Goal: Contribute content

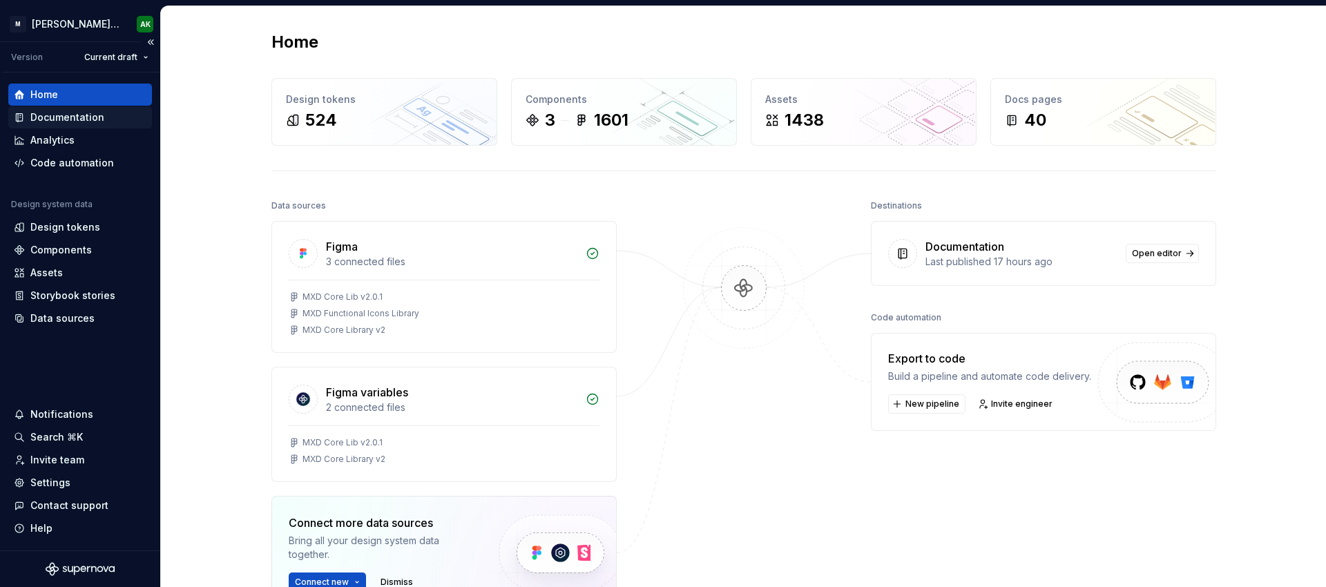
click at [64, 116] on div "Documentation" at bounding box center [67, 117] width 74 height 14
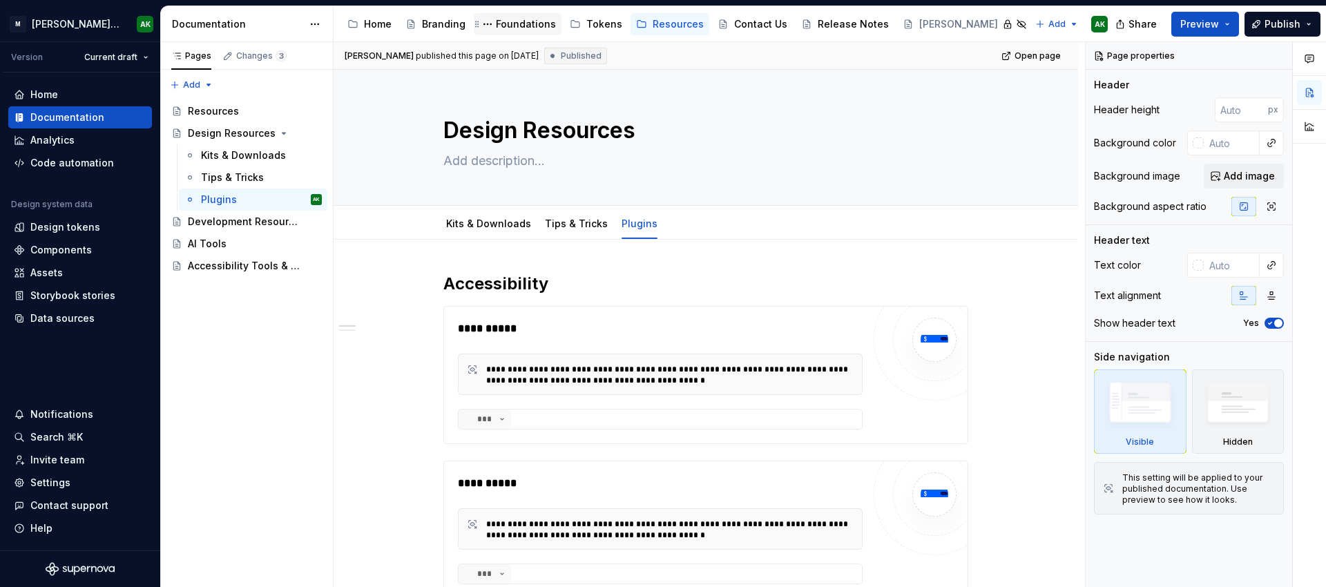
click at [510, 21] on div "Foundations" at bounding box center [526, 24] width 60 height 14
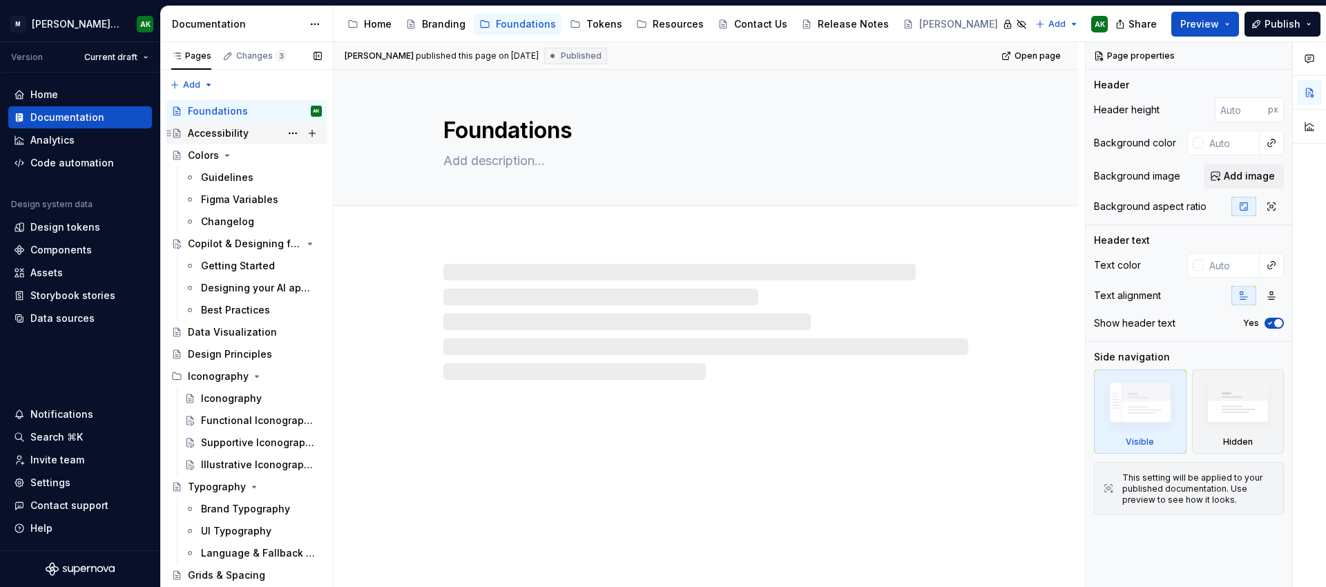
click at [218, 133] on div "Accessibility" at bounding box center [218, 133] width 61 height 14
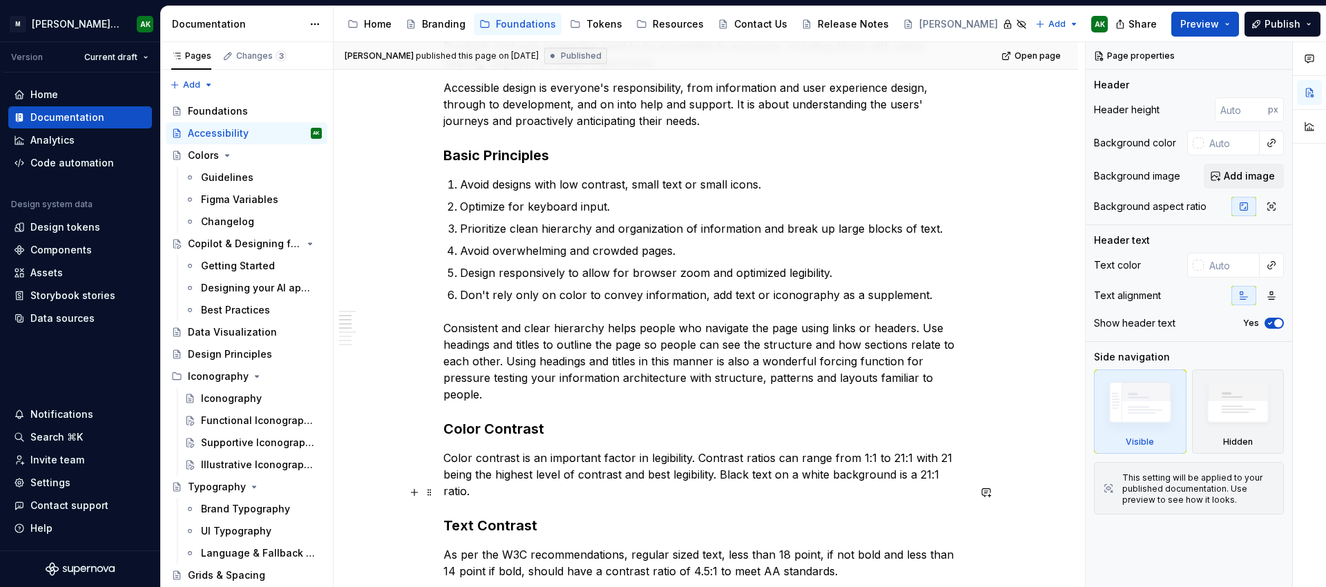
scroll to position [269, 0]
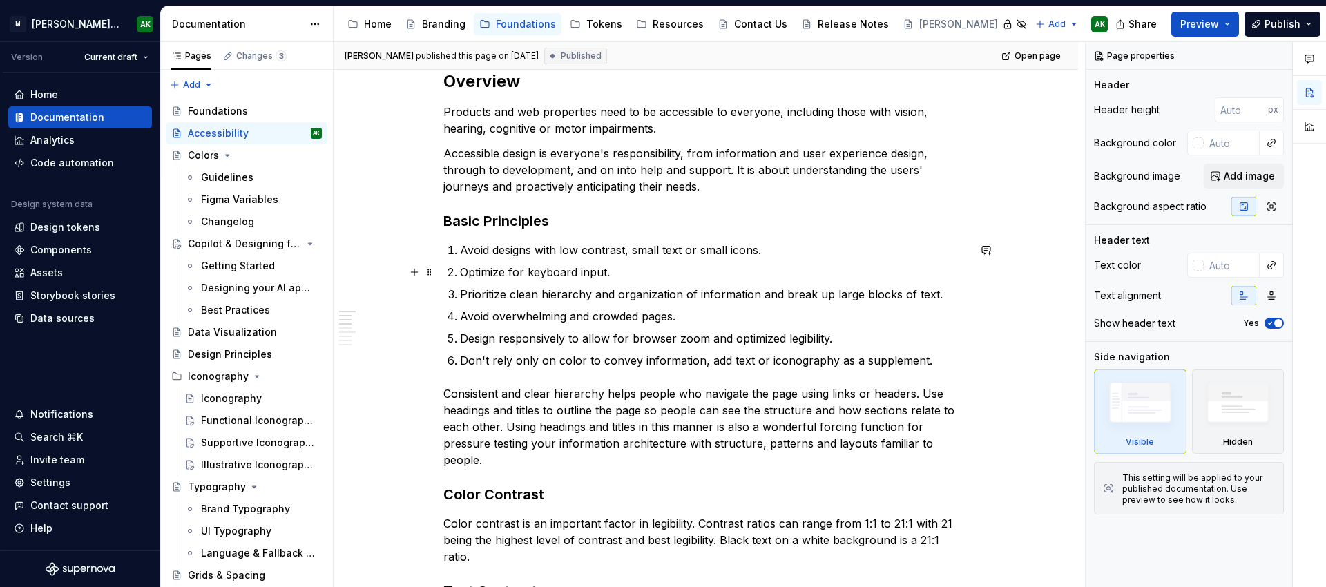
click at [535, 266] on p "Optimize for keyboard input." at bounding box center [714, 272] width 508 height 17
type textarea "*"
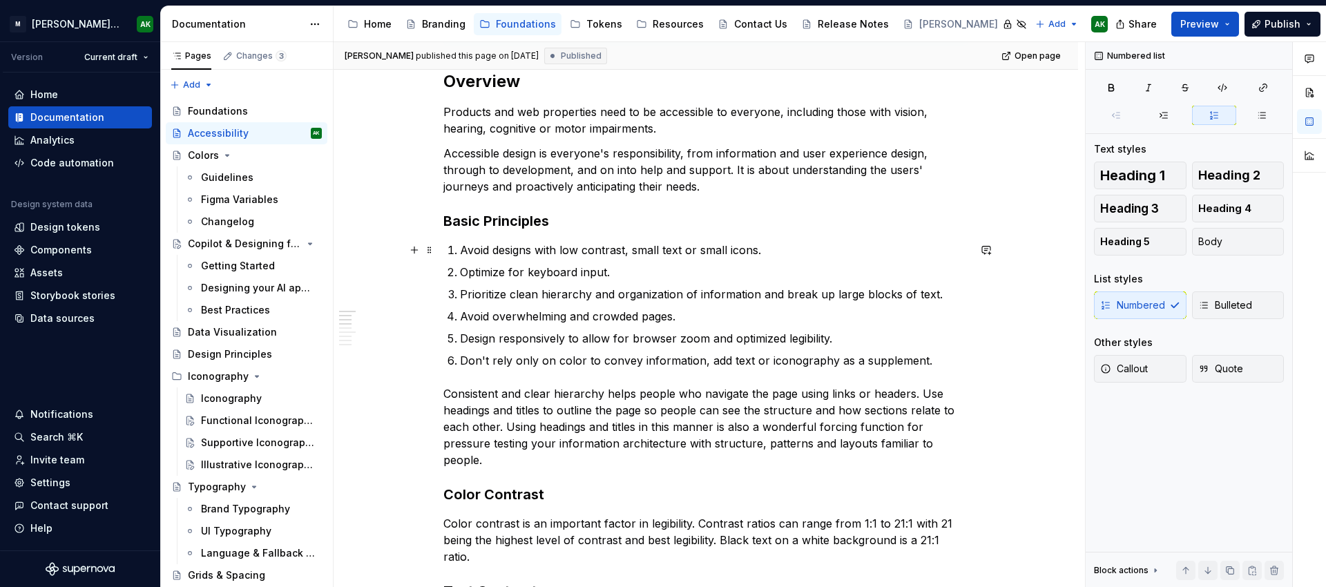
click at [567, 253] on p "Avoid designs with low contrast, small text or small icons." at bounding box center [714, 250] width 508 height 17
click at [582, 250] on p "Avoid designs with low contrast, small text or small icons." at bounding box center [714, 250] width 508 height 17
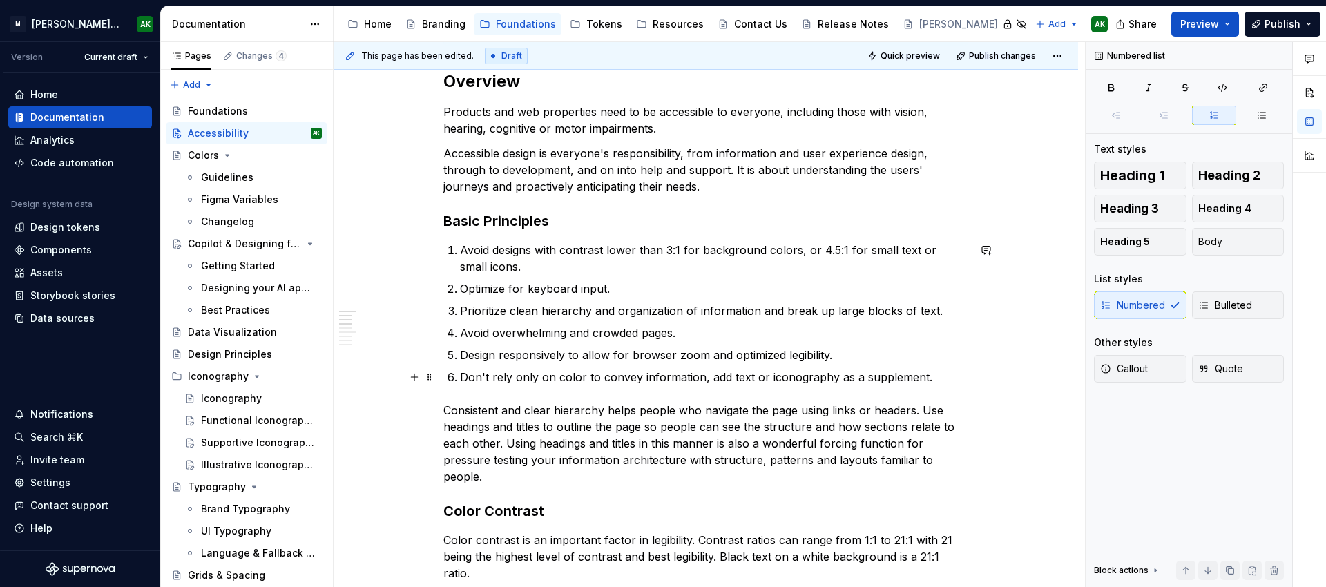
click at [746, 376] on p "Don't rely only on color to convey information, add text or iconography as a su…" at bounding box center [714, 377] width 508 height 17
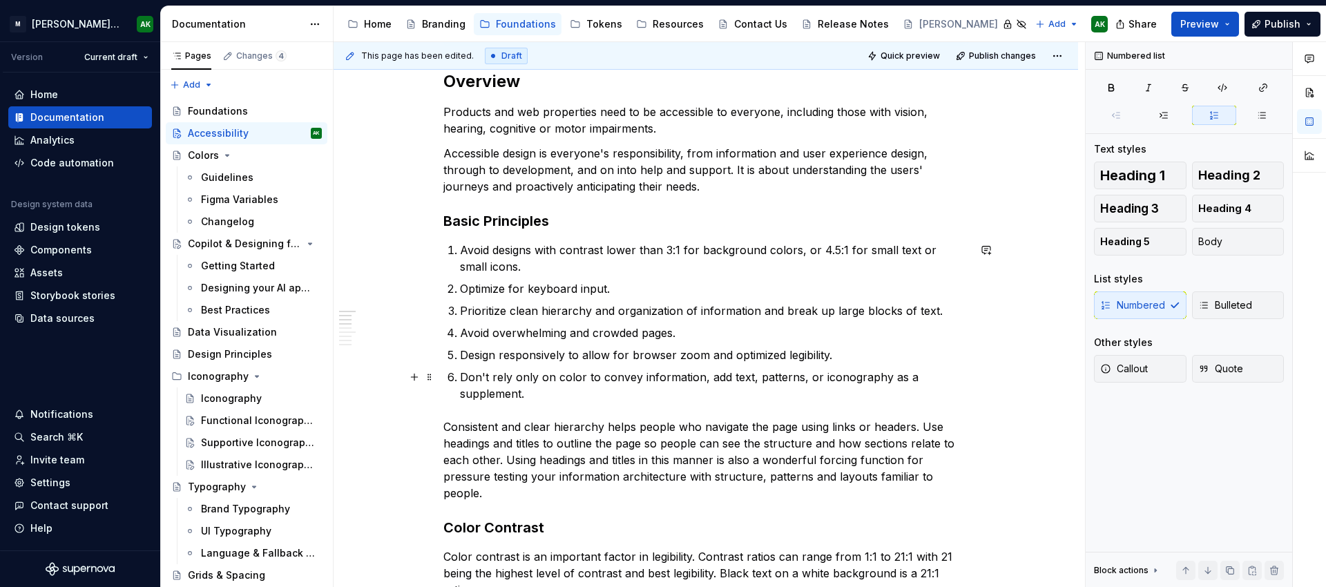
click at [540, 378] on p "Don't rely only on color to convey information, add text, patterns, or iconogra…" at bounding box center [714, 385] width 508 height 33
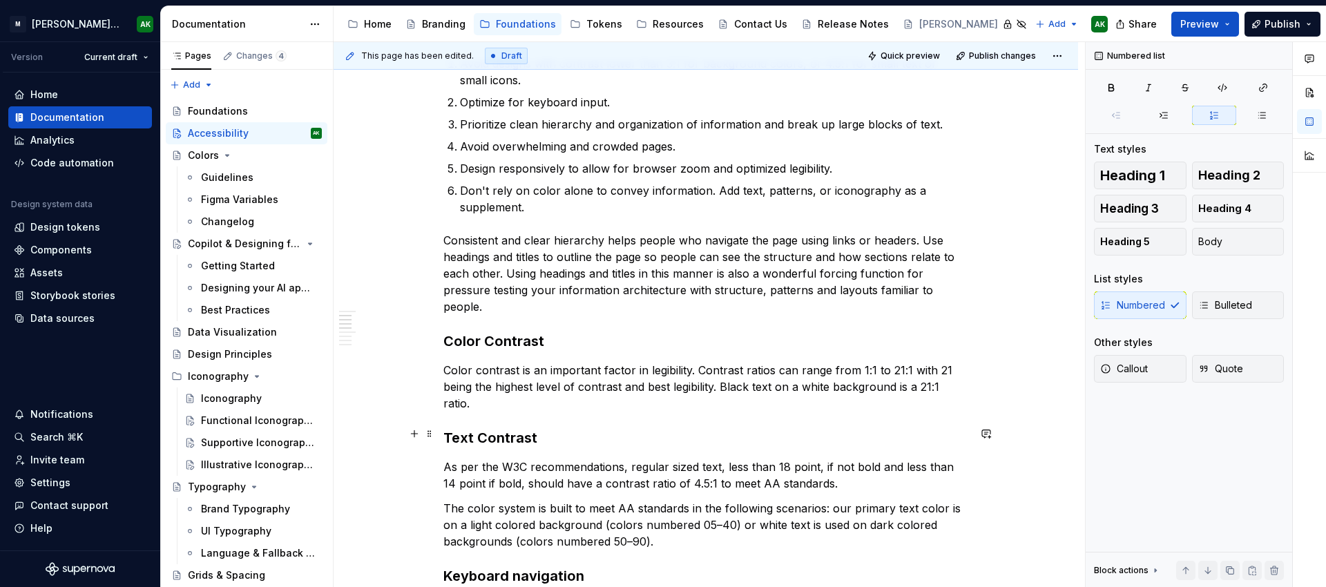
click at [820, 459] on p "As per the W3C recommendations, regular sized text, less than 18 point, if not …" at bounding box center [705, 475] width 525 height 33
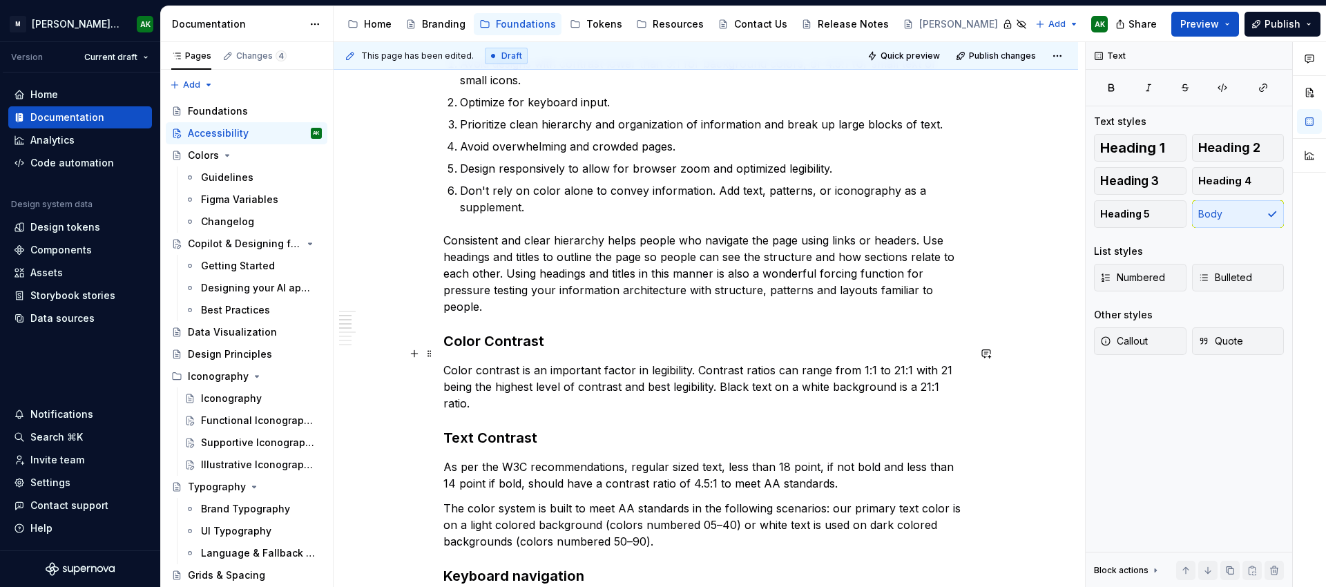
click at [869, 362] on p "Color contrast is an important factor in legibility. Contrast ratios can range …" at bounding box center [705, 387] width 525 height 50
click at [893, 362] on p "Color contrast is an important factor in legibility. Contrast ratios can range …" at bounding box center [705, 387] width 525 height 50
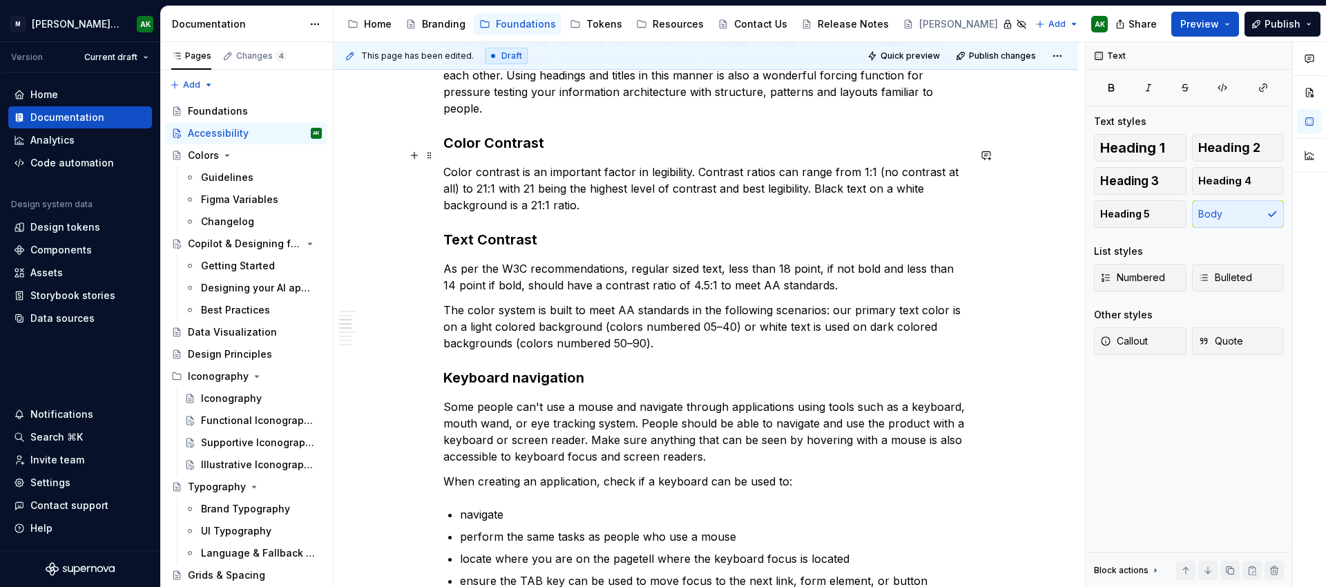
scroll to position [653, 0]
click at [446, 135] on h3 "Color Contrast" at bounding box center [705, 144] width 525 height 19
click at [510, 135] on h3 "What is Color Contrast?" at bounding box center [705, 144] width 525 height 19
click at [450, 135] on h3 "What is Color Contrast?" at bounding box center [705, 144] width 525 height 19
click at [447, 135] on h3 "What is Color Contrast?" at bounding box center [705, 144] width 525 height 19
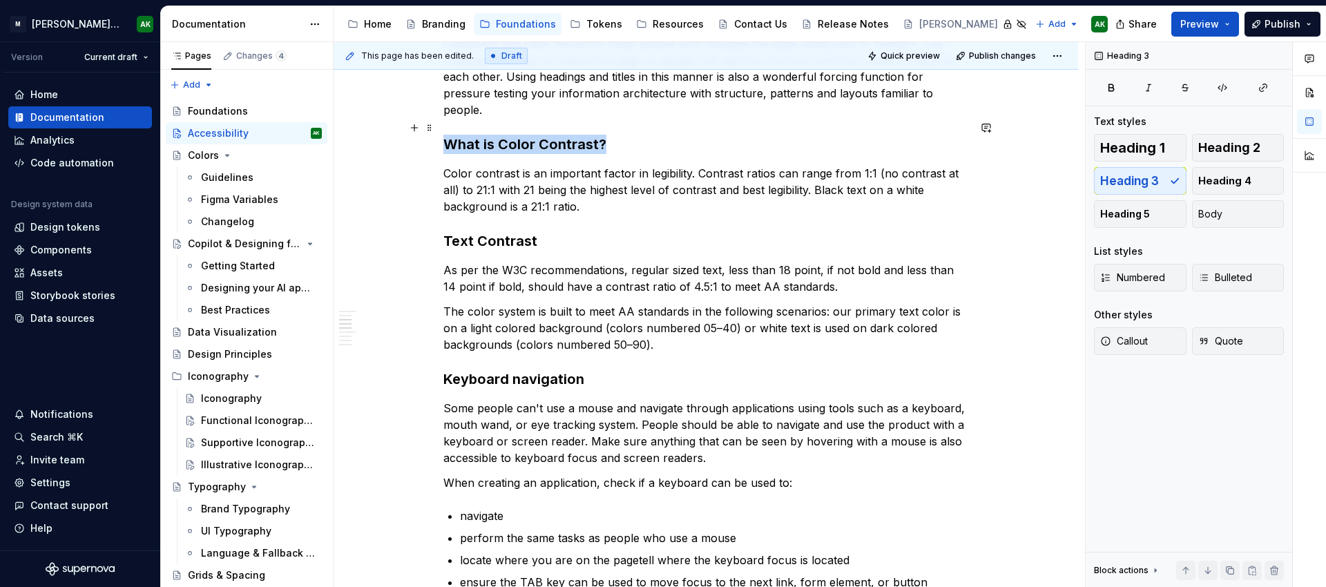
click at [447, 135] on h3 "What is Color Contrast?" at bounding box center [705, 144] width 525 height 19
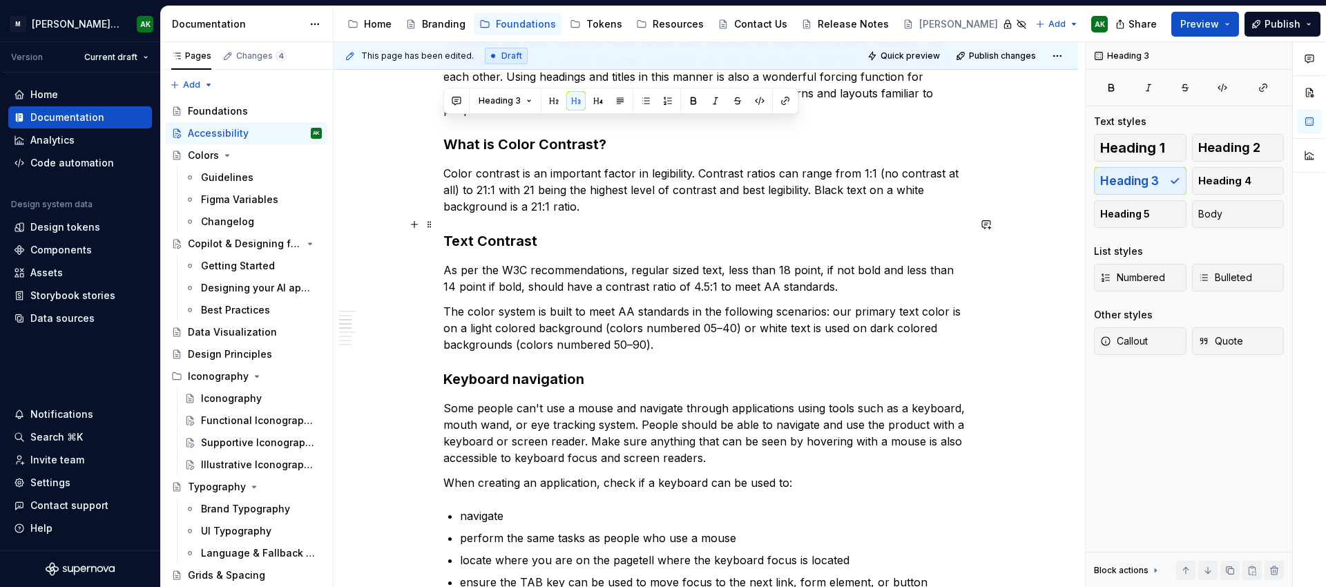
click at [482, 231] on h3 "Text Contrast" at bounding box center [705, 240] width 525 height 19
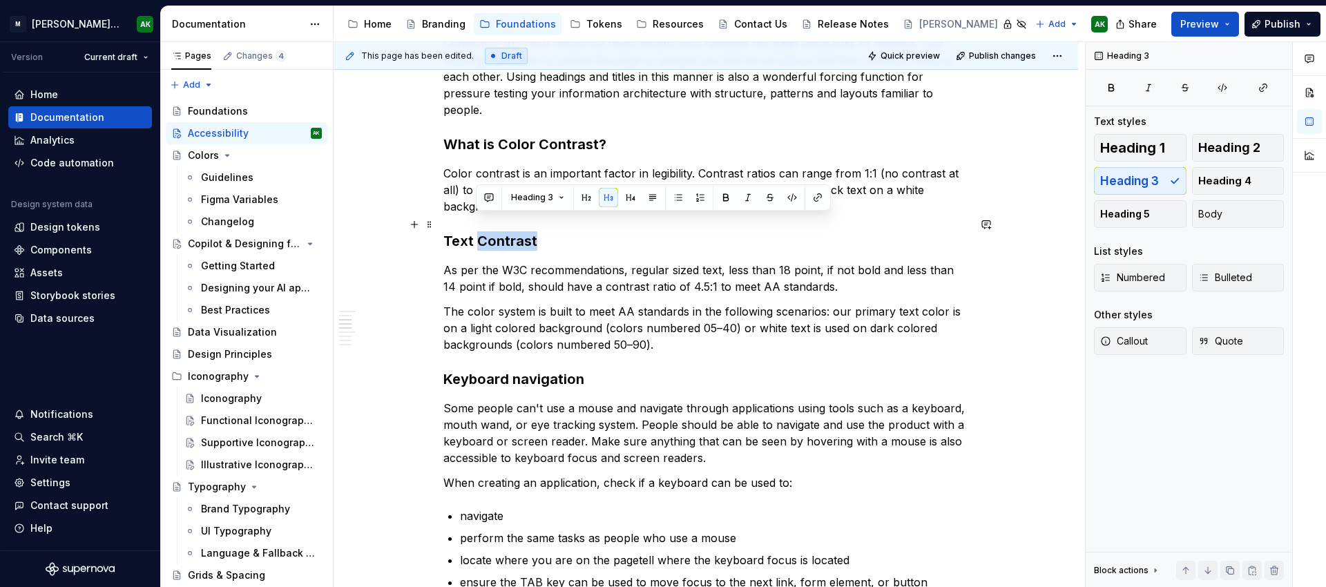
click at [482, 231] on h3 "Text Contrast" at bounding box center [705, 240] width 525 height 19
click at [613, 262] on p "As per the W3C recommendations, regular sized text, less than 18 point, if not …" at bounding box center [705, 278] width 525 height 33
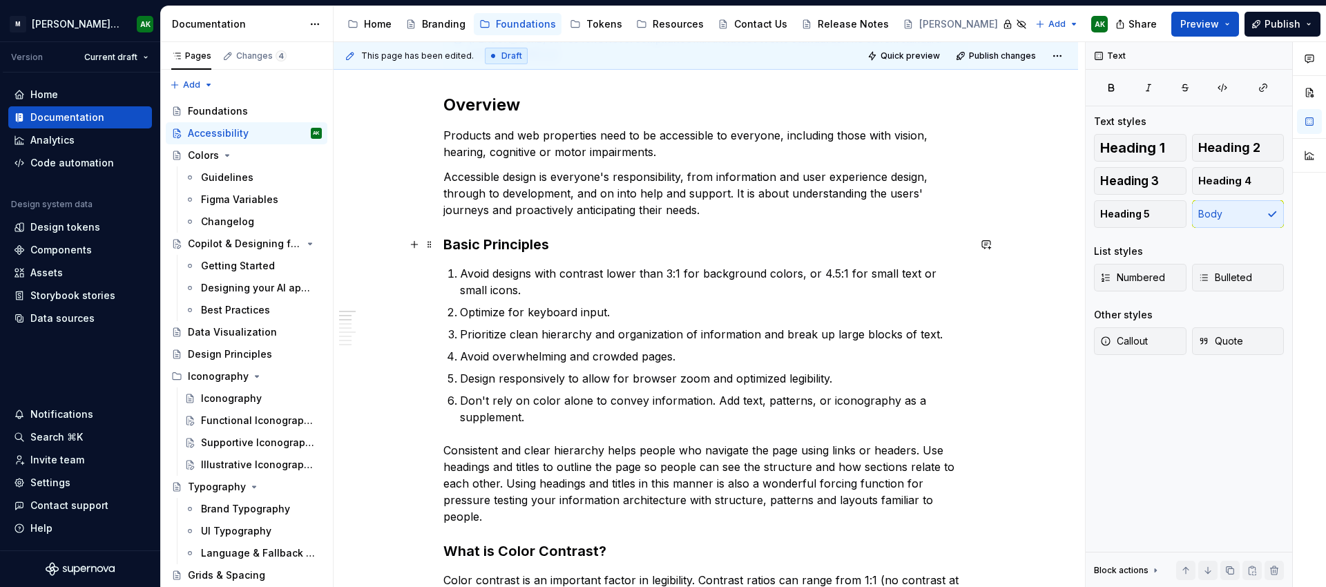
scroll to position [249, 0]
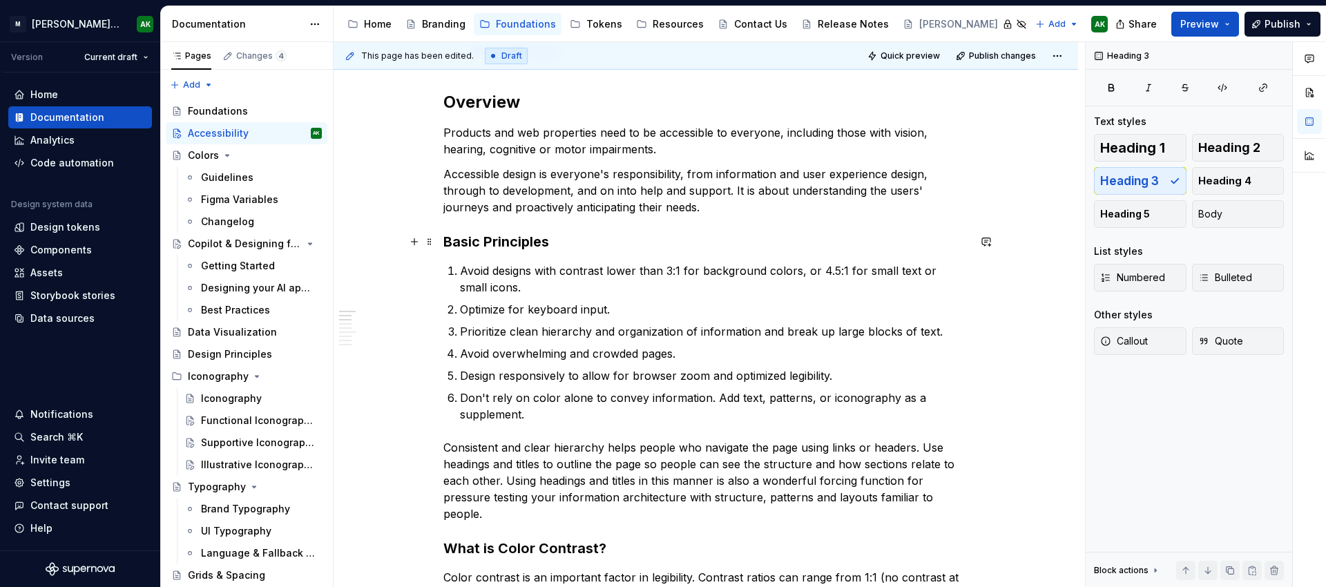
click at [522, 245] on h3 "Basic Principles" at bounding box center [705, 241] width 525 height 19
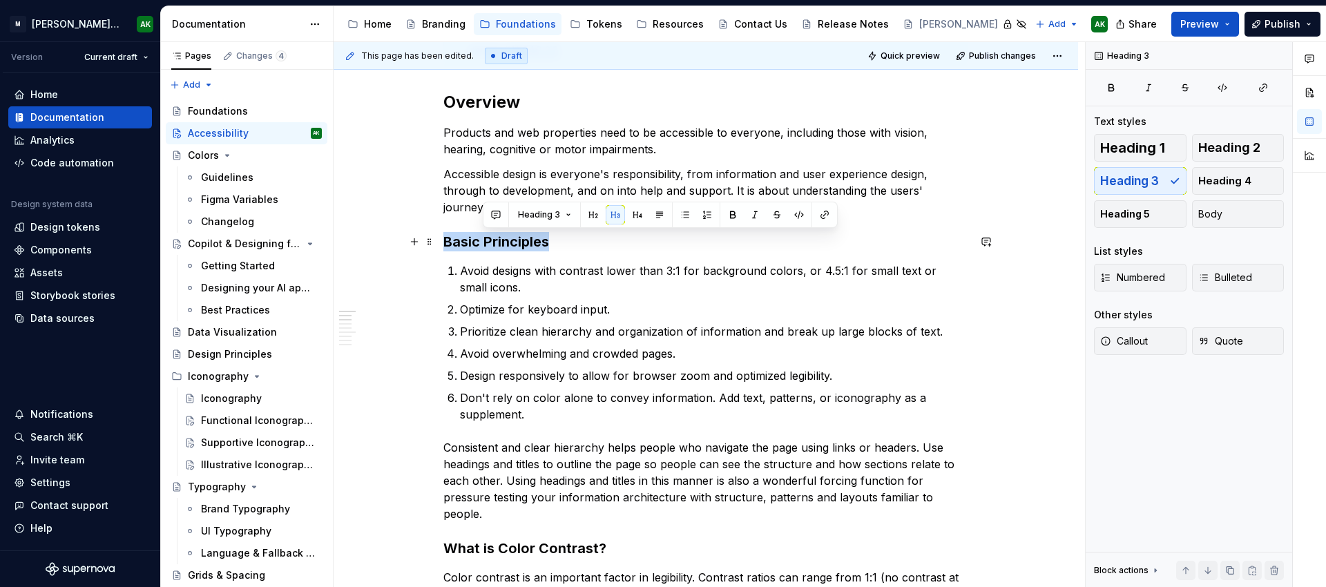
click at [522, 245] on h3 "Basic Principles" at bounding box center [705, 241] width 525 height 19
click at [487, 97] on h2 "Overview" at bounding box center [705, 102] width 525 height 22
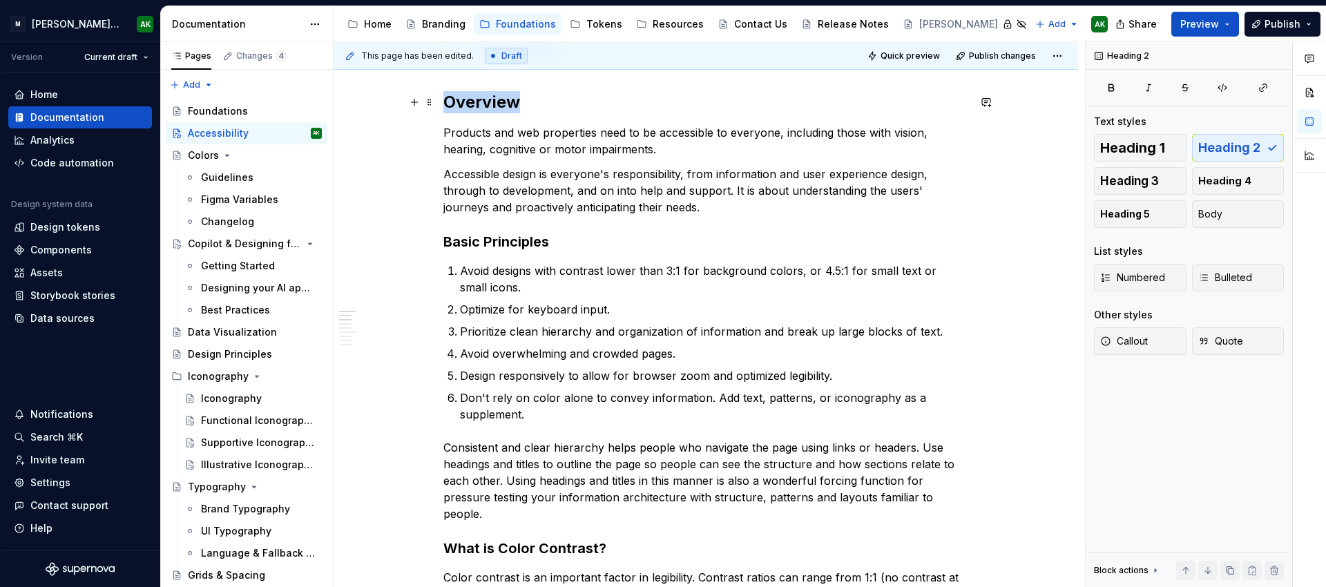
click at [487, 97] on h2 "Overview" at bounding box center [705, 102] width 525 height 22
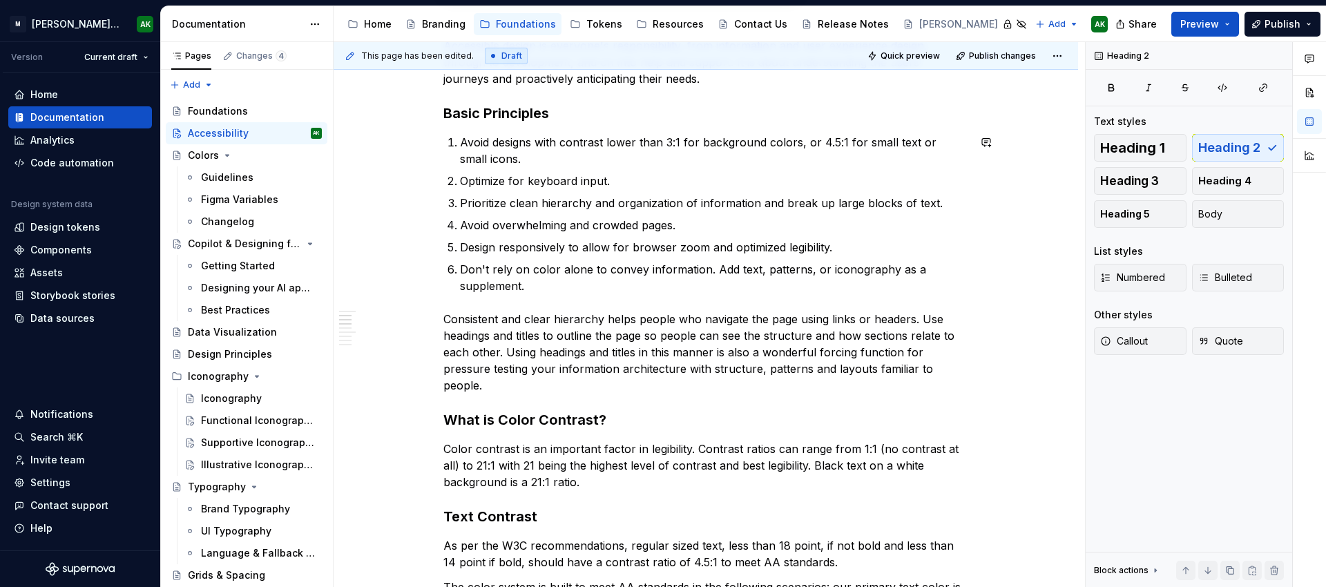
scroll to position [404, 0]
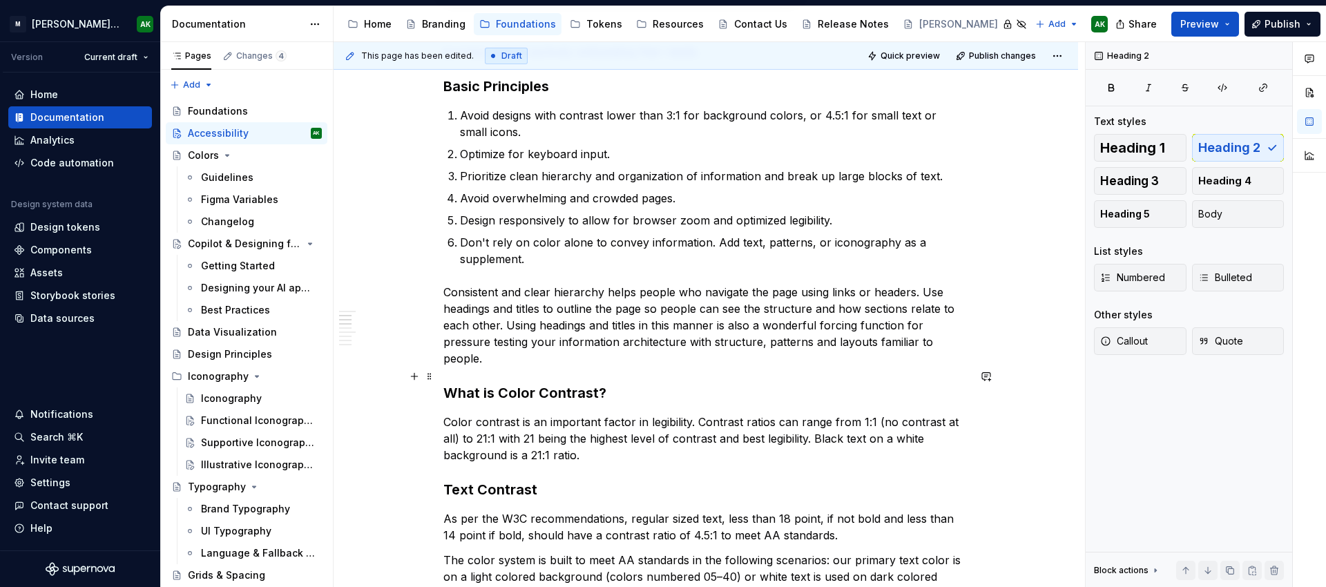
click at [633, 383] on h3 "What is Color Contrast?" at bounding box center [705, 392] width 525 height 19
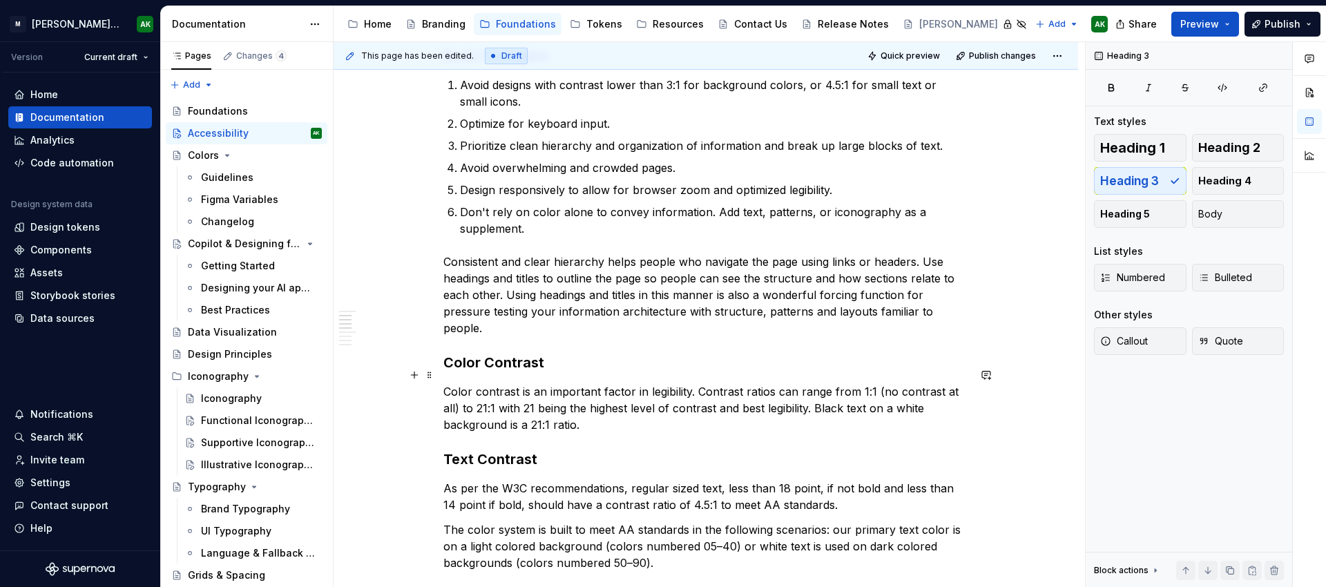
scroll to position [456, 0]
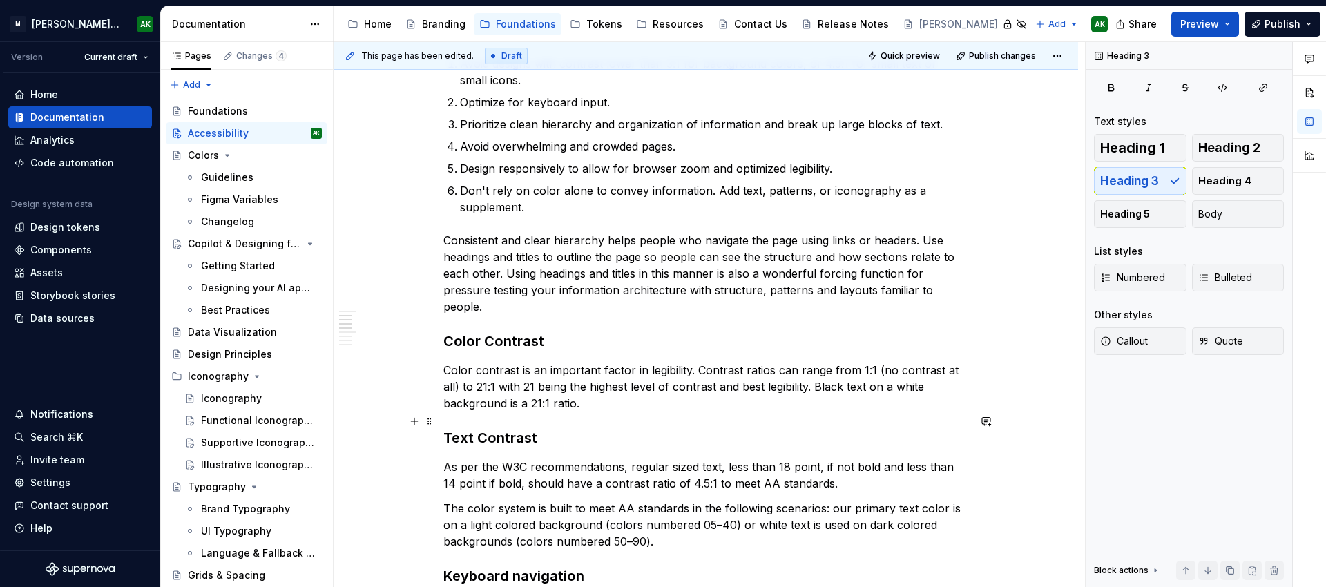
click at [494, 428] on h3 "Text Contrast" at bounding box center [705, 437] width 525 height 19
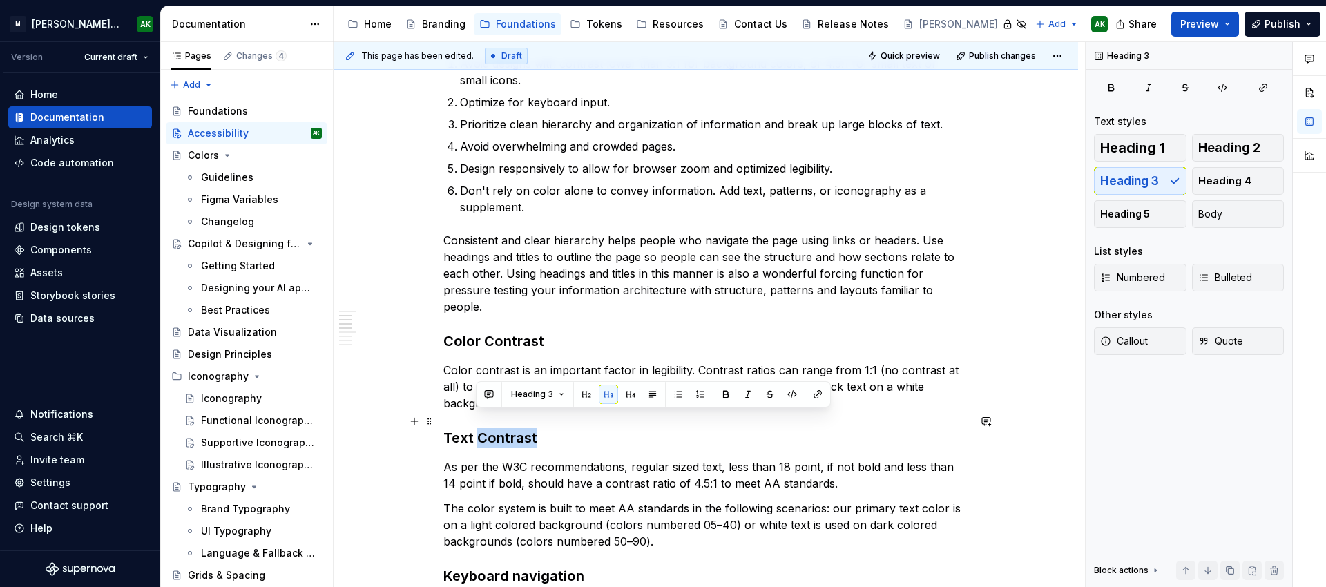
click at [494, 428] on h3 "Text Contrast" at bounding box center [705, 437] width 525 height 19
click at [503, 393] on span "Heading 3" at bounding box center [500, 394] width 42 height 11
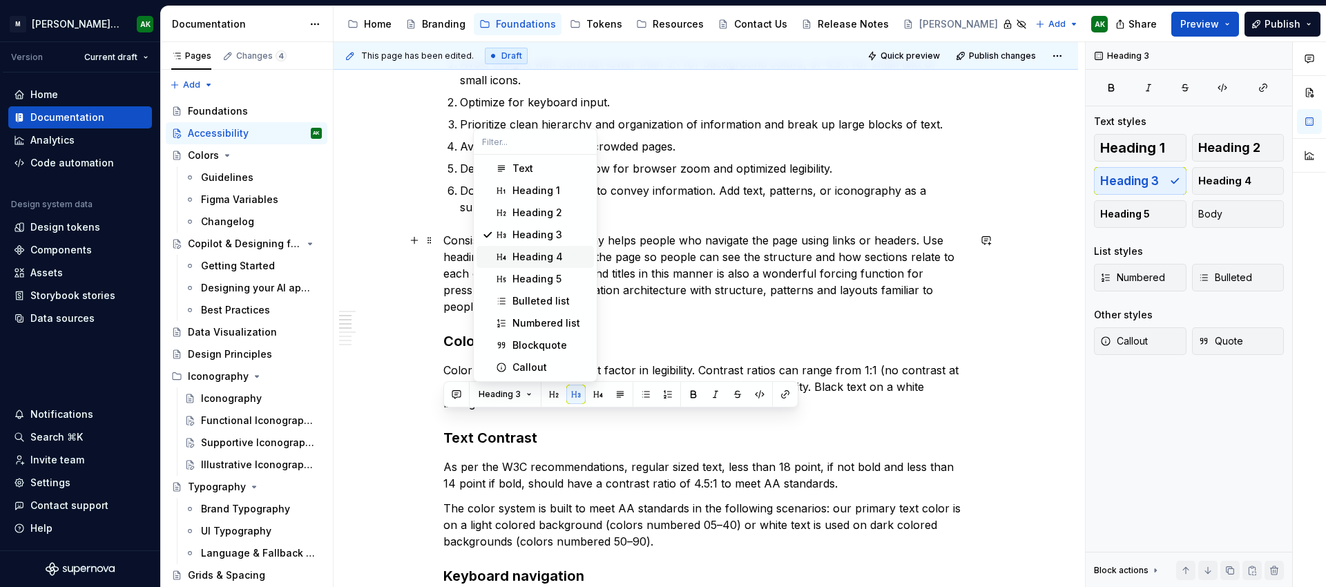
click at [528, 254] on div "Heading 4" at bounding box center [537, 257] width 50 height 14
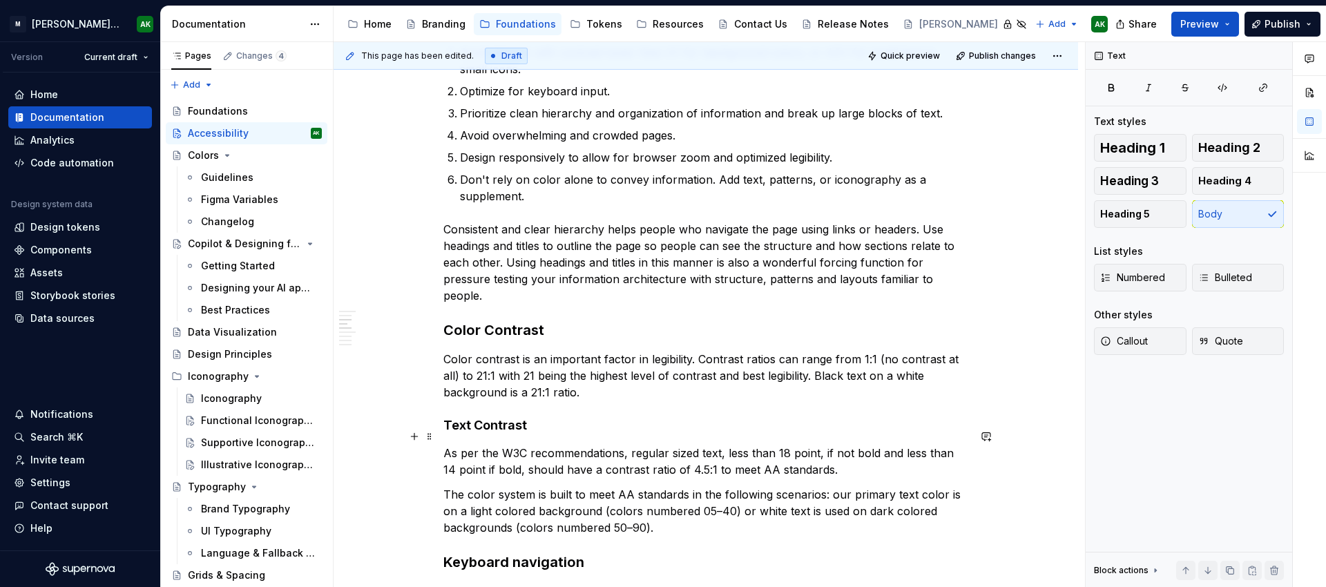
scroll to position [476, 0]
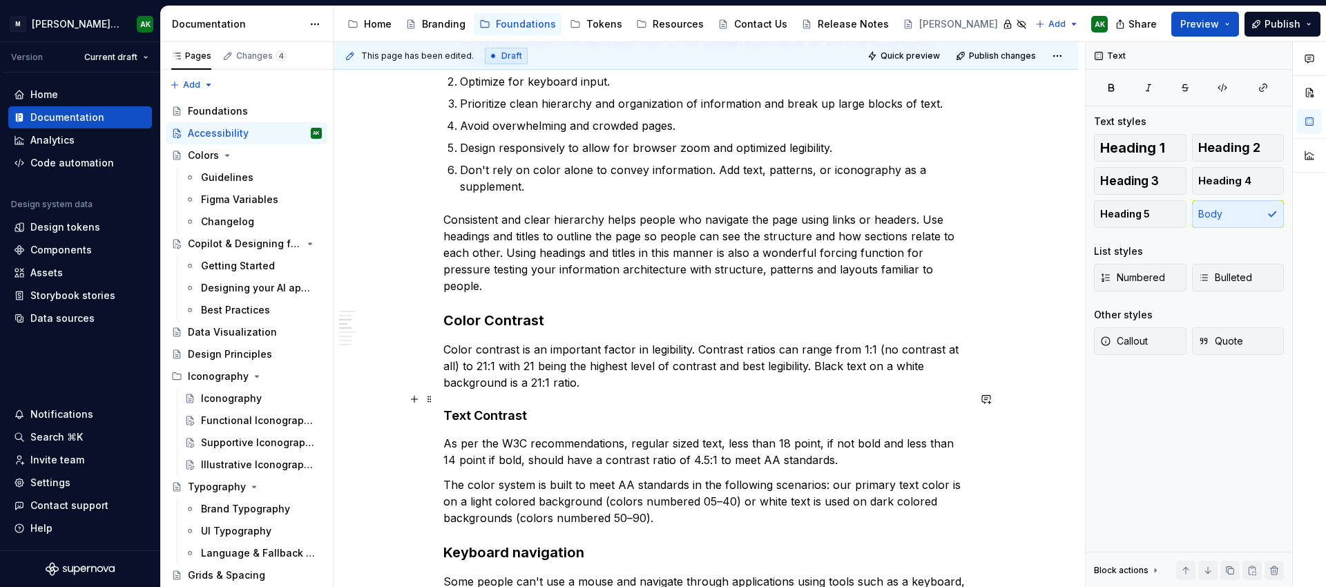
click at [444, 407] on h4 "Text Contrast" at bounding box center [705, 415] width 525 height 17
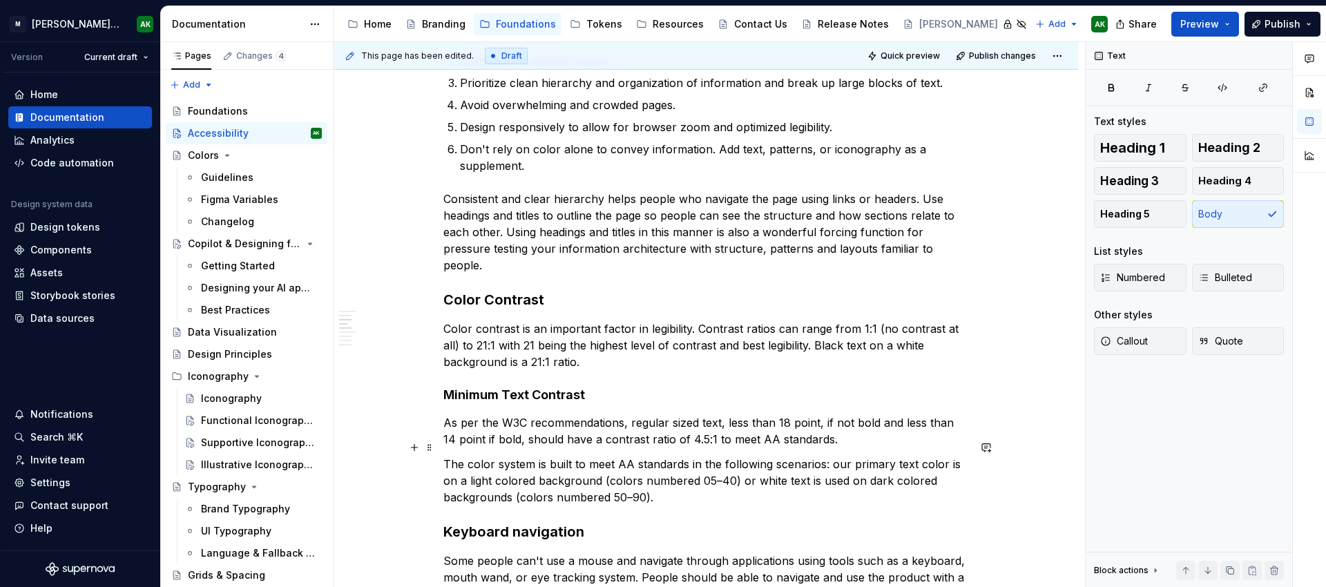
click at [706, 463] on p "The color system is built to meet AA standards in the following scenarios: our …" at bounding box center [705, 481] width 525 height 50
click at [701, 463] on p "The color system is built to meet AA standards in the following scenarios: our …" at bounding box center [705, 481] width 525 height 50
drag, startPoint x: 610, startPoint y: 479, endPoint x: 661, endPoint y: 470, distance: 51.8
click at [610, 479] on p "The color system is built to meet AA standards in the following scenarios: our …" at bounding box center [705, 481] width 525 height 50
click at [749, 471] on p "The color system is built to meet AA standards in the following scenarios: our …" at bounding box center [705, 481] width 525 height 50
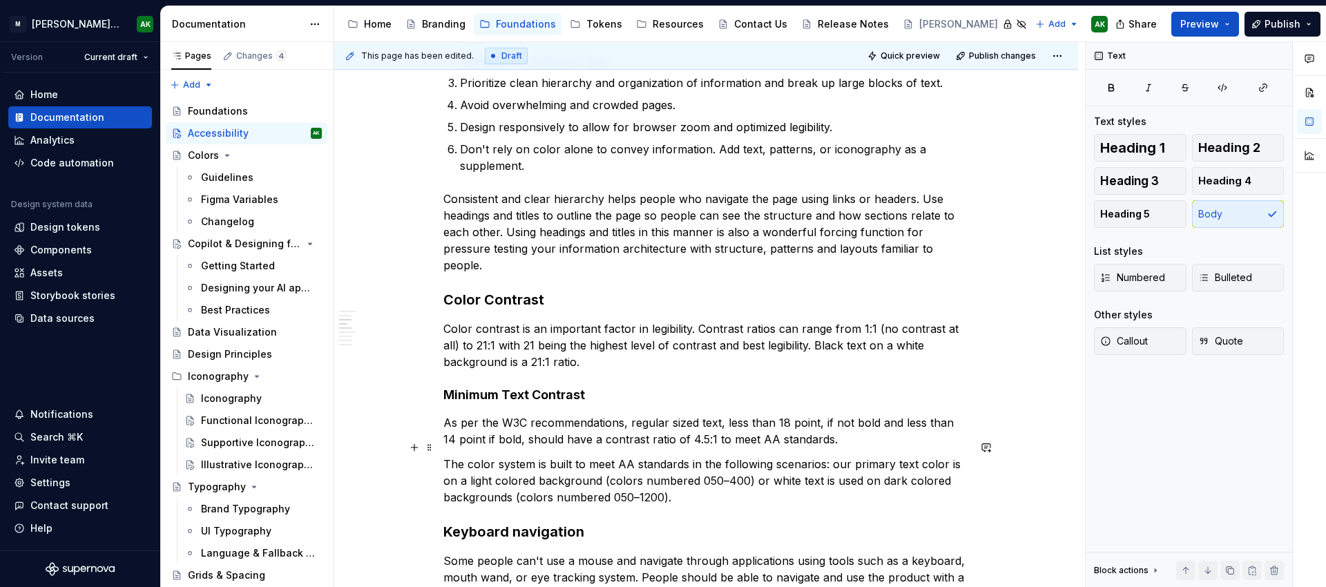
click at [640, 456] on p "The color system is built to meet AA standards in the following scenarios: our …" at bounding box center [705, 481] width 525 height 50
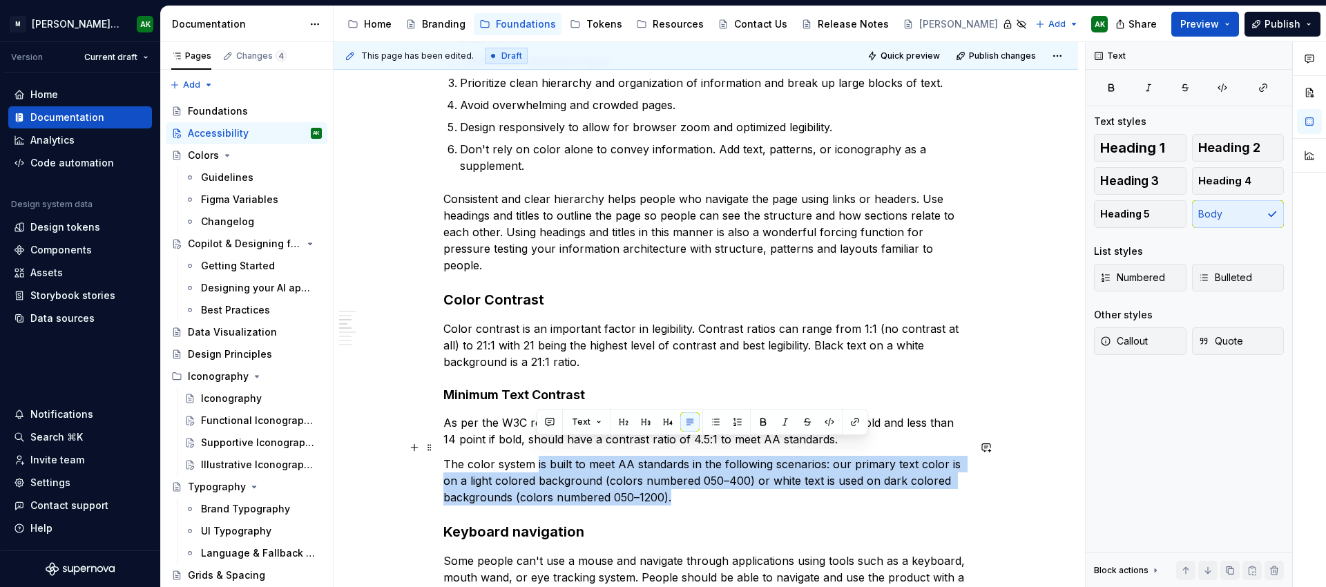
drag, startPoint x: 685, startPoint y: 479, endPoint x: 536, endPoint y: 448, distance: 152.4
click at [536, 456] on p "The color system is built to meet AA standards in the following scenarios: our …" at bounding box center [705, 481] width 525 height 50
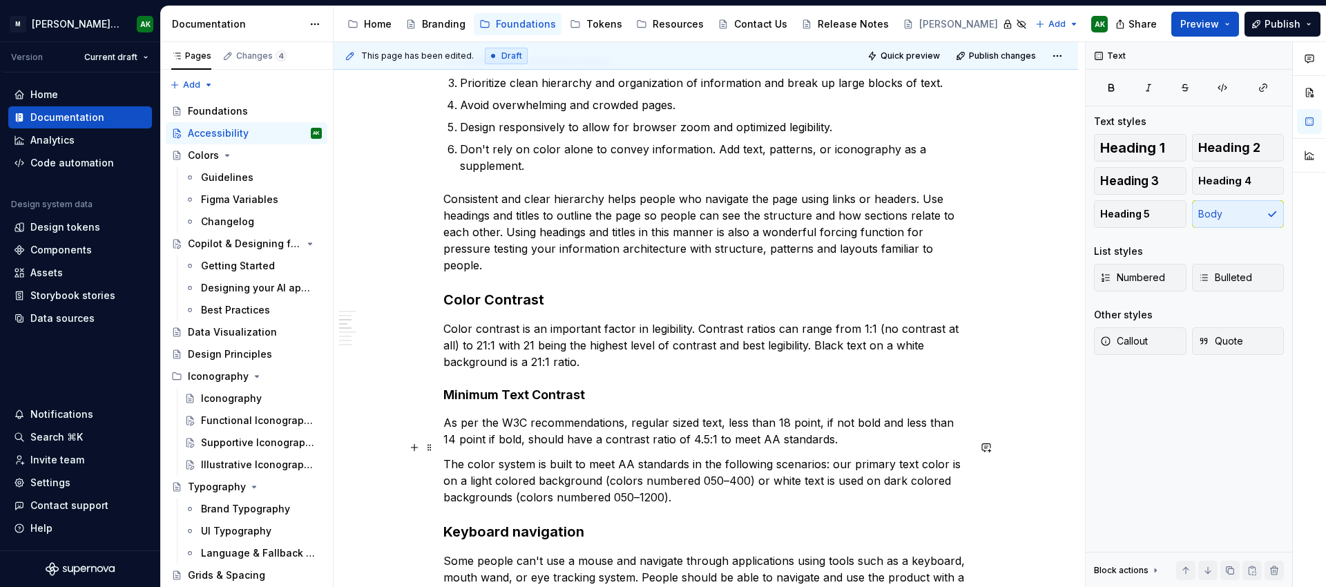
click at [668, 485] on p "The color system is built to meet AA standards in the following scenarios: our …" at bounding box center [705, 481] width 525 height 50
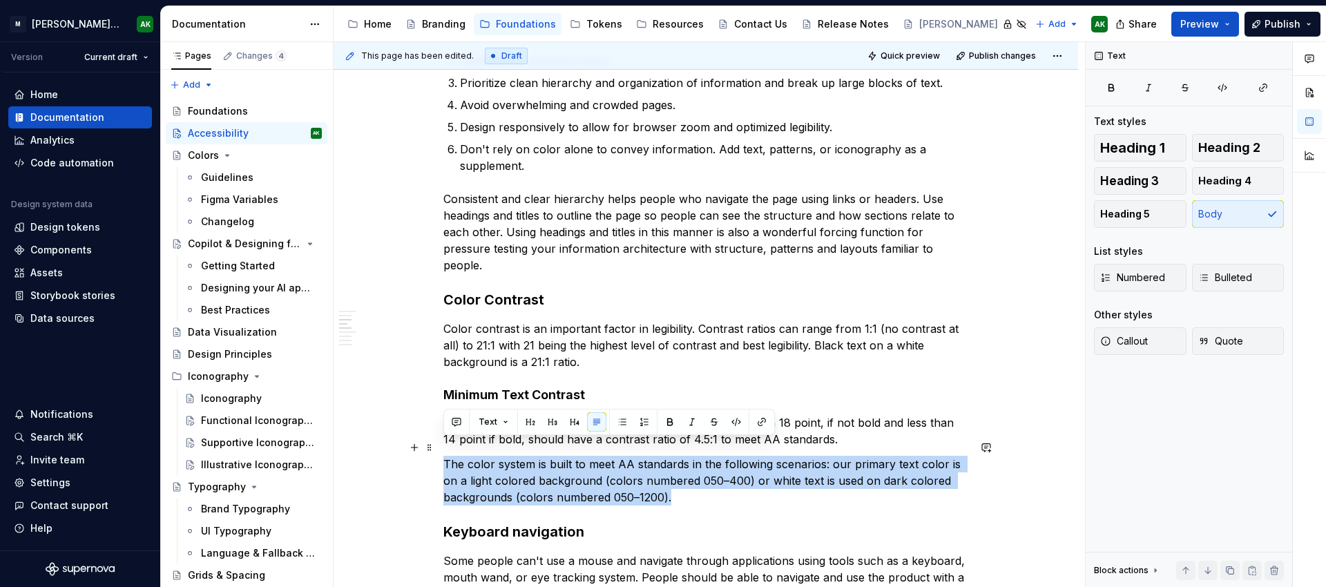
drag, startPoint x: 677, startPoint y: 484, endPoint x: 444, endPoint y: 446, distance: 235.8
click at [444, 456] on p "The color system is built to meet AA standards in the following scenarios: our …" at bounding box center [705, 481] width 525 height 50
drag, startPoint x: 535, startPoint y: 445, endPoint x: 675, endPoint y: 482, distance: 144.4
click at [675, 482] on p "The color system is built to meet AA standards in the following scenarios: our …" at bounding box center [705, 481] width 525 height 50
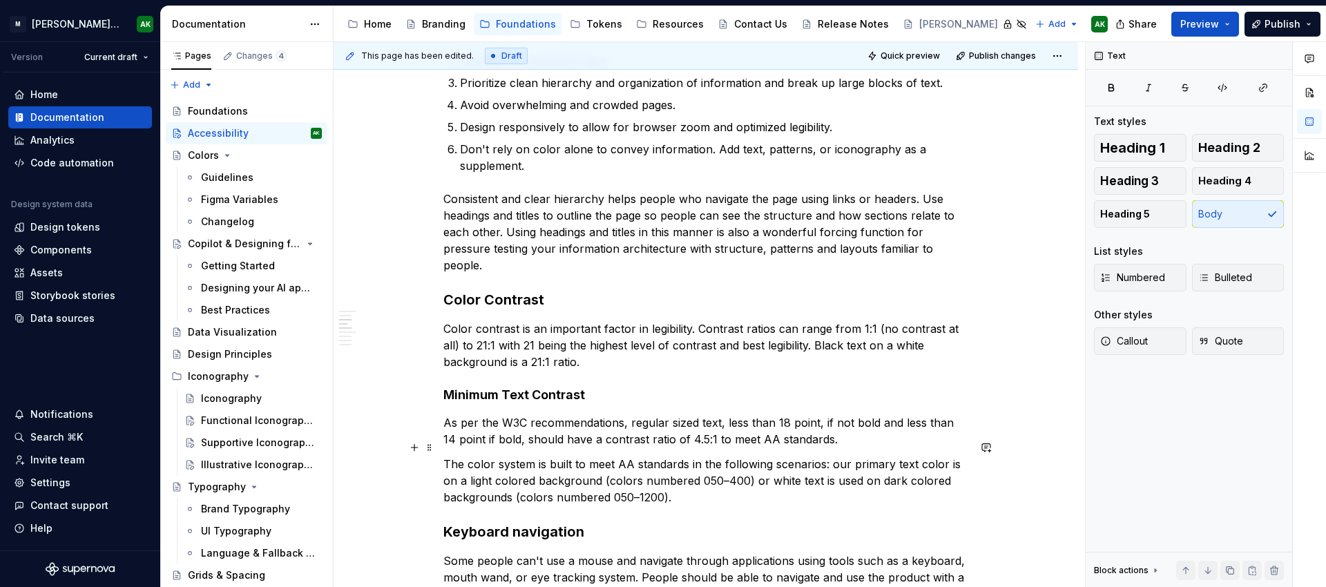
click at [769, 488] on p "The color system is built to meet AA standards in the following scenarios: our …" at bounding box center [705, 481] width 525 height 50
click at [844, 423] on p "As per the W3C recommendations, regular sized text, less than 18 point, if not …" at bounding box center [705, 430] width 525 height 33
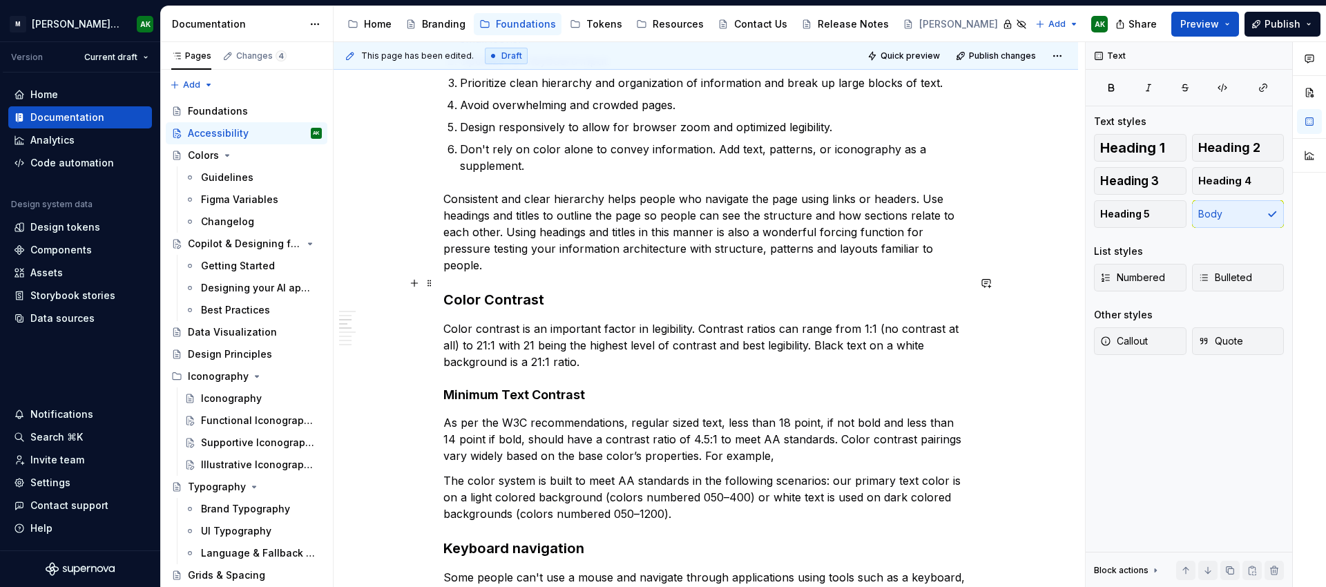
click at [492, 290] on h3 "Color Contrast" at bounding box center [705, 299] width 525 height 19
click at [508, 387] on h4 "Minimum Text Contrast" at bounding box center [705, 395] width 525 height 17
click at [772, 443] on p "As per the W3C recommendations, regular sized text, less than 18 point, if not …" at bounding box center [705, 439] width 525 height 50
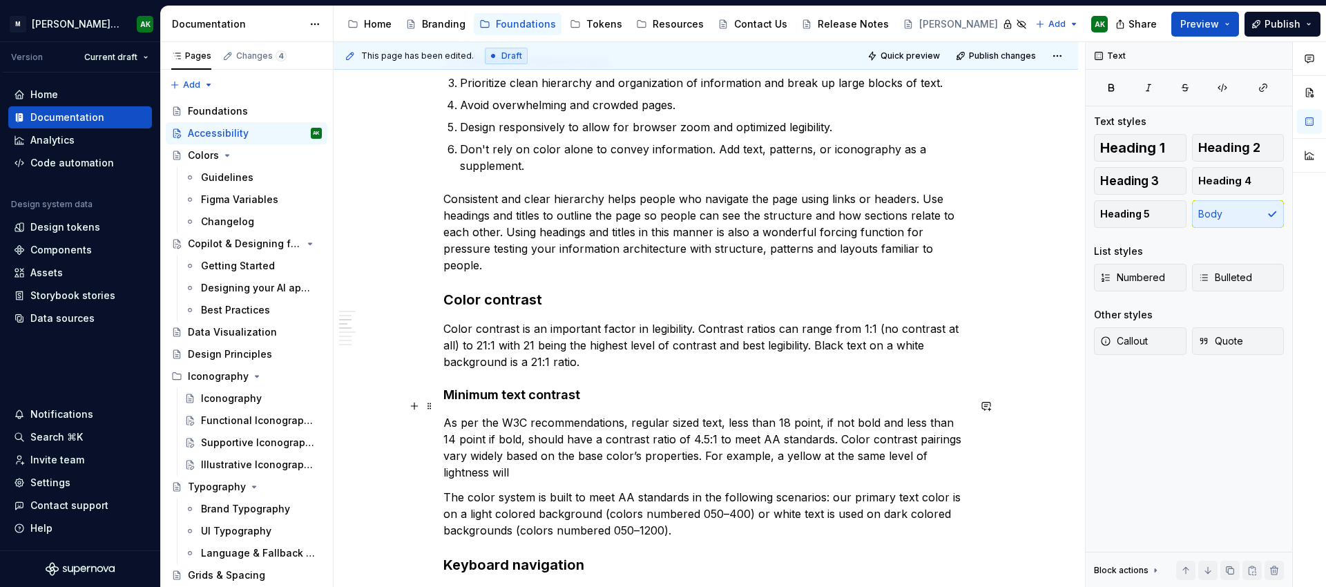
click at [647, 438] on p "As per the W3C recommendations, regular sized text, less than 18 point, if not …" at bounding box center [705, 447] width 525 height 66
drag, startPoint x: 730, startPoint y: 498, endPoint x: 740, endPoint y: 494, distance: 10.5
click at [730, 498] on p "The color system is built to meet AA standards in the following scenarios: our …" at bounding box center [705, 514] width 525 height 50
click at [617, 511] on p "The color system is built to meet AA standards in the following scenarios: our …" at bounding box center [705, 514] width 525 height 50
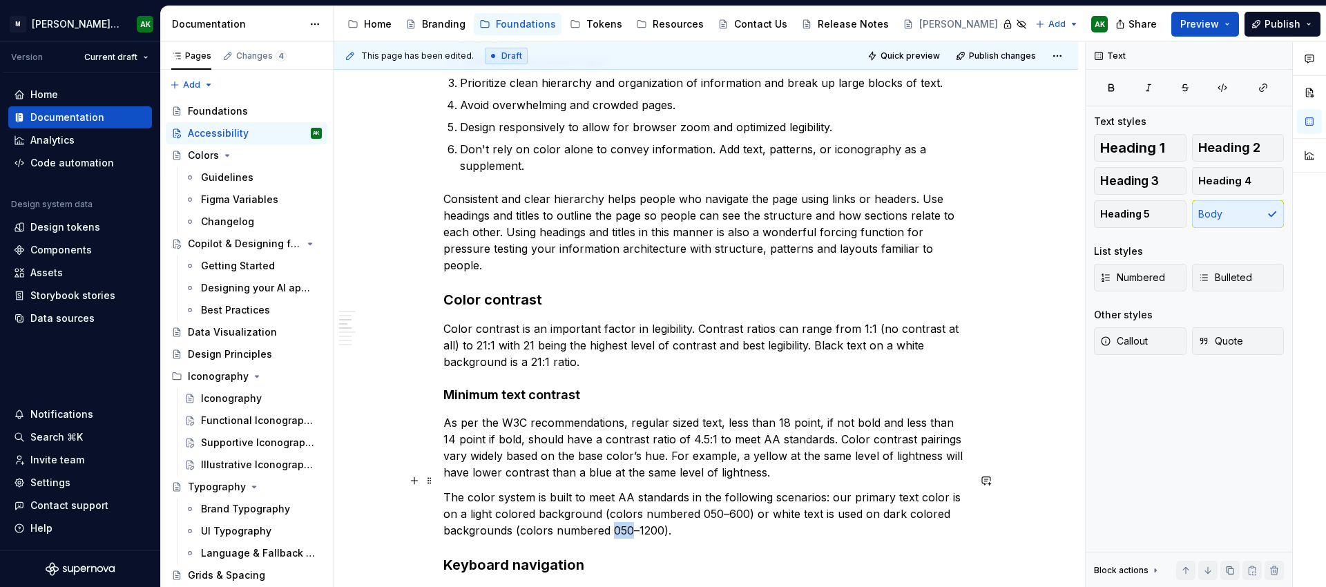
click at [617, 511] on p "The color system is built to meet AA standards in the following scenarios: our …" at bounding box center [705, 514] width 525 height 50
click at [671, 504] on p "The color system is built to meet AA standards in the following scenarios: our …" at bounding box center [705, 512] width 525 height 50
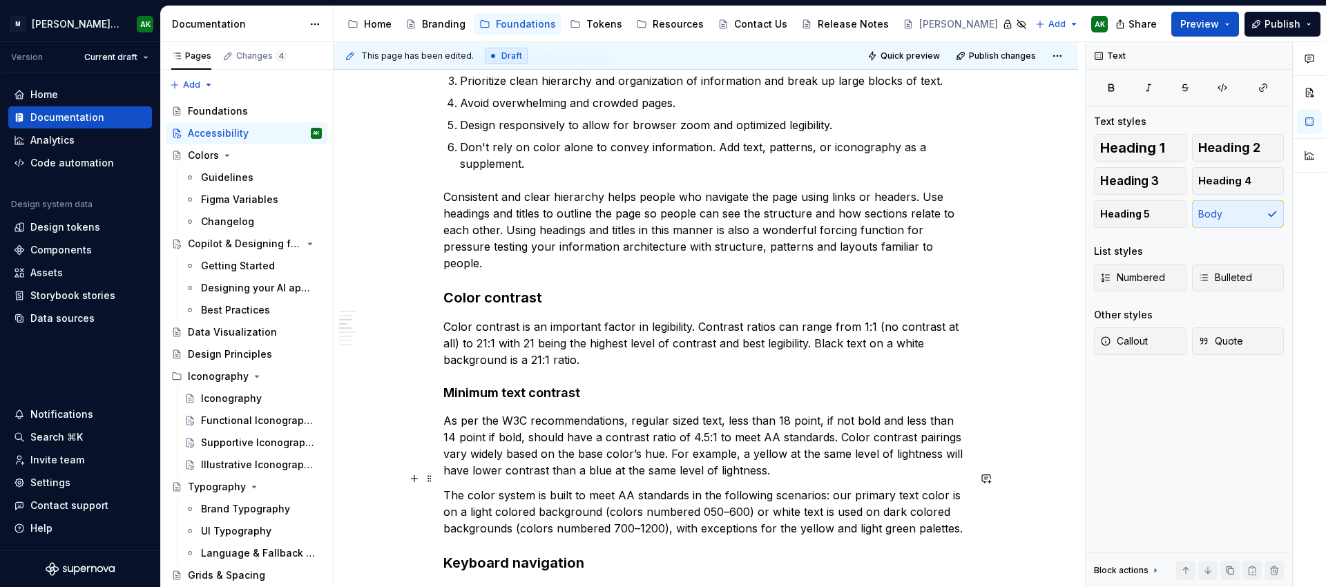
click at [831, 487] on p "The color system is built to meet AA standards in the following scenarios: our …" at bounding box center [705, 512] width 525 height 50
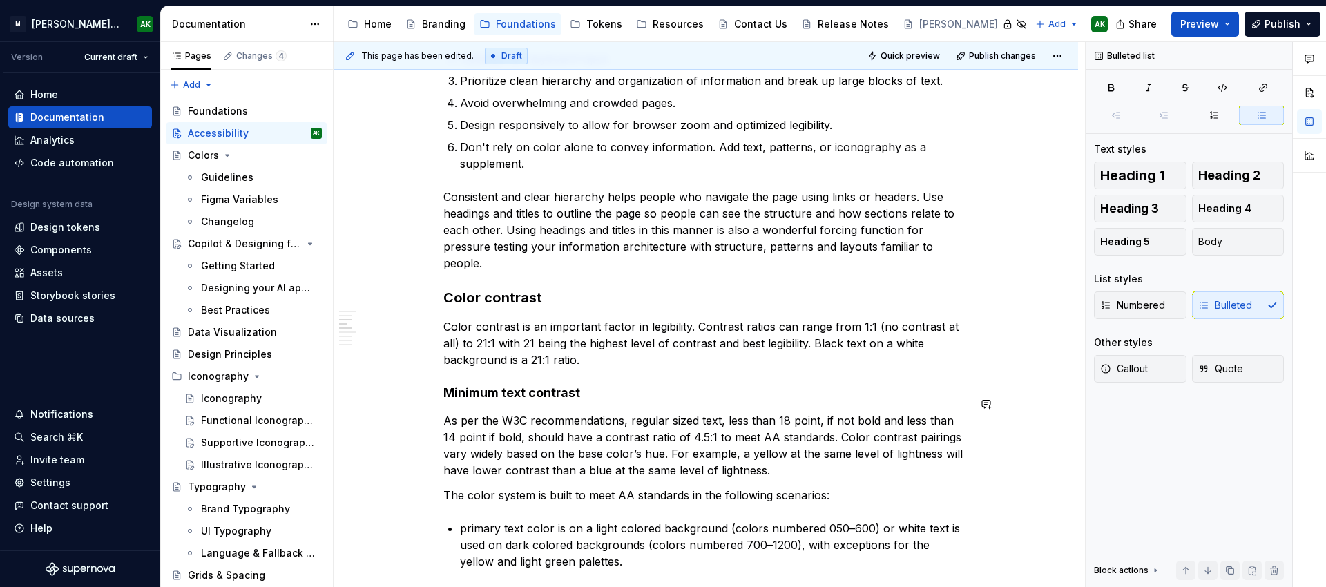
scroll to position [532, 0]
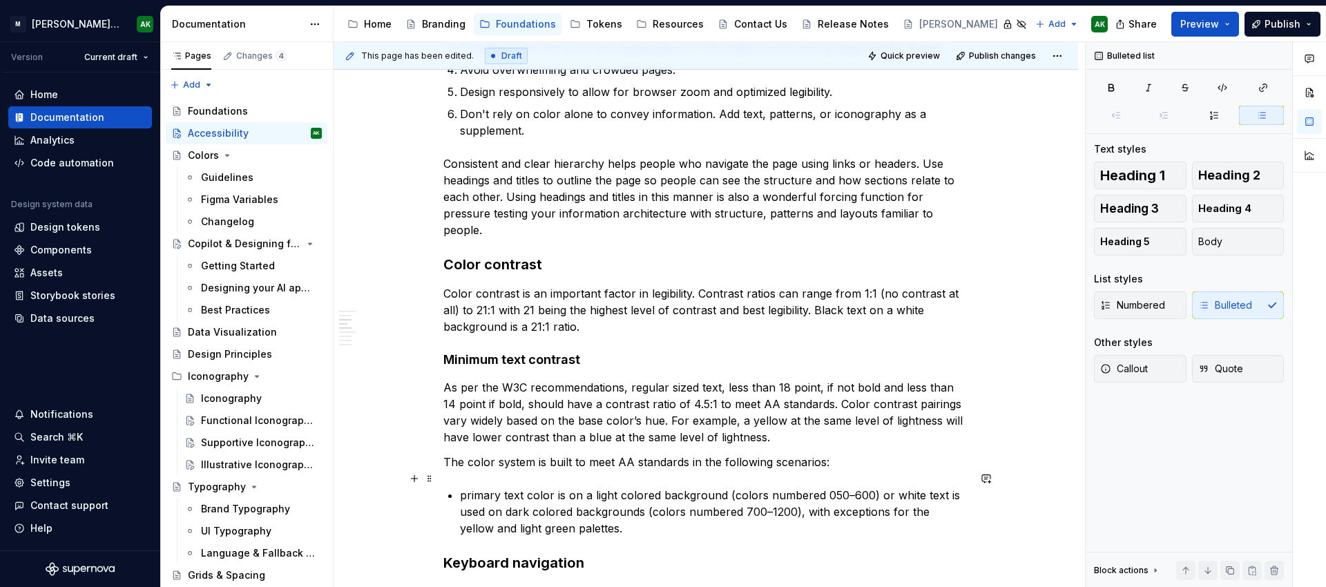
click at [460, 487] on li "primary text color is on a light colored background (colors numbered 050–600) o…" at bounding box center [714, 512] width 508 height 50
click at [911, 487] on p "The primary text color is on a light colored background (colors numbered 050–60…" at bounding box center [714, 512] width 508 height 50
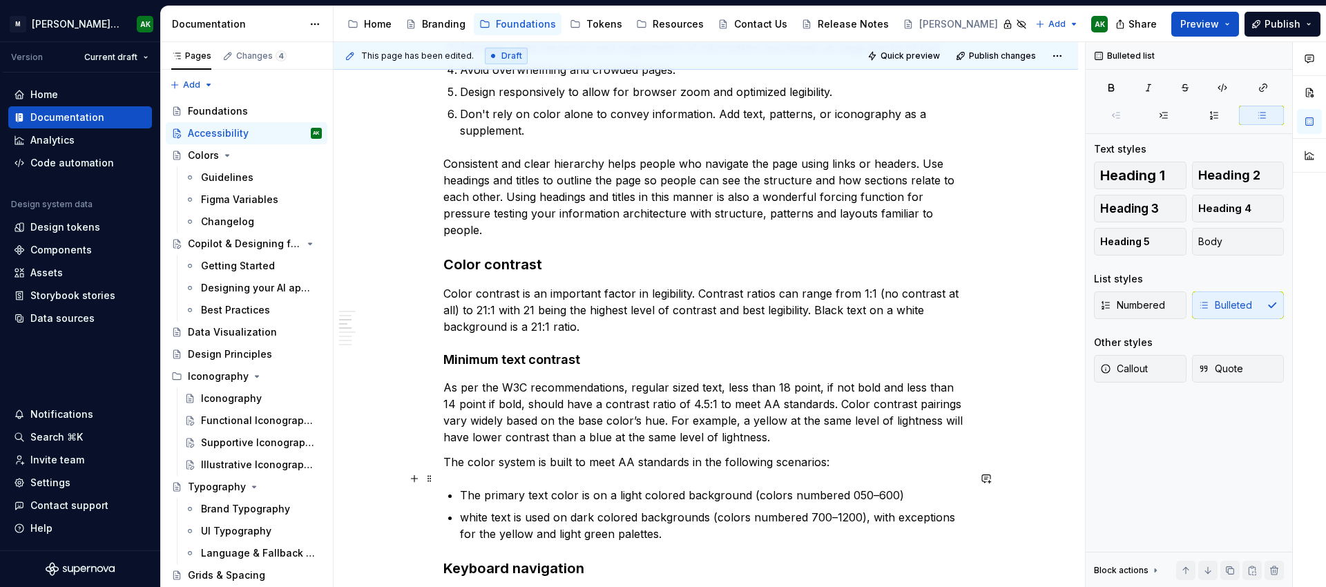
click at [576, 487] on p "The primary text color is on a light colored background (colors numbered 050–60…" at bounding box center [714, 495] width 508 height 17
click at [581, 487] on p "The primary text color is on a light colored background (colors numbered 050–60…" at bounding box center [714, 495] width 508 height 17
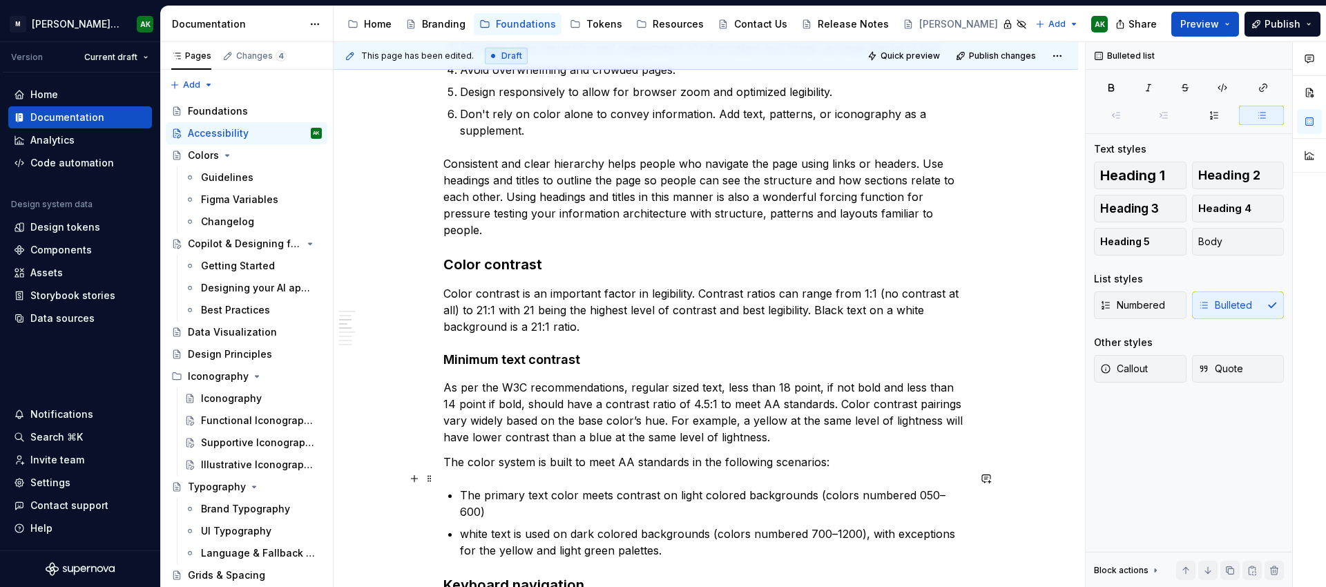
click at [961, 487] on p "The primary text color meets contrast on light colored backgrounds (colors numb…" at bounding box center [714, 503] width 508 height 33
click at [577, 487] on p "The primary text color meets contrast on light colored backgrounds (colors numb…" at bounding box center [714, 503] width 508 height 33
click at [467, 526] on p "white text is used on dark colored backgrounds (colors numbered 700–1200), with…" at bounding box center [714, 542] width 508 height 33
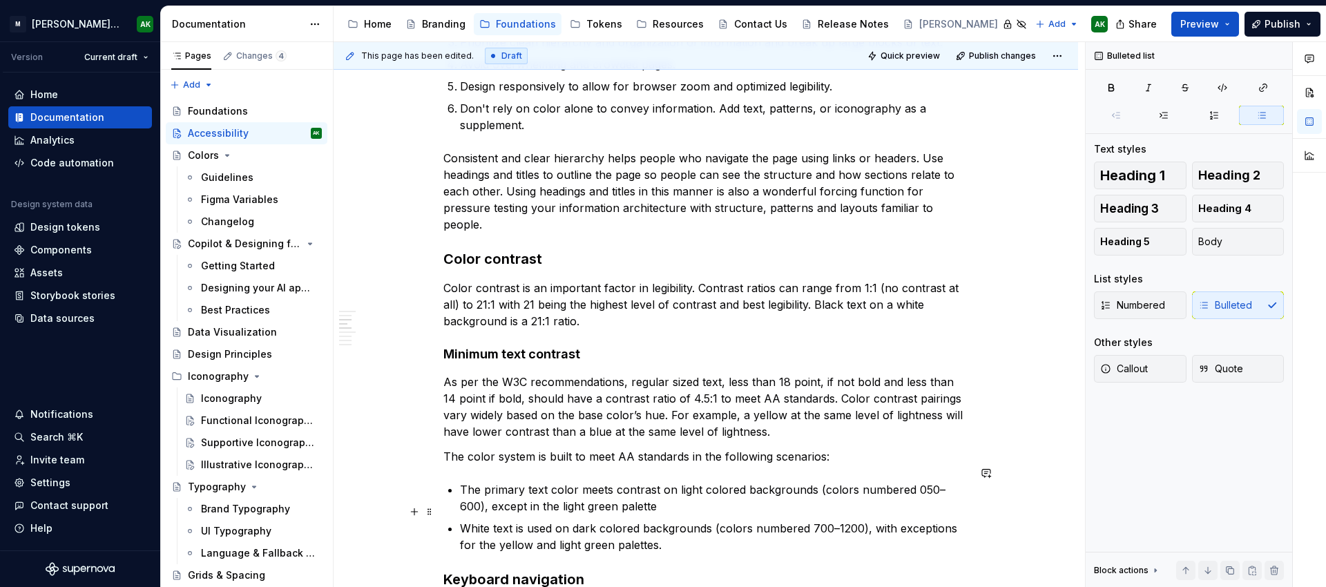
click at [559, 520] on p "White text is used on dark colored backgrounds (colors numbered 700–1200), with…" at bounding box center [714, 536] width 508 height 33
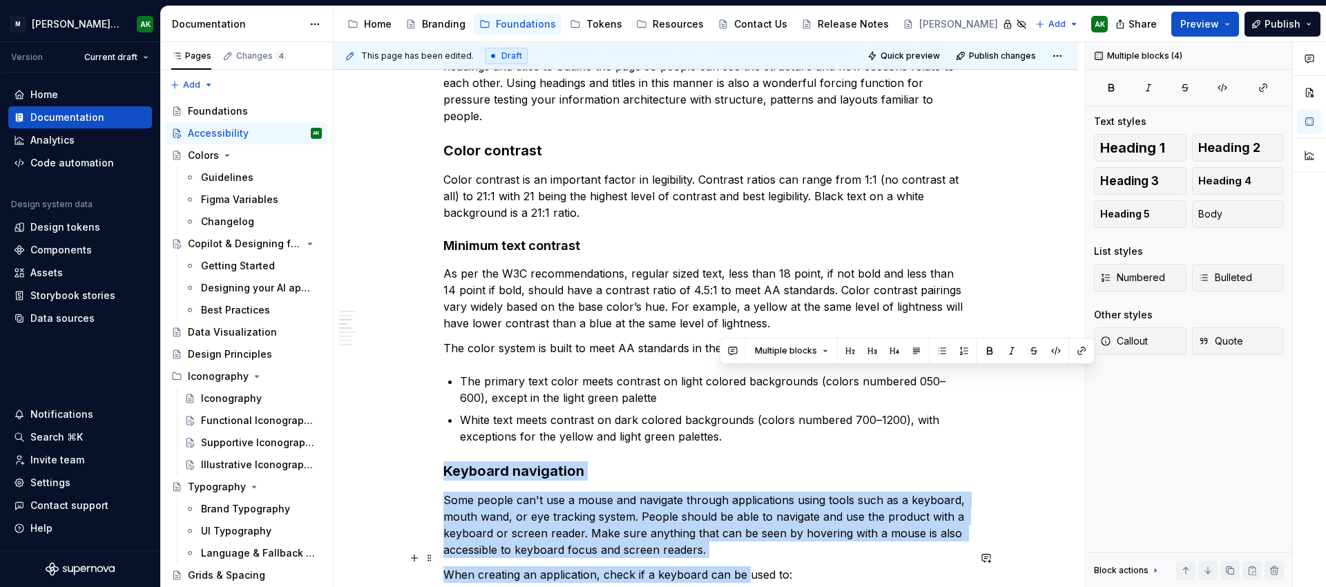
scroll to position [690, 0]
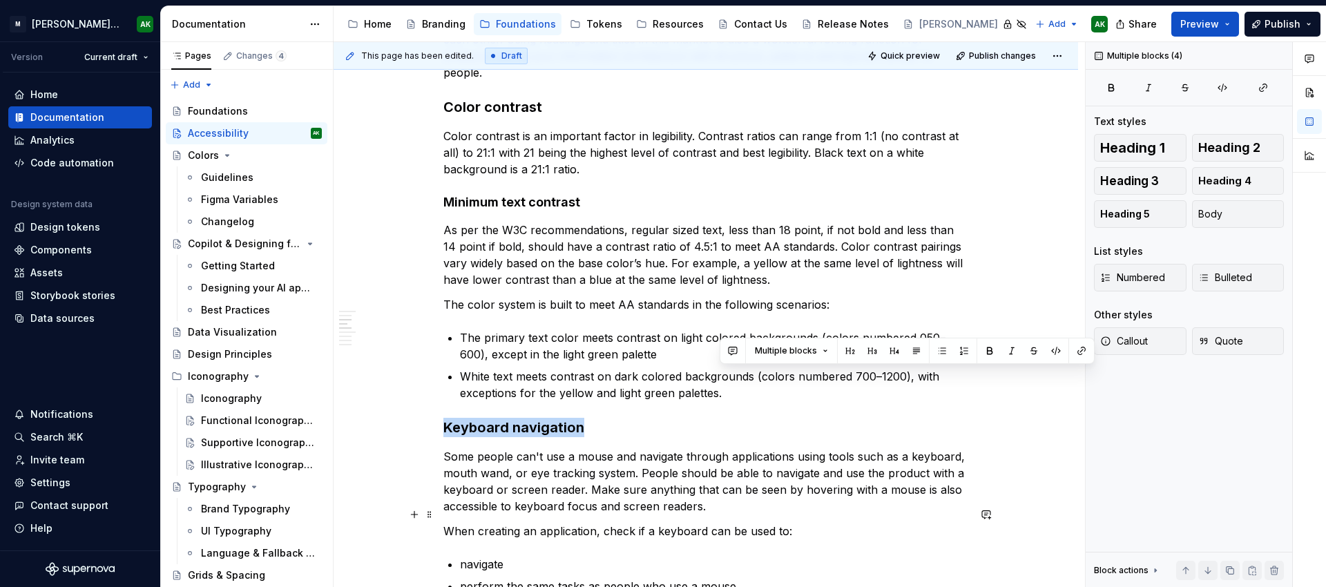
drag, startPoint x: 732, startPoint y: 534, endPoint x: 887, endPoint y: 407, distance: 200.2
click at [888, 412] on div "[PERSON_NAME] strives for AA level compliance with the latest WCAG standards. T…" at bounding box center [705, 571] width 525 height 1985
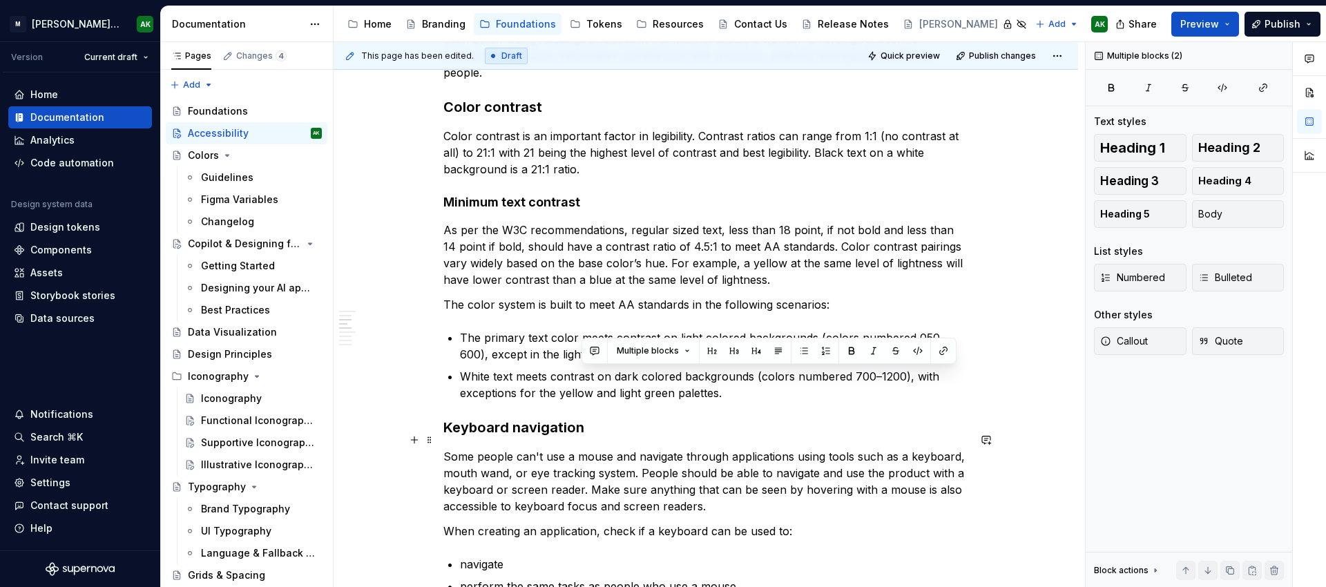
click at [634, 448] on p "Some people can't use a mouse and navigate through applications using tools suc…" at bounding box center [705, 481] width 525 height 66
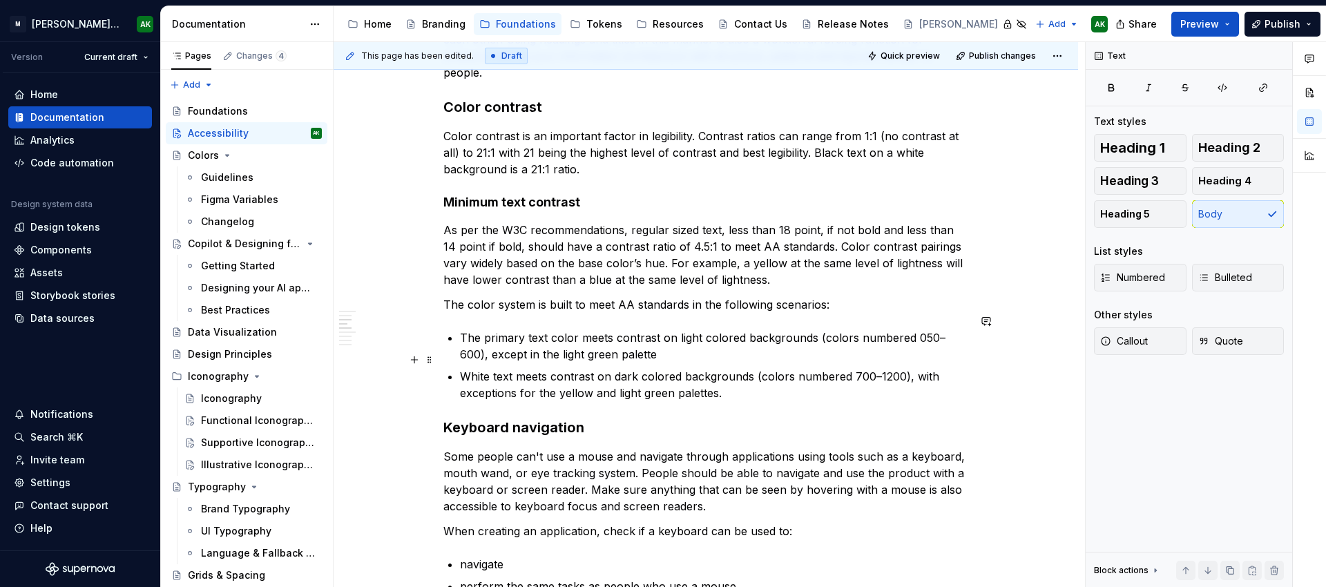
click at [727, 380] on p "White text meets contrast on dark colored backgrounds (colors numbered 700–1200…" at bounding box center [714, 384] width 508 height 33
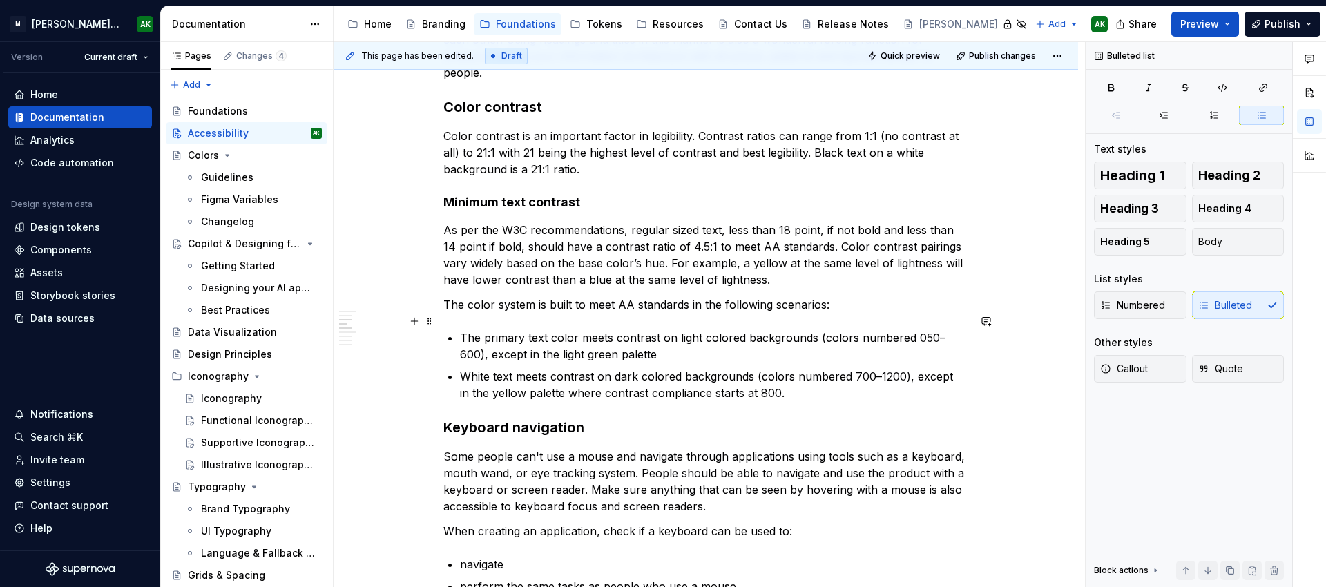
click at [644, 345] on p "The primary text color meets contrast on light colored backgrounds (colors numb…" at bounding box center [714, 345] width 508 height 33
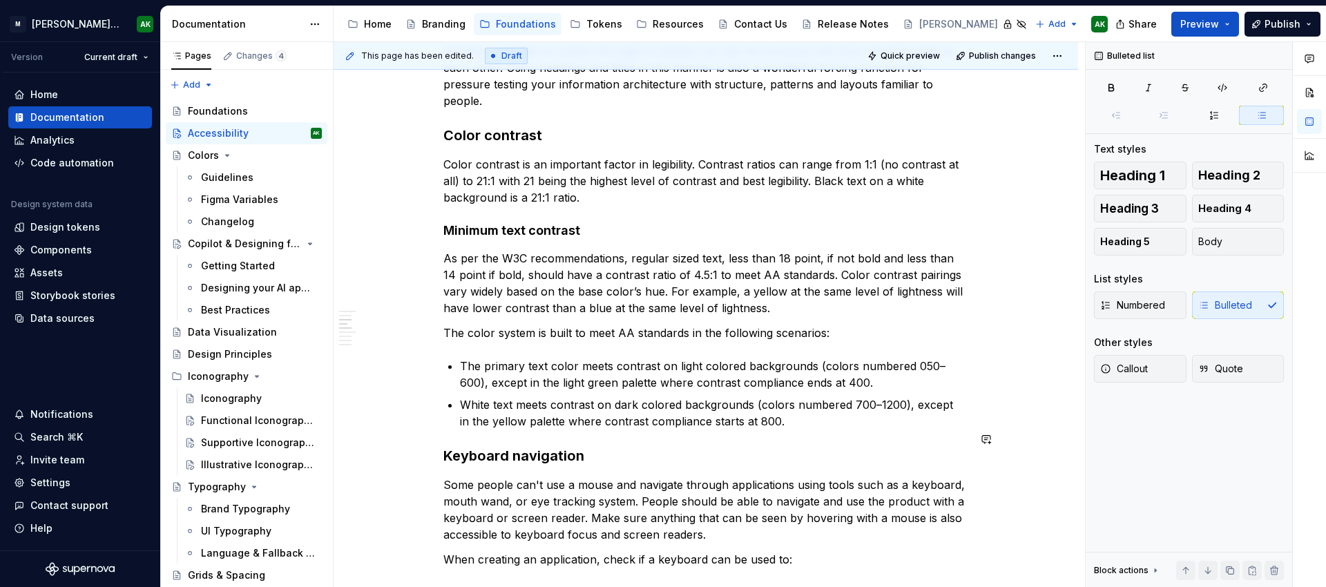
scroll to position [659, 0]
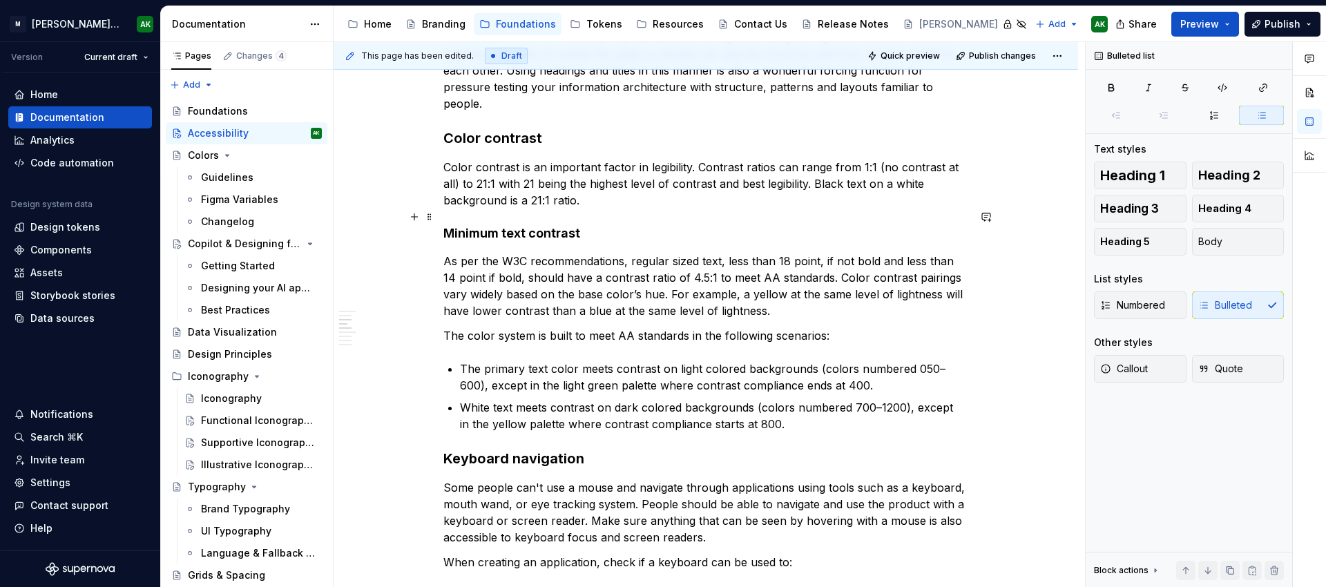
click at [595, 225] on h4 "Minimum text contrast" at bounding box center [705, 233] width 525 height 17
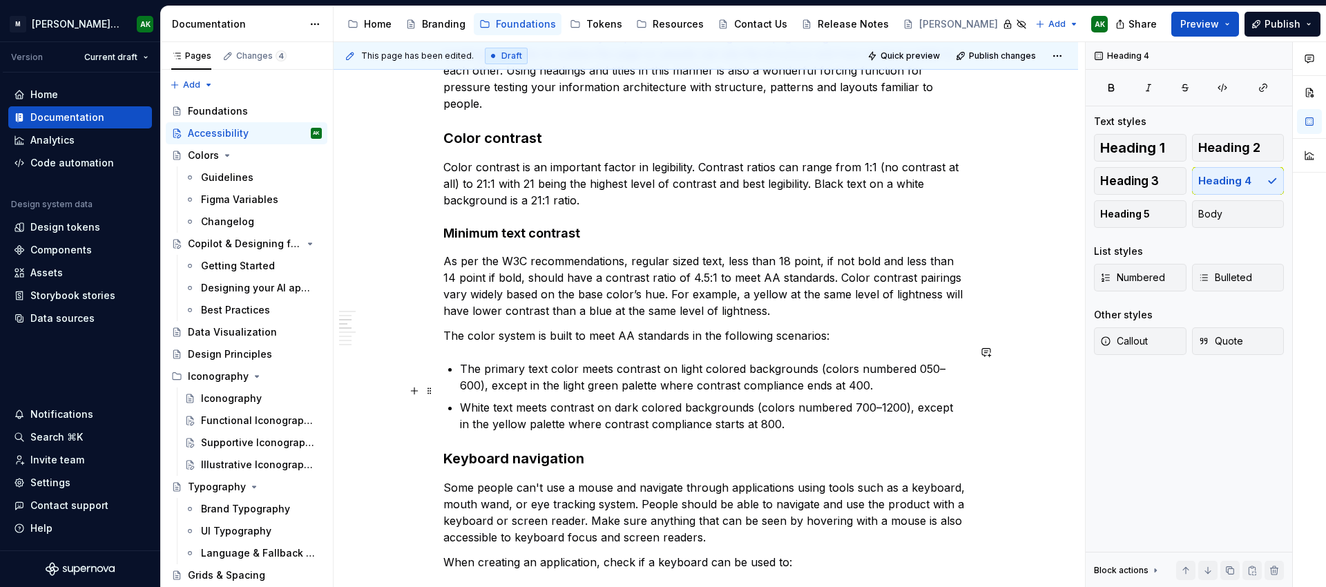
click at [793, 412] on p "White text meets contrast on dark colored backgrounds (colors numbered 700–1200…" at bounding box center [714, 415] width 508 height 33
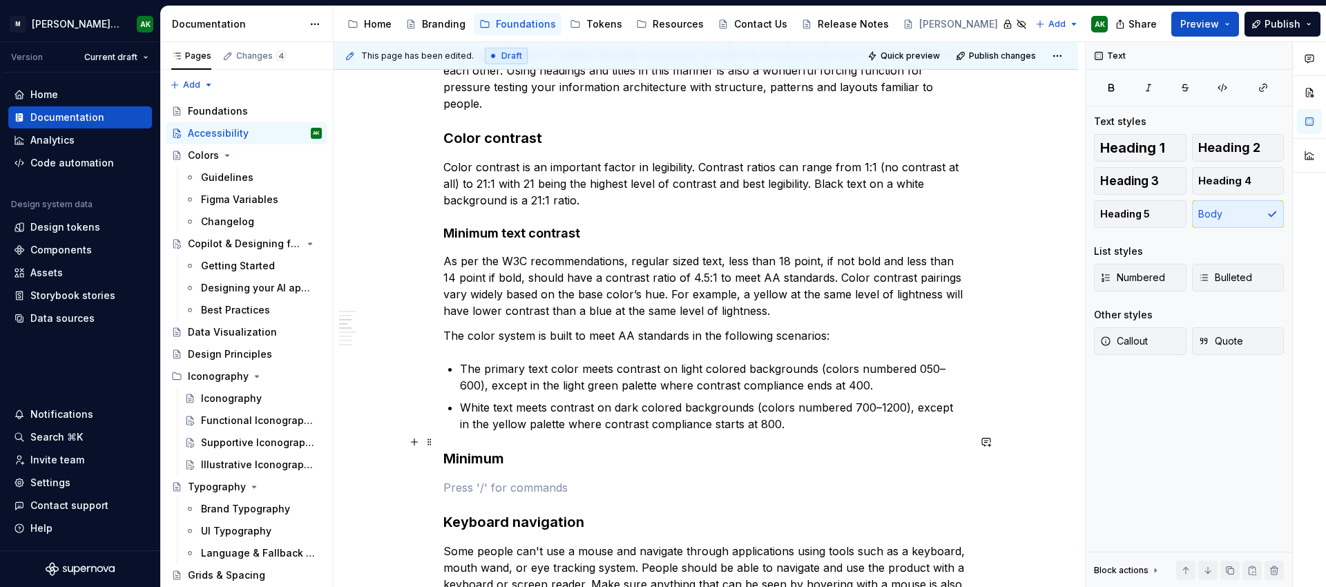
click at [481, 449] on h3 "Minimum" at bounding box center [705, 458] width 525 height 19
click at [485, 225] on h4 "Minimum text contrast" at bounding box center [705, 233] width 525 height 17
click at [477, 449] on h3 "Minimum" at bounding box center [705, 458] width 525 height 19
click at [1232, 177] on span "Heading 4" at bounding box center [1224, 181] width 53 height 14
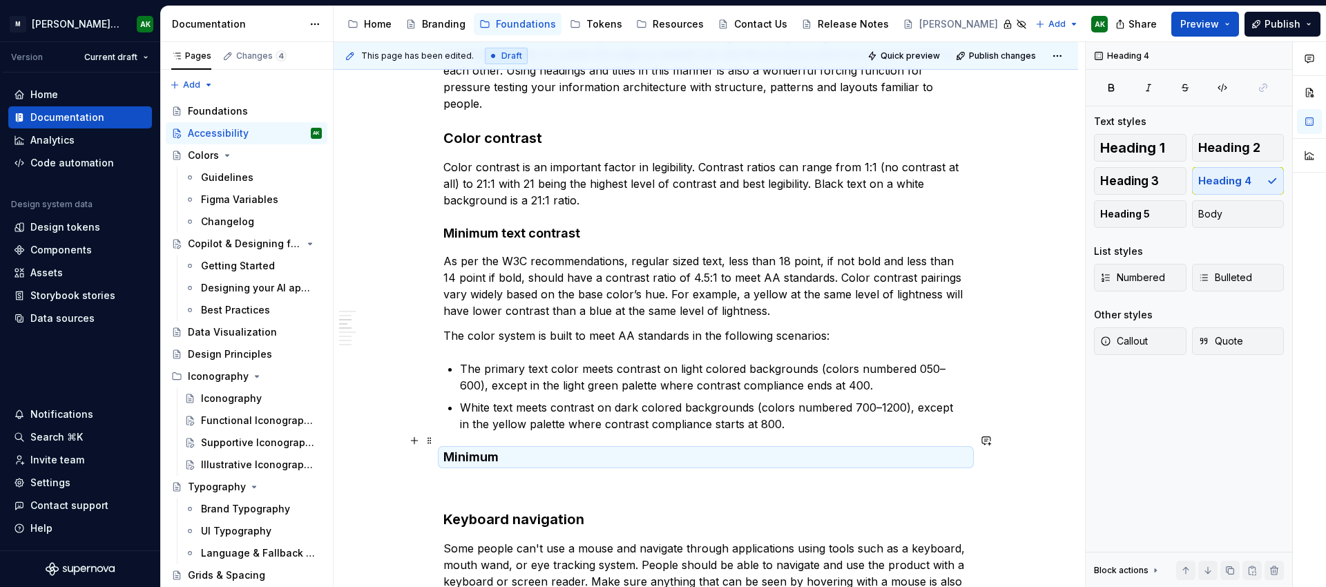
click at [520, 449] on h4 "Minimum" at bounding box center [705, 457] width 525 height 17
click at [480, 449] on h4 "Minimum" at bounding box center [705, 457] width 525 height 17
click at [504, 449] on h4 "Minimum" at bounding box center [705, 457] width 525 height 17
click at [526, 476] on p at bounding box center [705, 484] width 525 height 17
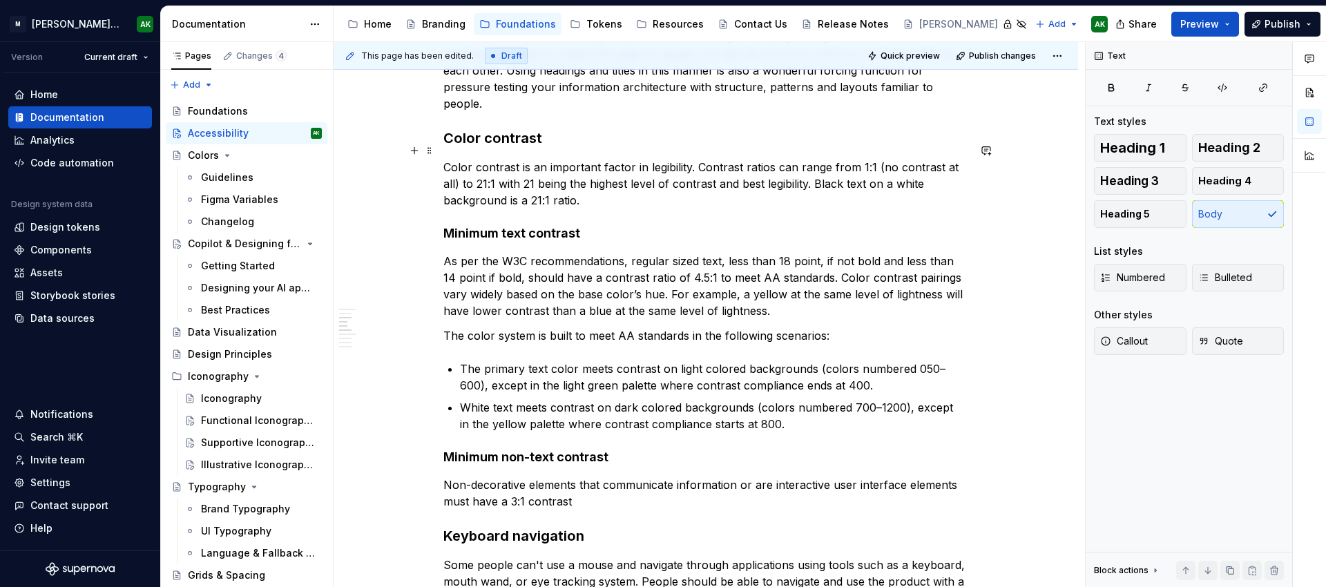
click at [626, 184] on p "Color contrast is an important factor in legibility. Contrast ratios can range …" at bounding box center [705, 184] width 525 height 50
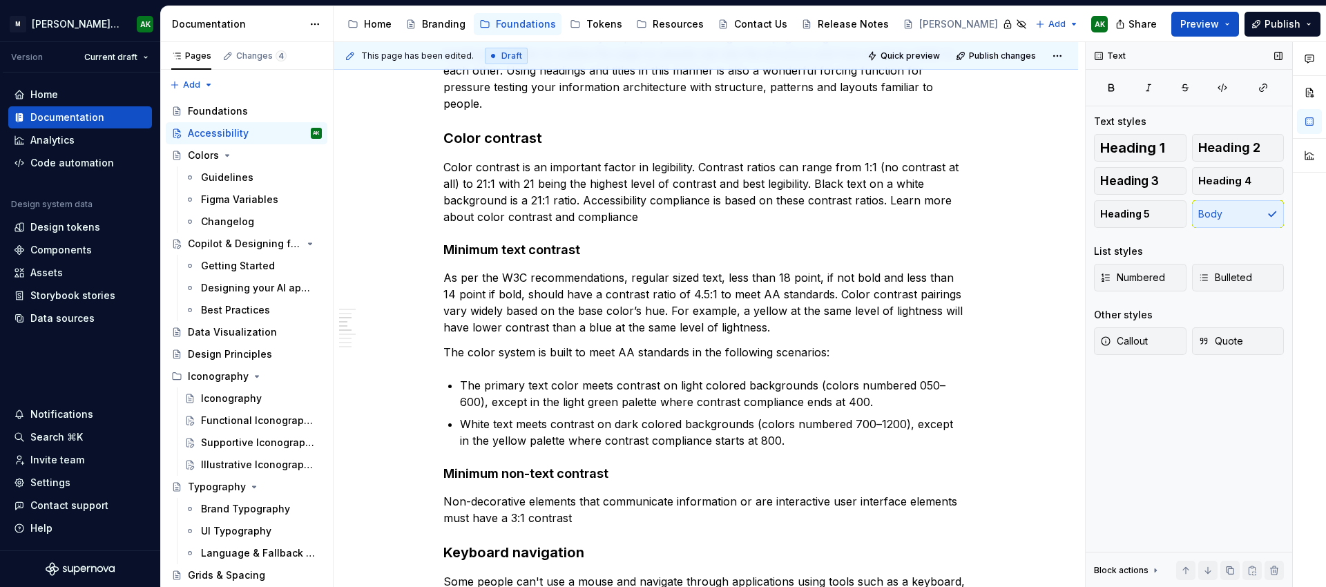
type textarea "*"
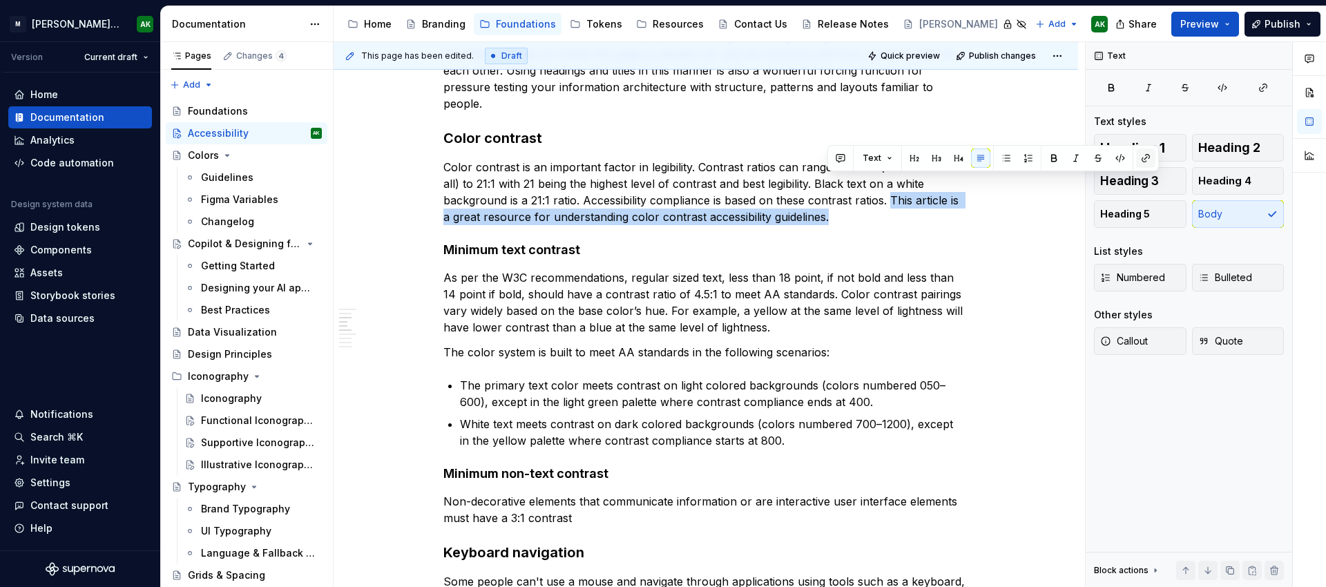
click at [1149, 157] on button "button" at bounding box center [1145, 157] width 19 height 19
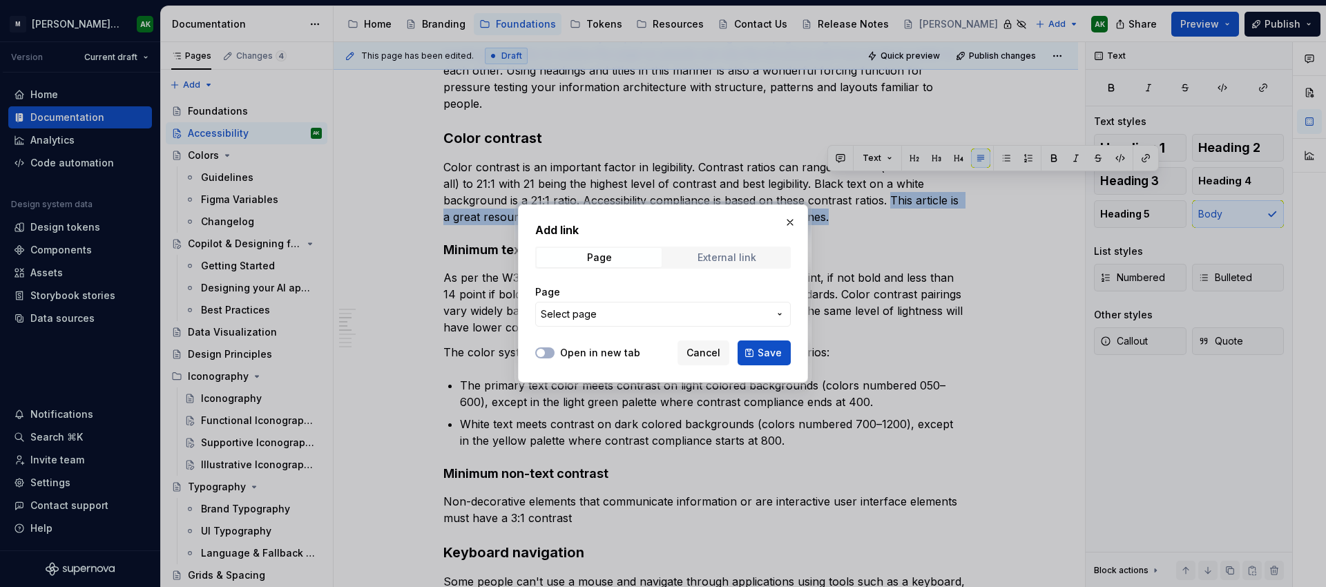
click at [712, 259] on div "External link" at bounding box center [726, 257] width 59 height 11
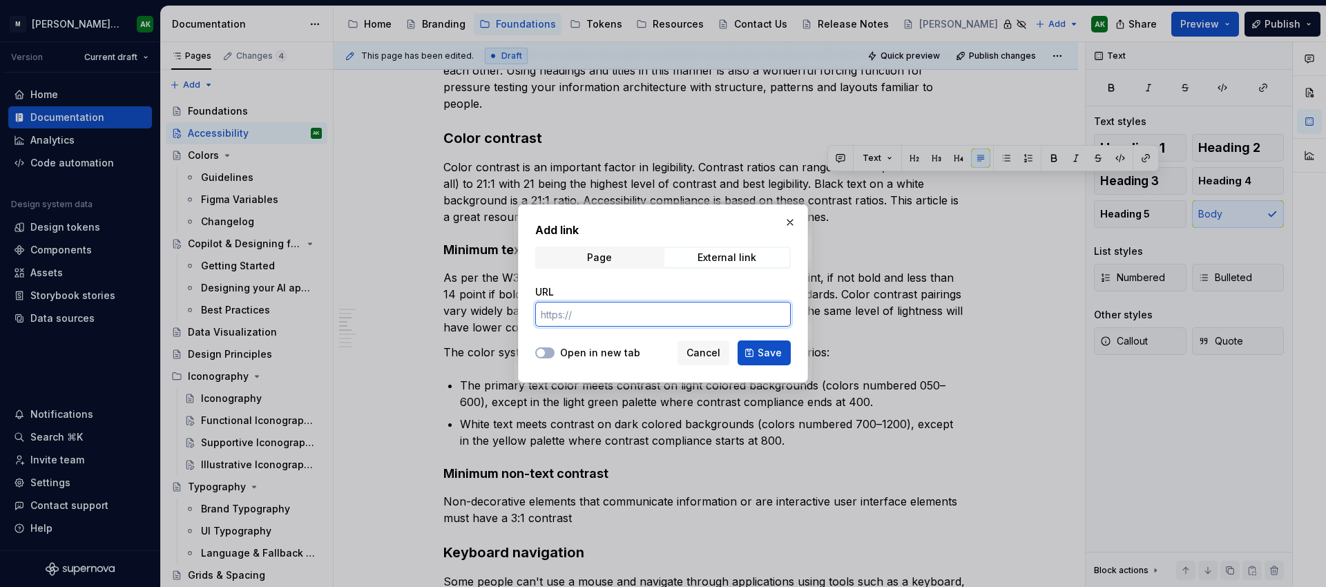
click at [608, 309] on input "URL" at bounding box center [663, 314] width 256 height 25
paste input "[URL][DOMAIN_NAME]"
type input "[URL][DOMAIN_NAME]"
click at [550, 349] on button "Open in new tab" at bounding box center [544, 352] width 19 height 11
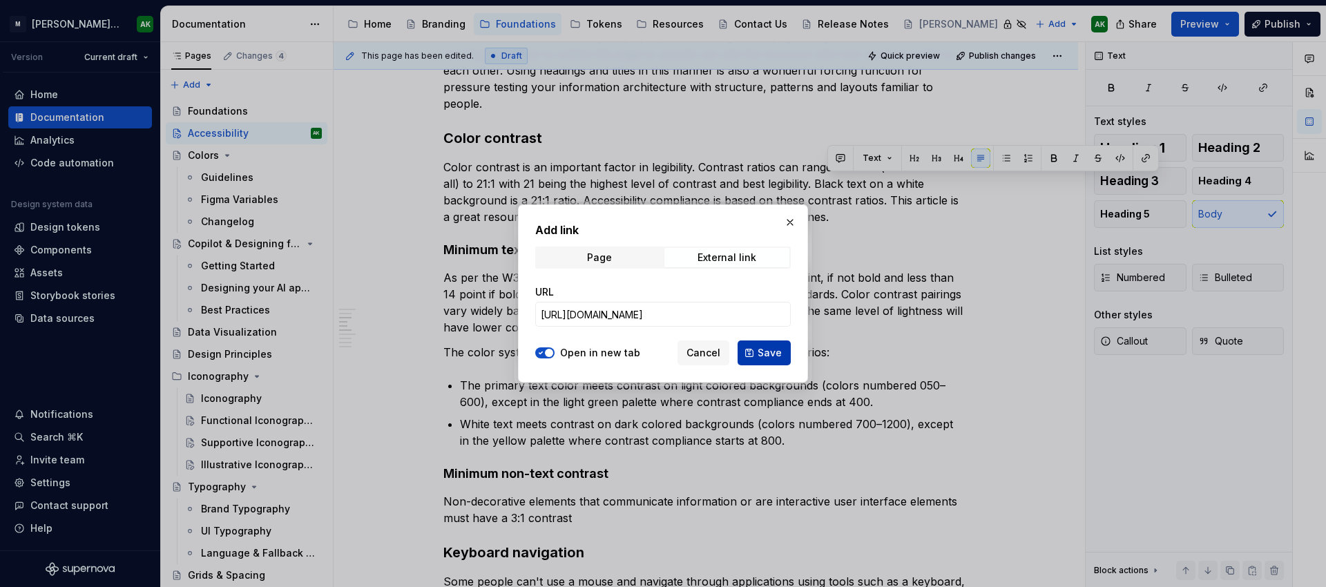
click at [758, 349] on button "Save" at bounding box center [764, 352] width 53 height 25
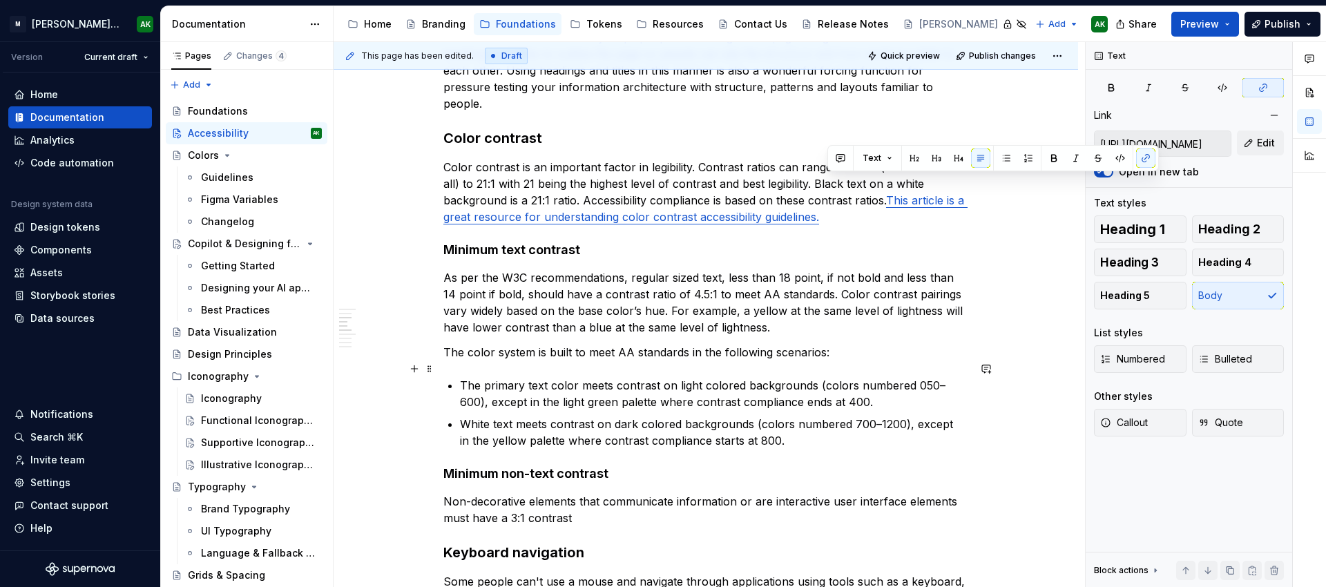
scroll to position [659, 0]
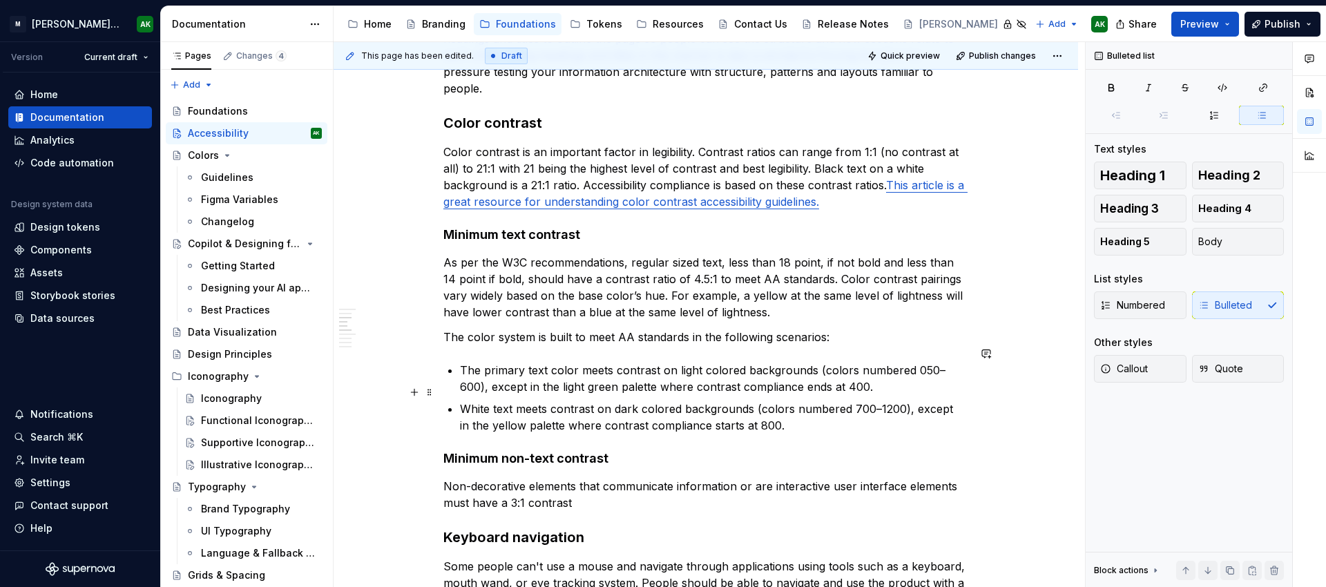
scroll to position [680, 0]
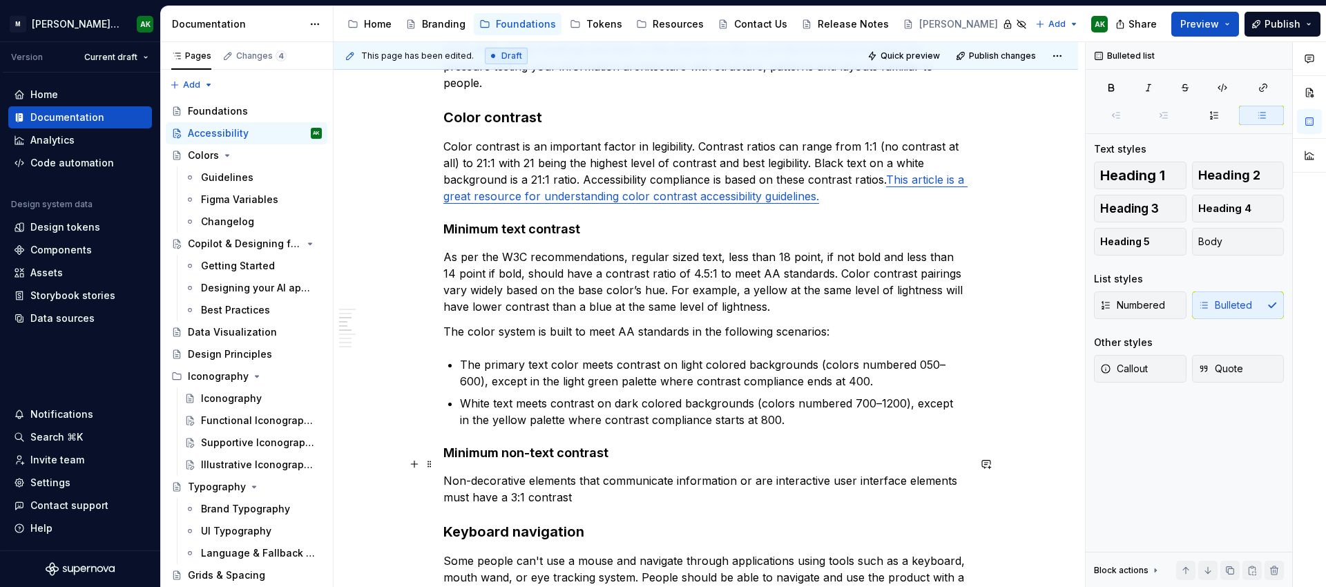
click at [598, 478] on p "Non-decorative elements that communicate information or are interactive user in…" at bounding box center [705, 488] width 525 height 33
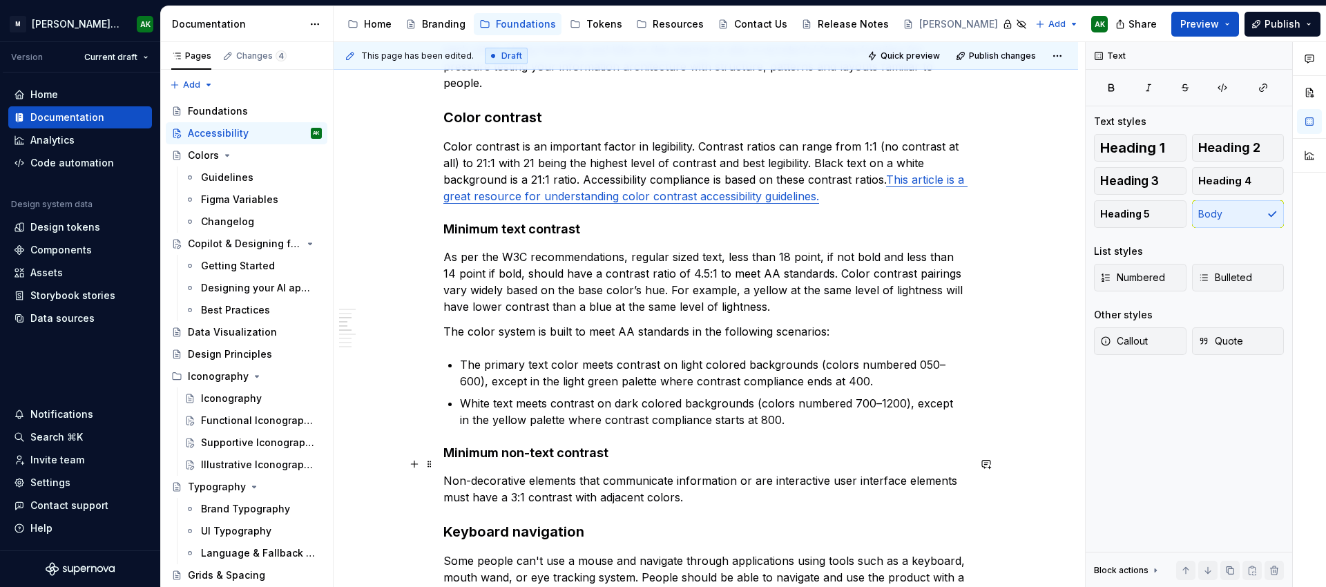
click at [507, 478] on p "Non-decorative elements that communicate information or are interactive user in…" at bounding box center [705, 488] width 525 height 33
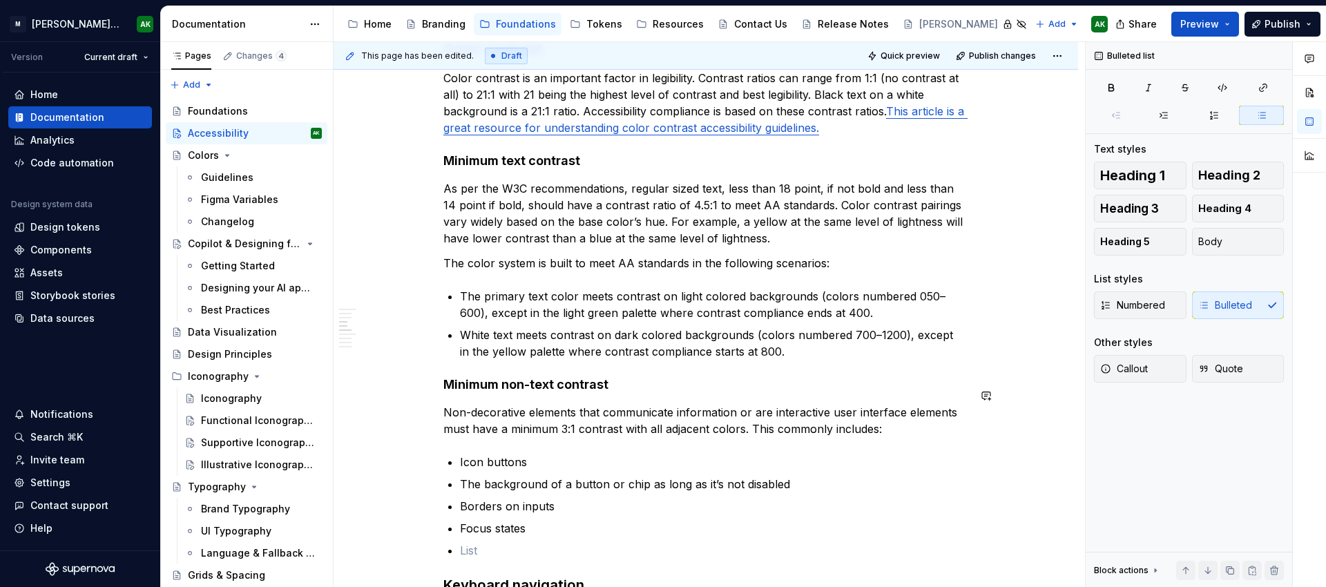
scroll to position [770, 0]
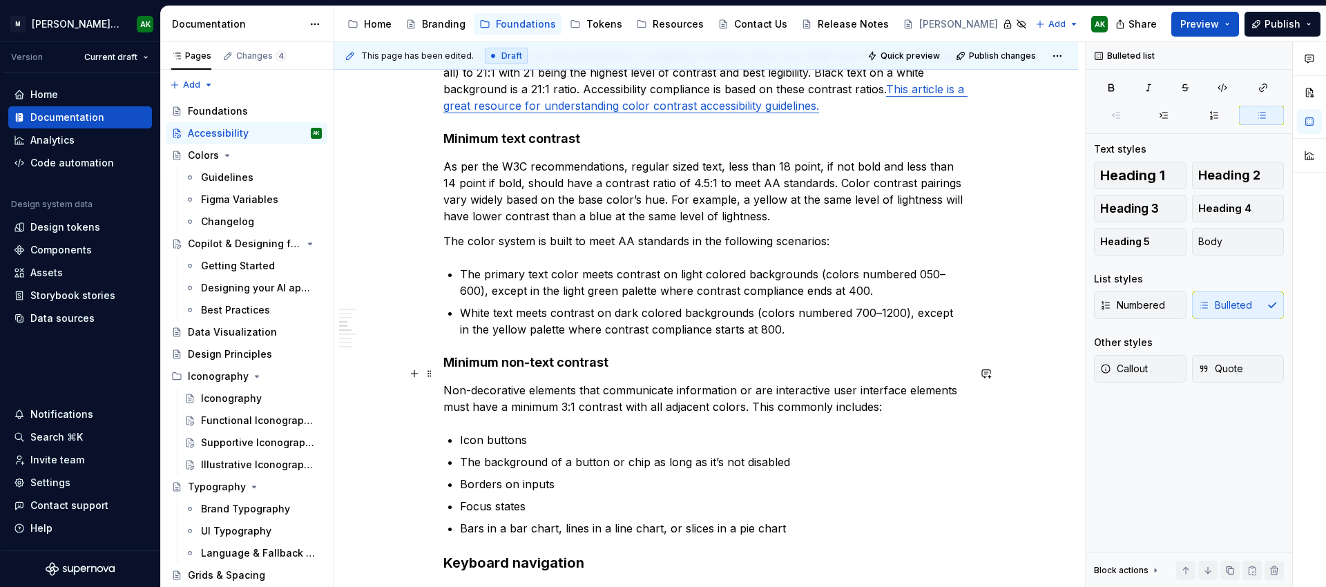
click at [875, 389] on p "Non-decorative elements that communicate information or are interactive user in…" at bounding box center [705, 398] width 525 height 33
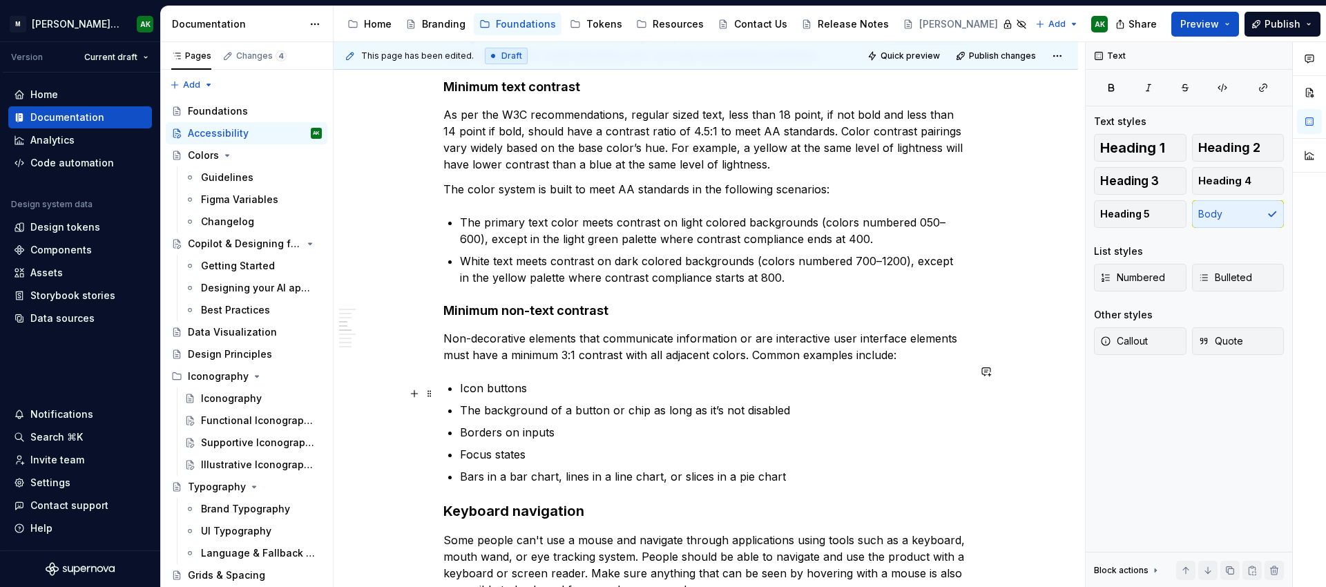
scroll to position [842, 0]
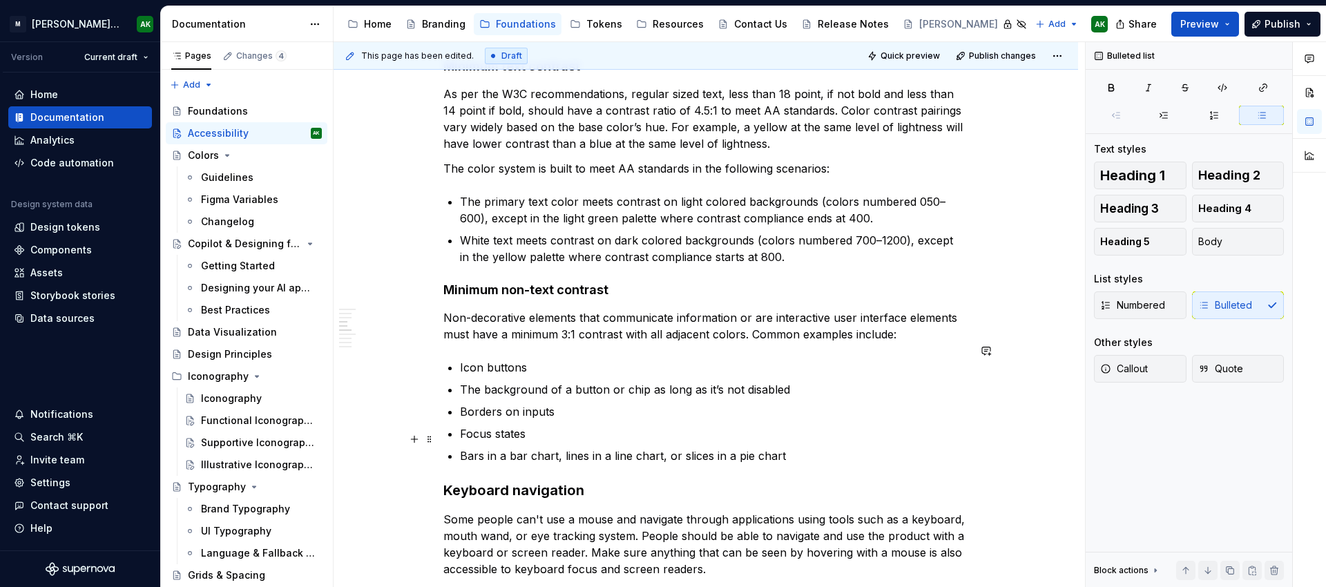
click at [815, 447] on p "Bars in a bar chart, lines in a line chart, or slices in a pie chart" at bounding box center [714, 455] width 508 height 17
click at [581, 403] on p "Borders on inputs" at bounding box center [714, 411] width 508 height 17
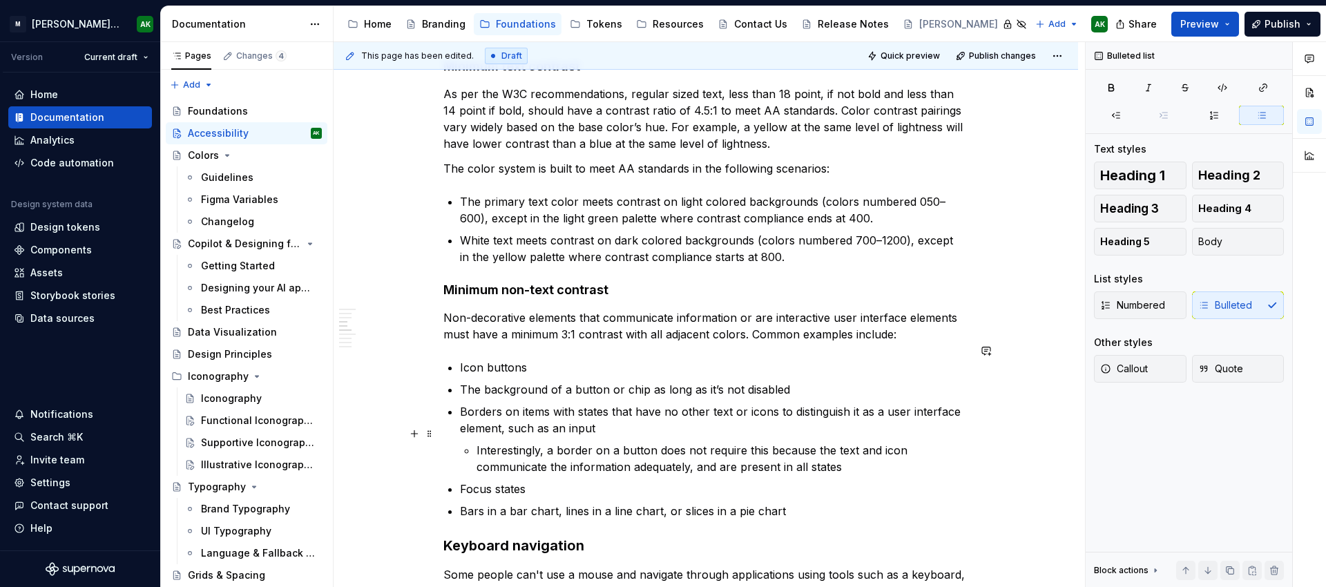
click at [696, 442] on p "Interestingly, a border on a button does not require this because the text and …" at bounding box center [722, 458] width 492 height 33
click at [534, 403] on p "Borders on items with states that have no other text or icons to distinguish it…" at bounding box center [714, 419] width 508 height 33
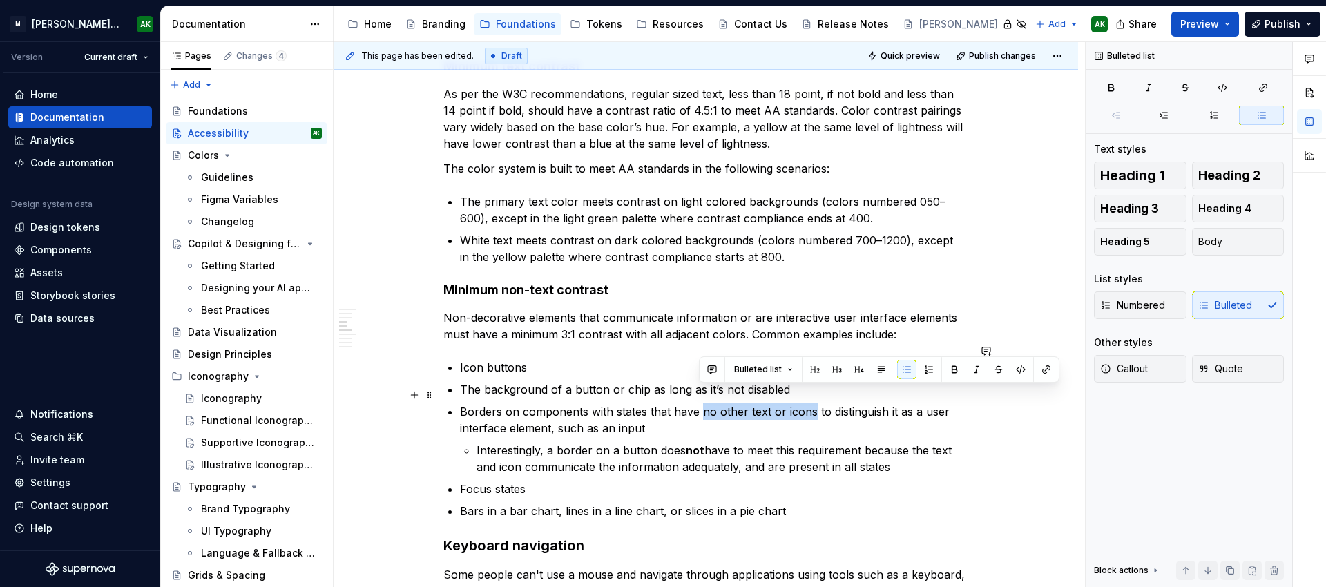
drag, startPoint x: 700, startPoint y: 396, endPoint x: 809, endPoint y: 401, distance: 109.9
click at [810, 403] on p "Borders on components with states that have no other text or icons to distingui…" at bounding box center [714, 419] width 508 height 33
click at [830, 403] on p "Borders on components with states that have no other text or icons to distingui…" at bounding box center [714, 419] width 508 height 33
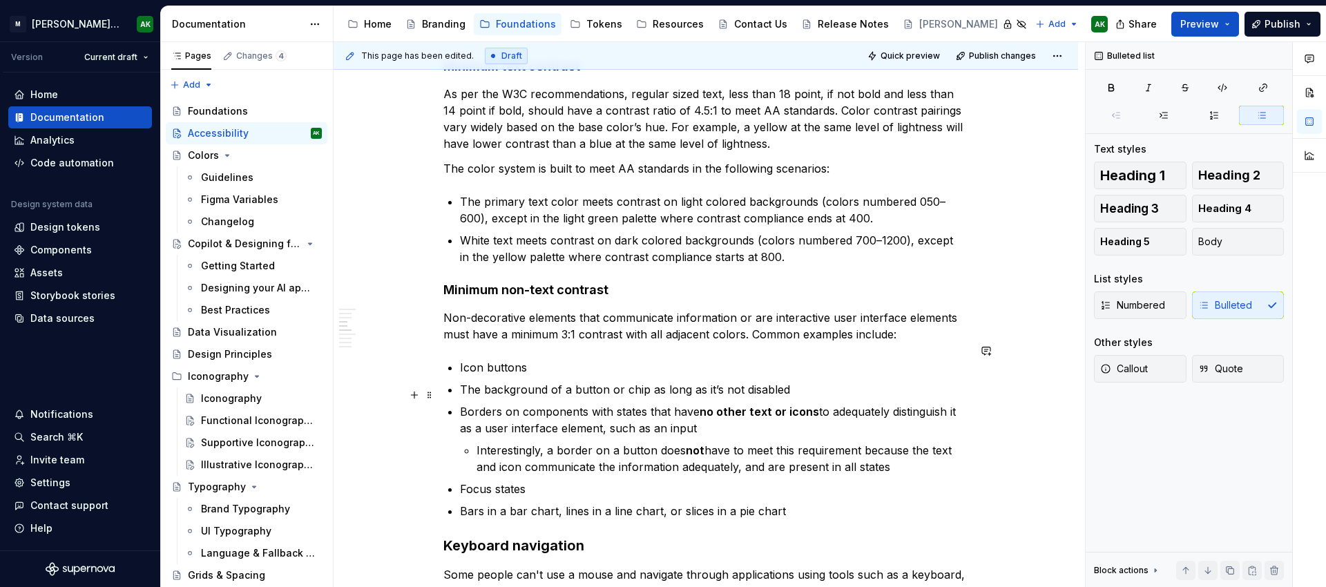
click at [659, 412] on p "Borders on components with states that have no other text or icons to adequatel…" at bounding box center [714, 419] width 508 height 33
type textarea "*"
click at [909, 451] on p "Interestingly, a border on a button does not have to meet this requirement beca…" at bounding box center [722, 458] width 492 height 33
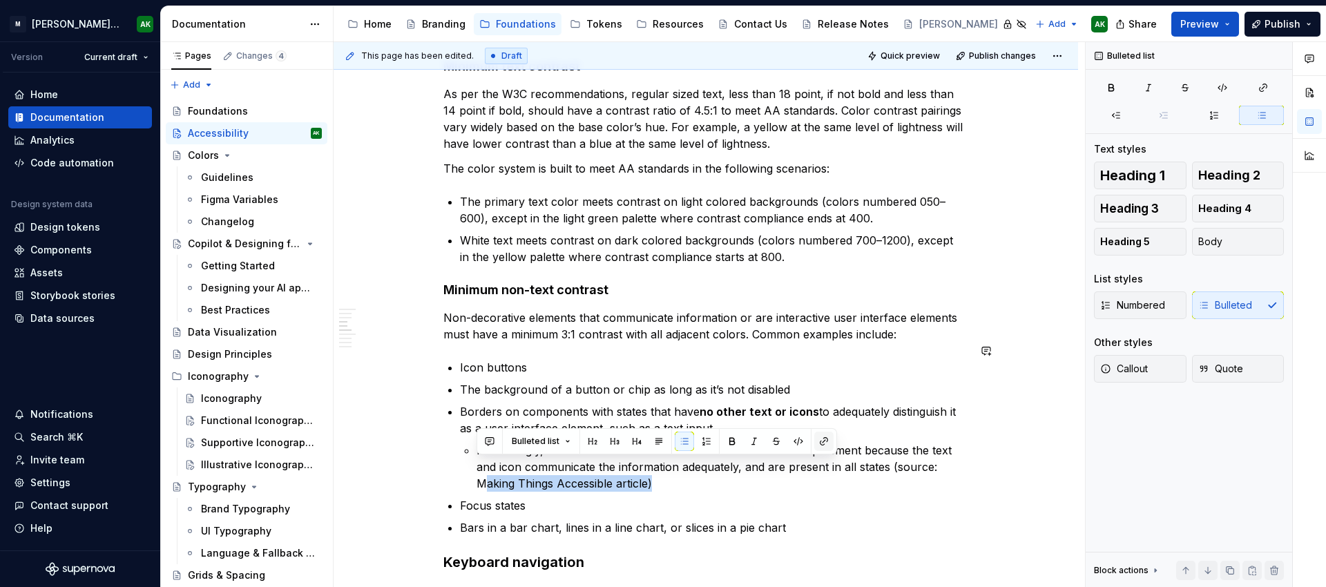
click at [828, 436] on button "button" at bounding box center [823, 441] width 19 height 19
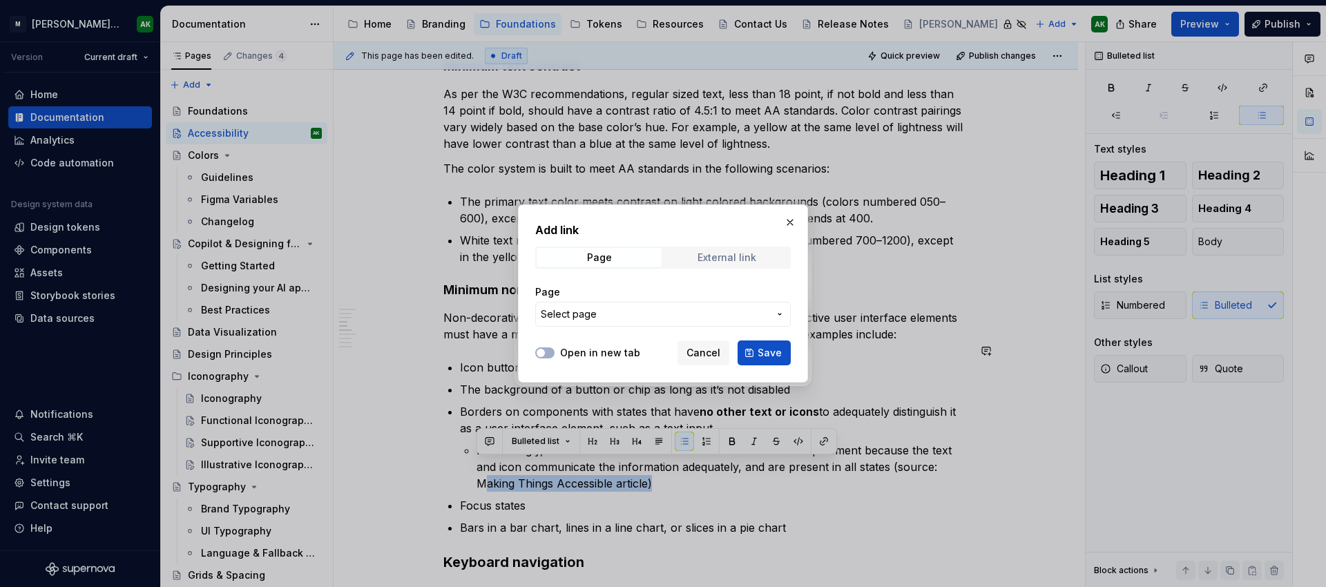
click at [700, 264] on span "External link" at bounding box center [726, 257] width 125 height 19
click at [600, 319] on input "URL" at bounding box center [663, 314] width 256 height 25
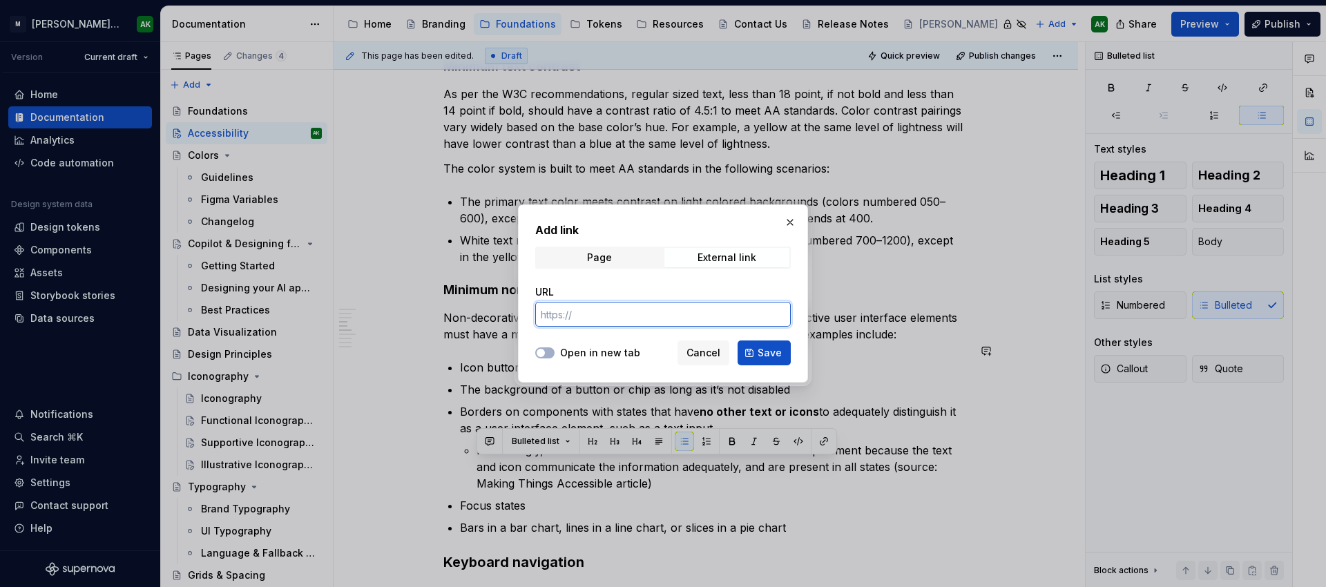
paste input "[URL][DOMAIN_NAME]"
type input "[URL][DOMAIN_NAME]"
click at [549, 354] on button "Open in new tab" at bounding box center [544, 352] width 19 height 11
click at [760, 356] on span "Save" at bounding box center [770, 353] width 24 height 14
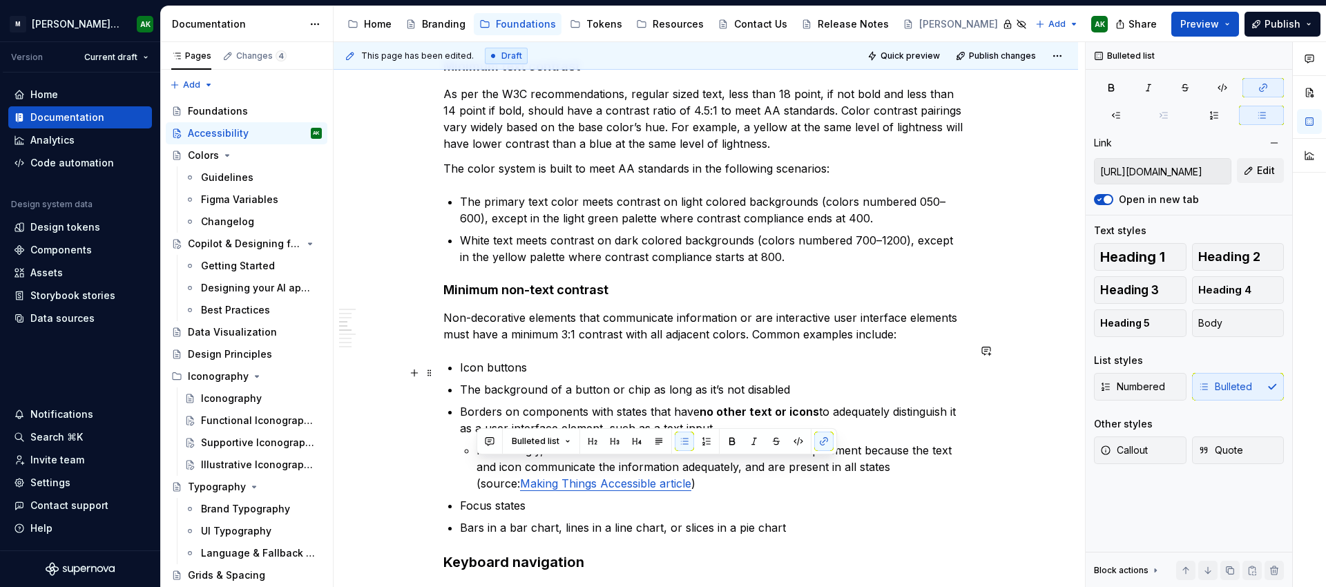
scroll to position [842, 0]
click at [951, 497] on p "Focus states" at bounding box center [714, 505] width 508 height 17
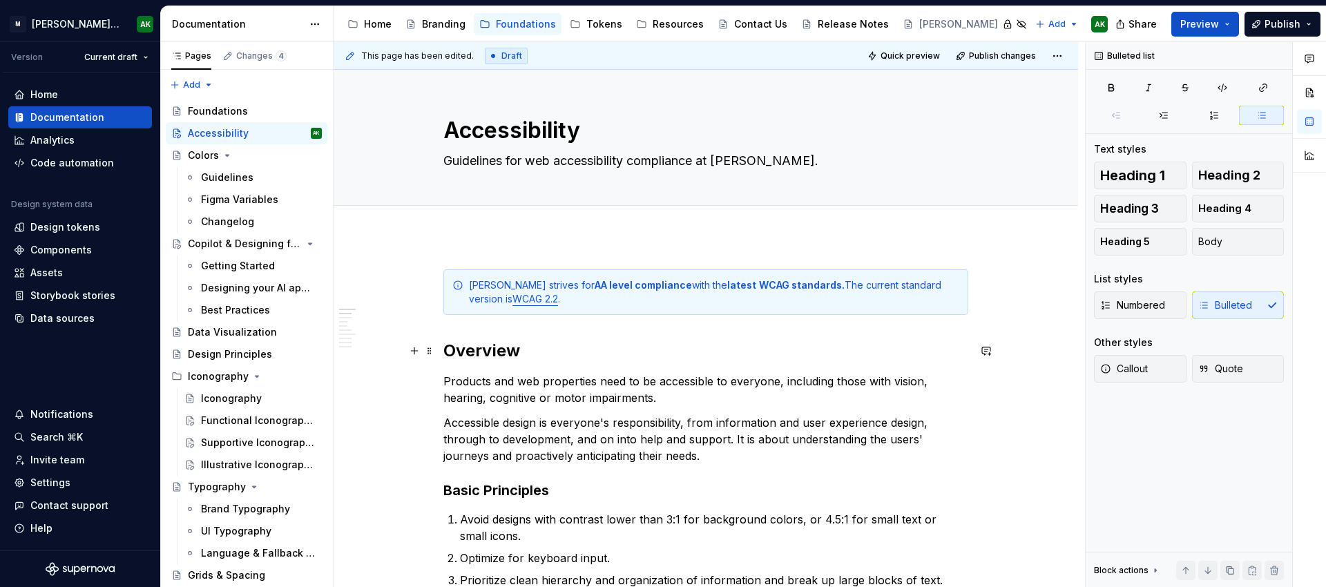
scroll to position [414, 0]
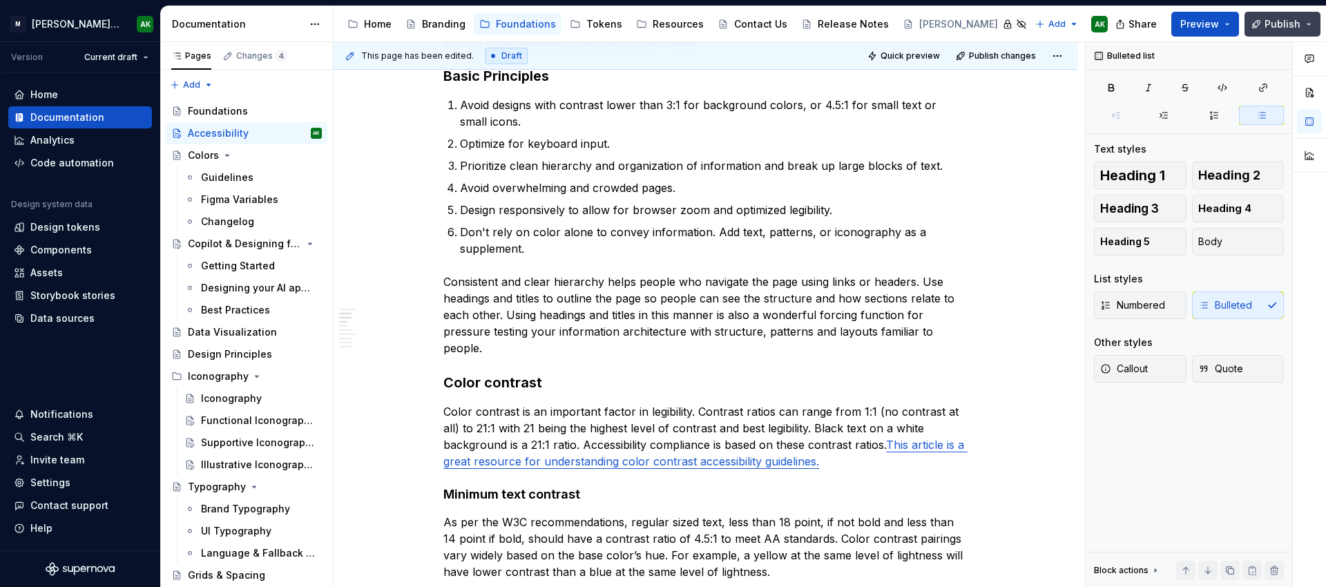
click at [1293, 27] on span "Publish" at bounding box center [1282, 24] width 36 height 14
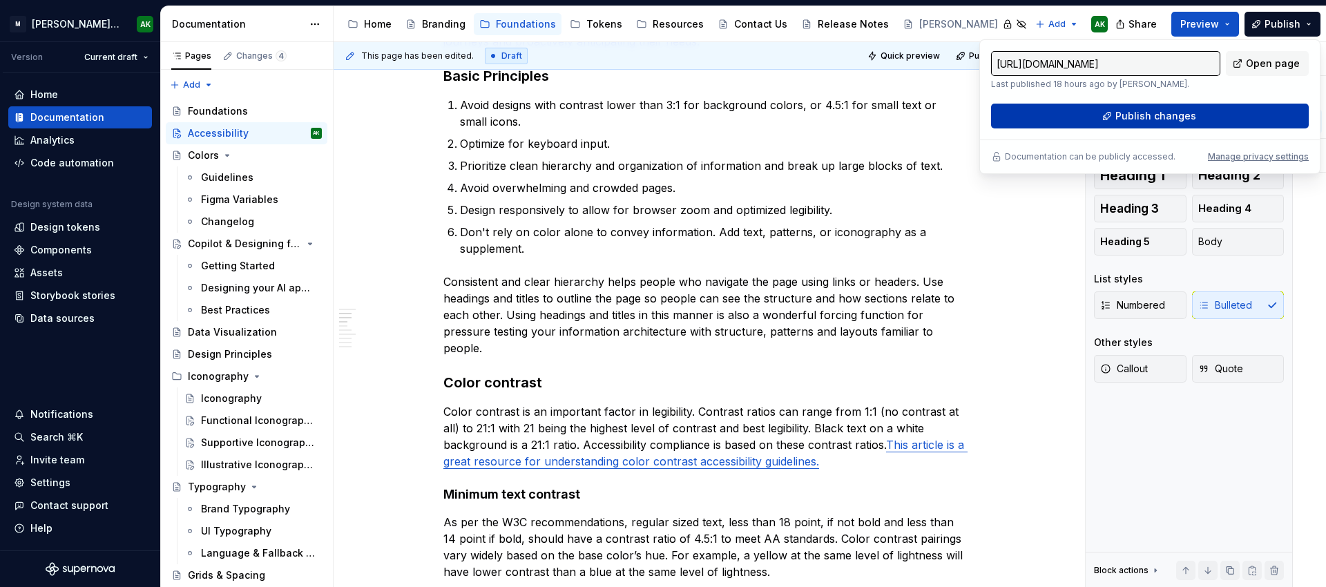
click at [1150, 115] on span "Publish changes" at bounding box center [1155, 116] width 81 height 14
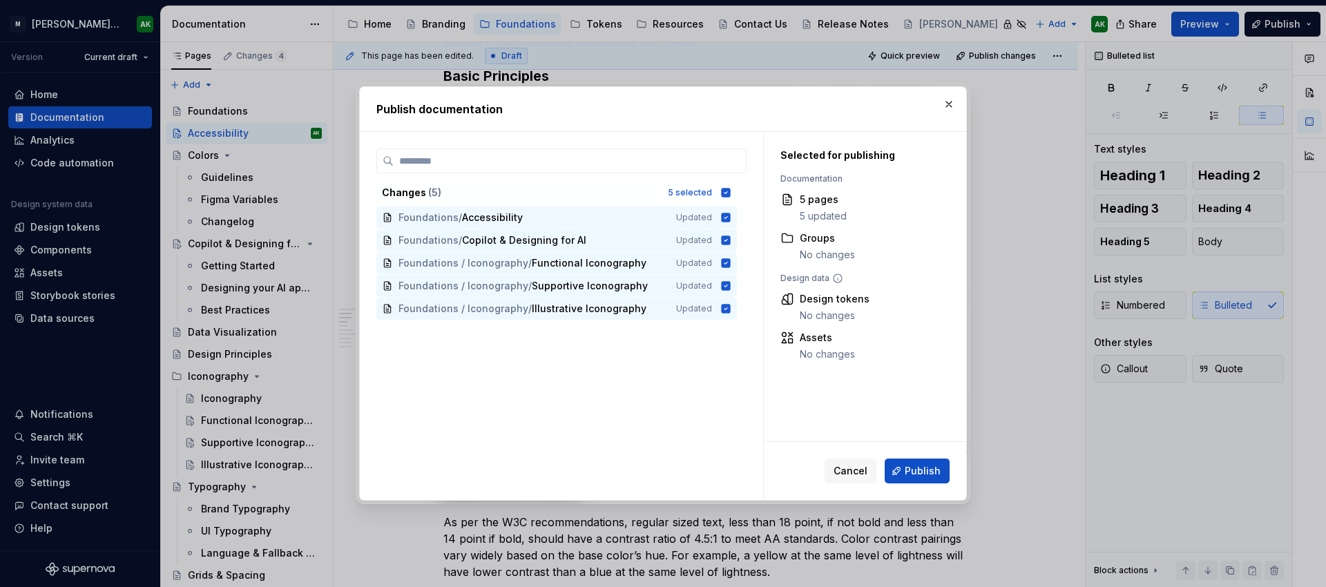
drag, startPoint x: 911, startPoint y: 470, endPoint x: 918, endPoint y: 471, distance: 7.0
click at [912, 470] on span "Publish" at bounding box center [923, 471] width 36 height 14
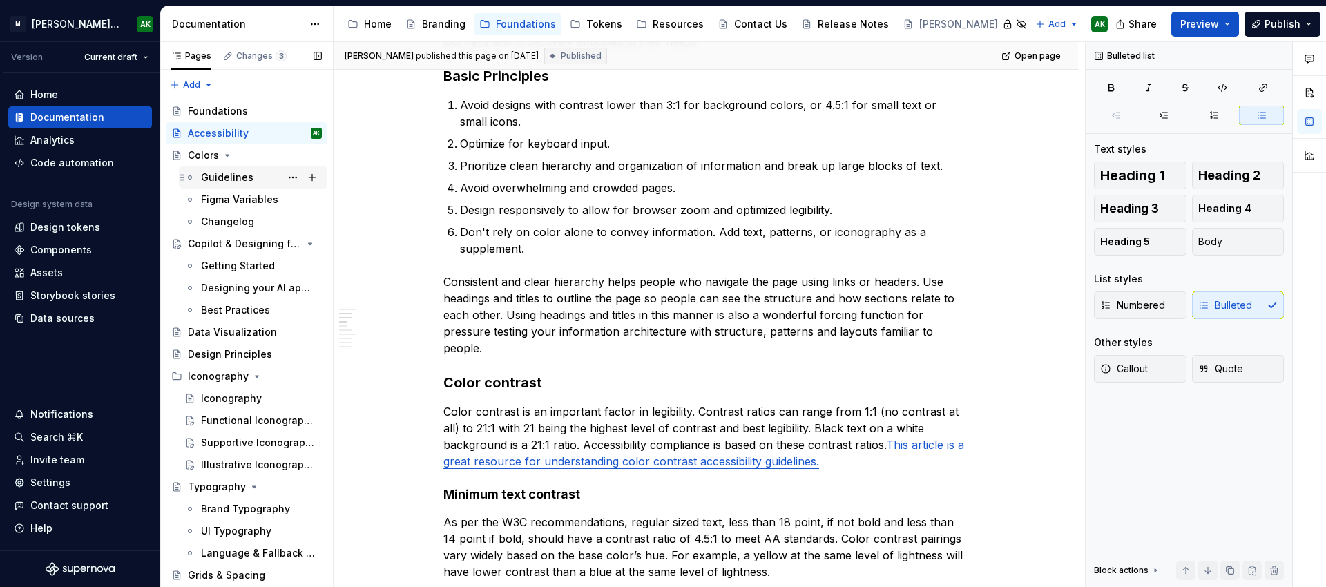
click at [217, 175] on div "Guidelines" at bounding box center [227, 178] width 52 height 14
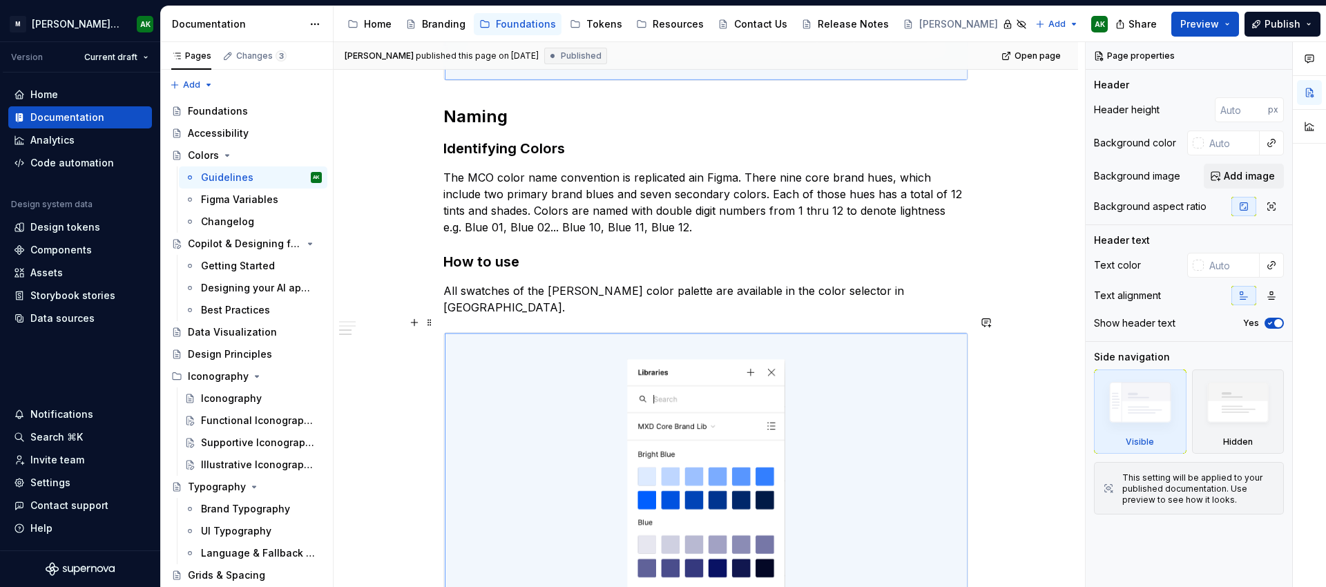
scroll to position [1357, 0]
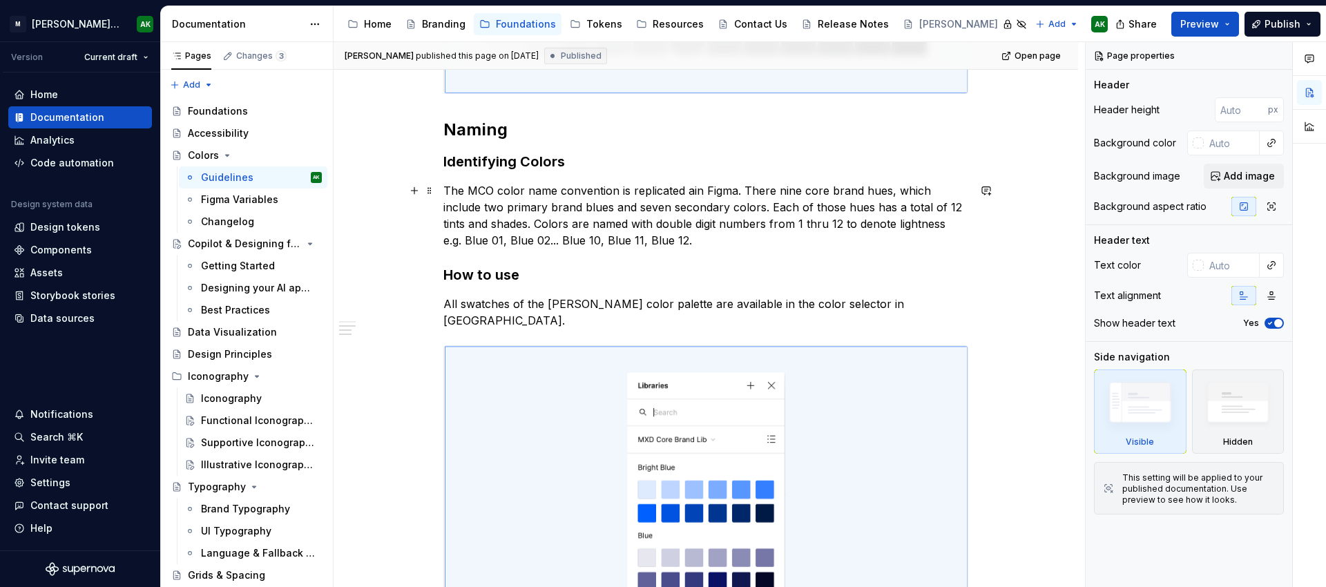
click at [664, 247] on p "The MCO color name convention is replicated ain Figma. There nine core brand hu…" at bounding box center [705, 215] width 525 height 66
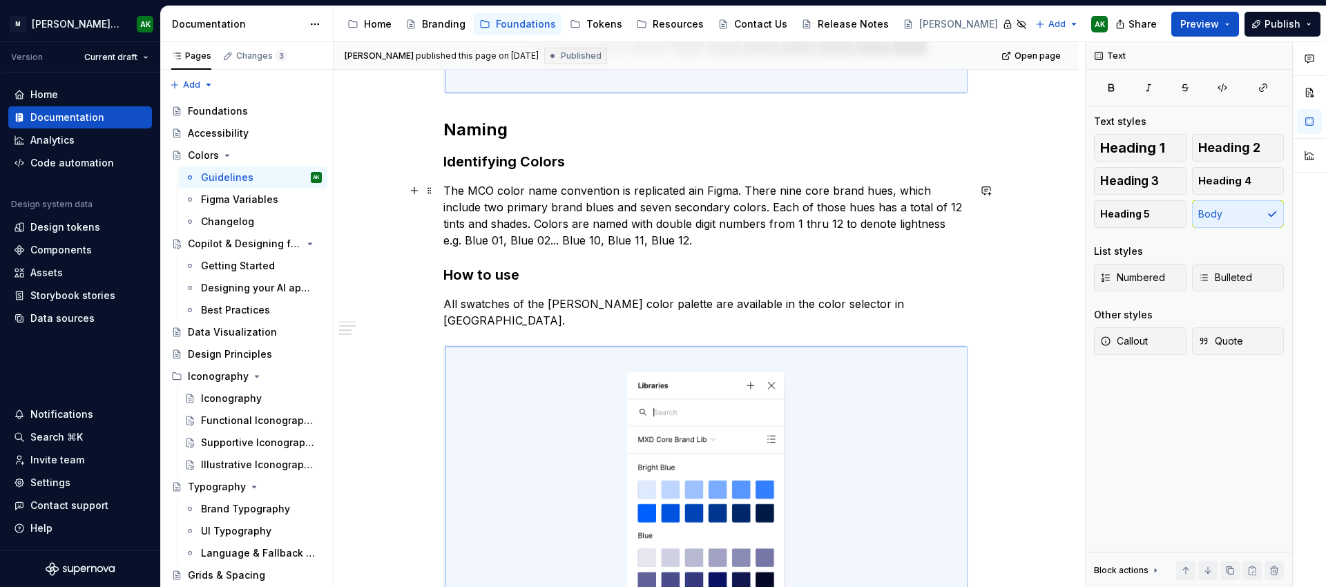
click at [910, 209] on p "The MCO color name convention is replicated ain Figma. There nine core brand hu…" at bounding box center [705, 215] width 525 height 66
click at [620, 222] on p "The MCO color name convention is replicated ain Figma. There nine core brand hu…" at bounding box center [705, 215] width 525 height 66
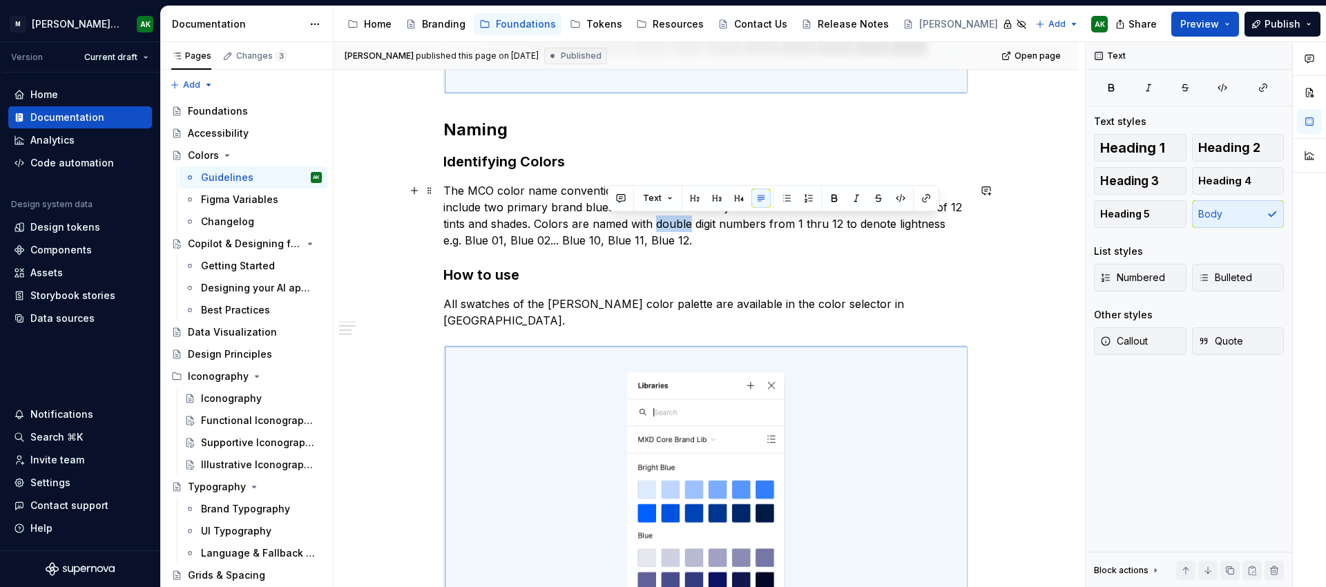
click at [620, 222] on p "The MCO color name convention is replicated ain Figma. There nine core brand hu…" at bounding box center [705, 215] width 525 height 66
type textarea "*"
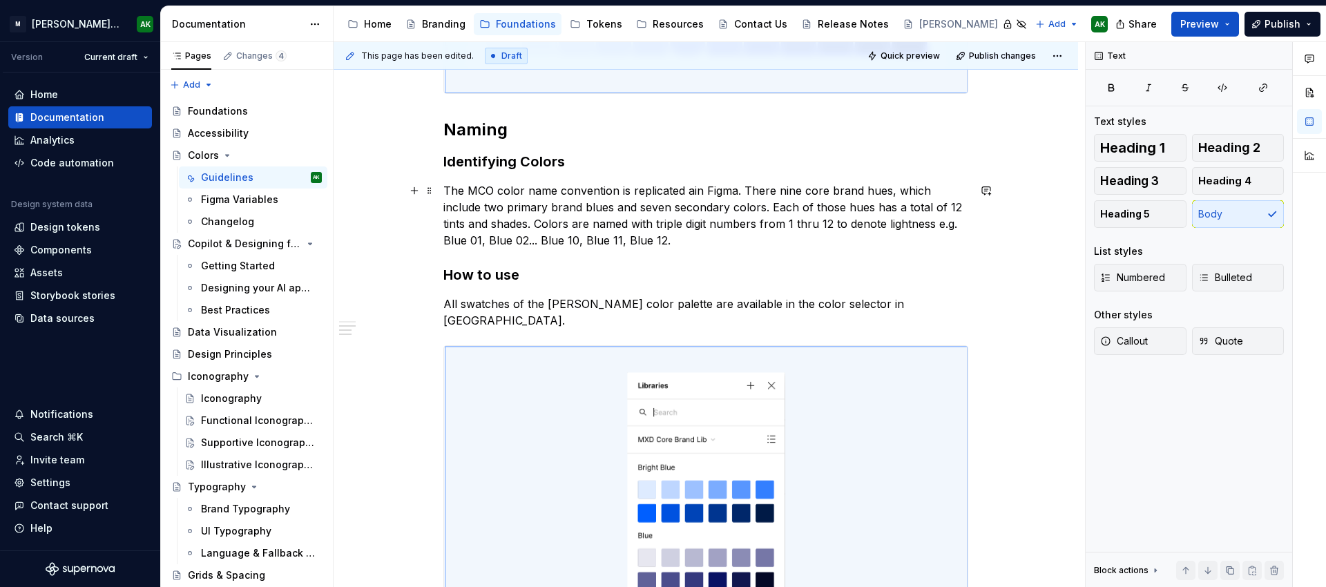
click at [743, 222] on p "The MCO color name convention is replicated ain Figma. There nine core brand hu…" at bounding box center [705, 215] width 525 height 66
click at [620, 223] on p "The MCO color name convention is replicated ain Figma. There nine core brand hu…" at bounding box center [705, 215] width 525 height 66
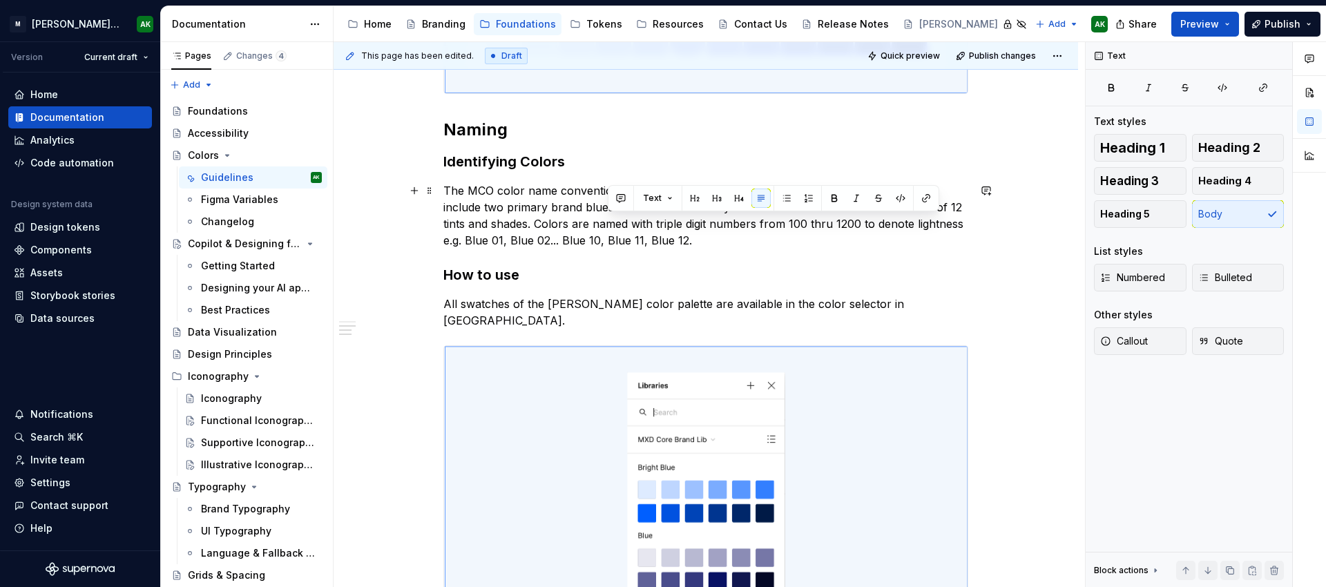
click at [620, 223] on p "The MCO color name convention is replicated ain Figma. There nine core brand hu…" at bounding box center [705, 215] width 525 height 66
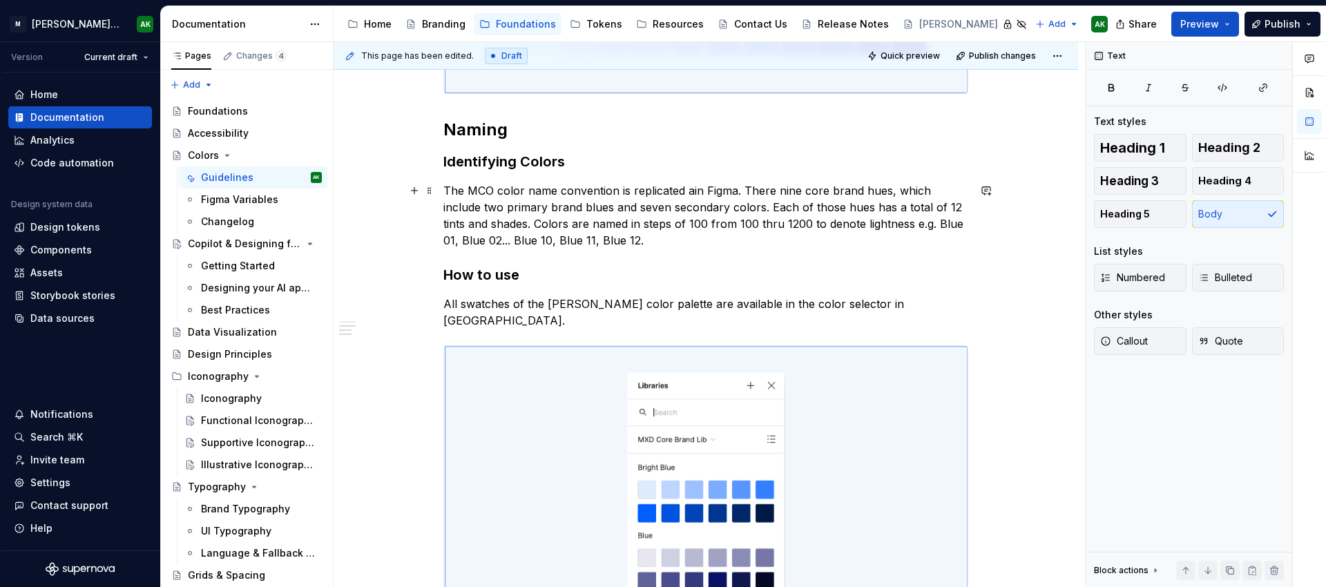
click at [921, 222] on p "The MCO color name convention is replicated ain Figma. There nine core brand hu…" at bounding box center [705, 215] width 525 height 66
click at [448, 244] on p "The MCO color name convention is replicated ain Figma. There nine core brand hu…" at bounding box center [705, 215] width 525 height 66
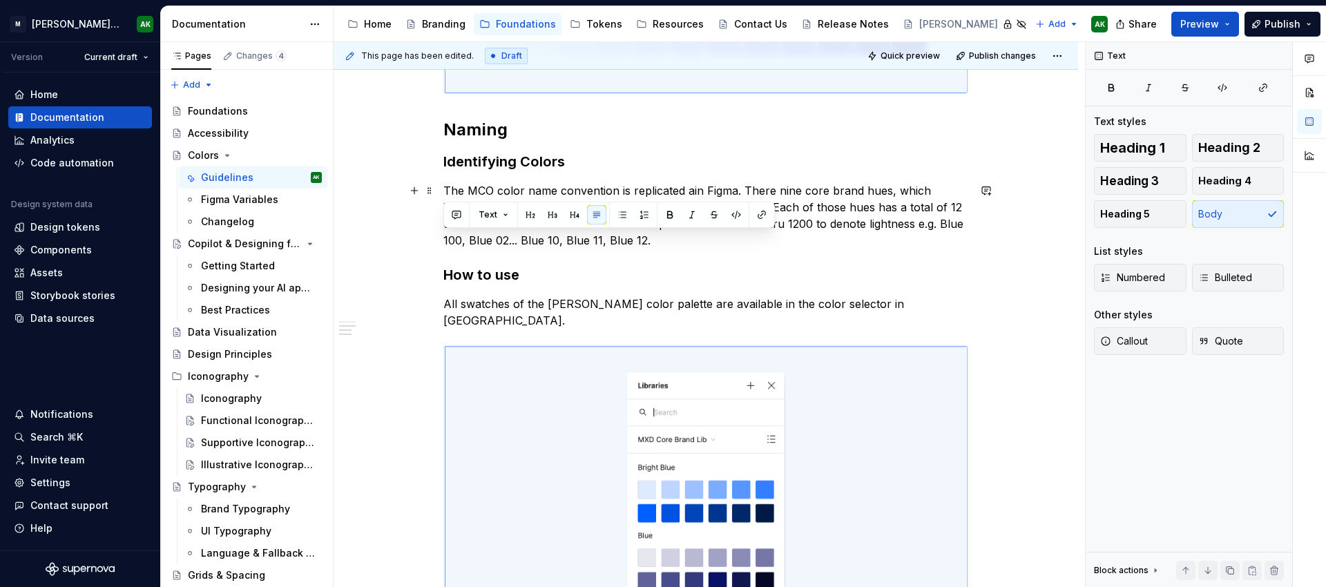
click at [448, 244] on p "The MCO color name convention is replicated ain Figma. There nine core brand hu…" at bounding box center [705, 215] width 525 height 66
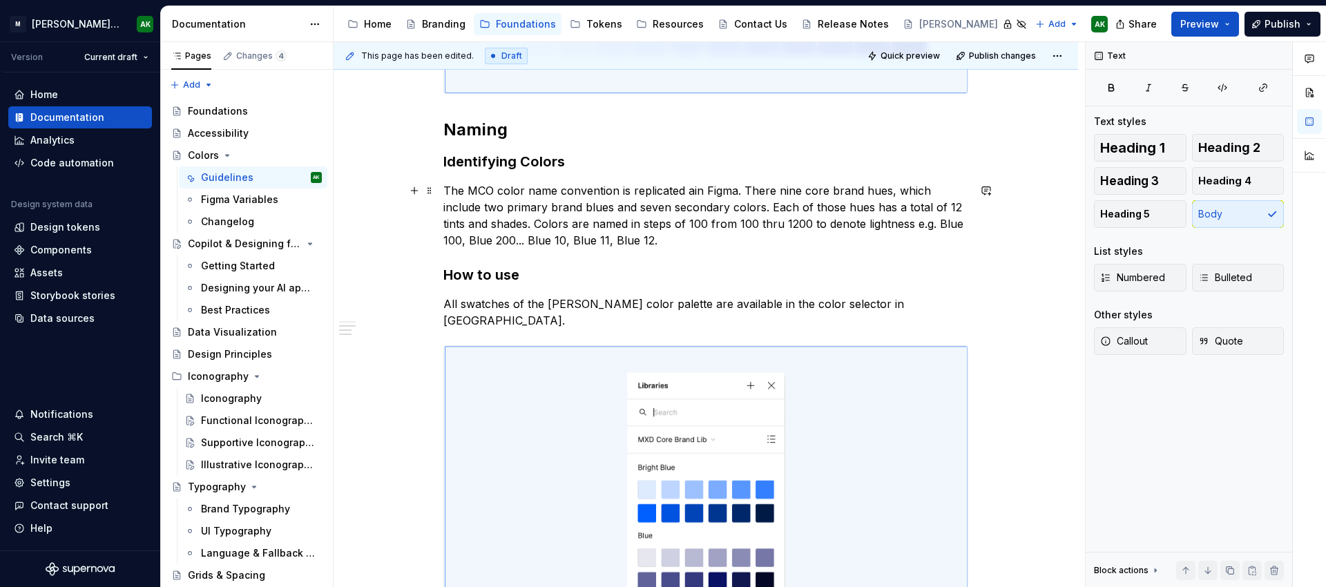
click at [512, 237] on p "The MCO color name convention is replicated ain Figma. There nine core brand hu…" at bounding box center [705, 215] width 525 height 66
click at [567, 242] on p "The MCO color name convention is replicated ain Figma. There nine core brand hu…" at bounding box center [705, 215] width 525 height 66
click at [624, 244] on p "The MCO color name convention is replicated ain Figma. There nine core brand hu…" at bounding box center [705, 215] width 525 height 66
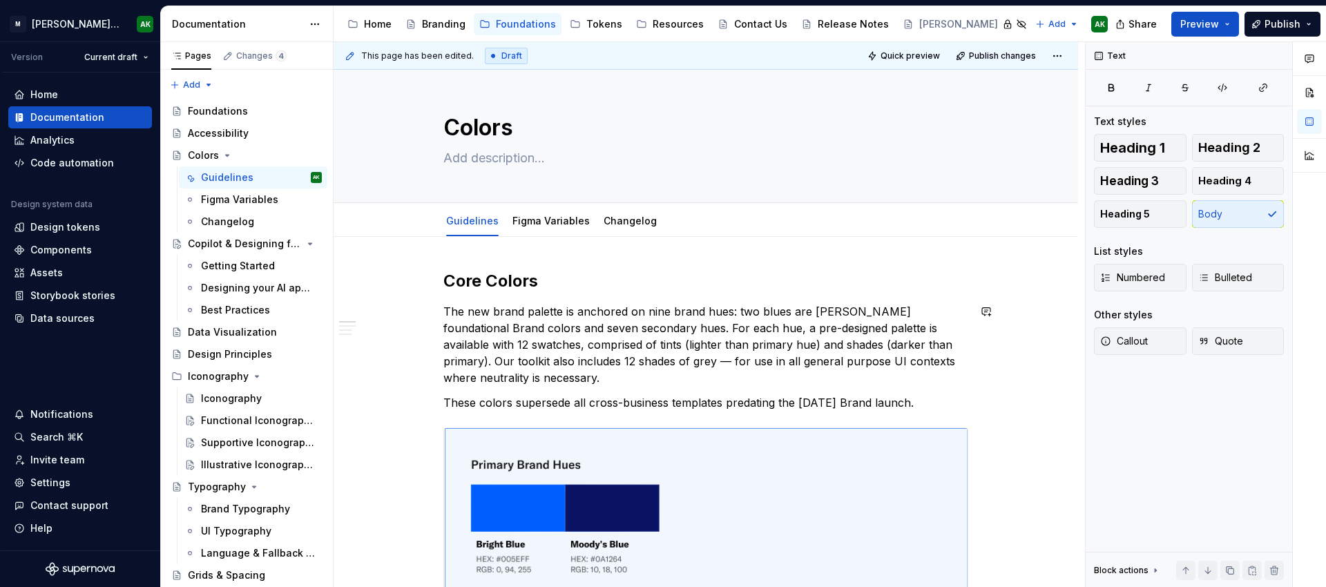
scroll to position [0, 0]
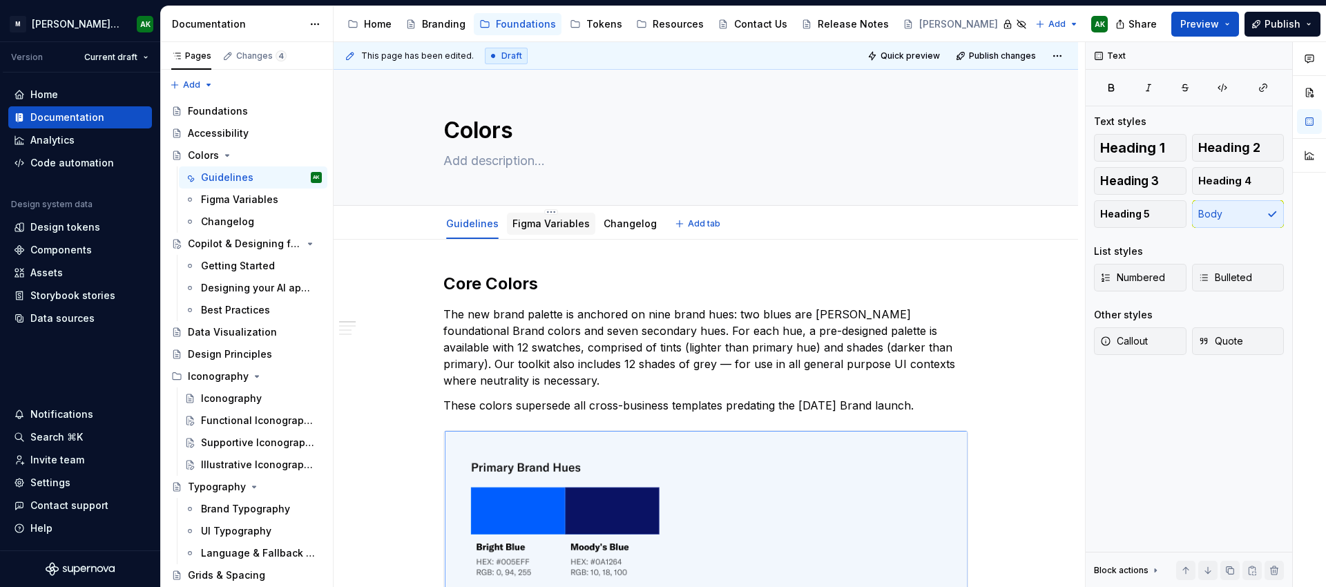
click at [558, 222] on link "Figma Variables" at bounding box center [550, 224] width 77 height 12
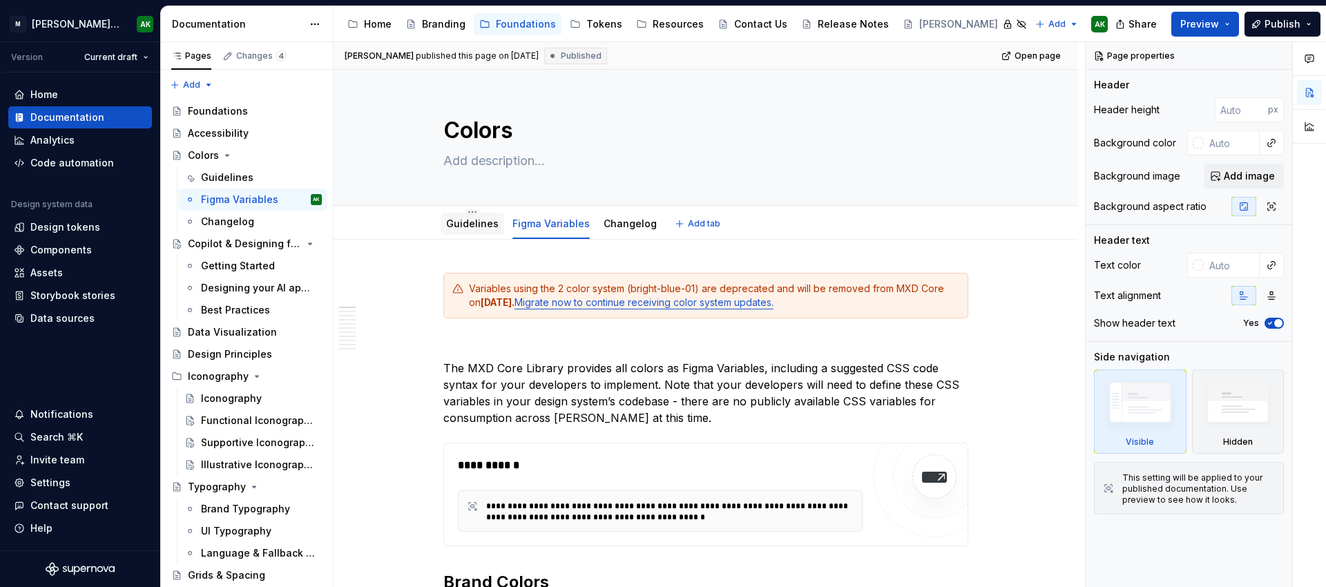
click at [459, 222] on link "Guidelines" at bounding box center [472, 224] width 52 height 12
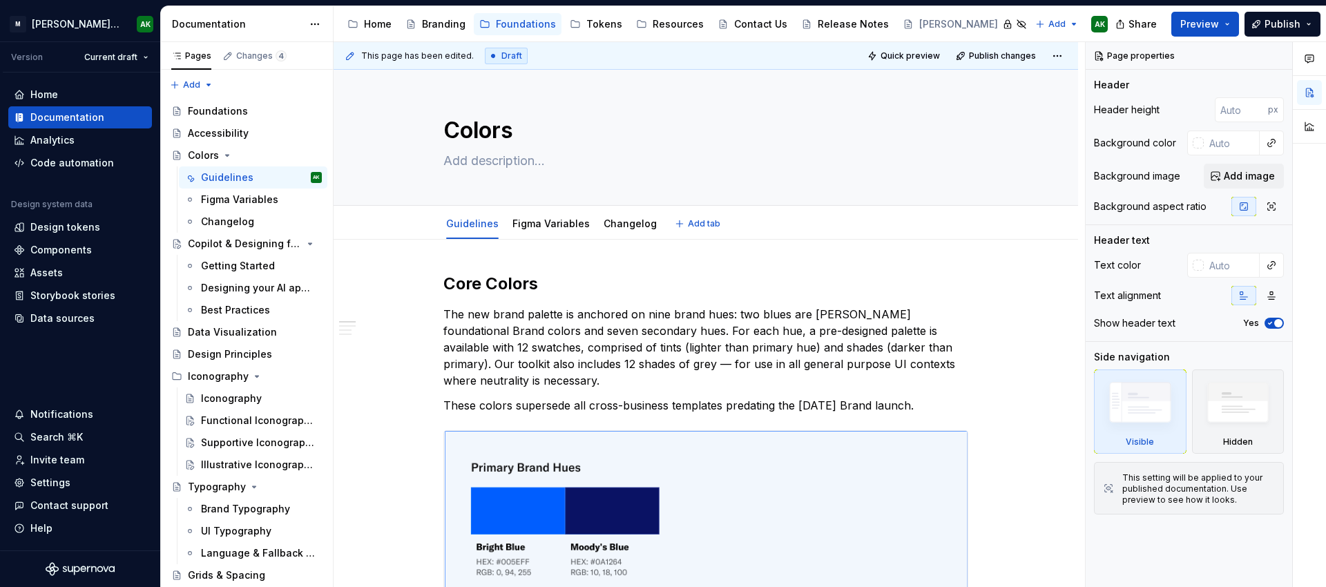
type textarea "*"
click at [497, 284] on h2 "Core Colors" at bounding box center [705, 284] width 525 height 22
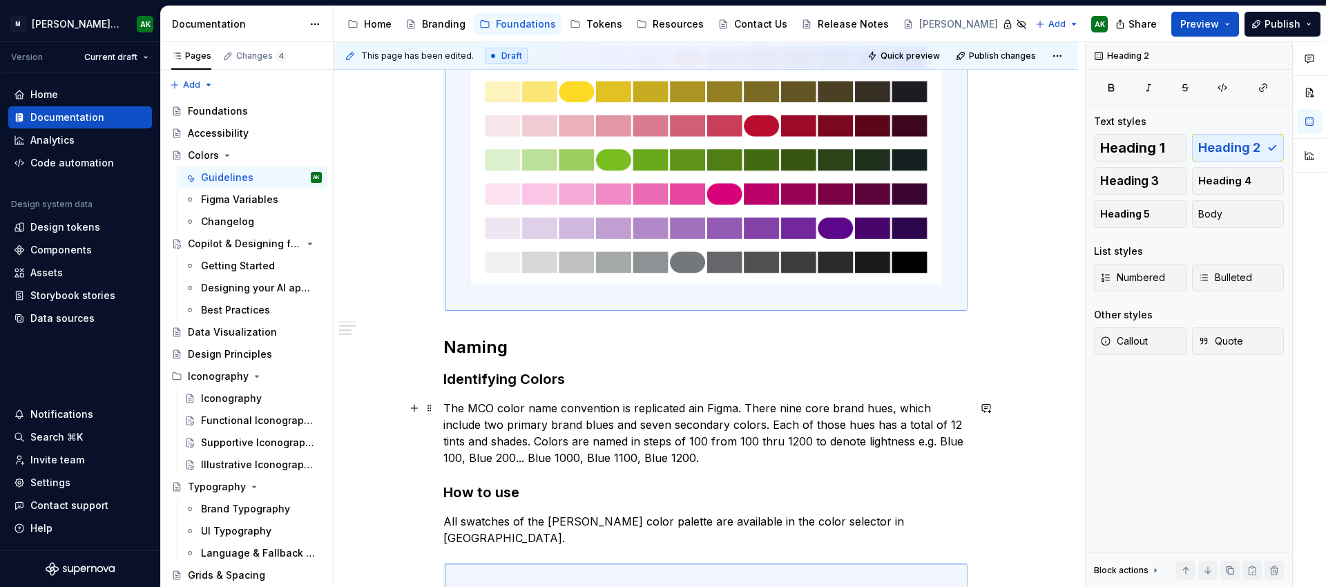
scroll to position [1274, 0]
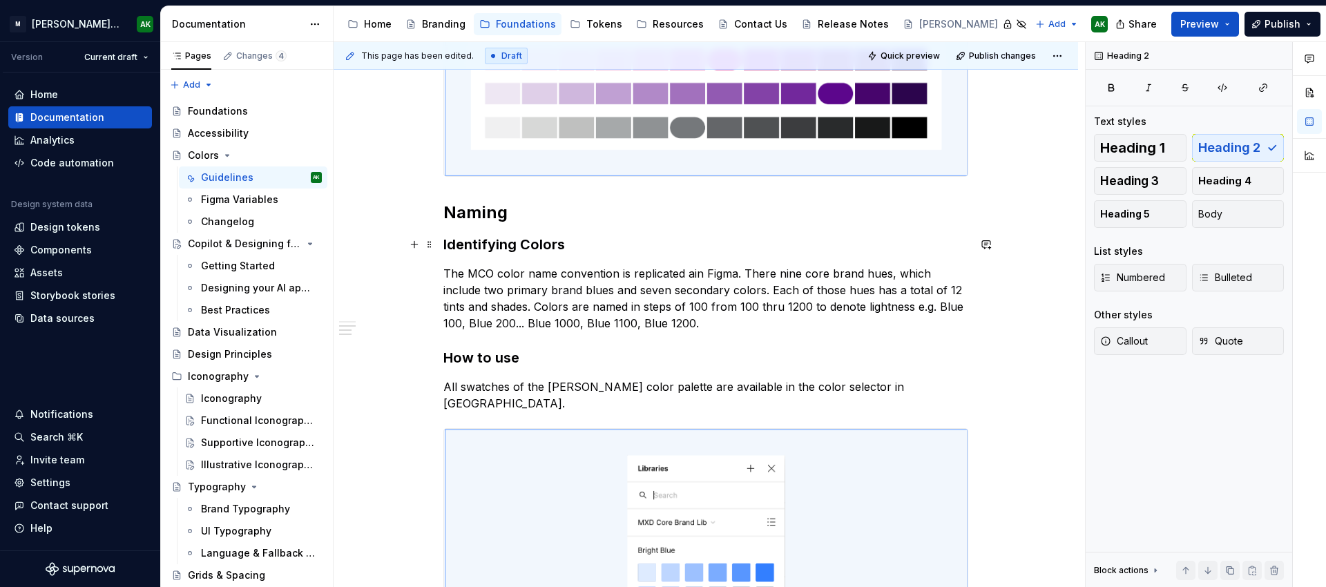
click at [530, 246] on h3 "Identifying Colors" at bounding box center [705, 244] width 525 height 19
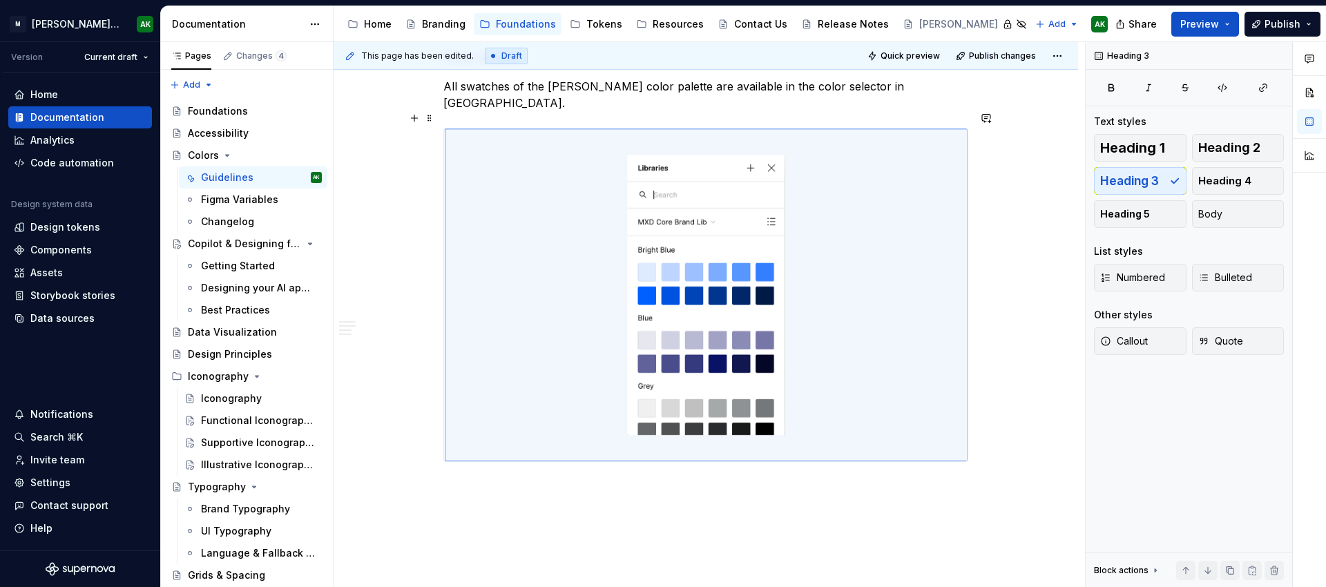
scroll to position [1625, 0]
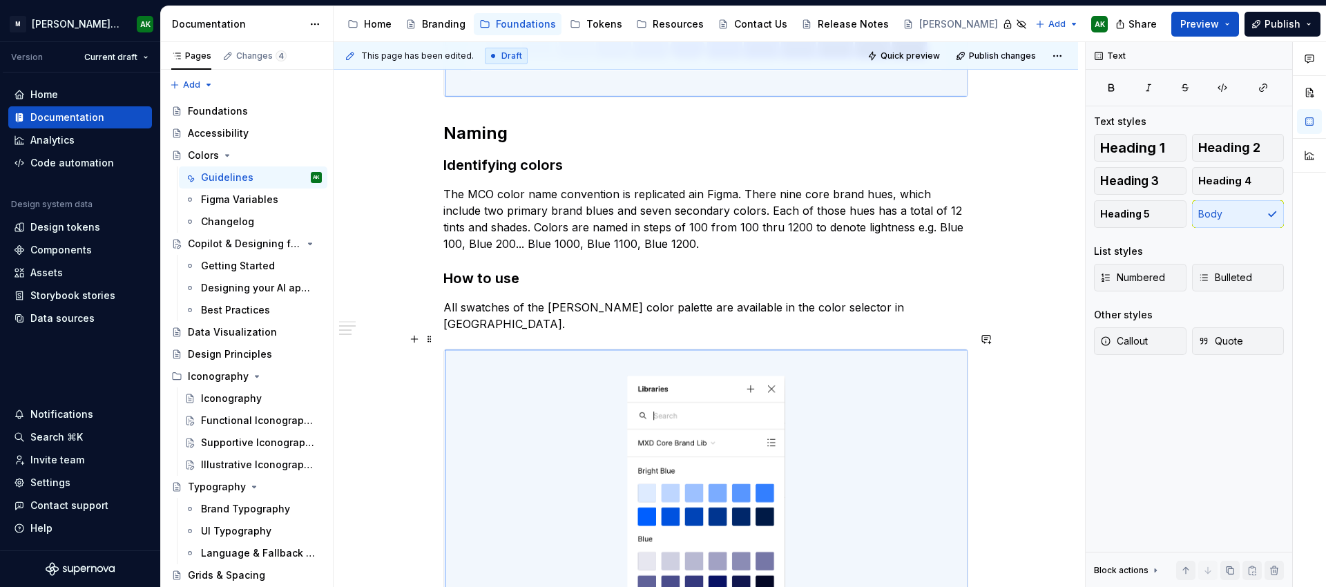
scroll to position [1335, 0]
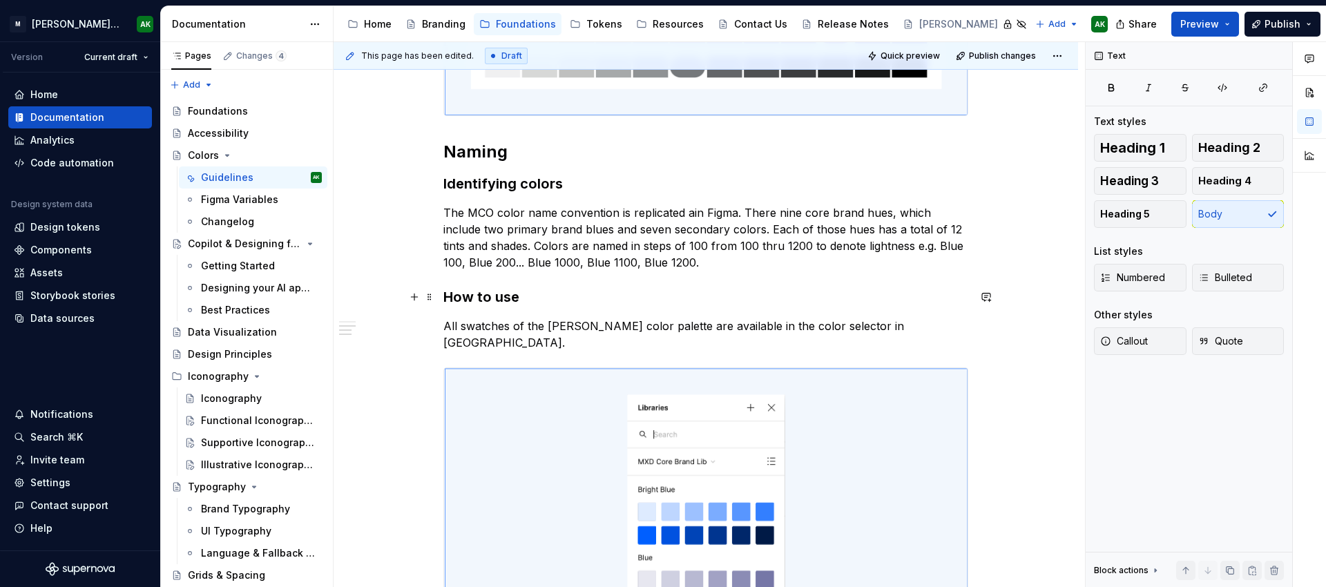
click at [482, 298] on h3 "How to use" at bounding box center [705, 296] width 525 height 19
click at [478, 155] on h2 "Naming" at bounding box center [705, 152] width 525 height 22
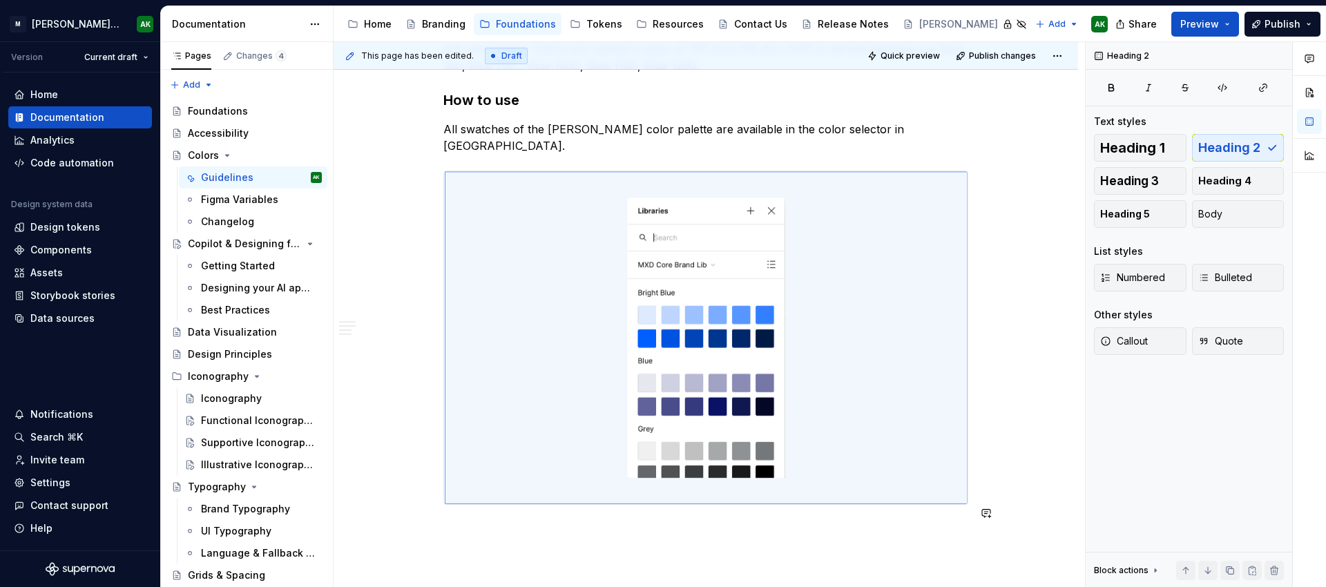
scroll to position [1658, 0]
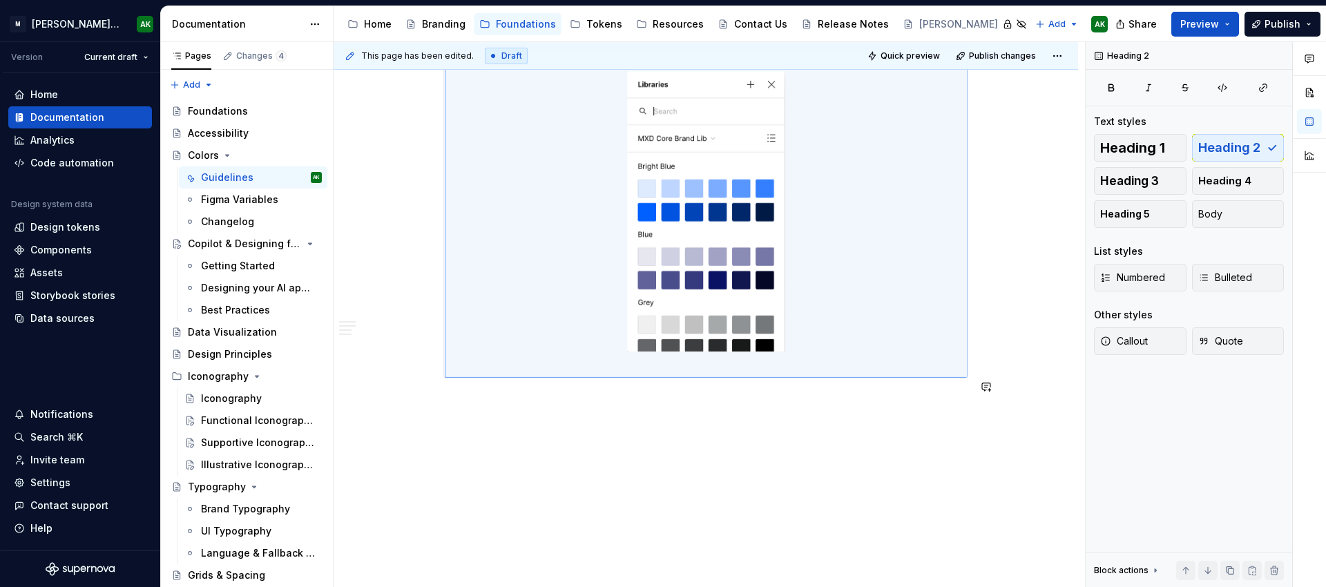
click at [1255, 150] on span "Heading 2" at bounding box center [1229, 148] width 62 height 14
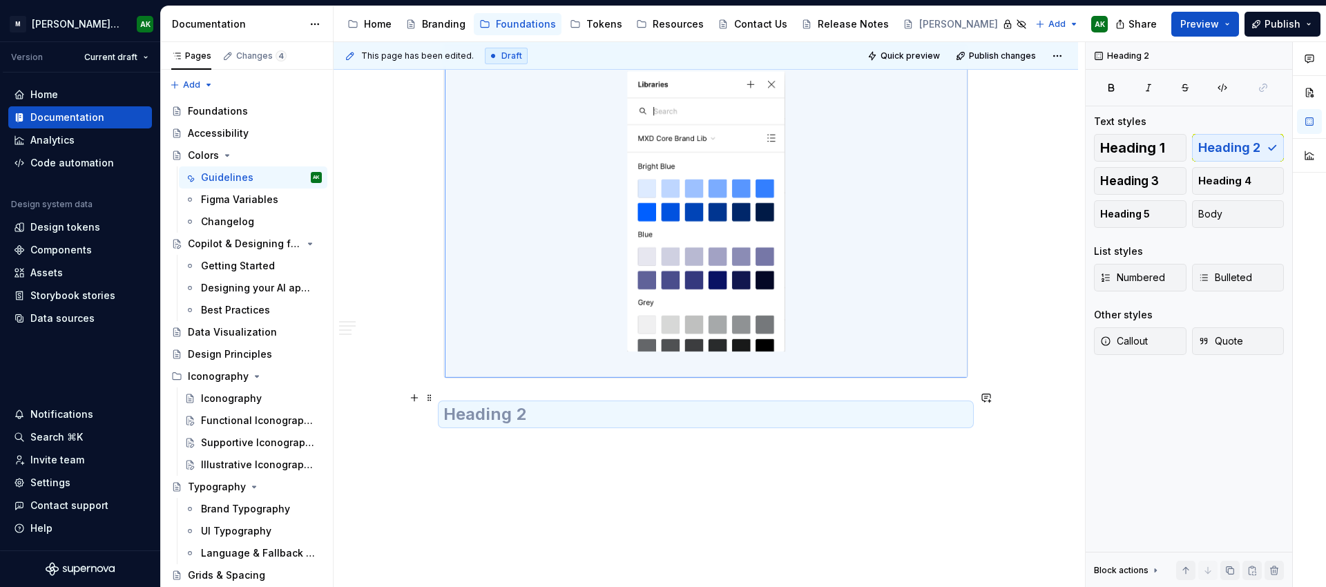
click at [690, 403] on h2 at bounding box center [705, 414] width 525 height 22
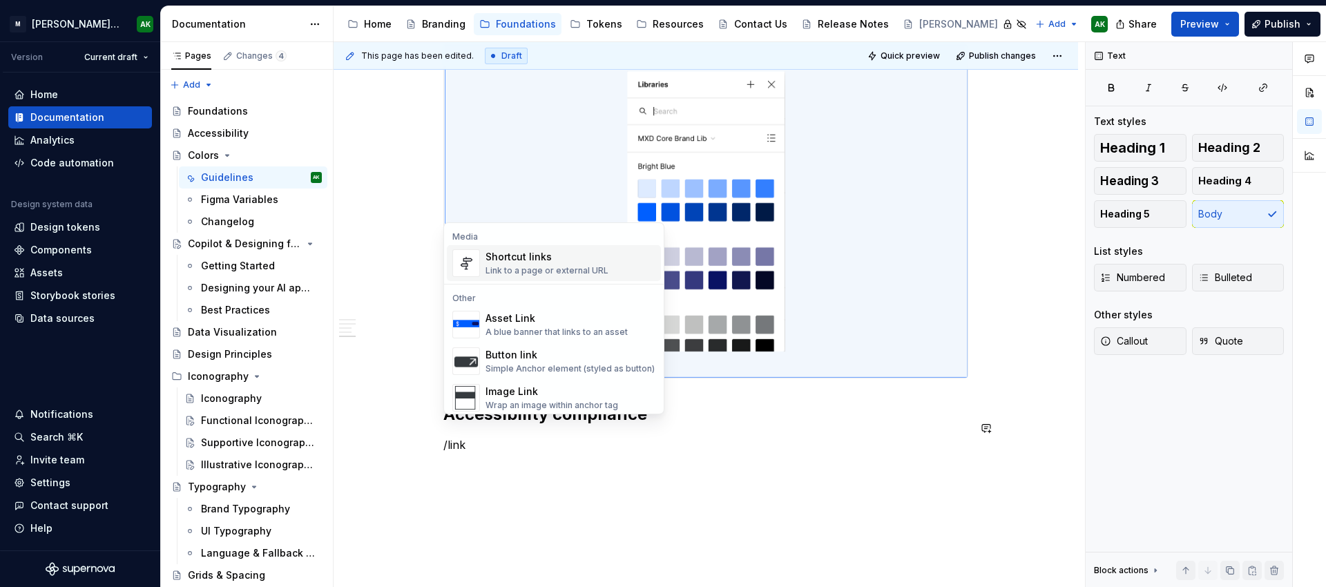
click at [496, 252] on div "Shortcut links" at bounding box center [546, 257] width 123 height 14
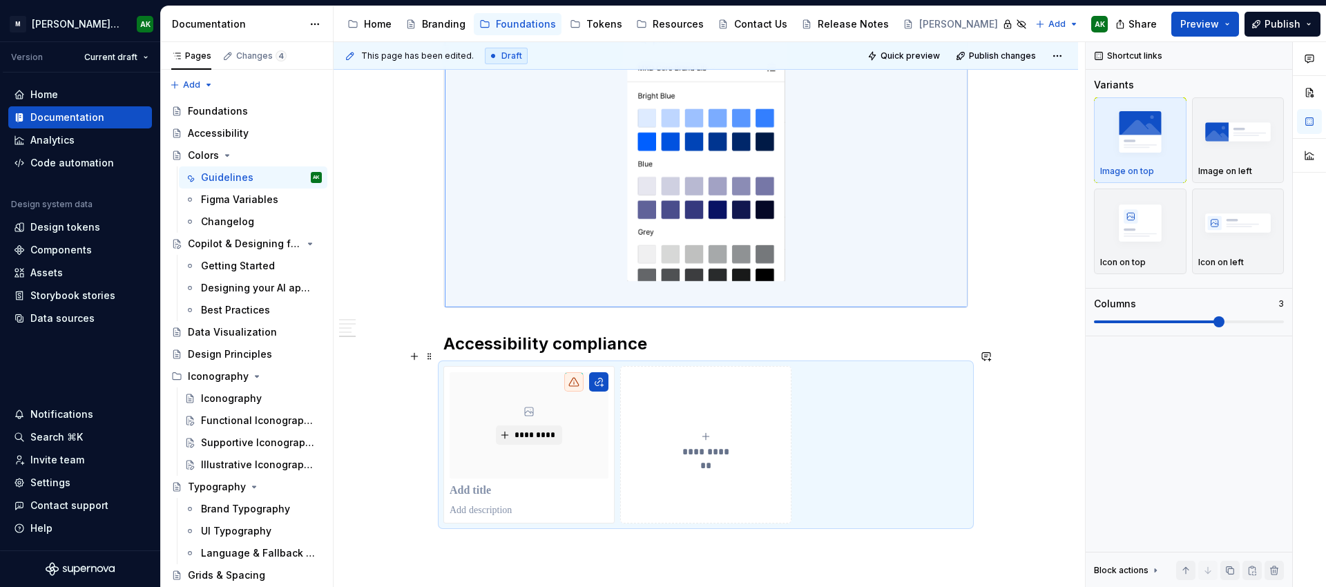
scroll to position [1772, 0]
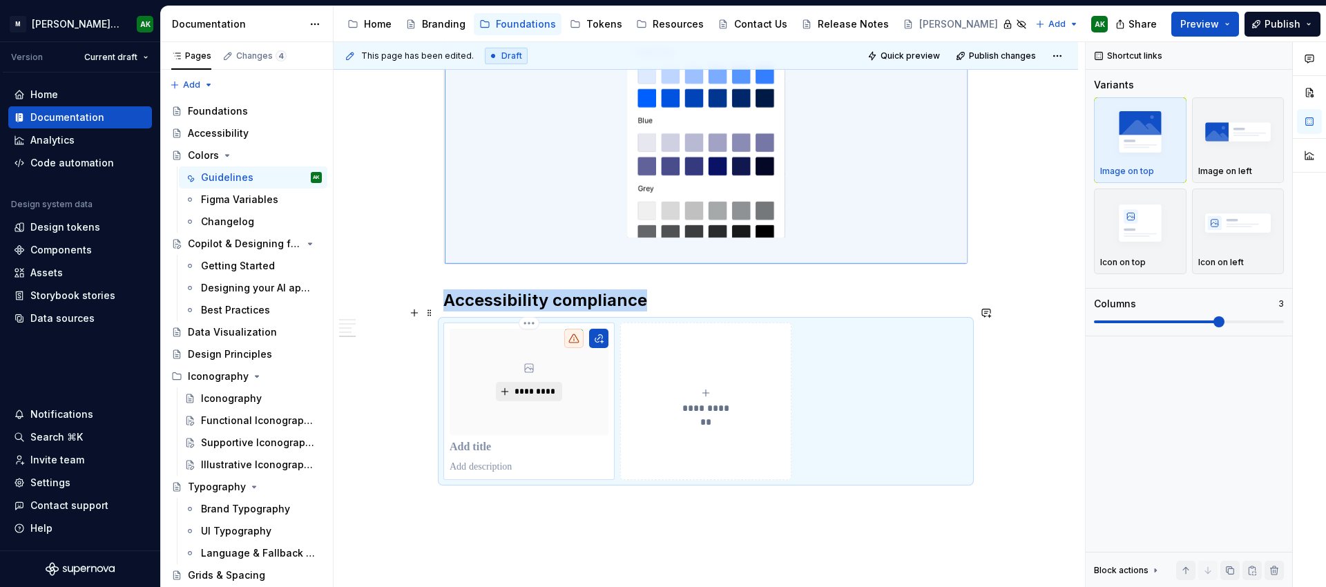
click at [547, 386] on span "*********" at bounding box center [534, 391] width 42 height 11
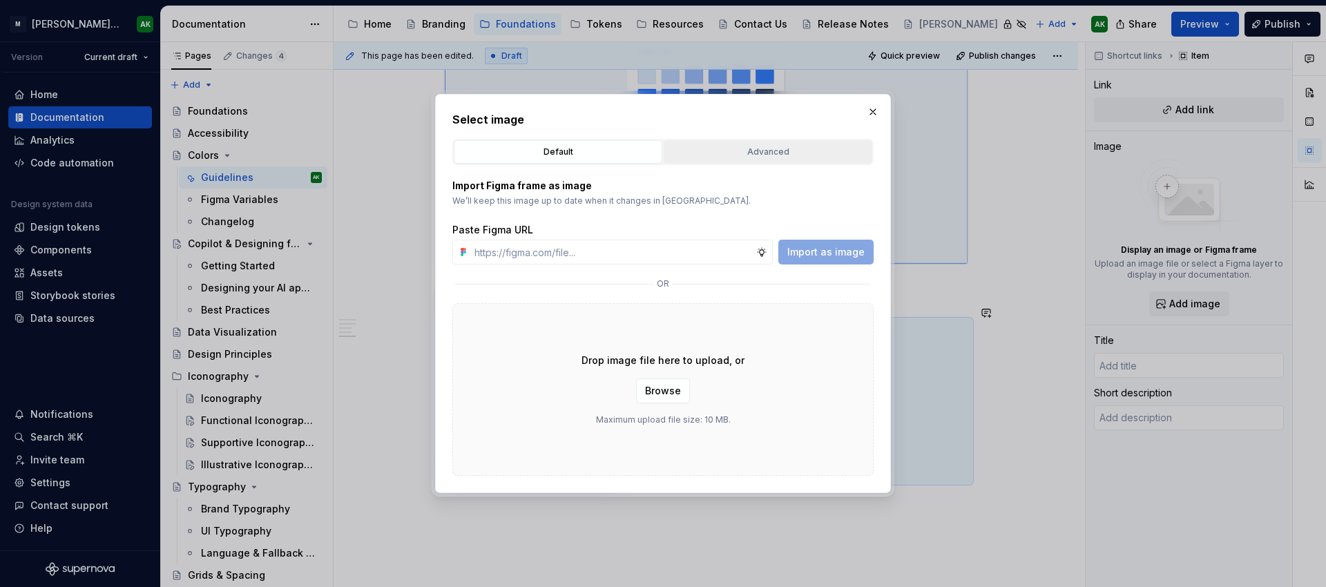
click at [767, 151] on div "Advanced" at bounding box center [767, 152] width 199 height 14
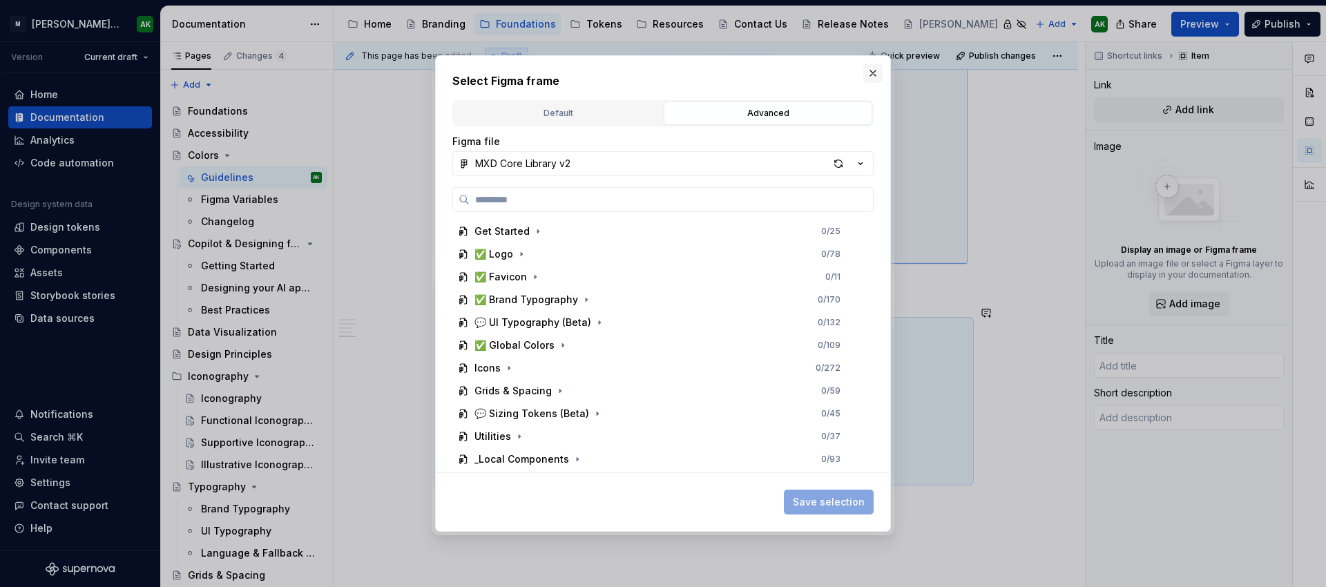
click at [871, 68] on button "button" at bounding box center [872, 73] width 19 height 19
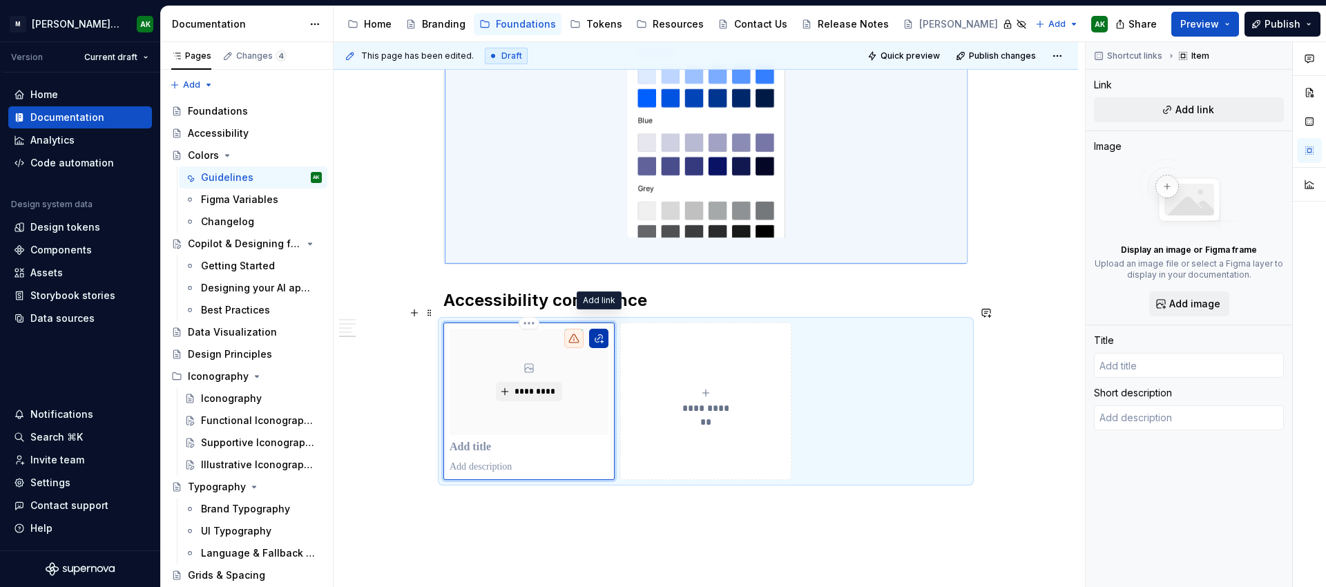
click at [597, 329] on button "button" at bounding box center [598, 338] width 19 height 19
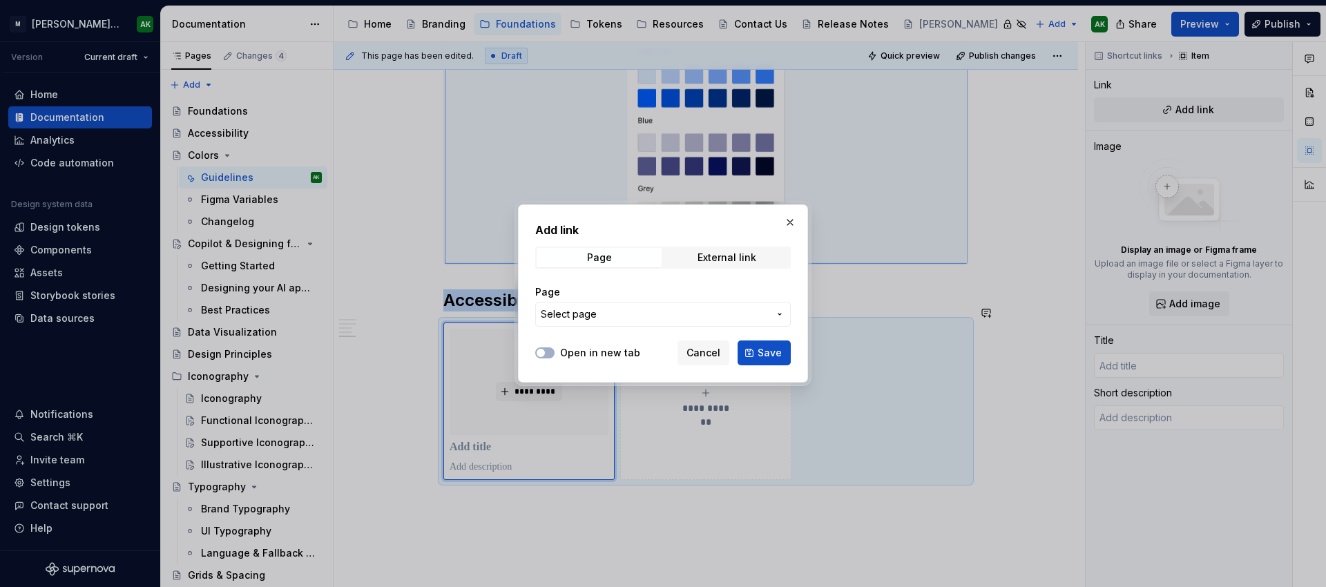
click at [662, 319] on span "Select page" at bounding box center [655, 314] width 228 height 14
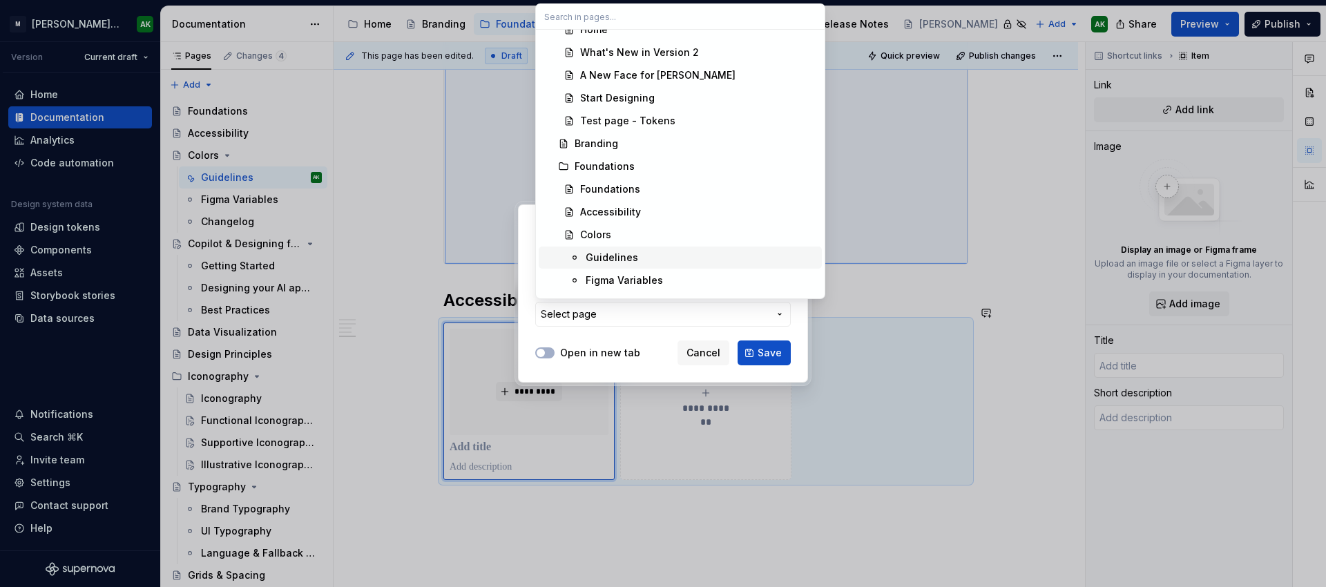
scroll to position [62, 0]
click at [624, 213] on div "Accessibility" at bounding box center [610, 209] width 61 height 14
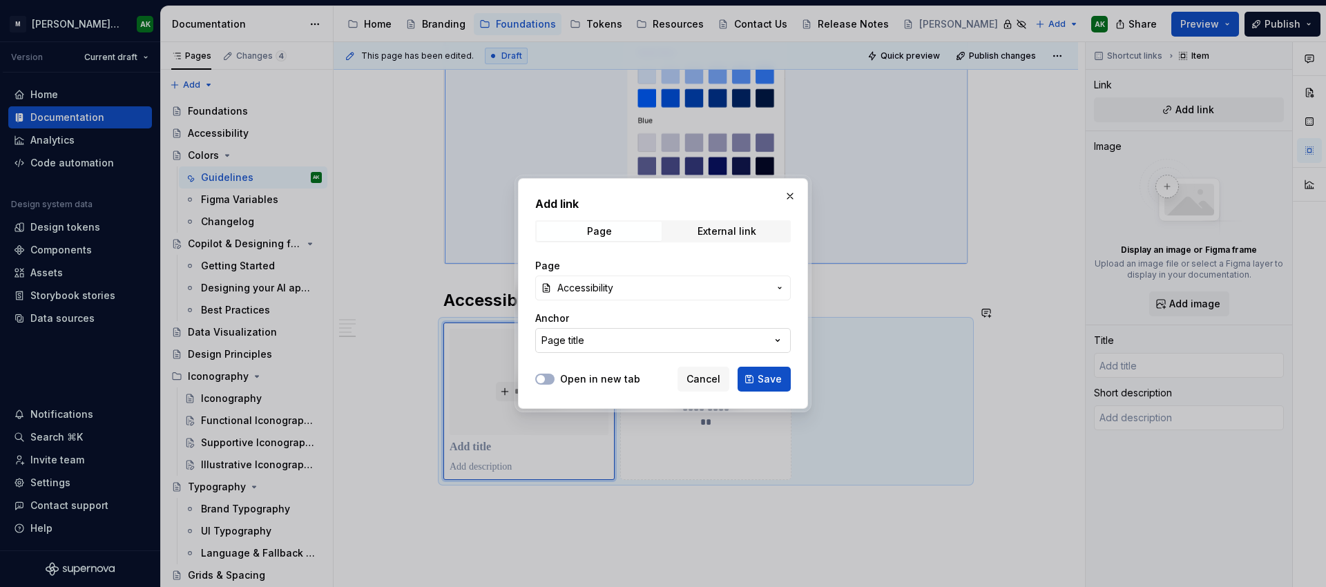
click at [645, 348] on button "Page title" at bounding box center [663, 340] width 256 height 25
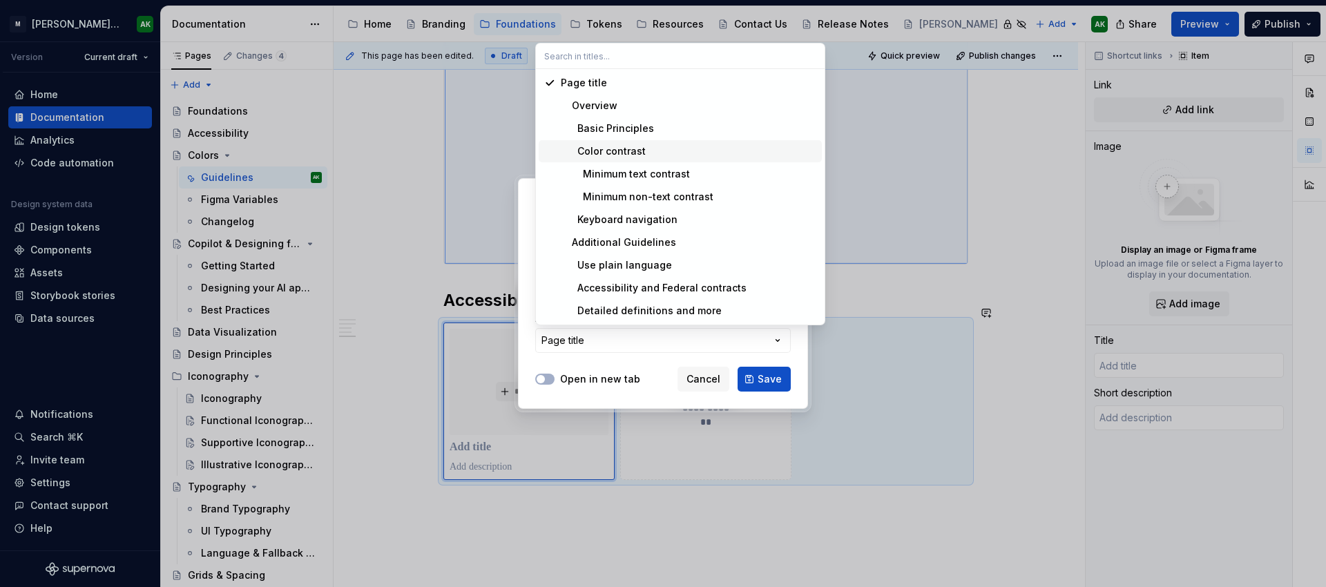
click at [608, 151] on div "Color contrast" at bounding box center [603, 151] width 85 height 14
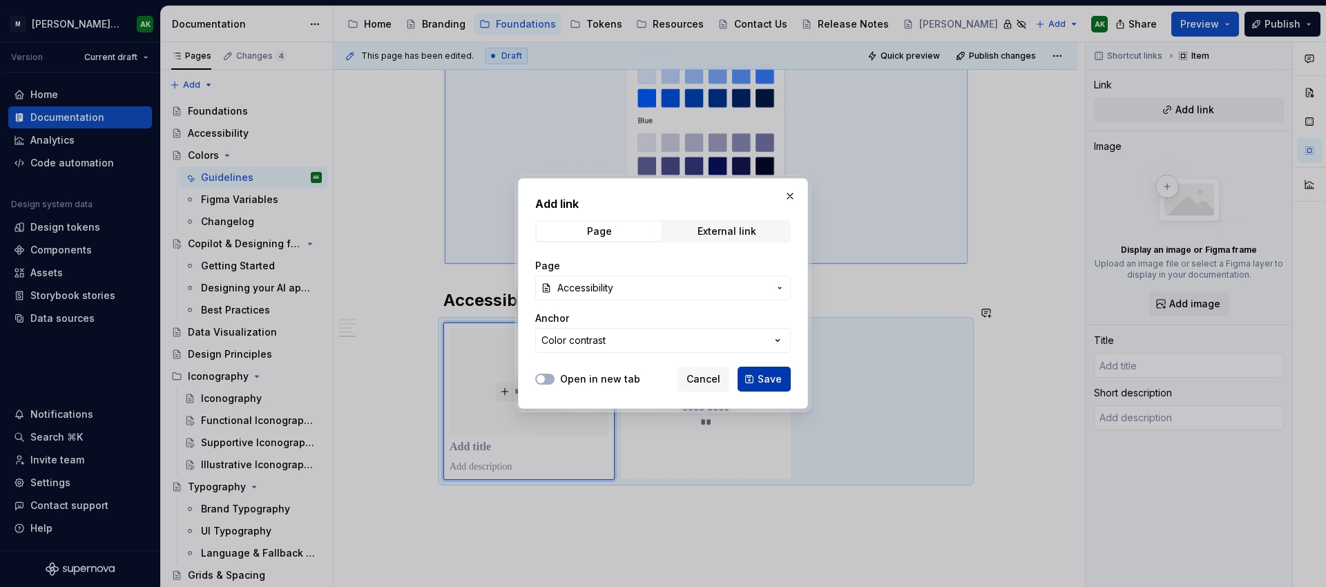
click at [770, 375] on span "Save" at bounding box center [770, 379] width 24 height 14
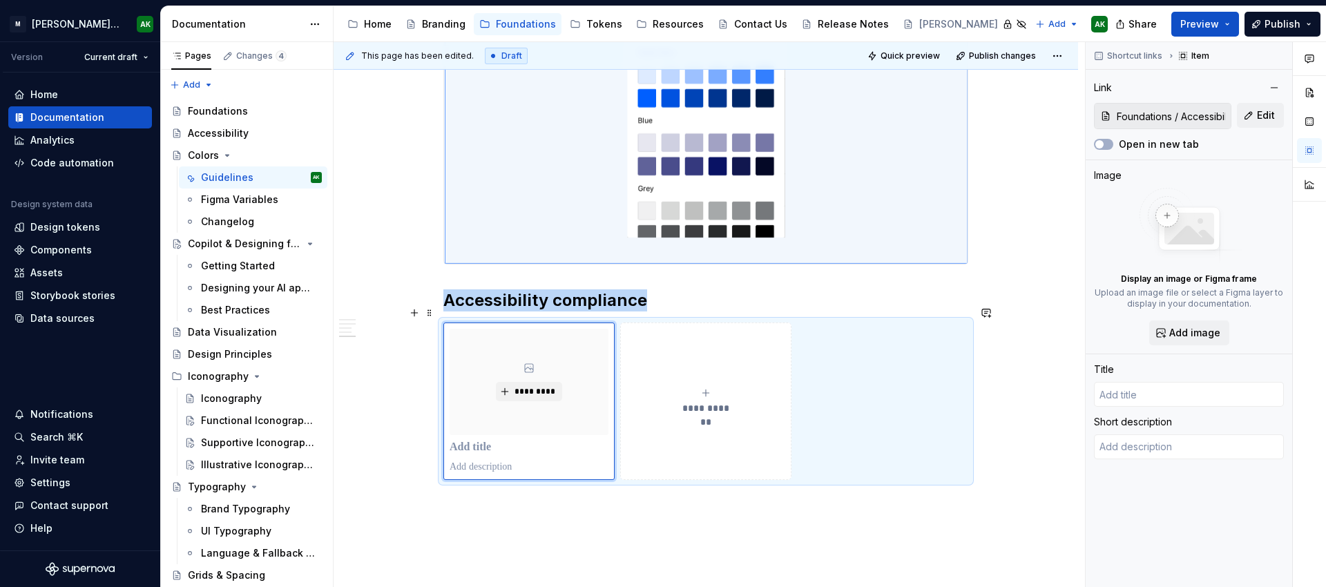
scroll to position [1772, 0]
type textarea "*"
type input "Accessibility"
type textarea "Guidelines for web accessibility compliance at [PERSON_NAME]."
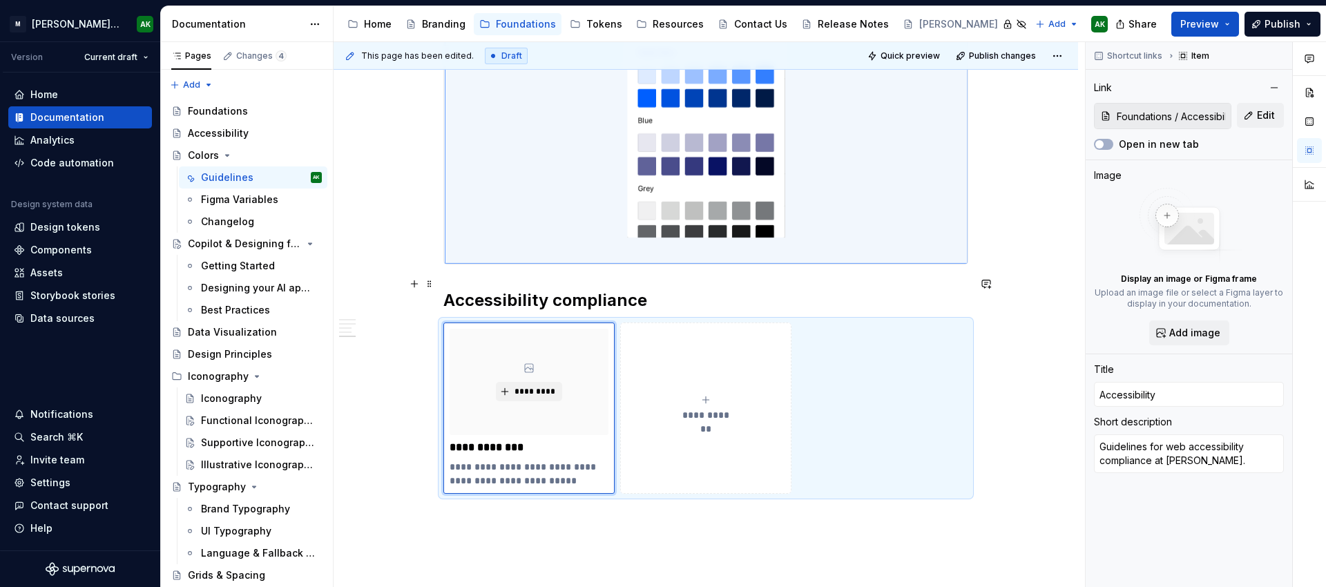
click at [555, 289] on h2 "Accessibility compliance" at bounding box center [705, 300] width 525 height 22
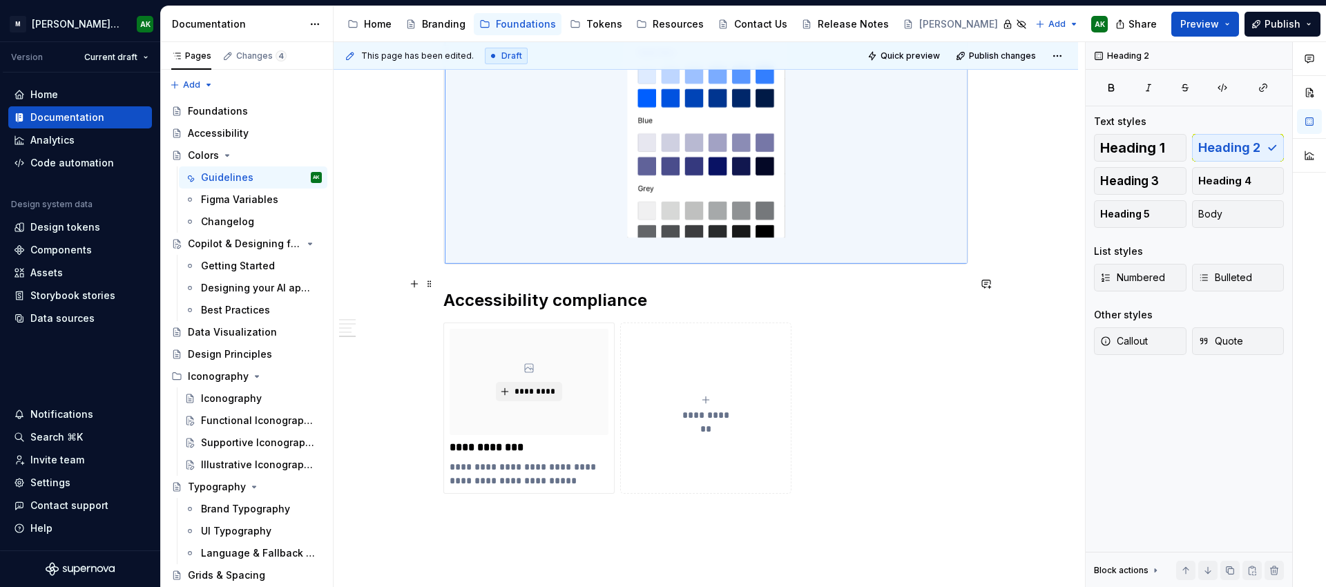
click at [570, 289] on h2 "Accessibility compliance" at bounding box center [705, 300] width 525 height 22
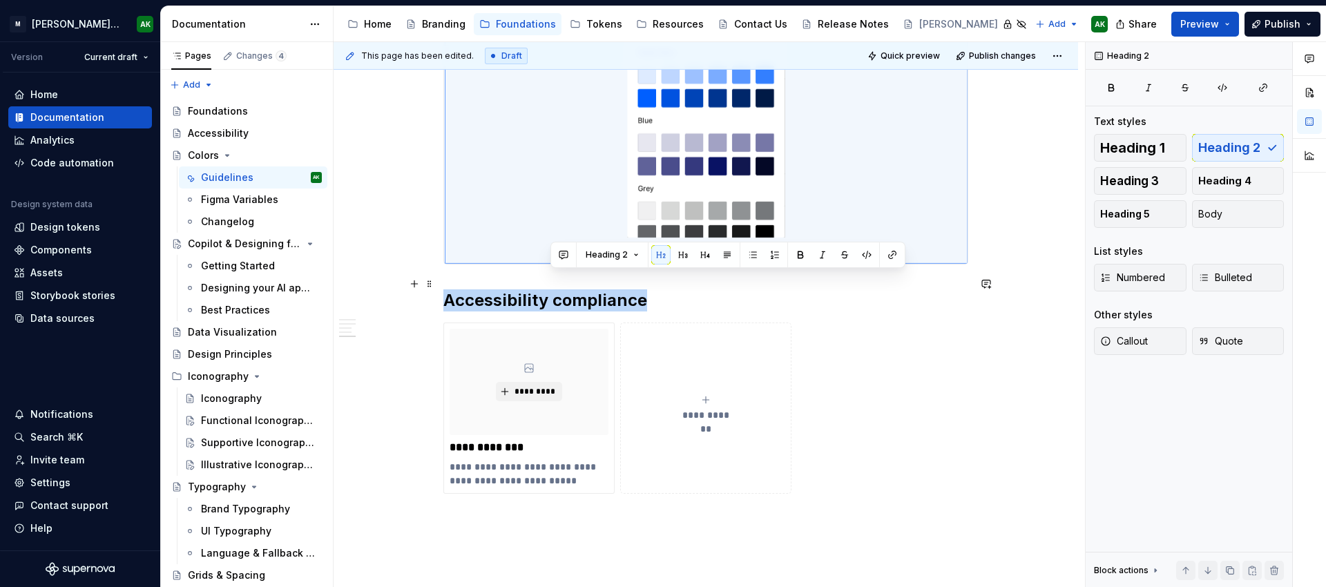
click at [570, 289] on h2 "Accessibility compliance" at bounding box center [705, 300] width 525 height 22
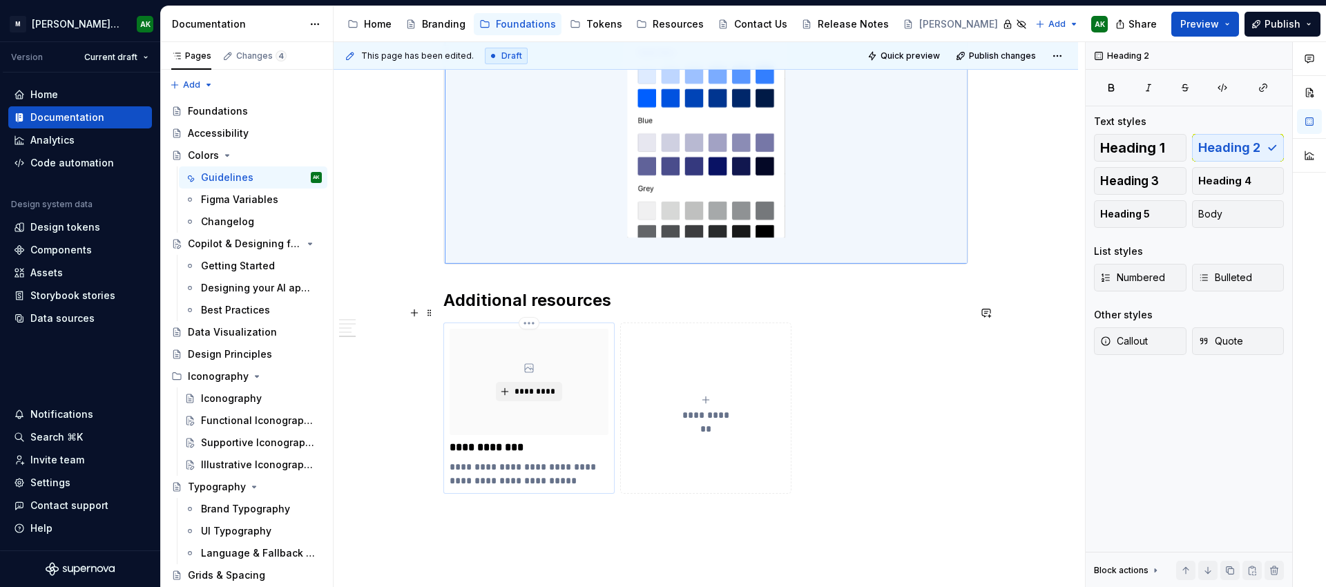
click at [510, 461] on p "**********" at bounding box center [529, 474] width 159 height 28
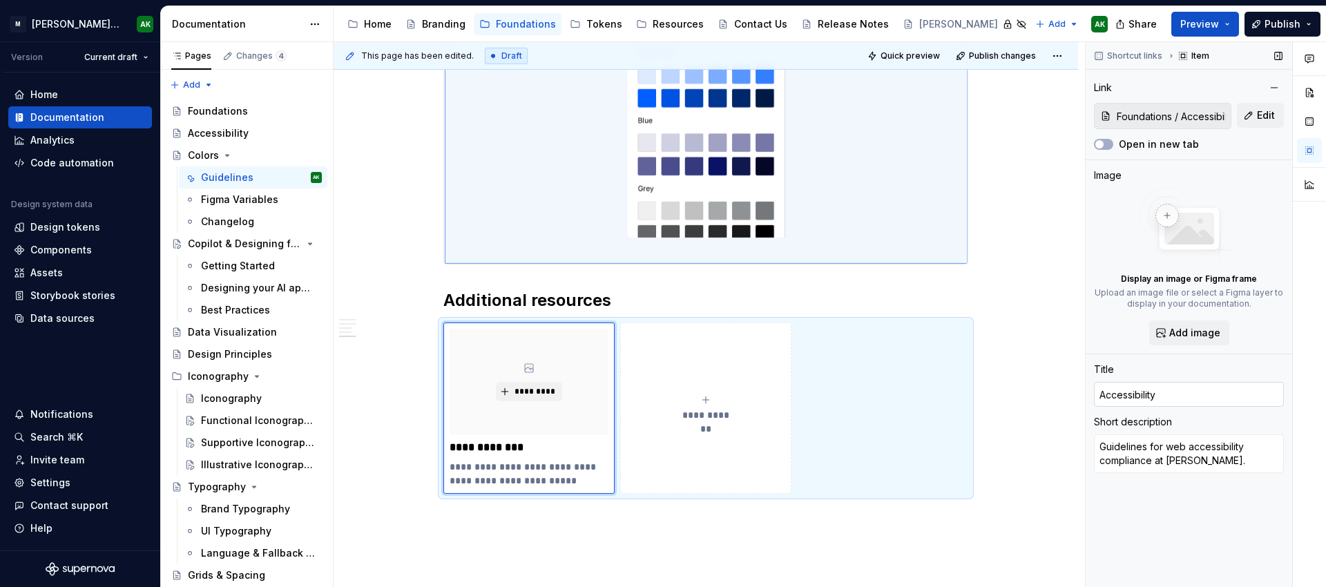
click at [1121, 392] on input "Accessibility" at bounding box center [1189, 394] width 190 height 25
click at [1105, 397] on input "Accessibility" at bounding box center [1189, 394] width 190 height 25
type textarea "*"
type input "ccessibility"
type textarea "*"
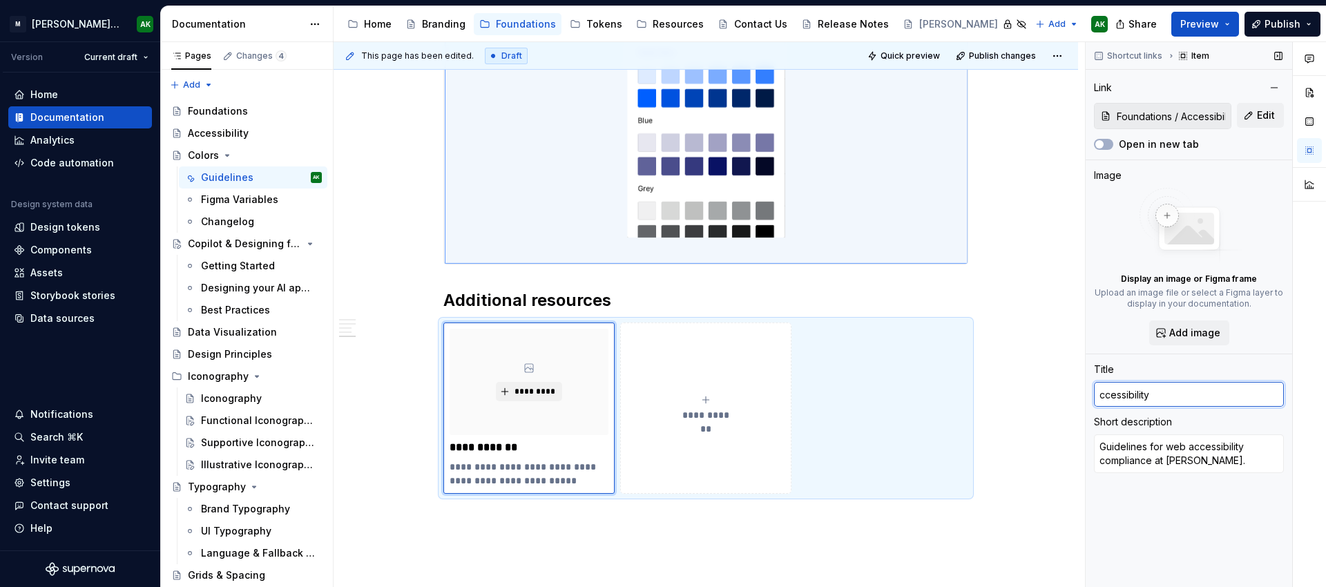
type input "Cccessibility"
type textarea "*"
type input "Coccessibility"
type textarea "*"
type input "Colccessibility"
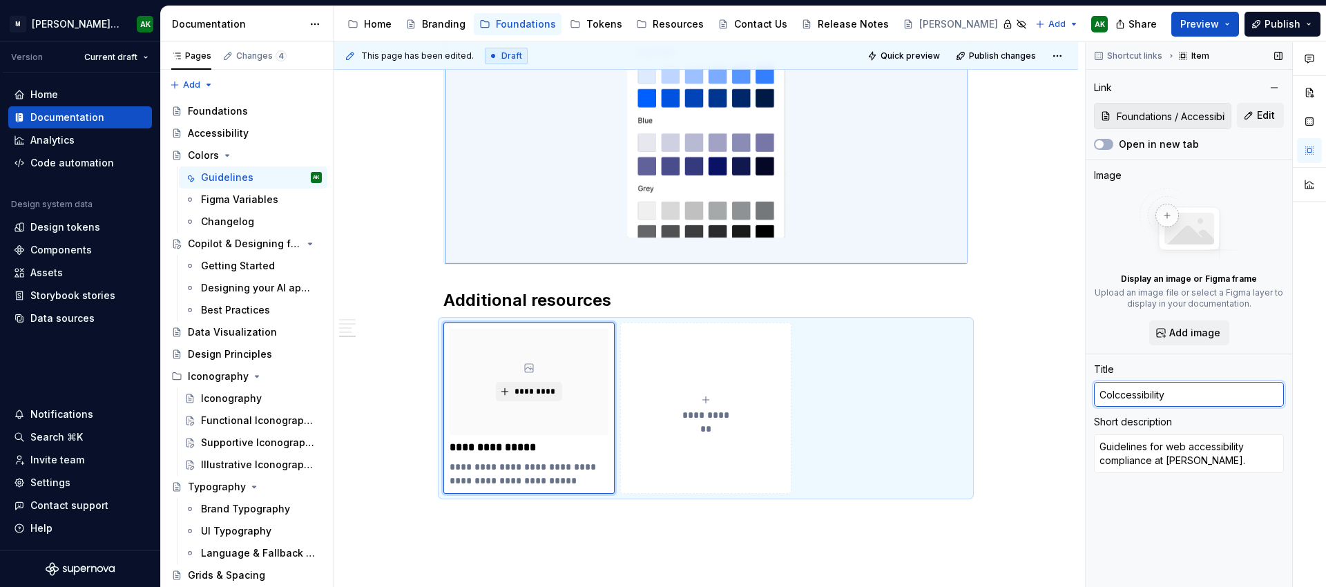
type textarea "*"
type input "Colorccessibility"
type textarea "*"
type input "Color ccessibility"
type textarea "*"
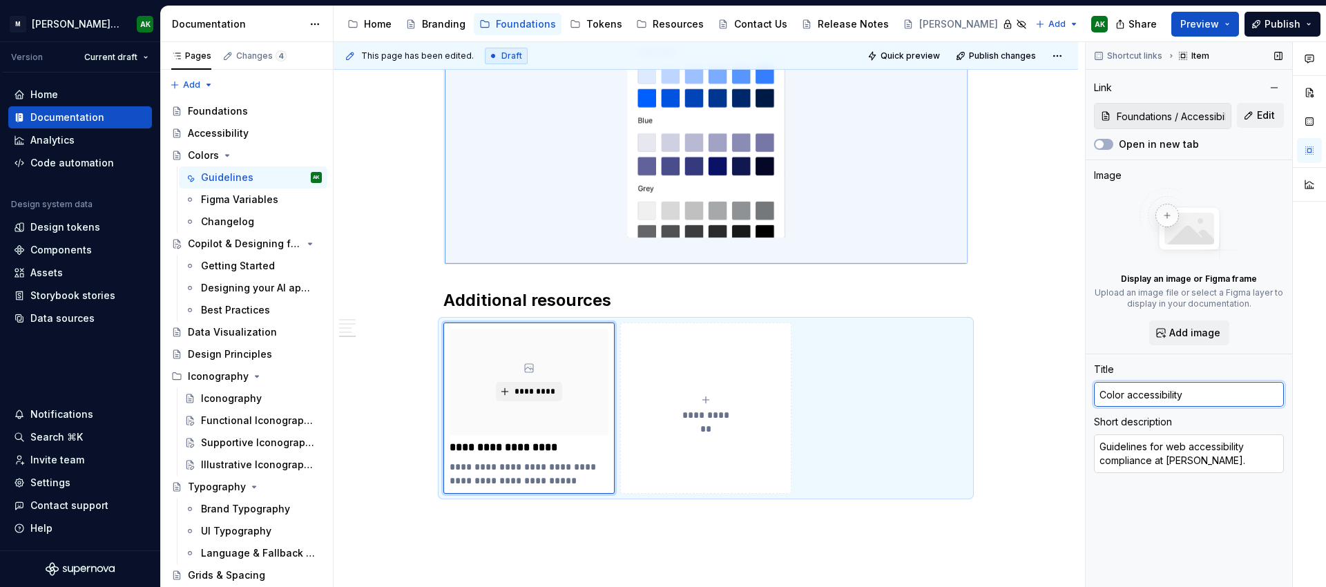
type input "Color accessibility"
click at [1226, 450] on textarea "Guidelines for web accessibility compliance at [PERSON_NAME]." at bounding box center [1189, 453] width 190 height 39
click at [1203, 465] on textarea "Guidelines for web accessibility compliance at [PERSON_NAME]." at bounding box center [1189, 453] width 190 height 39
drag, startPoint x: 1222, startPoint y: 460, endPoint x: 1155, endPoint y: 459, distance: 66.3
click at [1155, 459] on textarea "Guidelines for web accessibility compliance at [PERSON_NAME]." at bounding box center [1189, 453] width 190 height 39
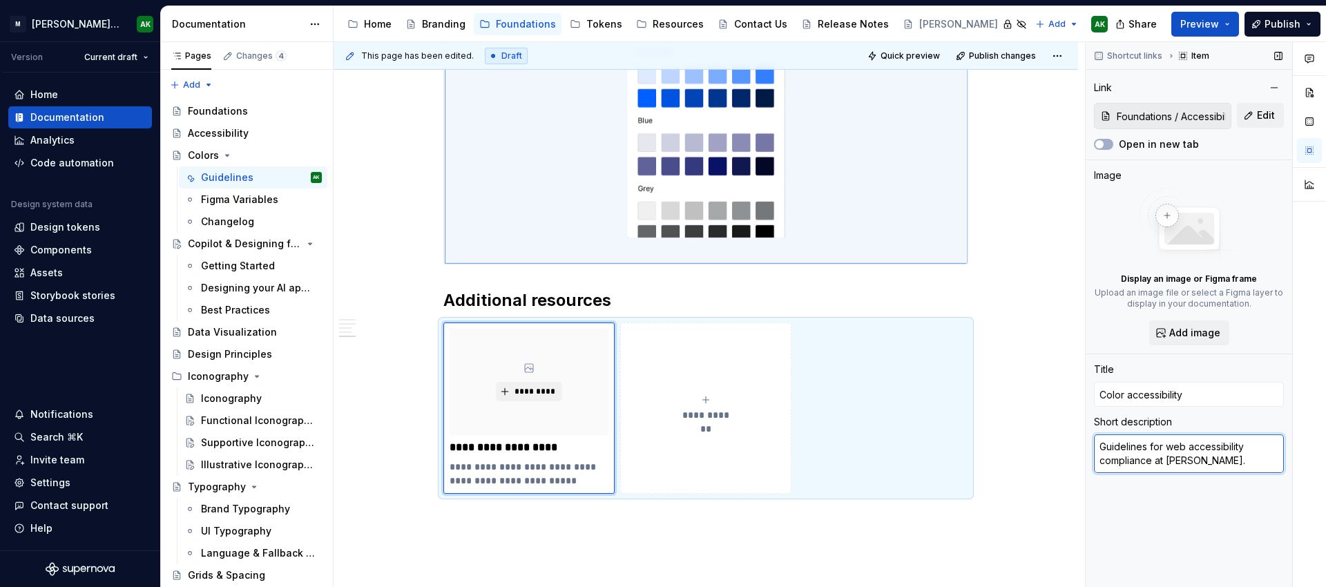
type textarea "*"
type textarea "Guidelines for web accessibility compliance i"
type textarea "*"
type textarea "Guidelines for web accessibility compliance in"
type textarea "*"
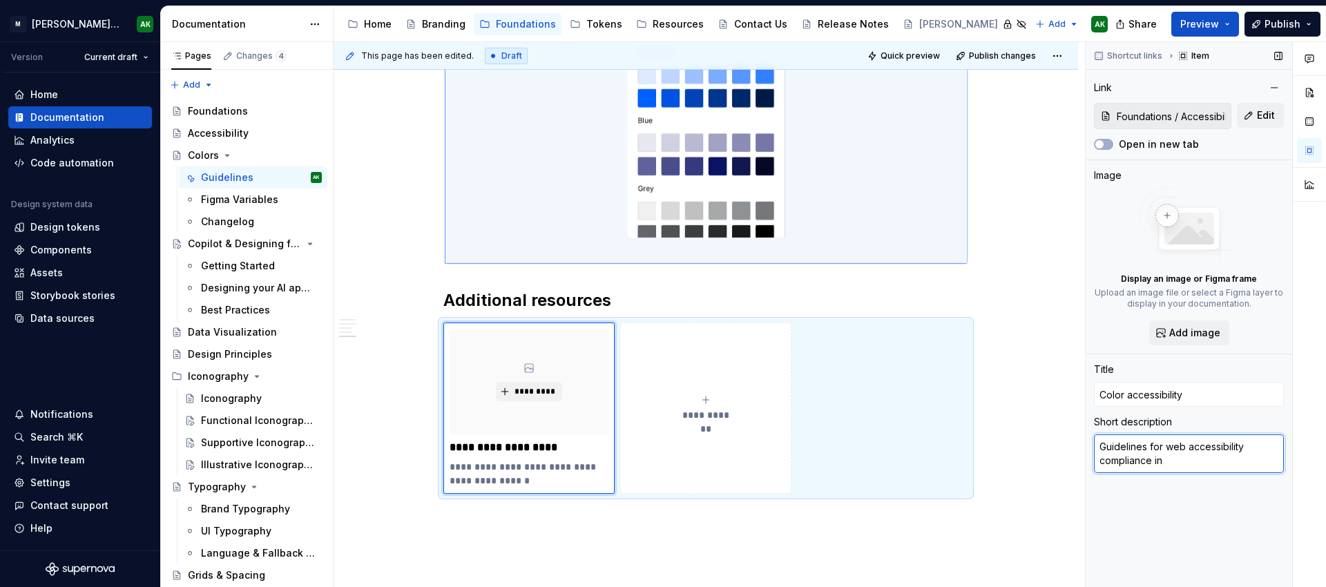
type textarea "Guidelines for web accessibility compliance in"
type textarea "*"
type textarea "Guidelines for web accessibility compliance in"
type textarea "*"
type textarea "Guidelines for web accessibility compliance i"
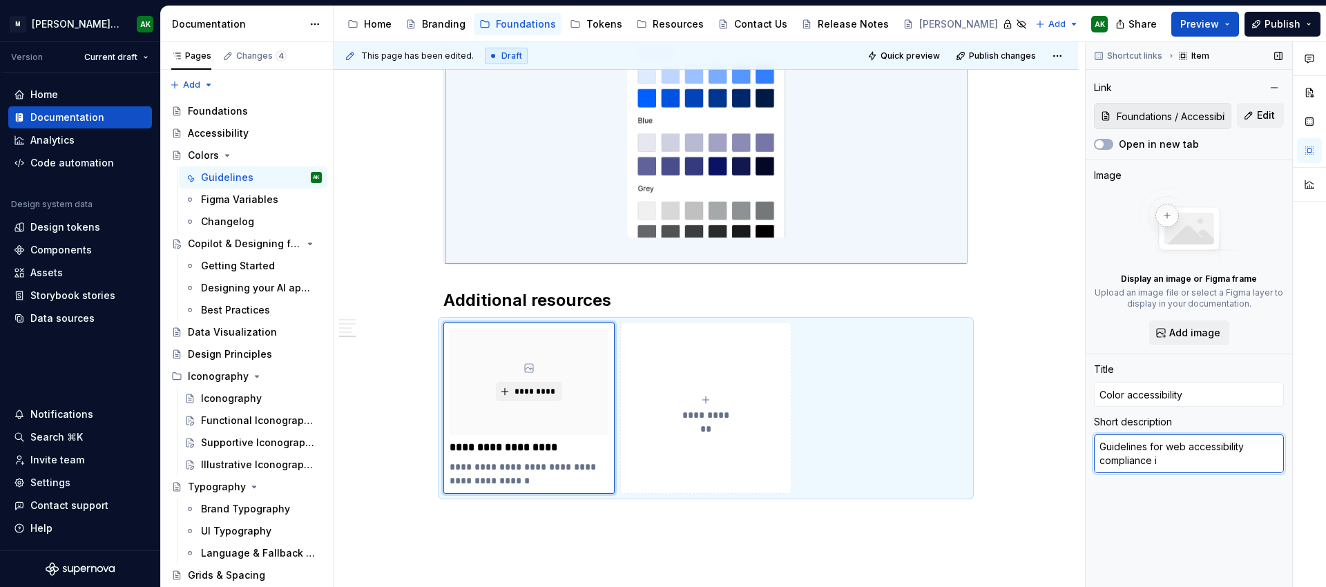
type textarea "*"
type textarea "Guidelines for web accessibility compliance"
type textarea "*"
type textarea "Guidelines for web accessibility compliance f"
type textarea "*"
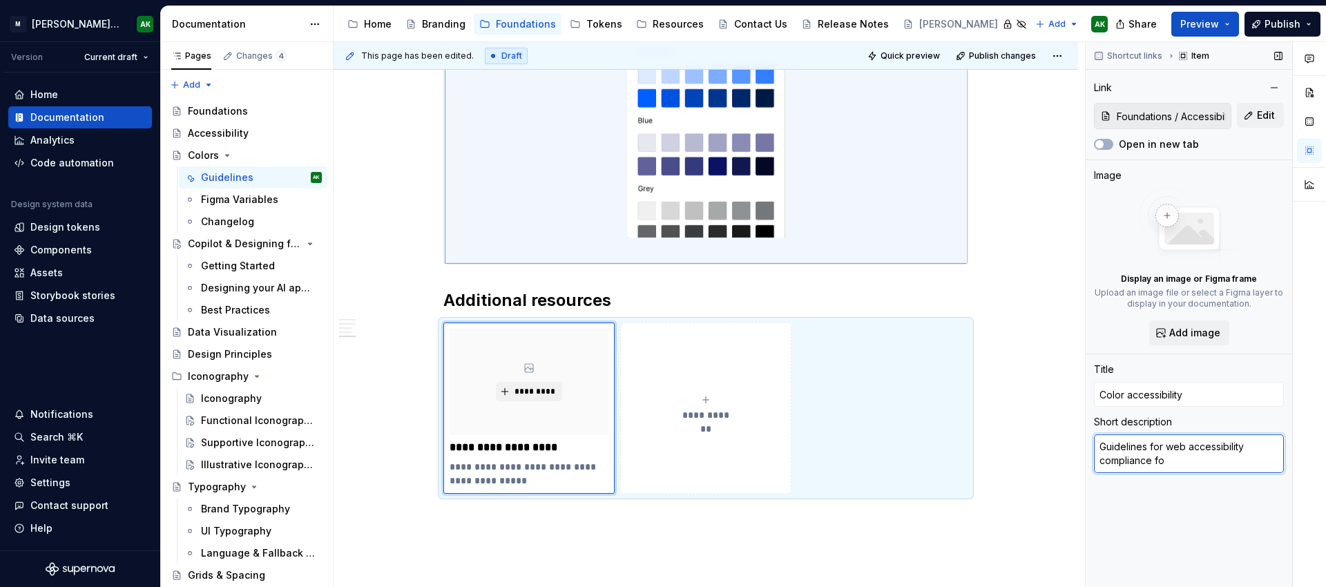
type textarea "Guidelines for web accessibility compliance for"
type textarea "*"
type textarea "Guidelines for web accessibility compliance for"
type textarea "*"
type textarea "Guidelines for web accessibility compliance for c"
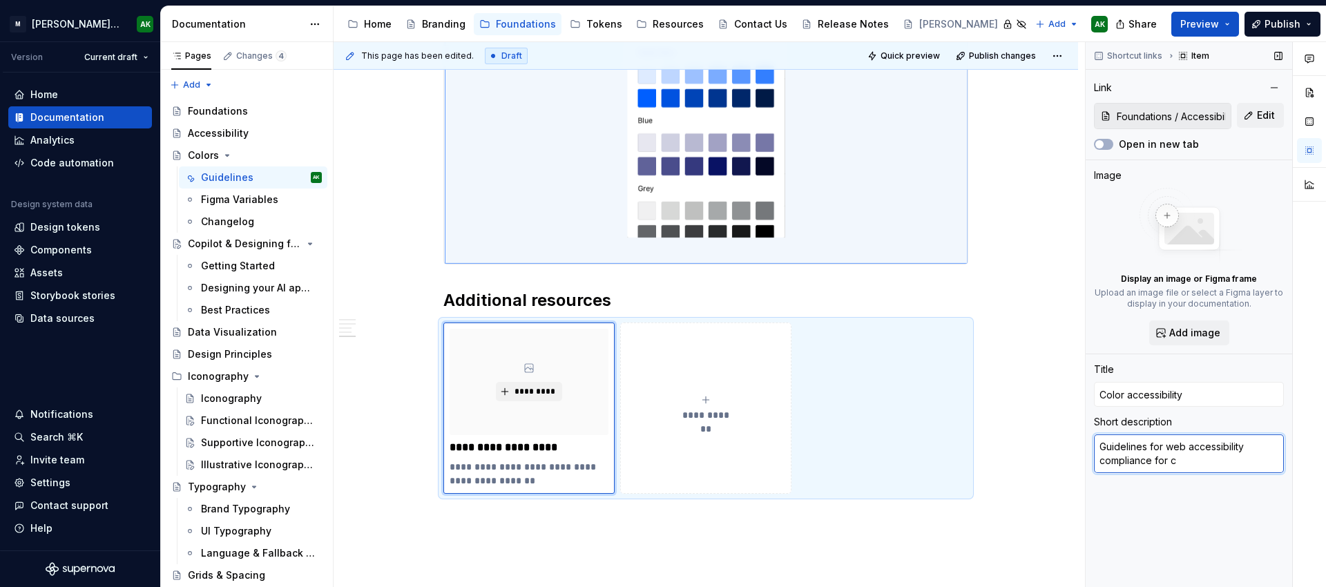
type textarea "*"
type textarea "Guidelines for web accessibility compliance for co"
type textarea "*"
type textarea "Guidelines for web accessibility compliance for col"
type textarea "*"
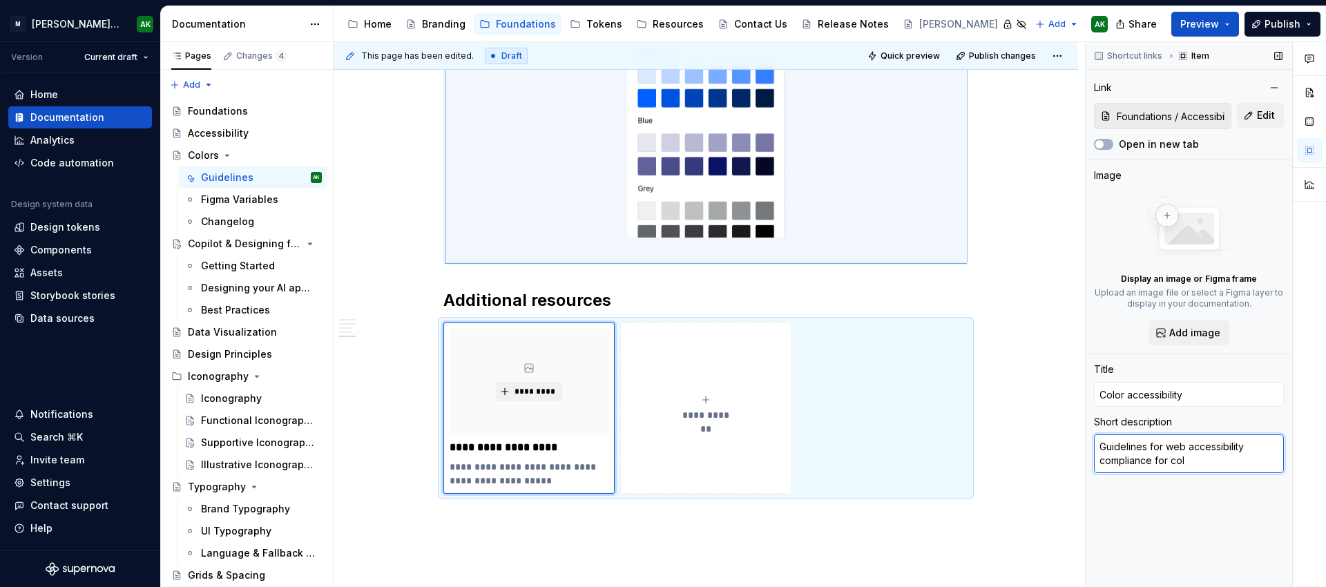
type textarea "Guidelines for web accessibility compliance for colo"
type textarea "*"
type textarea "Guidelines for web accessibility compliance for color"
type textarea "*"
type textarea "Guidelines for web accessibility compliance for color"
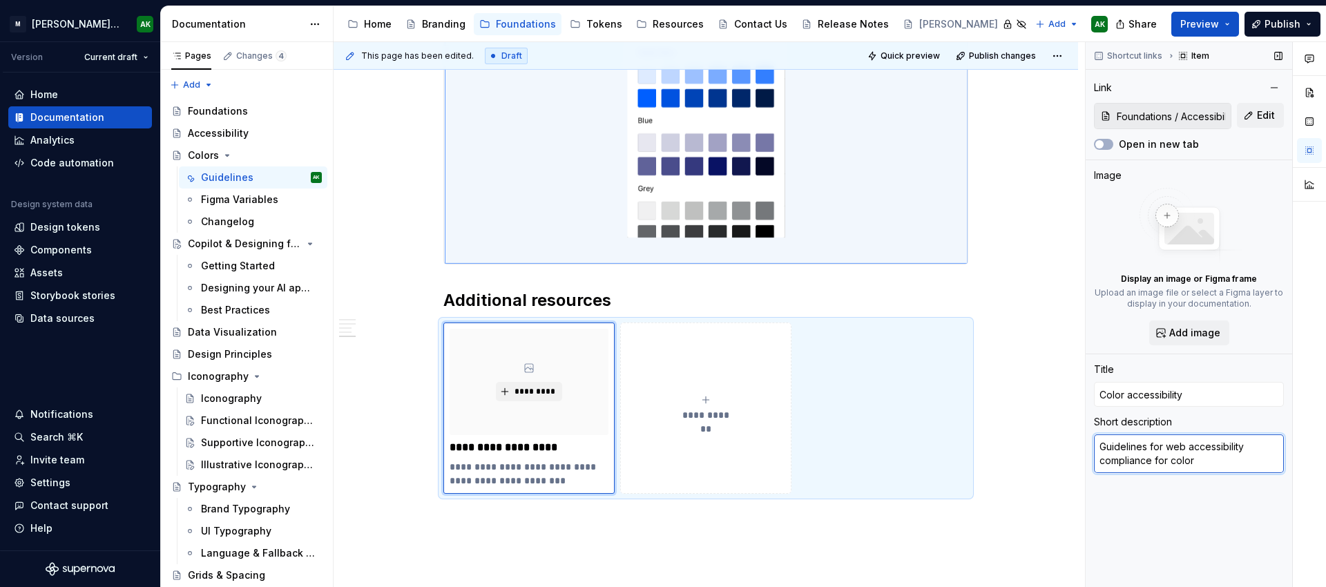
type textarea "*"
type textarea "Guidelines for web accessibility compliance for color c"
type textarea "*"
type textarea "Guidelines for web accessibility compliance for color co"
type textarea "*"
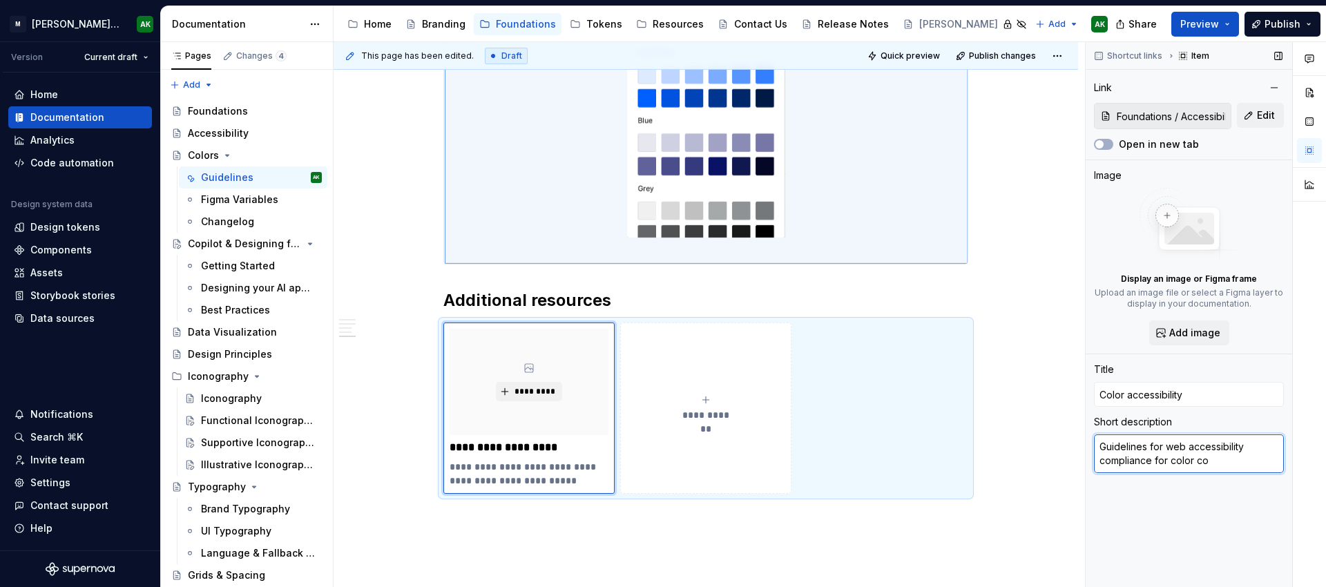
type textarea "Guidelines for web accessibility compliance for color con"
type textarea "*"
type textarea "Guidelines for web accessibility compliance for color cont"
type textarea "*"
type textarea "Guidelines for web accessibility compliance for color contr"
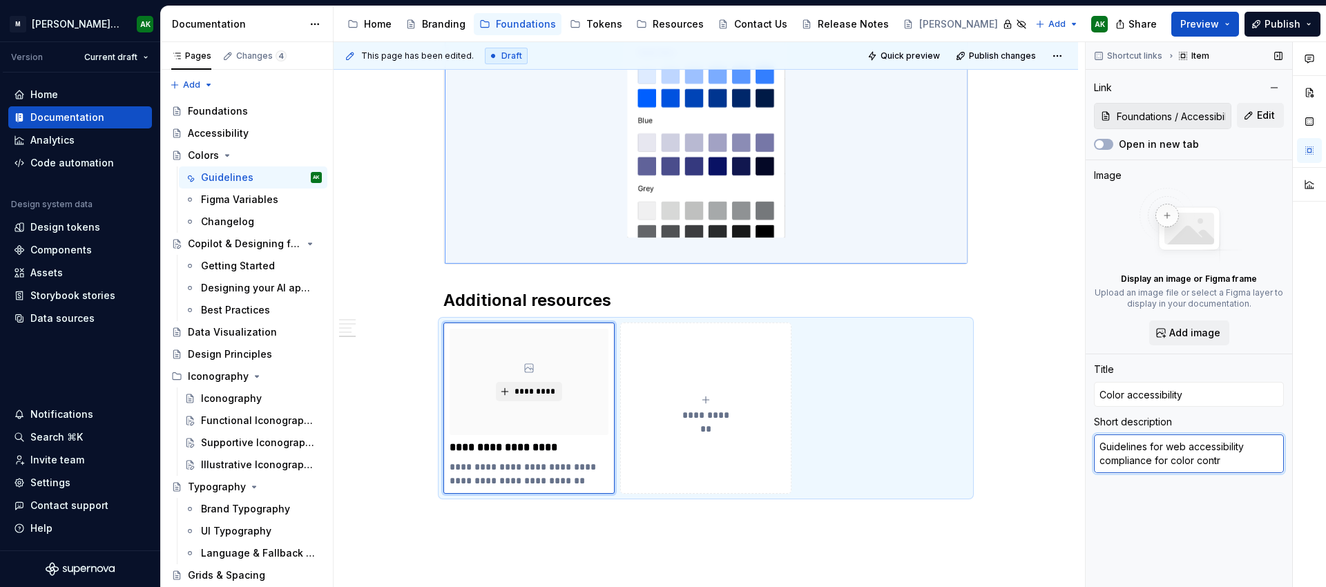
type textarea "*"
type textarea "Guidelines for web accessibility compliance for color contra"
type textarea "*"
type textarea "Guidelines for web accessibility compliance for color contras"
type textarea "*"
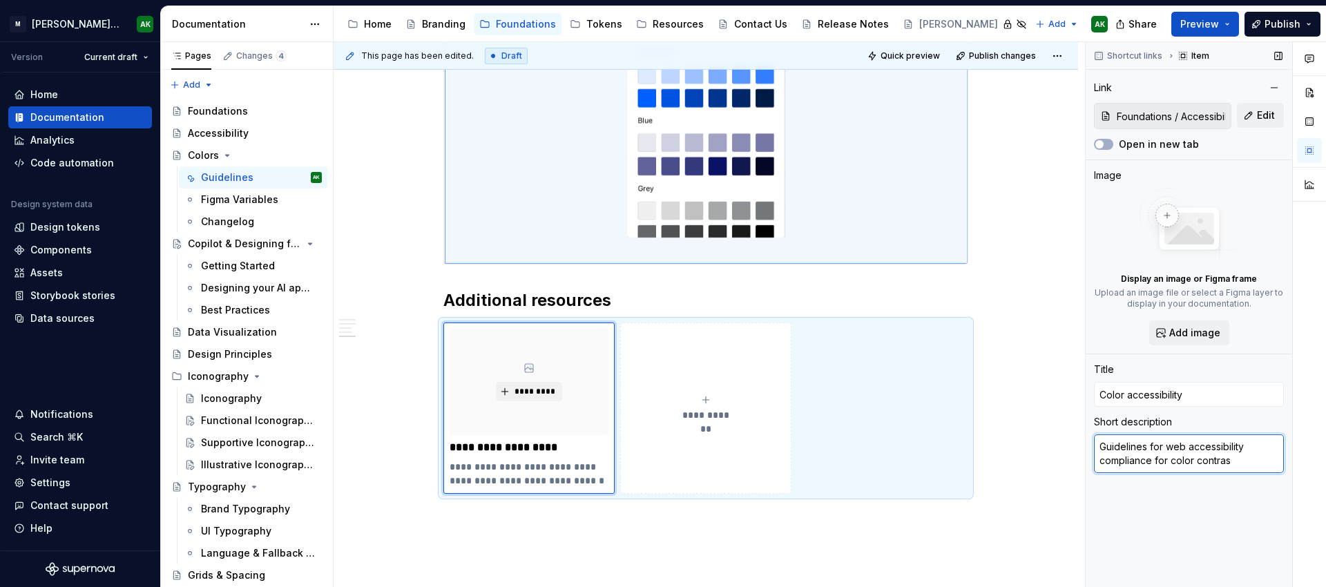
type textarea "Guidelines for web accessibility compliance for color contrast"
type textarea "*"
type textarea "Le"
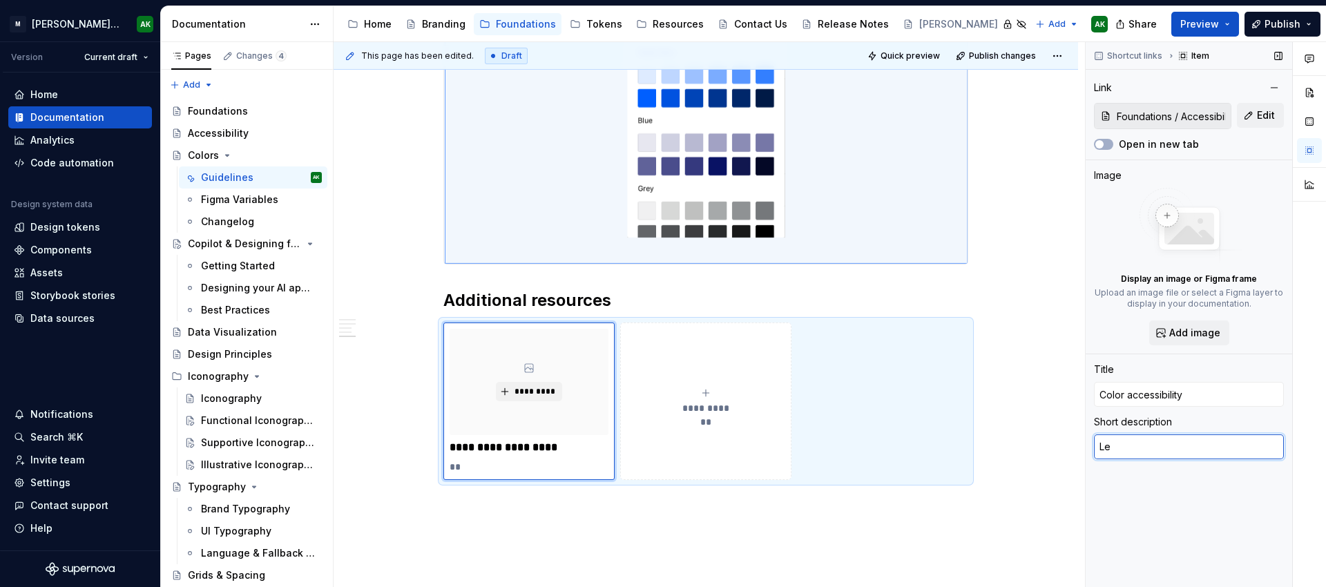
type textarea "*"
type textarea "Lea"
type textarea "*"
type textarea "[PERSON_NAME]"
type textarea "*"
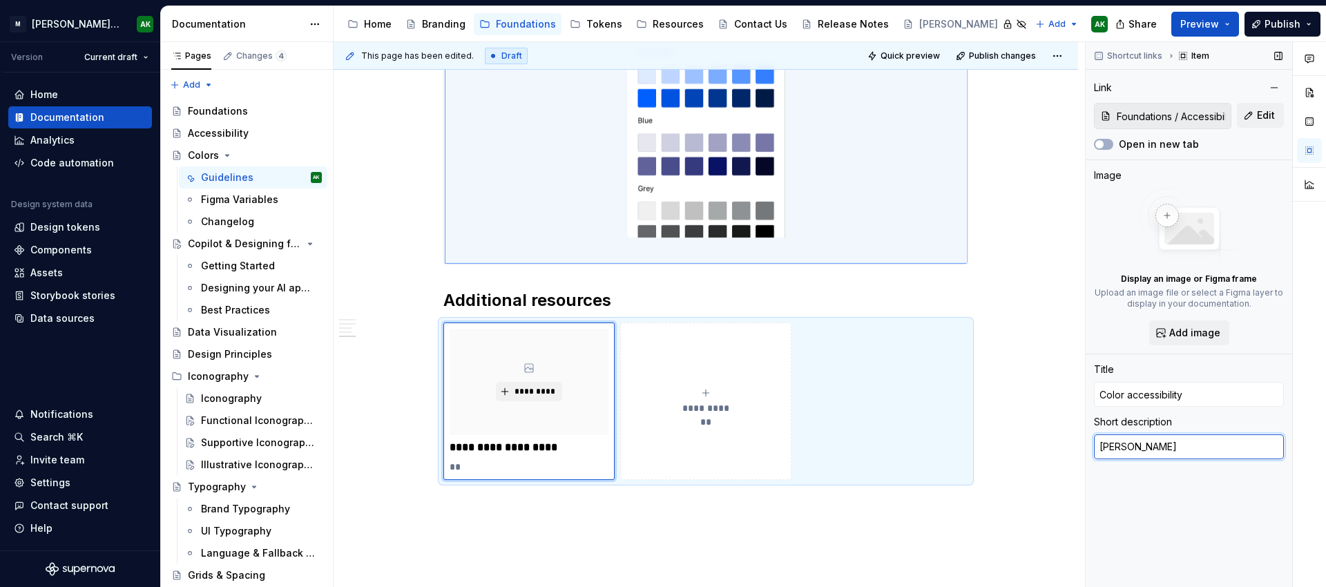
type textarea "Learn"
type textarea "*"
type textarea "Learn"
type textarea "*"
type textarea "Learn h"
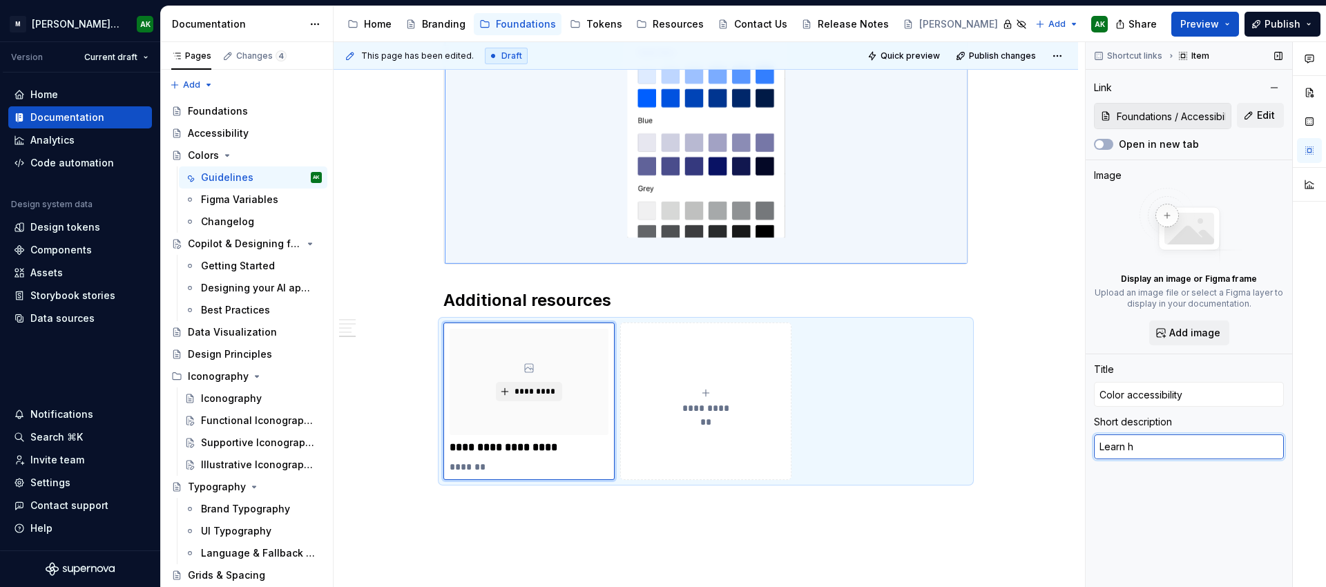
type textarea "*"
type textarea "Learn how"
type textarea "*"
type textarea "Learn how"
type textarea "*"
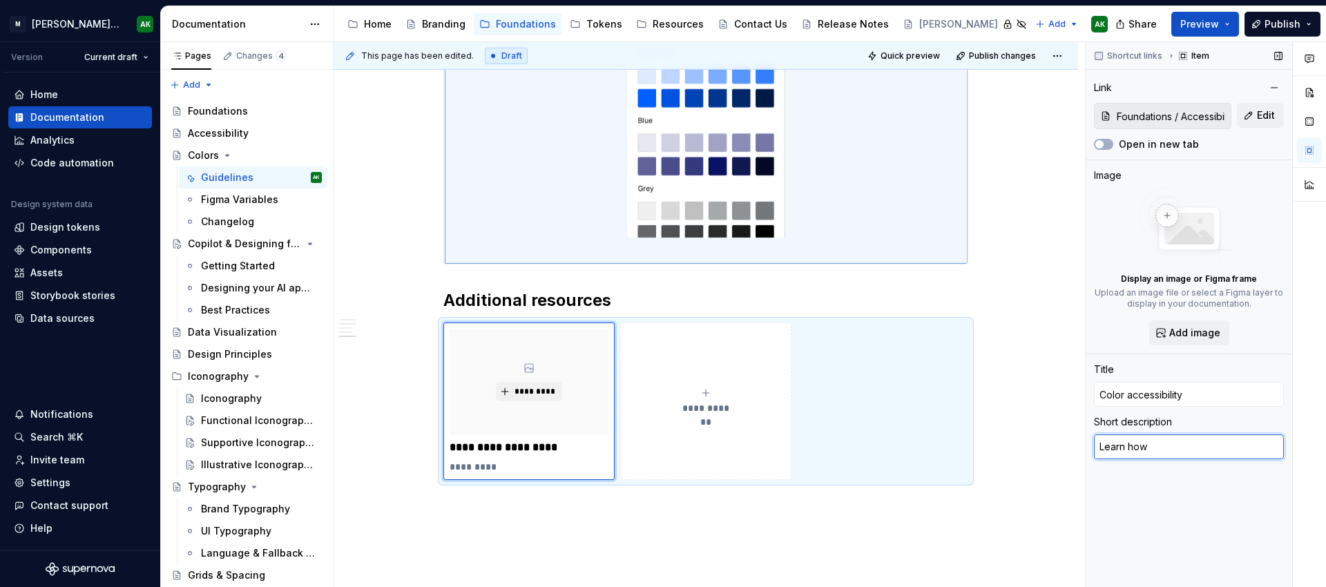
type textarea "Learn how t"
type textarea "*"
type textarea "Learn how to"
type textarea "*"
type textarea "Learn how to u"
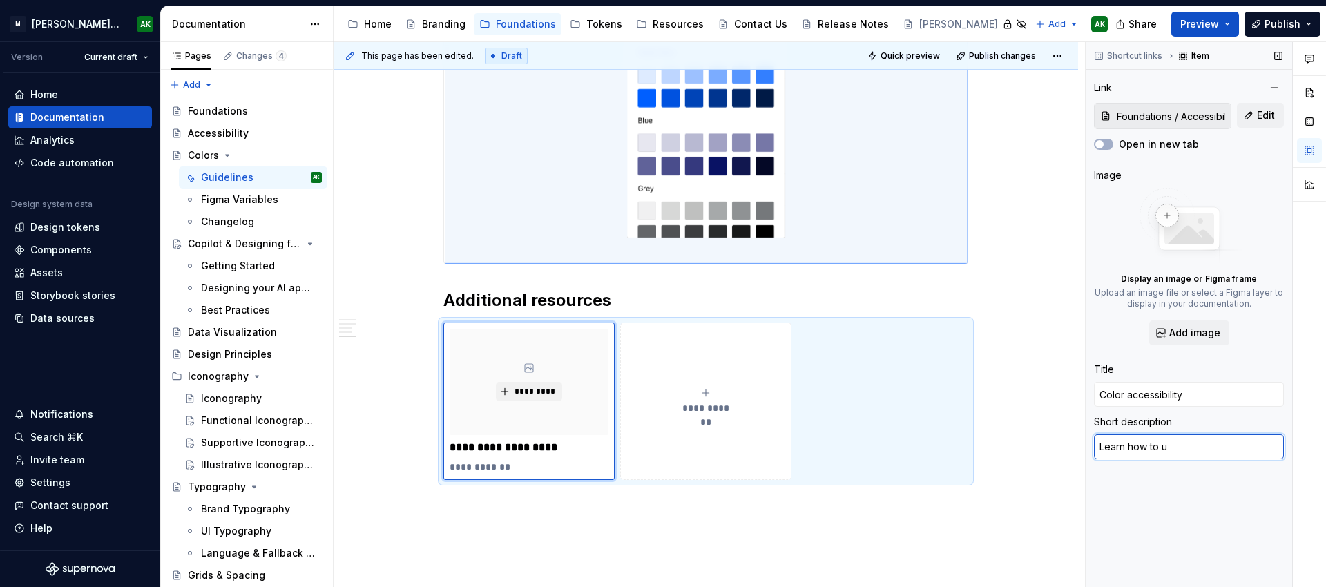
type textarea "*"
type textarea "Learn how to us"
type textarea "*"
type textarea "Learn how to use"
type textarea "*"
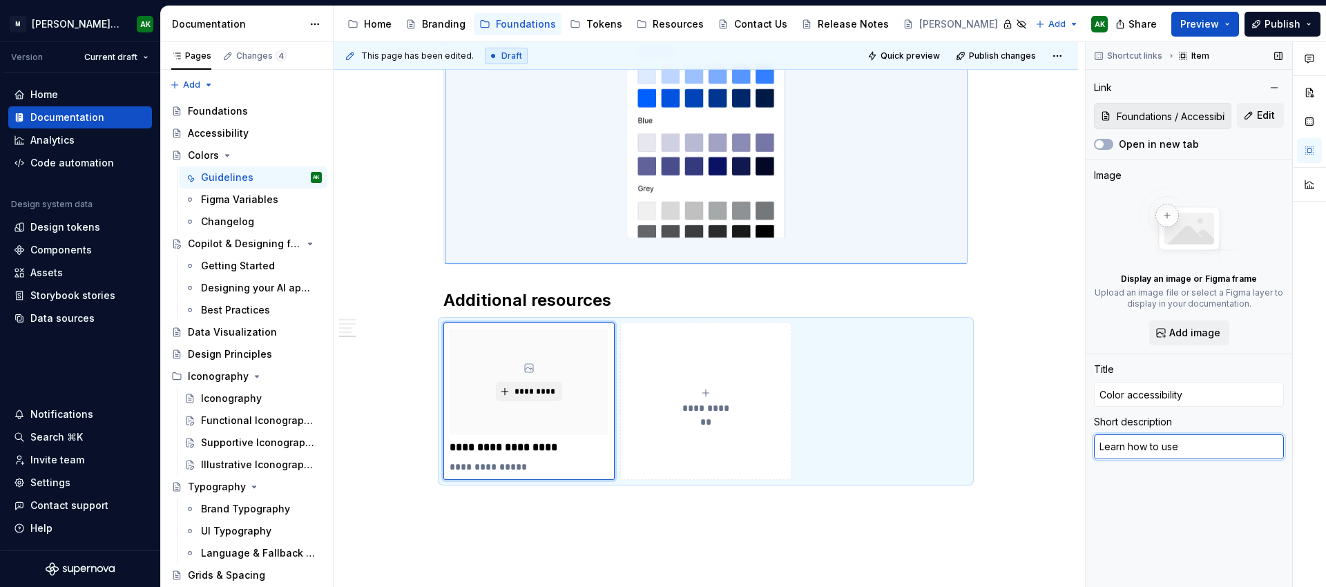
type textarea "Learn how to use"
type textarea "*"
type textarea "Learn how to use t"
type textarea "*"
type textarea "Learn how to use the"
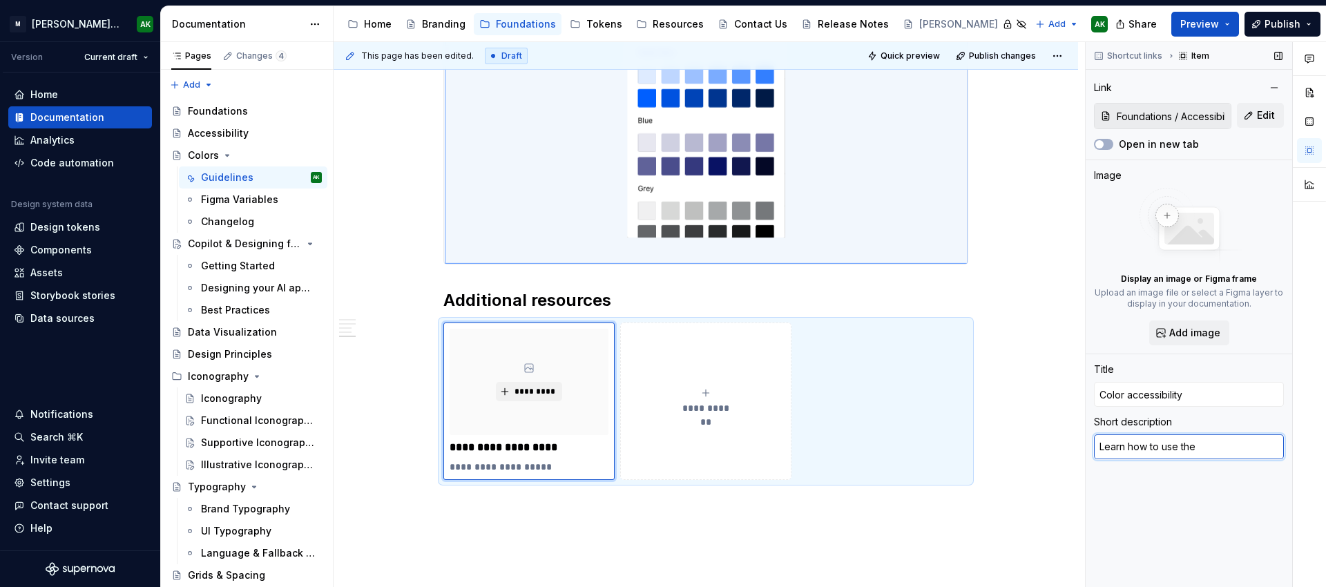
type textarea "*"
type textarea "Learn how to use thes"
type textarea "*"
type textarea "Learn how to use these"
type textarea "*"
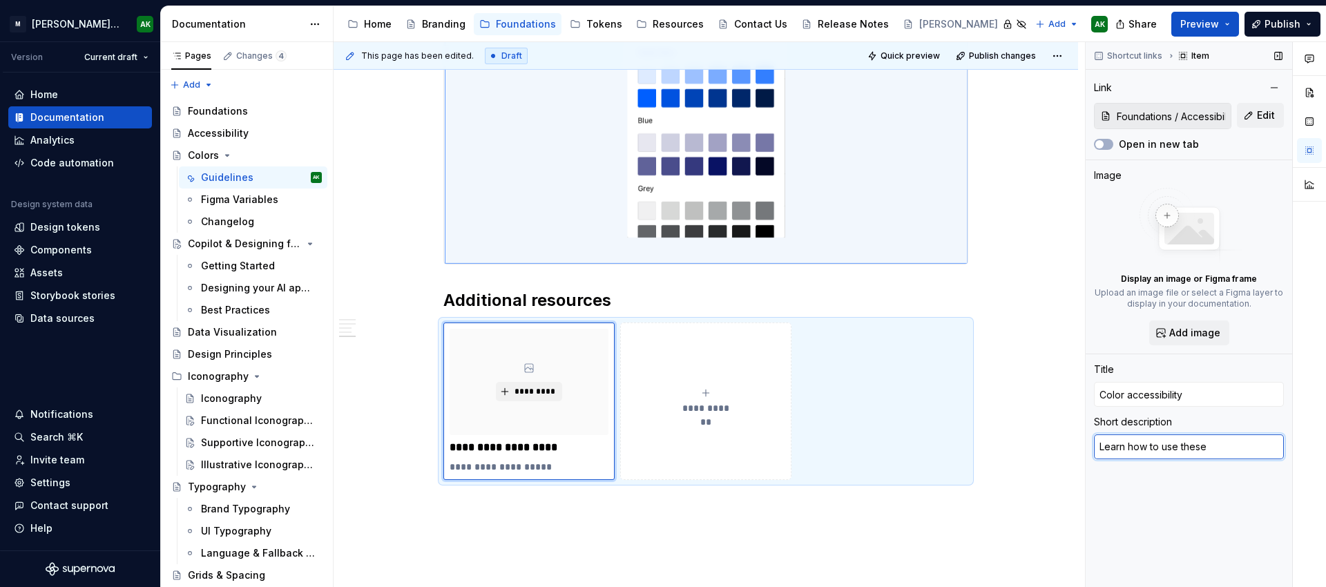
type textarea "Learn how to use these"
type textarea "*"
type textarea "Learn how to use these c"
type textarea "*"
type textarea "Learn how to use these co"
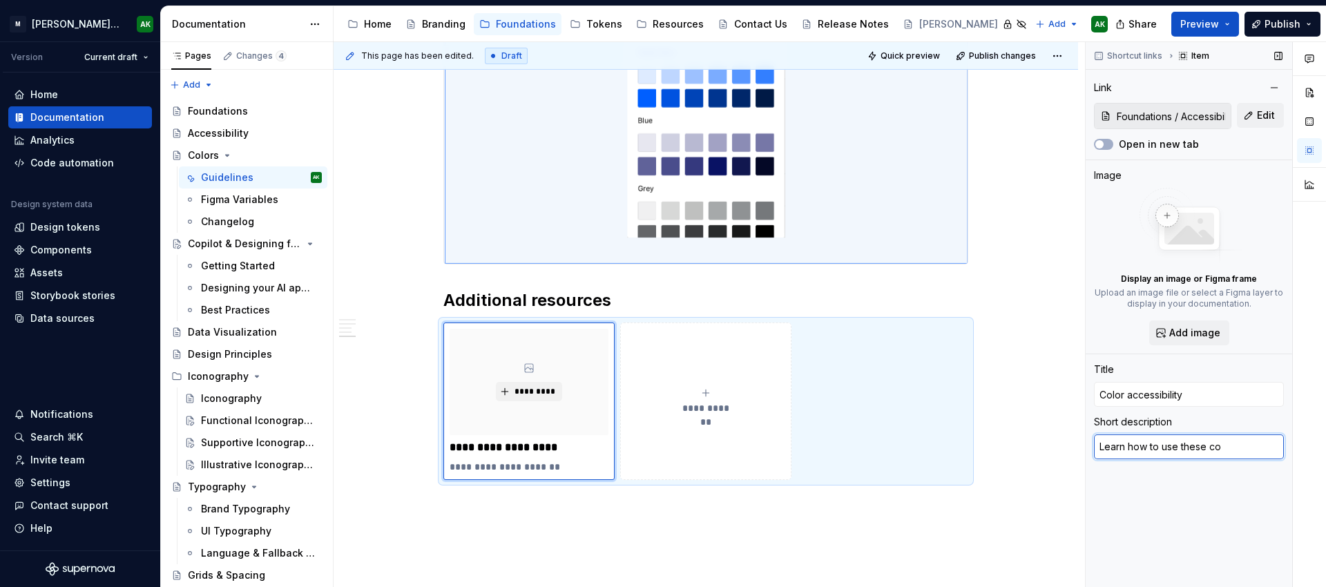
type textarea "*"
type textarea "Learn how to use these col"
type textarea "*"
type textarea "Learn how to use these colo"
type textarea "*"
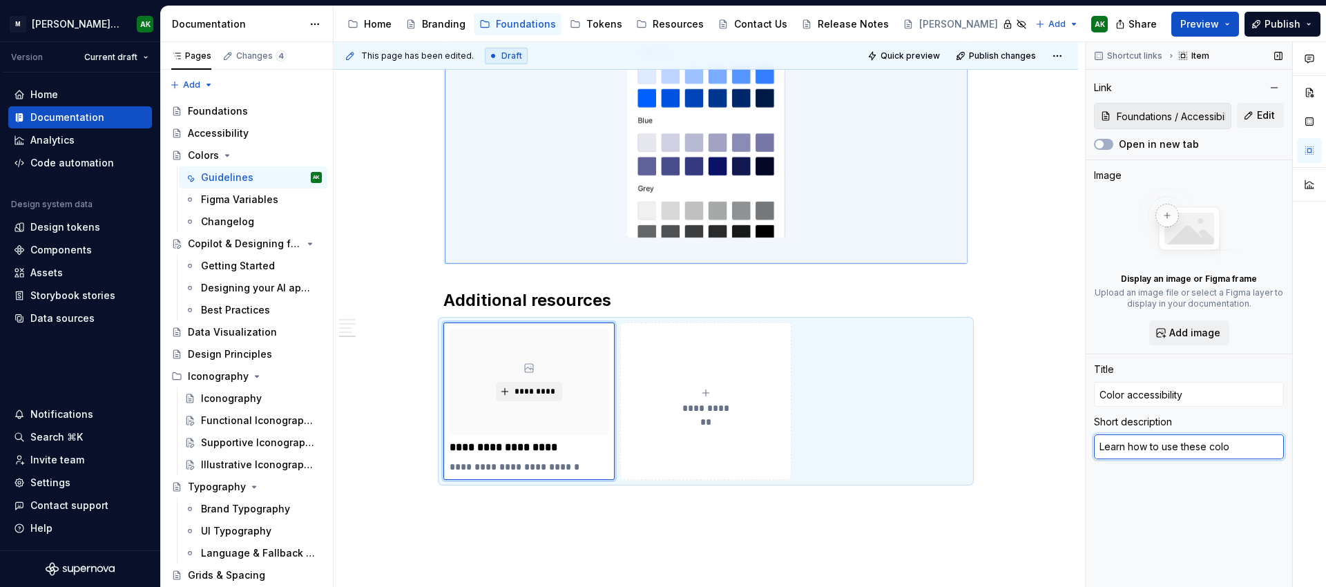
type textarea "Learn how to use these color"
type textarea "*"
type textarea "Learn how to use these colors"
type textarea "*"
type textarea "Learn how to use these colors"
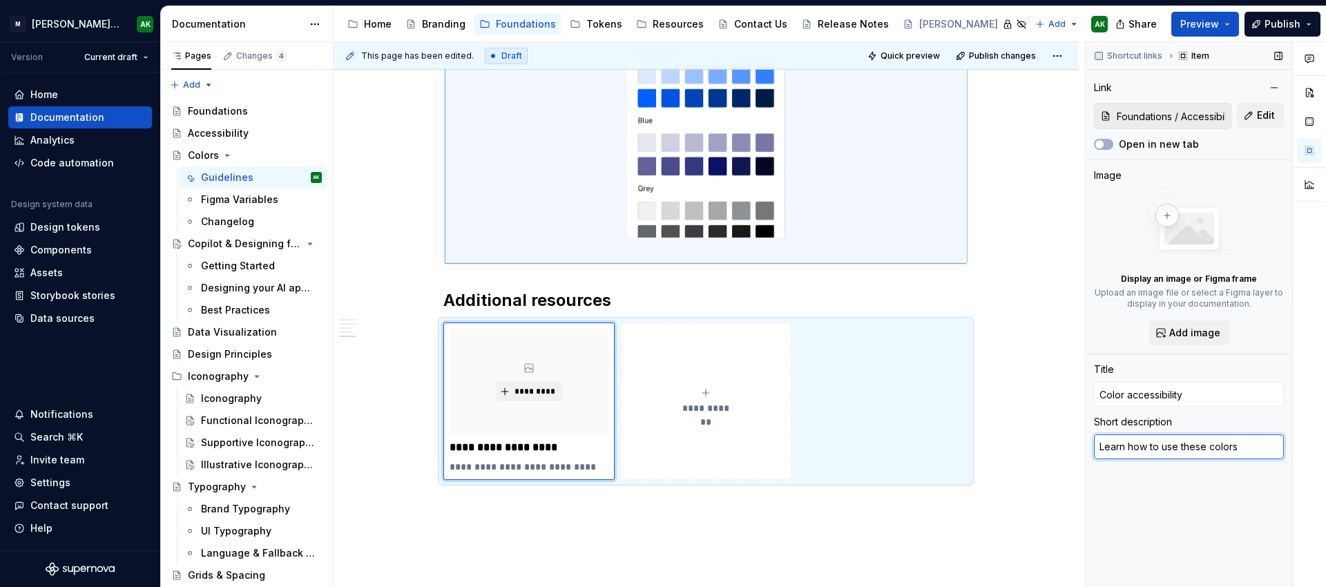
type textarea "*"
type textarea "Learn how to use these colors i"
type textarea "*"
type textarea "Learn how to use these colors in"
type textarea "*"
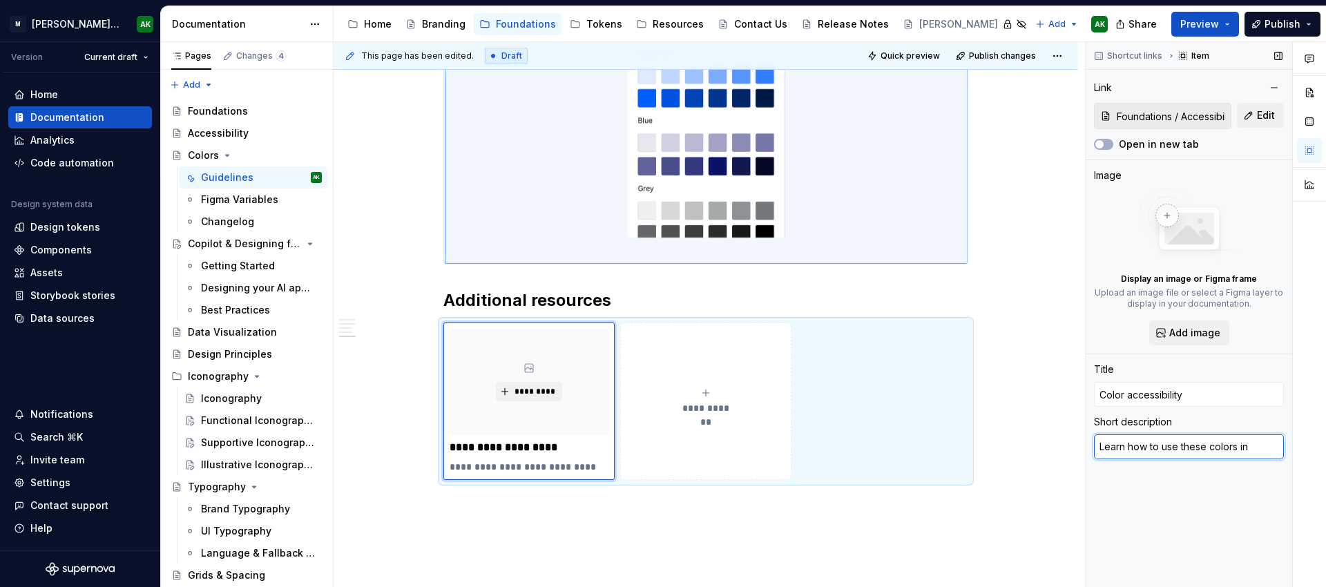
type textarea "Learn how to use these colors in"
type textarea "*"
type textarea "Learn how to use these colors in an"
type textarea "*"
type textarea "Learn how to use these colors in an"
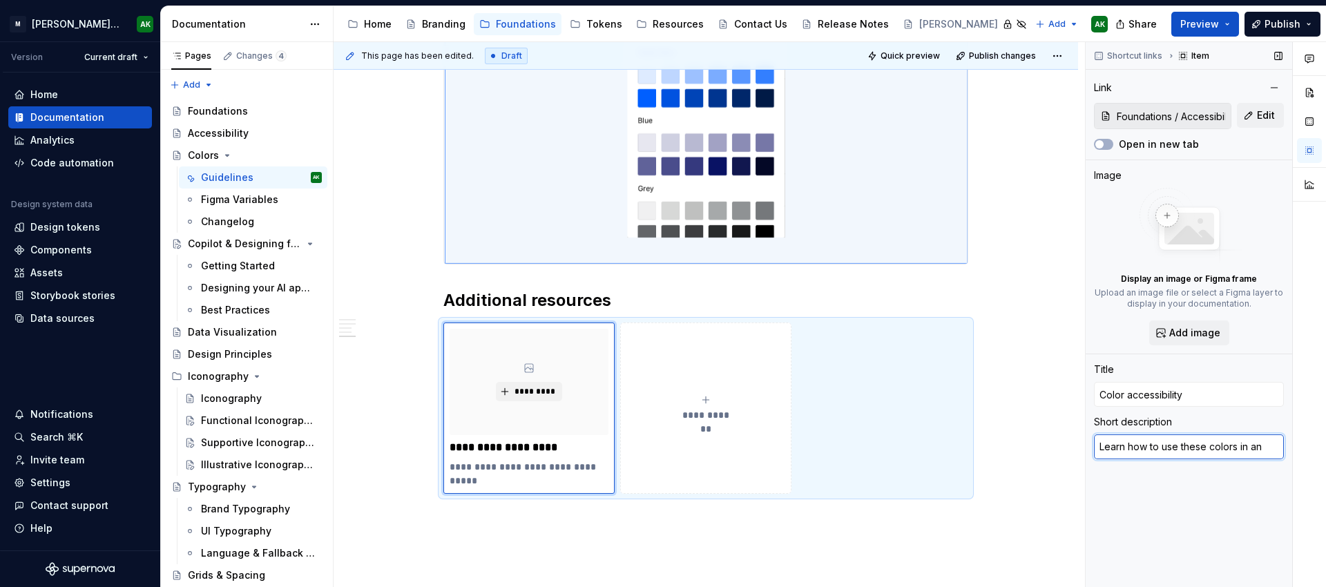
type textarea "*"
type textarea "Learn how to use these colors in an a"
type textarea "*"
type textarea "Learn how to use these colors in an ac"
type textarea "*"
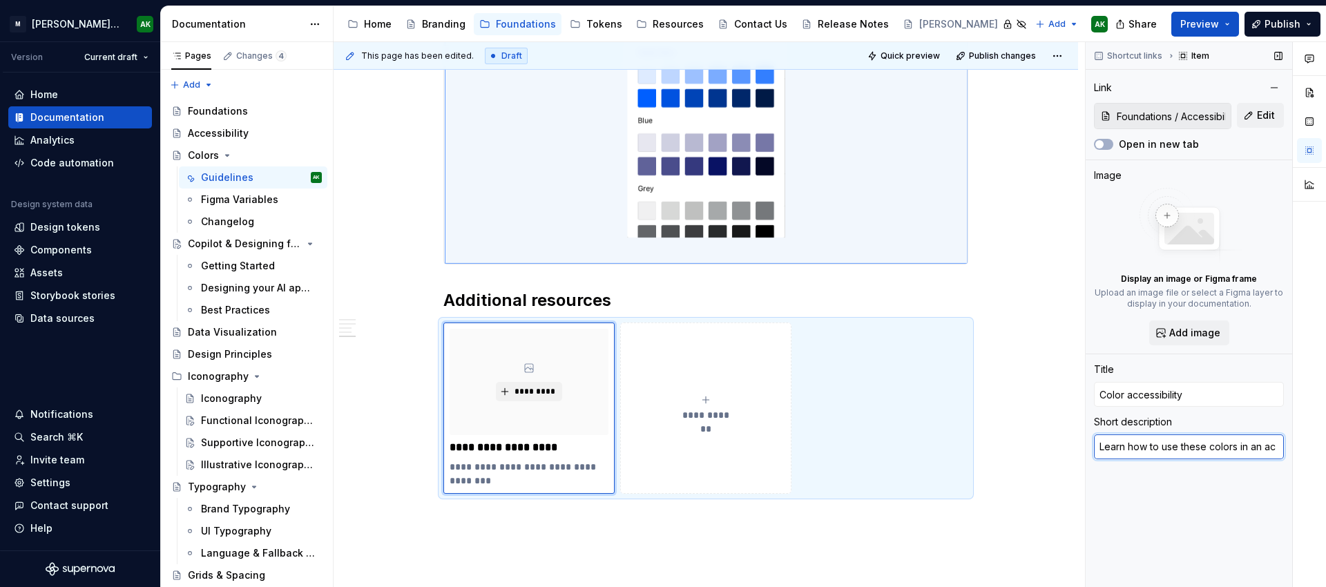
type textarea "Learn how to use these colors in an acc"
type textarea "*"
type textarea "Learn how to use these colors in an acce"
type textarea "*"
type textarea "Learn how to use these colors in an acces"
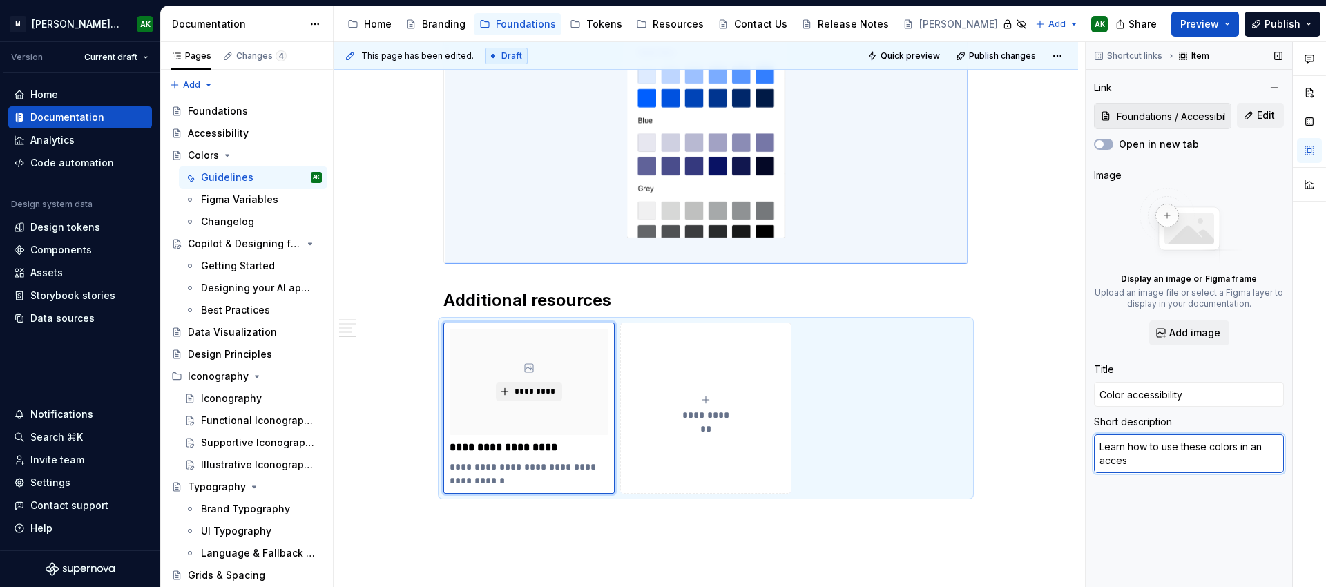
type textarea "*"
type textarea "Learn how to use these colors in an access"
type textarea "*"
type textarea "Learn how to use these colors in an accessi"
type textarea "*"
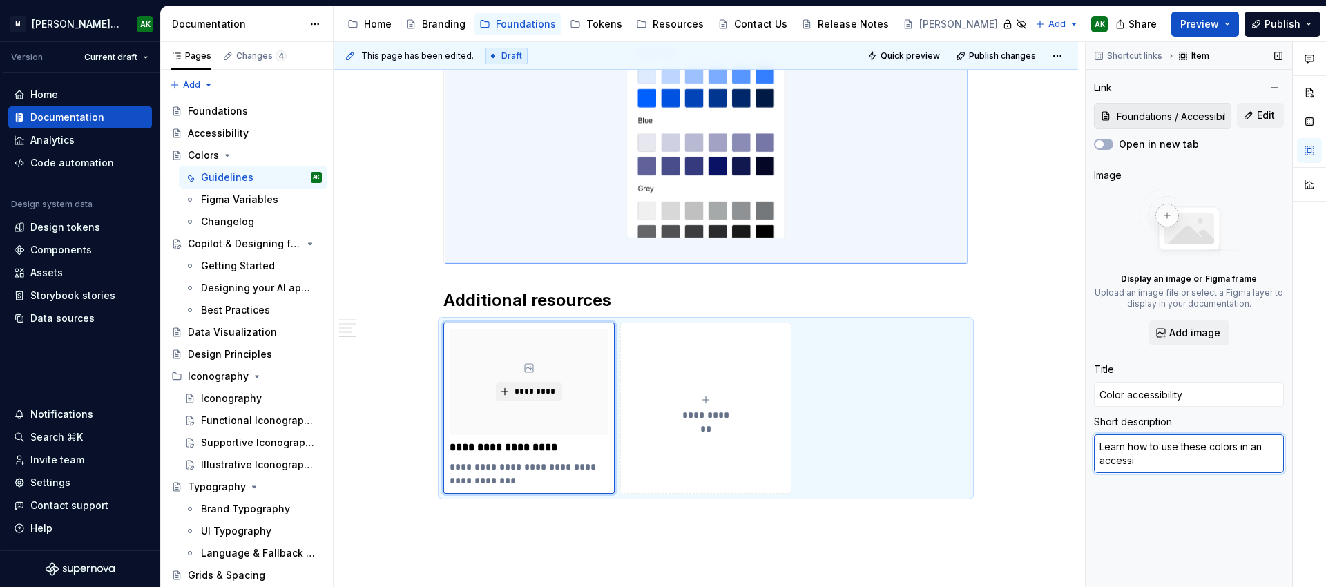
type textarea "Learn how to use these colors in an accessib"
type textarea "*"
type textarea "Learn how to use these colors in an accessibi"
type textarea "*"
type textarea "Learn how to use these colors in an accessibili"
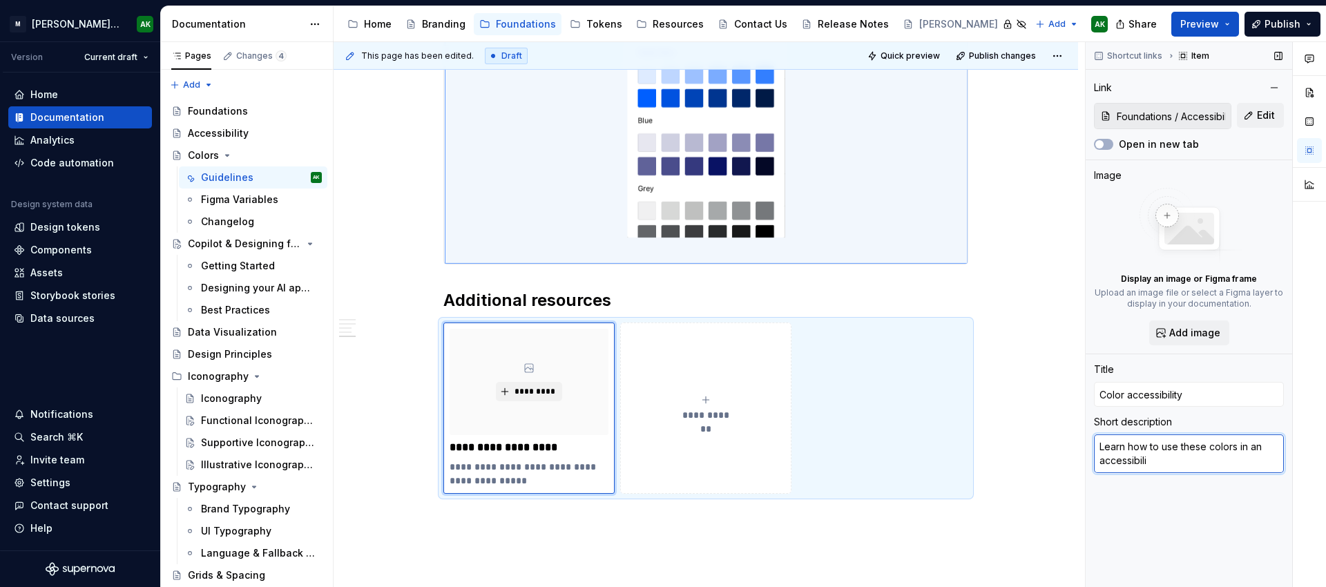
type textarea "*"
type textarea "Learn how to use these colors in an accessibilit"
type textarea "*"
type textarea "Learn how to use these colors in an accessibility"
type textarea "*"
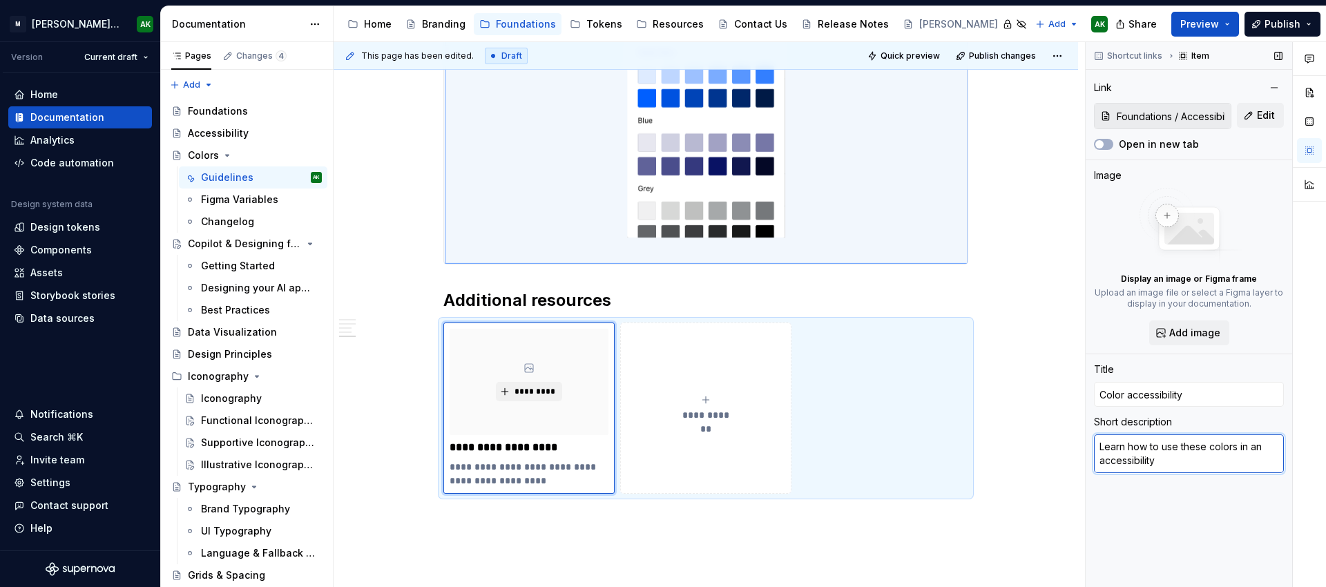
type textarea "Learn how to use these colors i"
type textarea "*"
type textarea "Learn how to use these colors in"
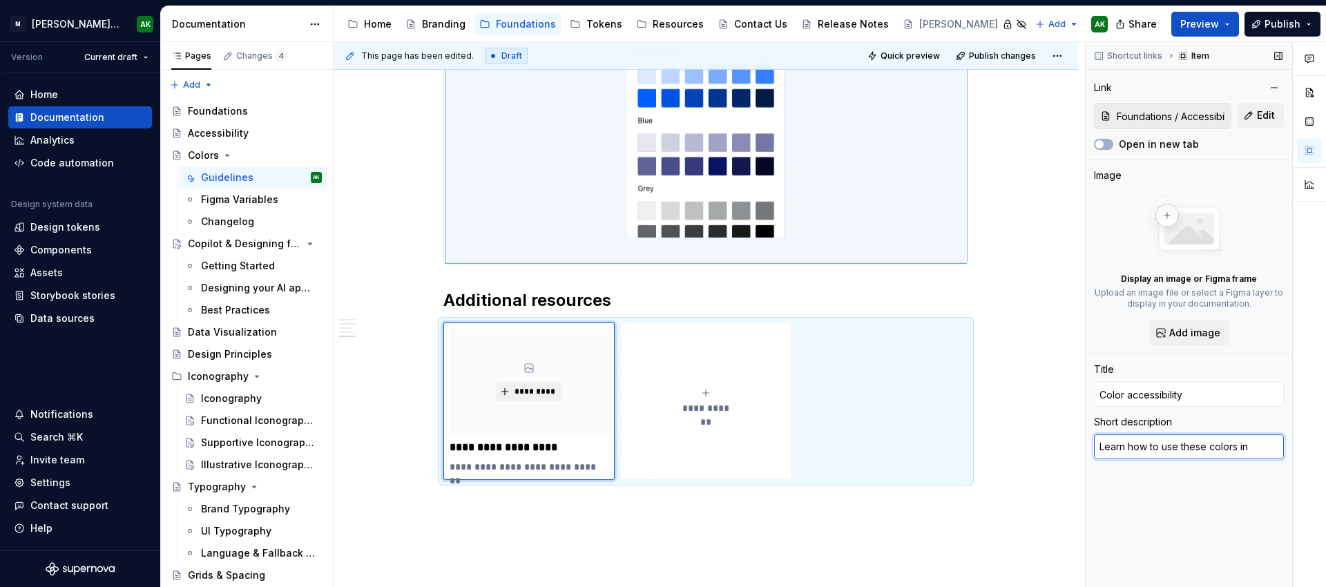
type textarea "*"
type textarea "Learn how to use these colors in"
type textarea "*"
type textarea "Learn how to use these colors in a"
type textarea "*"
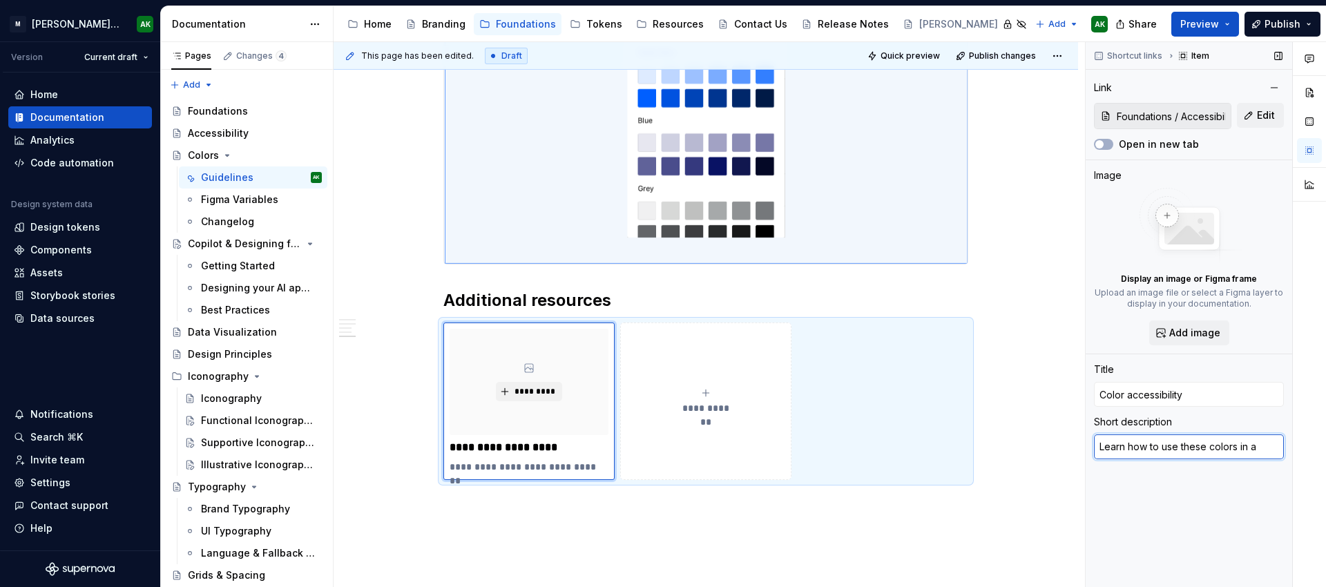
type textarea "Learn how to use these colors in a"
type textarea "*"
type textarea "Learn how to use these colors in a c"
type textarea "*"
type textarea "Learn how to use these colors in a co"
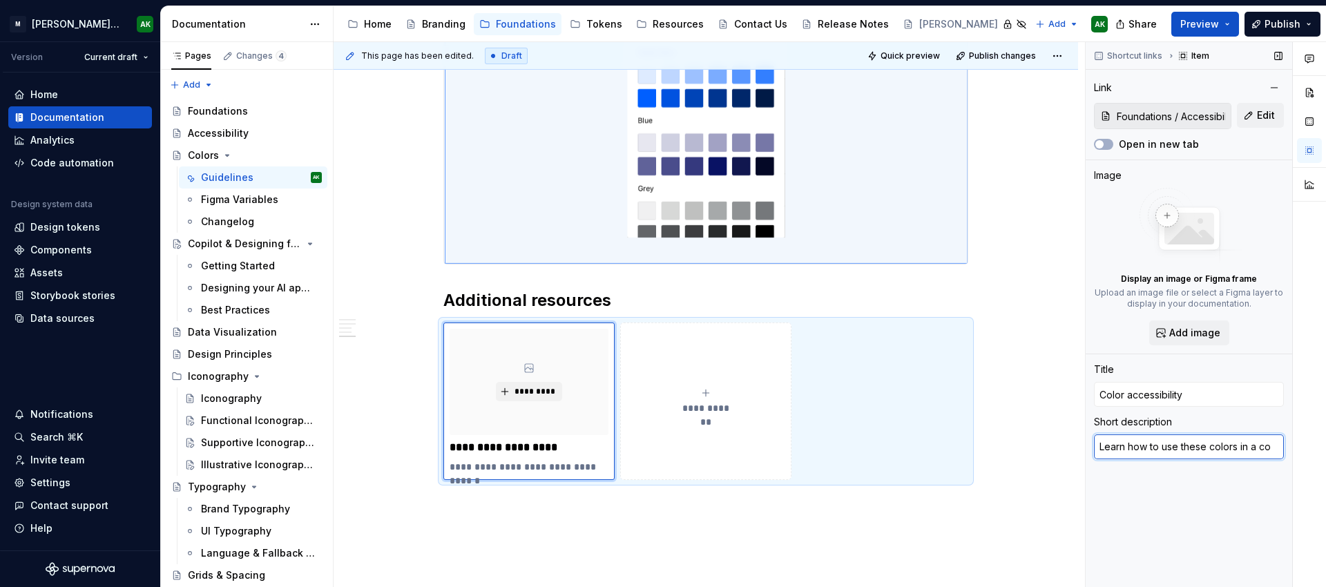
type textarea "*"
type textarea "Learn how to use these colors in a com"
type textarea "*"
type textarea "Learn how to use these colors in a comp"
type textarea "*"
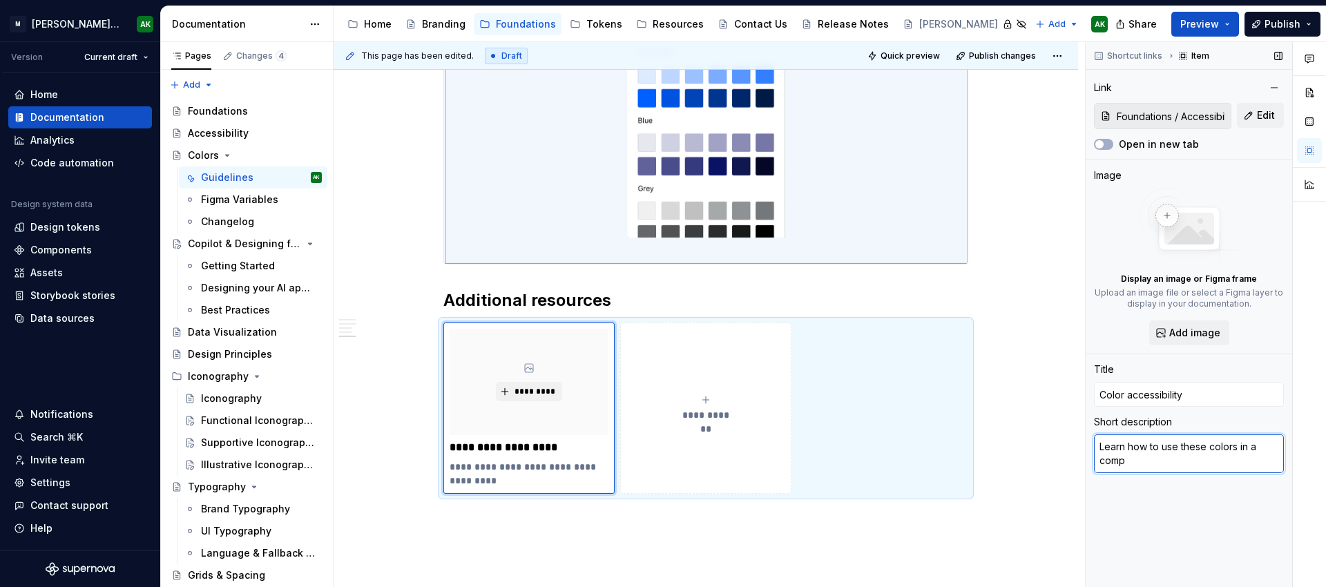
type textarea "Learn how to use these colors in a compl"
type textarea "*"
type textarea "Learn how to use these colors in a compli"
type textarea "*"
type textarea "Learn how to use these colors in a complia"
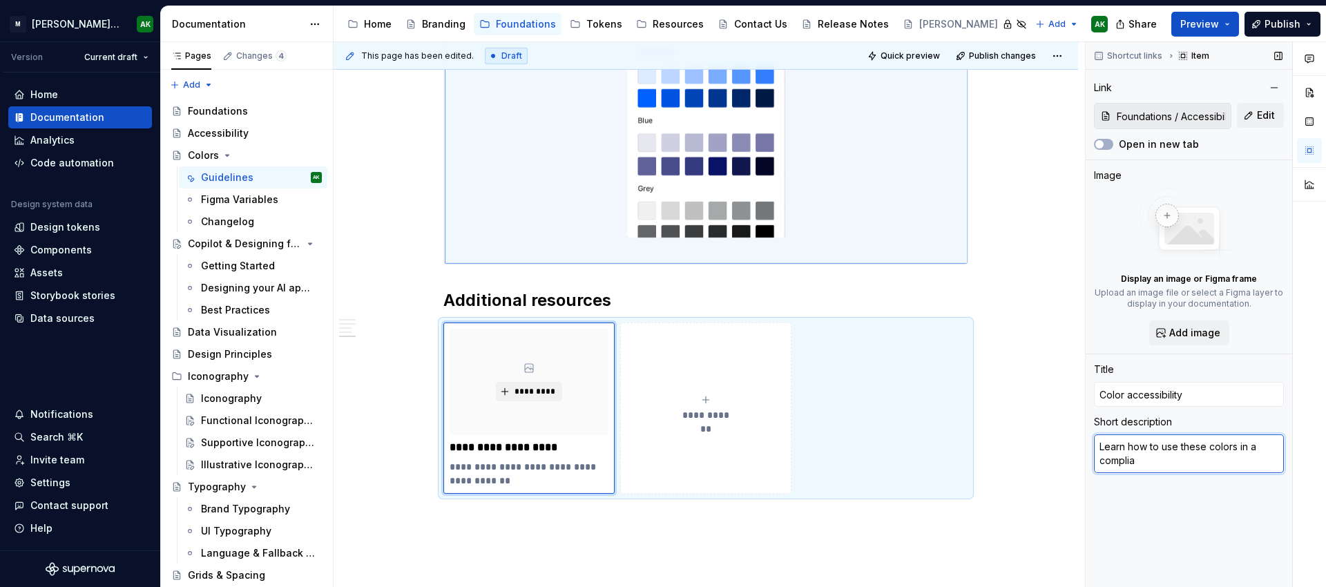
type textarea "*"
type textarea "Learn how to use these colors in a complian"
type textarea "*"
type textarea "Learn how to use these colors in a compliant"
type textarea "*"
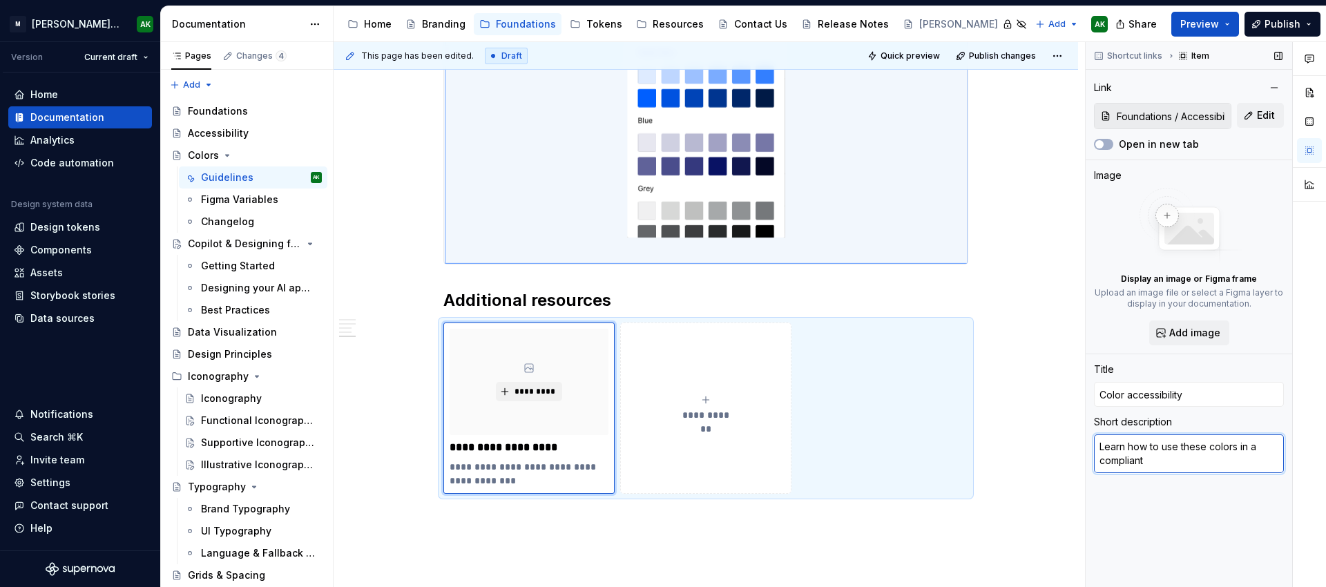
type textarea "Learn how to use these colors in a compliant"
type textarea "*"
type textarea "Learn how to use these colors in a compliant w"
type textarea "*"
type textarea "Learn how to use these colors in a compliant wa"
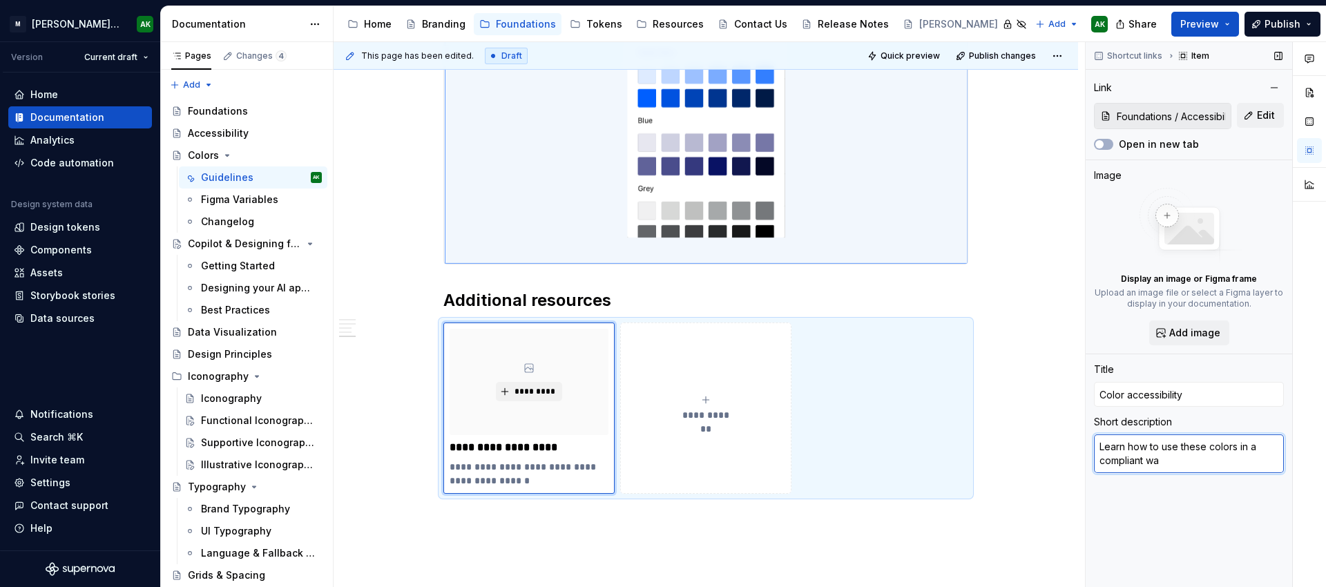
type textarea "*"
type textarea "Learn how to use these colors in a compliant way"
type textarea "*"
type textarea "L"
type textarea "*"
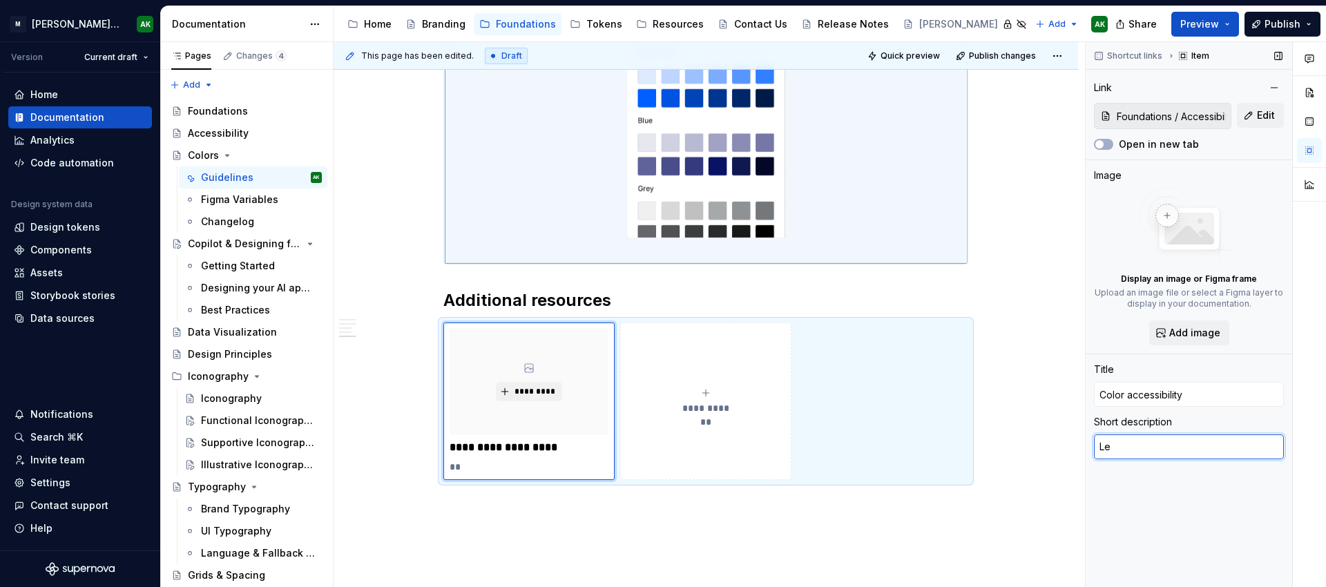
type textarea "Lea"
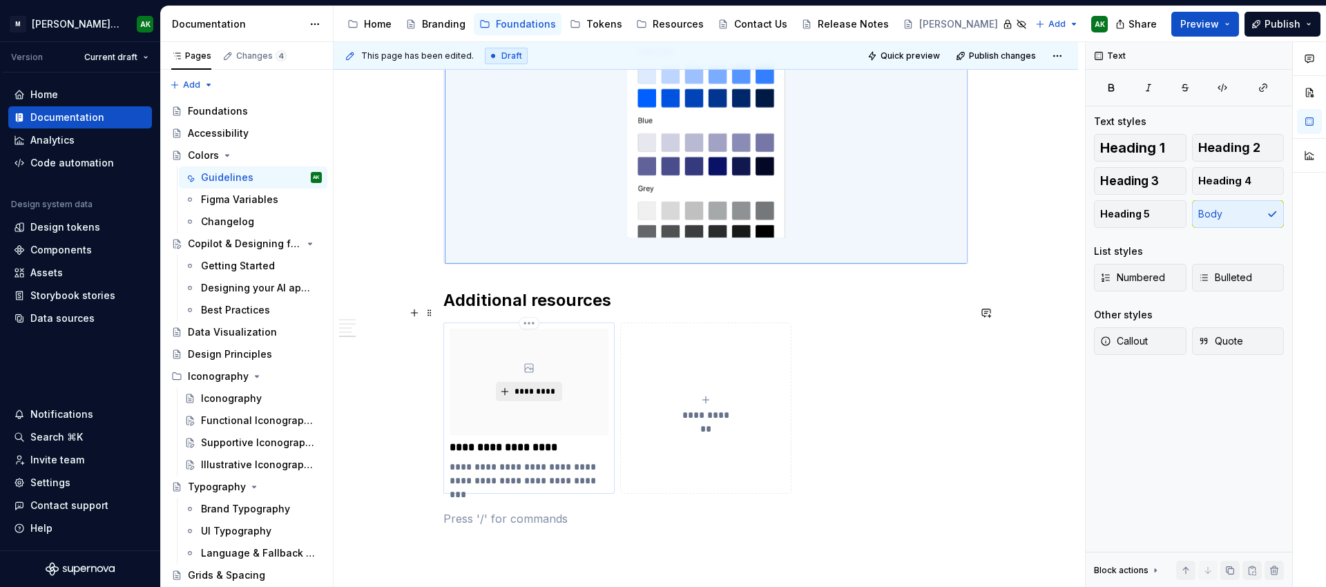
click at [537, 386] on span "*********" at bounding box center [534, 391] width 42 height 11
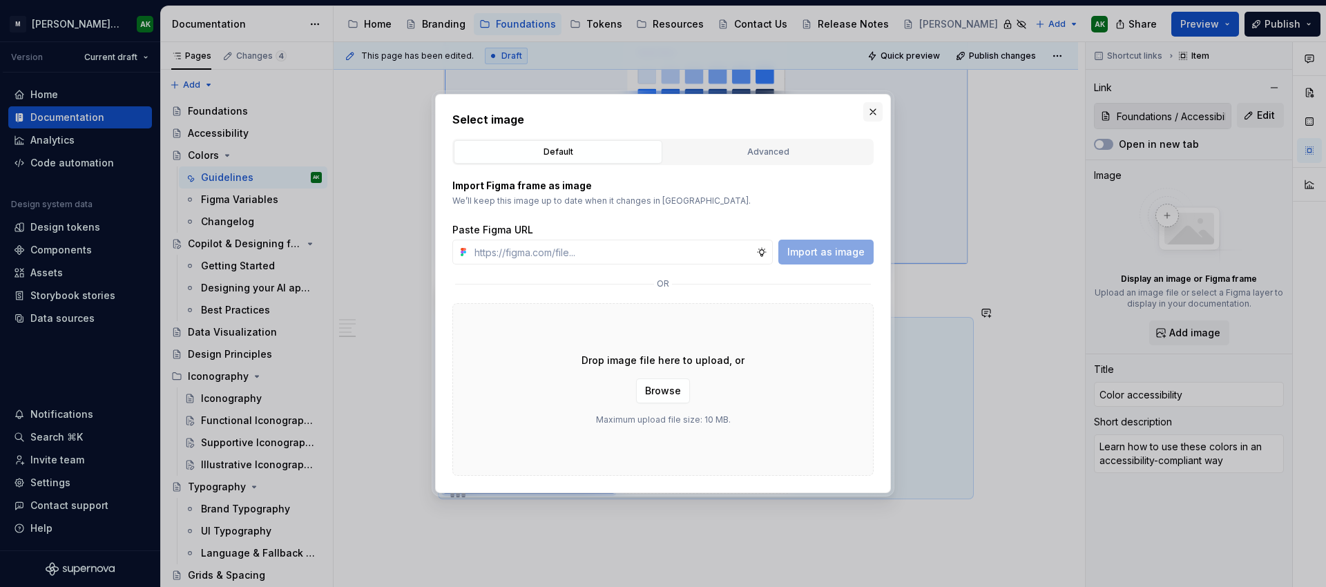
click at [869, 108] on button "button" at bounding box center [872, 111] width 19 height 19
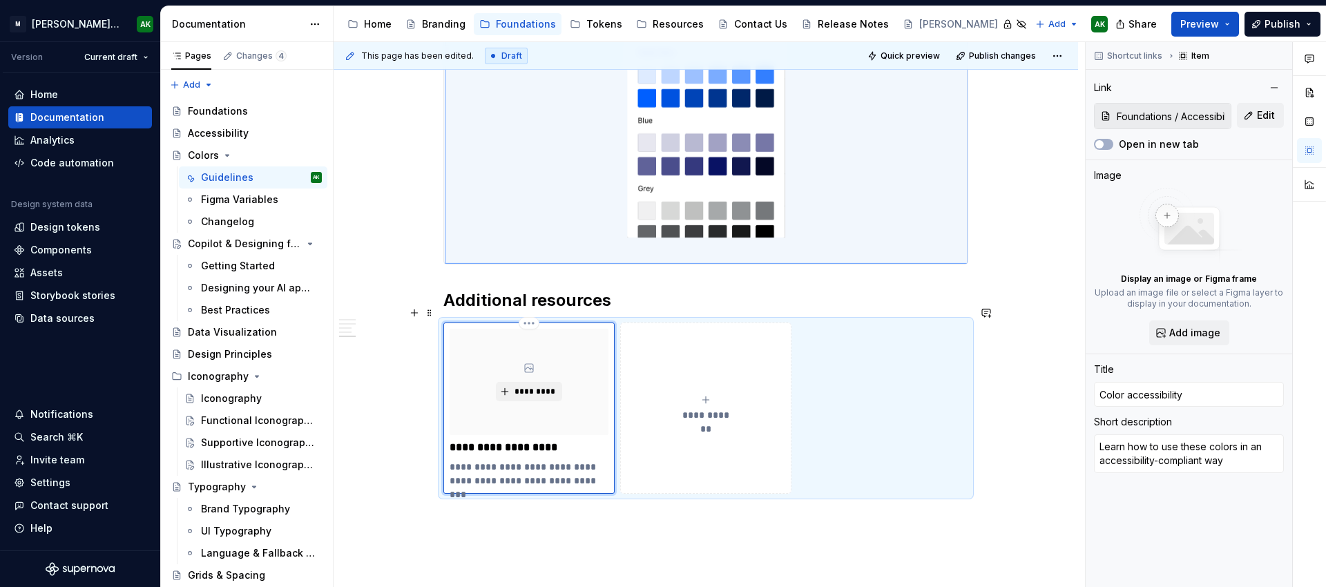
click at [928, 322] on div "**********" at bounding box center [705, 407] width 525 height 171
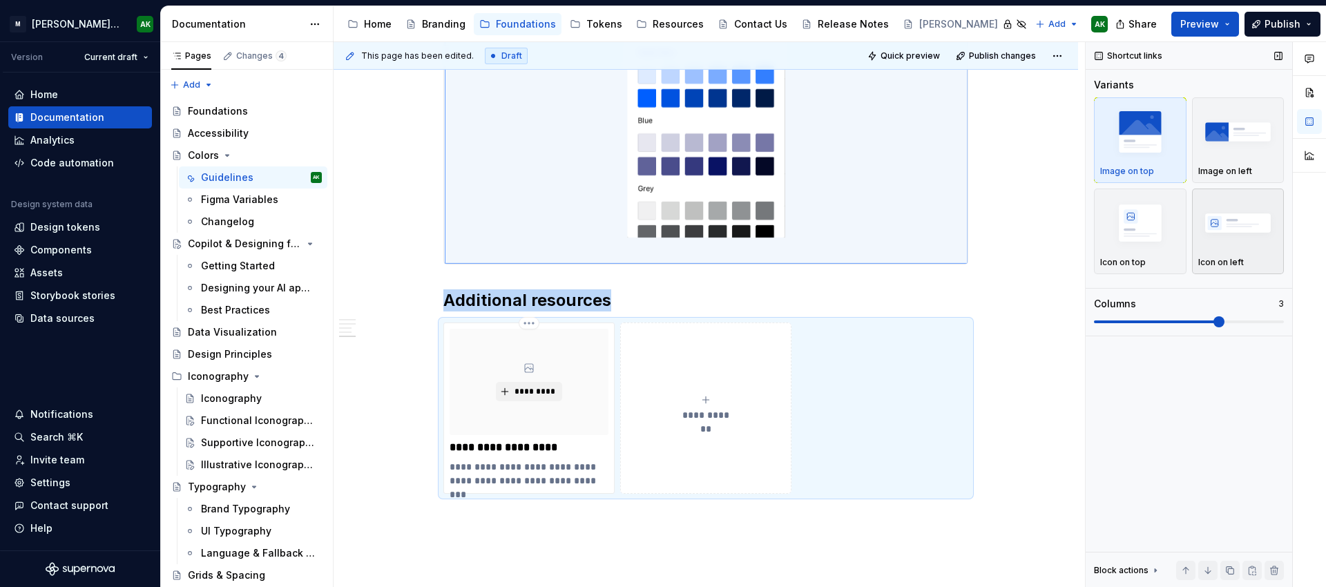
click at [1241, 229] on img "button" at bounding box center [1238, 222] width 80 height 50
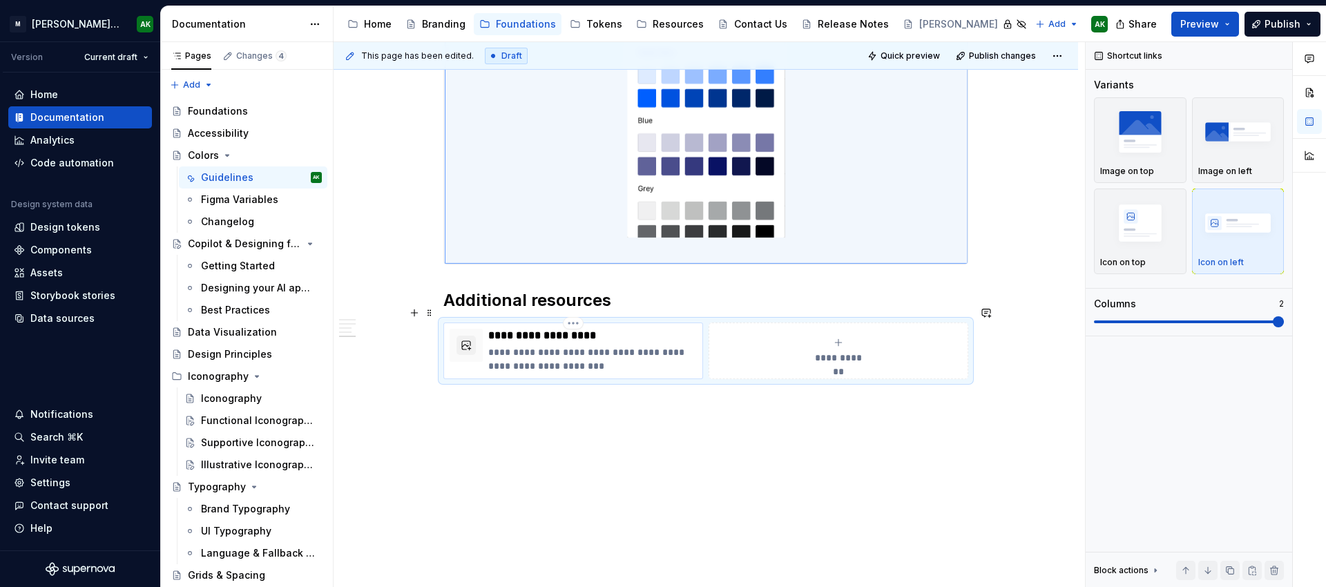
click at [540, 345] on p "**********" at bounding box center [592, 359] width 209 height 28
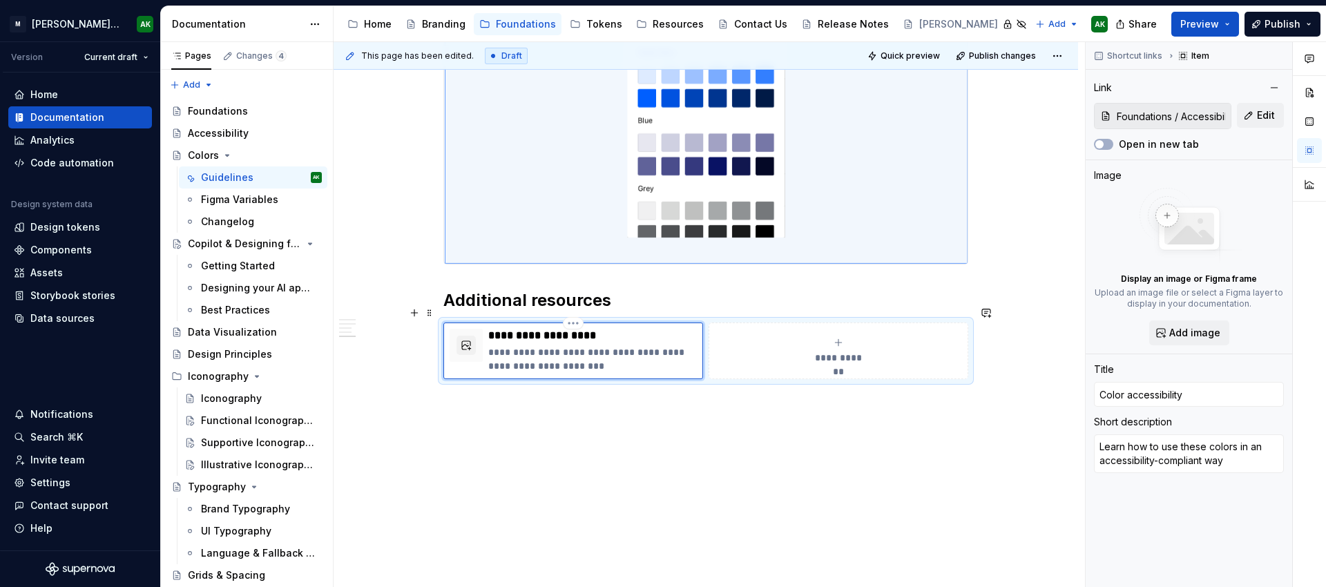
click at [586, 345] on p "**********" at bounding box center [592, 359] width 209 height 28
click at [460, 336] on button "button" at bounding box center [465, 345] width 19 height 19
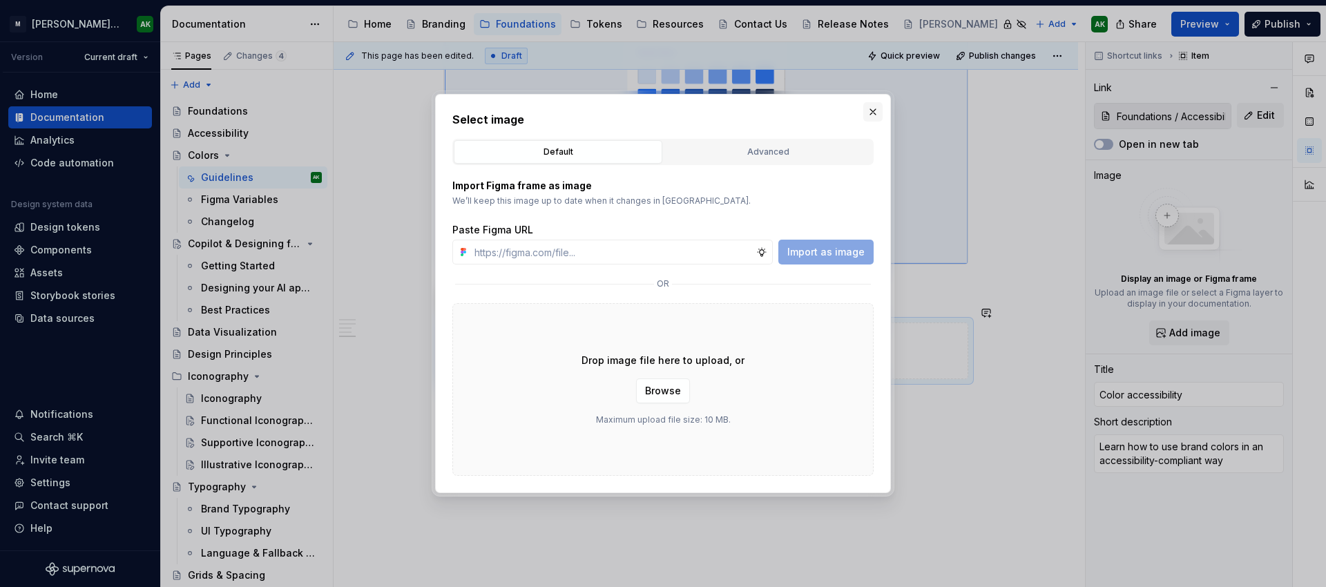
click at [870, 106] on button "button" at bounding box center [872, 111] width 19 height 19
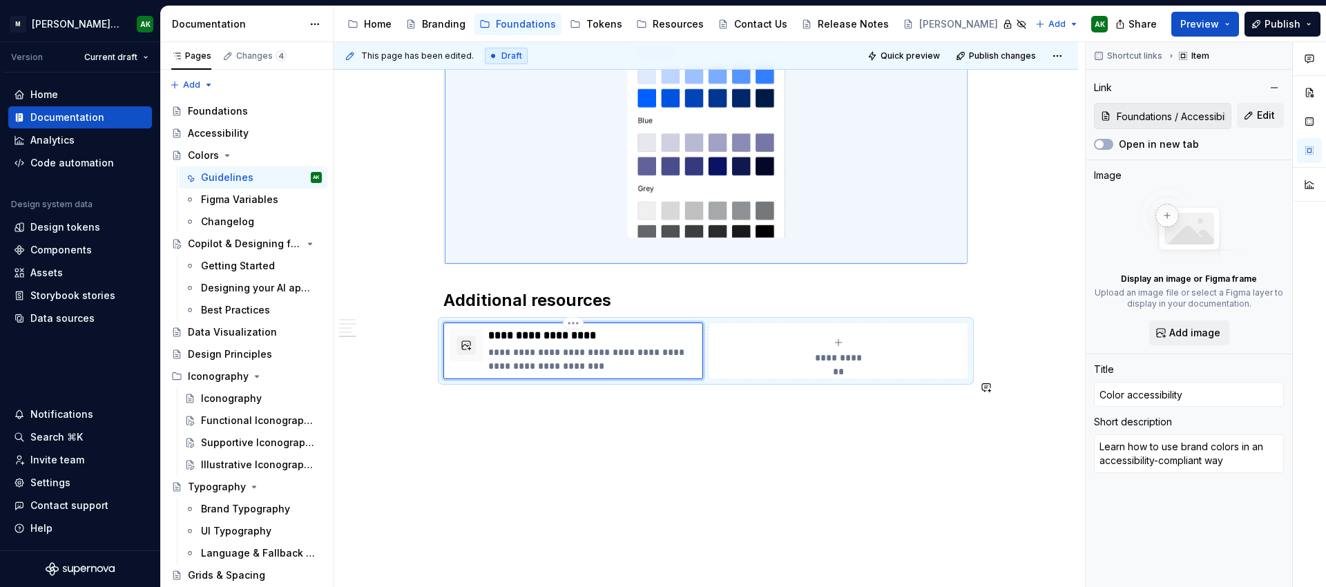
click at [851, 337] on div "**********" at bounding box center [838, 351] width 247 height 28
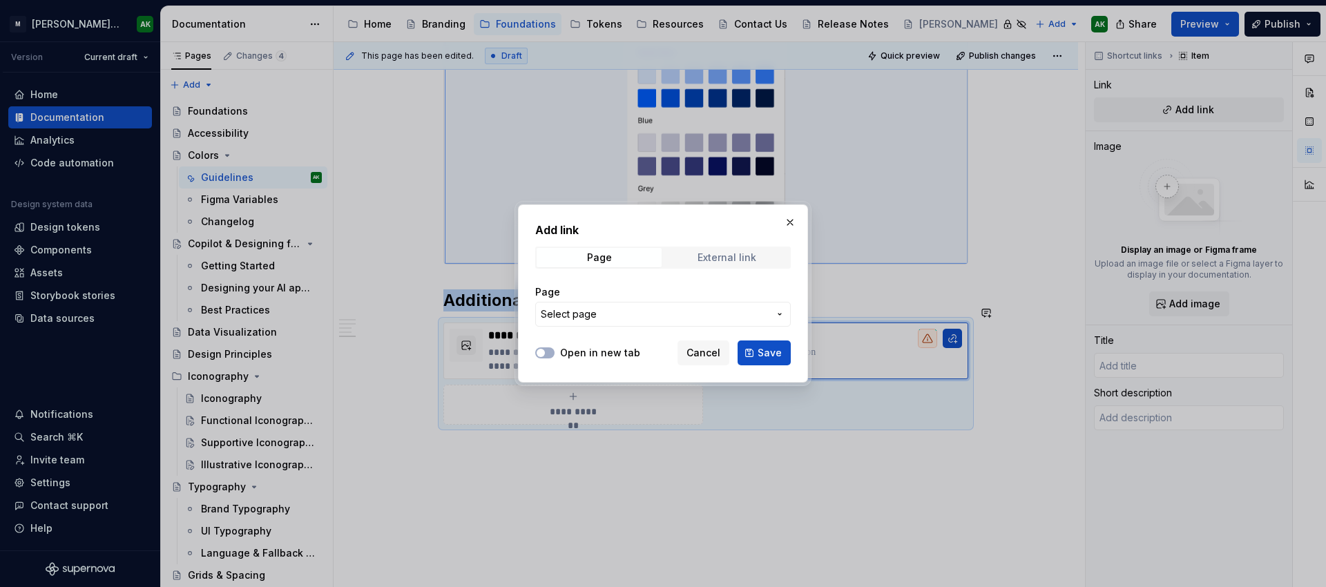
click at [767, 254] on span "External link" at bounding box center [726, 257] width 125 height 19
click at [748, 258] on div "External link" at bounding box center [726, 257] width 59 height 11
click at [579, 315] on input "URL" at bounding box center [663, 314] width 256 height 25
paste input "[URL][DOMAIN_NAME][PERSON_NAME]"
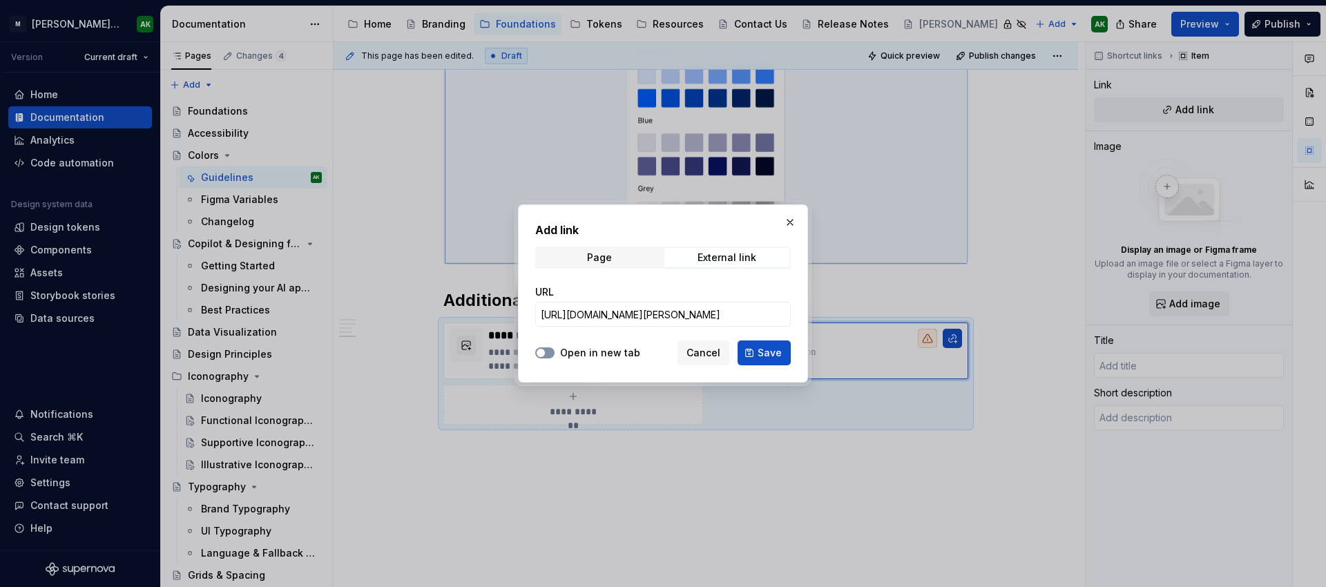
click at [547, 353] on button "Open in new tab" at bounding box center [544, 352] width 19 height 11
click at [764, 355] on span "Save" at bounding box center [770, 353] width 24 height 14
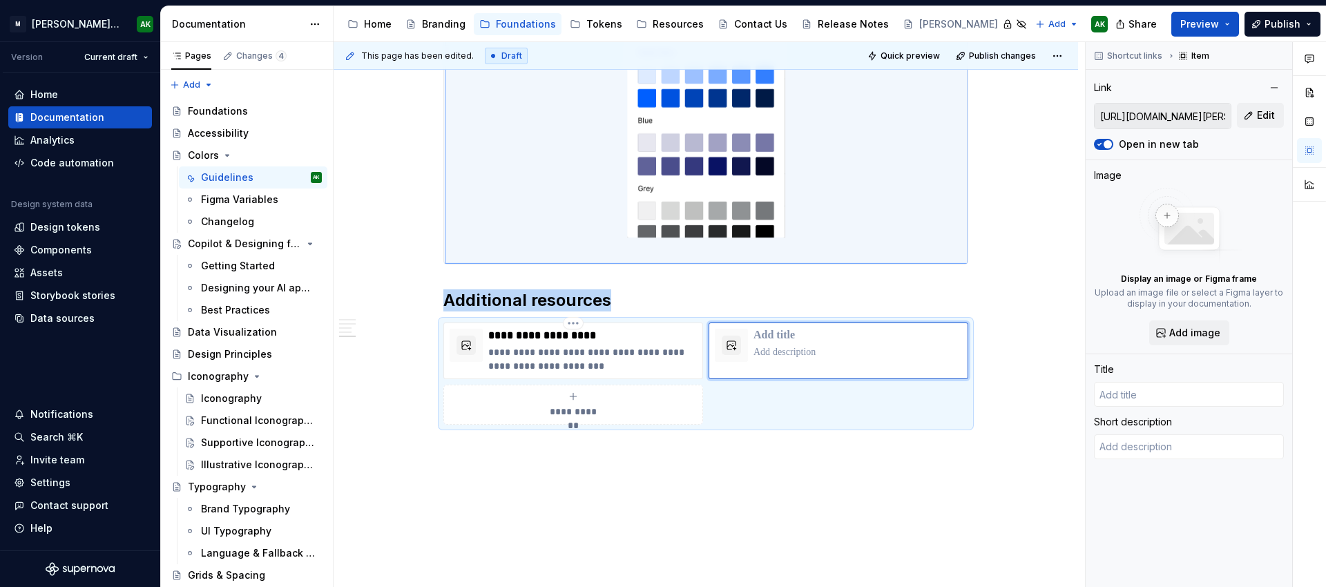
scroll to position [1772, 0]
click at [809, 329] on p at bounding box center [857, 336] width 209 height 14
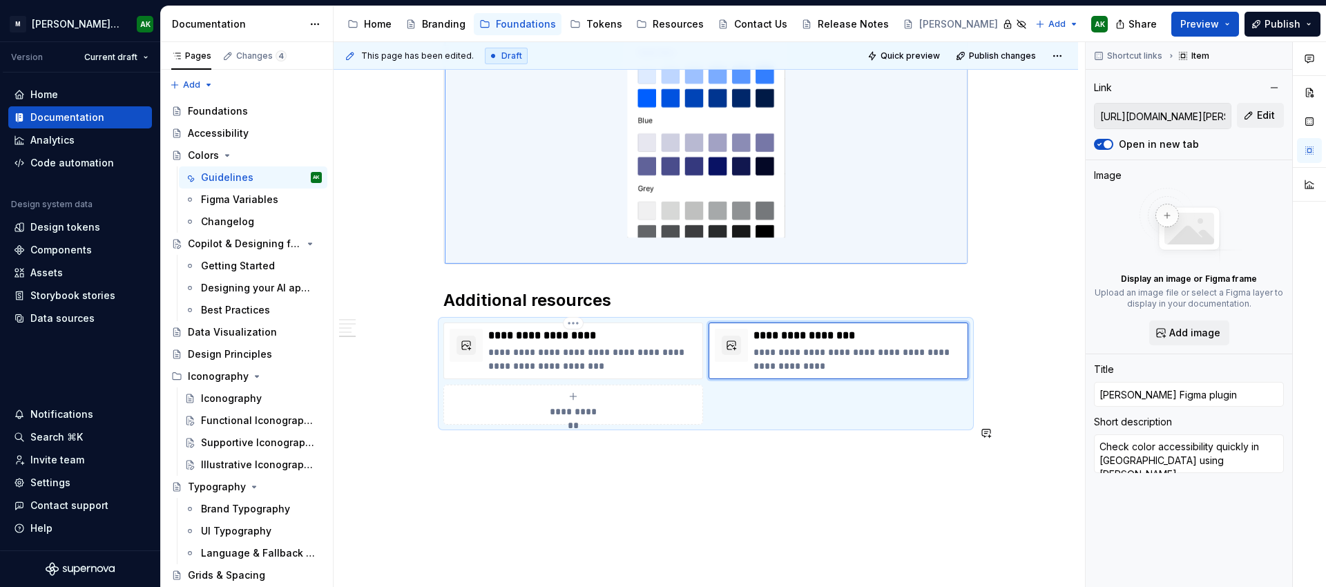
click at [706, 506] on div "**********" at bounding box center [709, 315] width 751 height 546
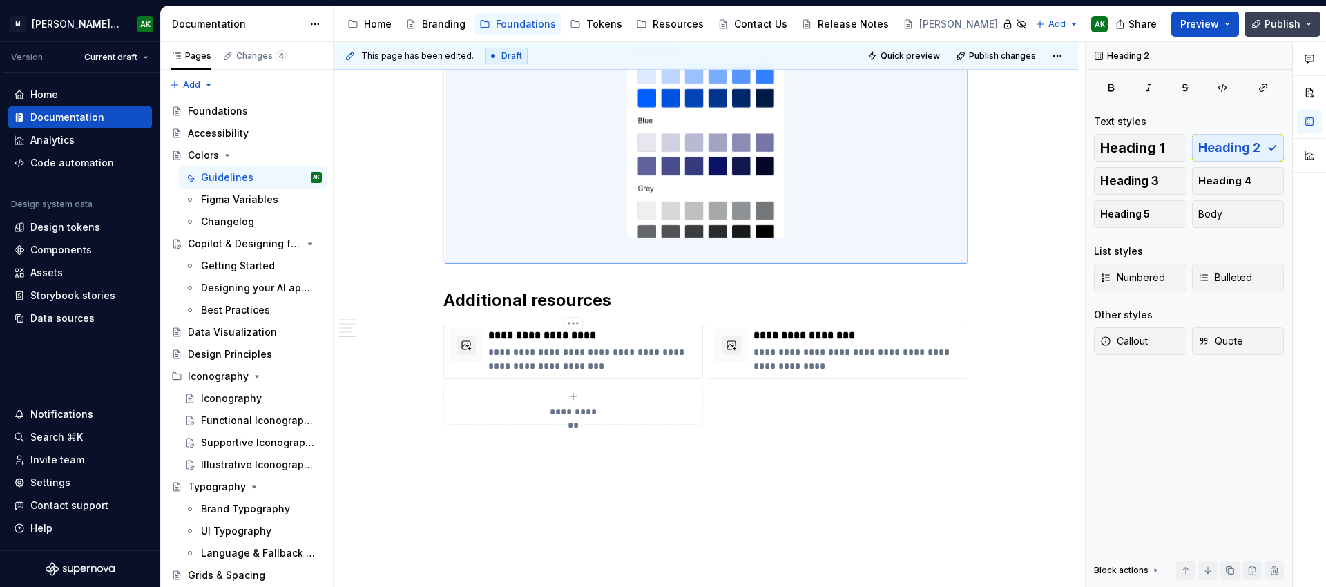
click at [1297, 21] on span "Publish" at bounding box center [1282, 24] width 36 height 14
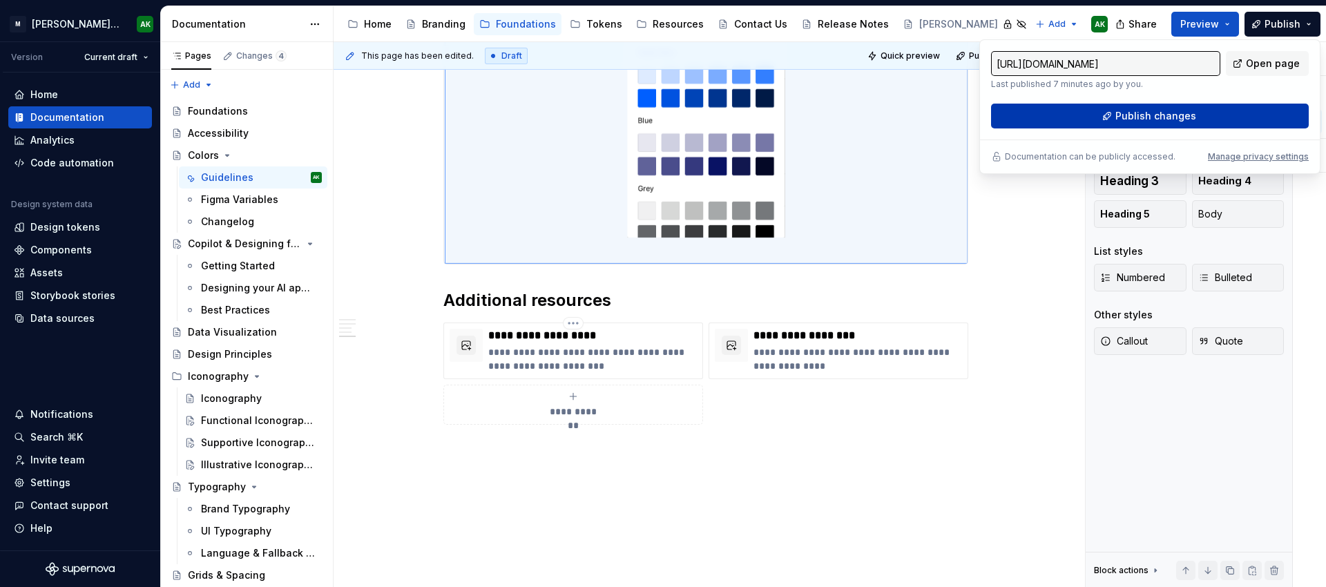
click at [1132, 116] on span "Publish changes" at bounding box center [1155, 116] width 81 height 14
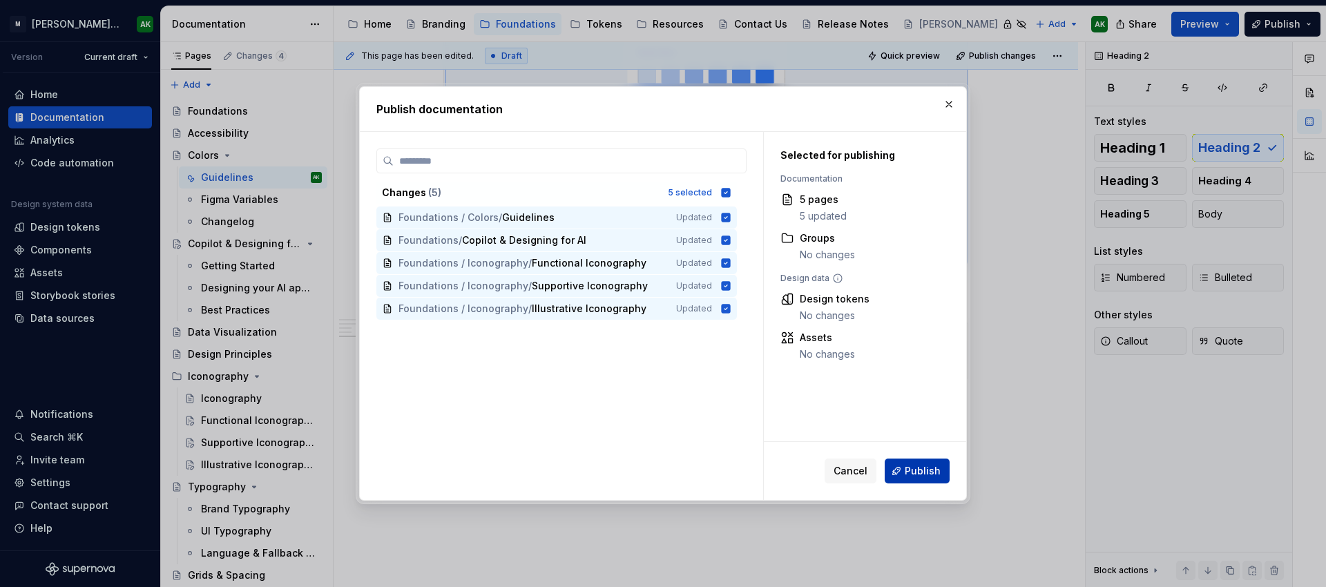
click at [925, 466] on span "Publish" at bounding box center [923, 471] width 36 height 14
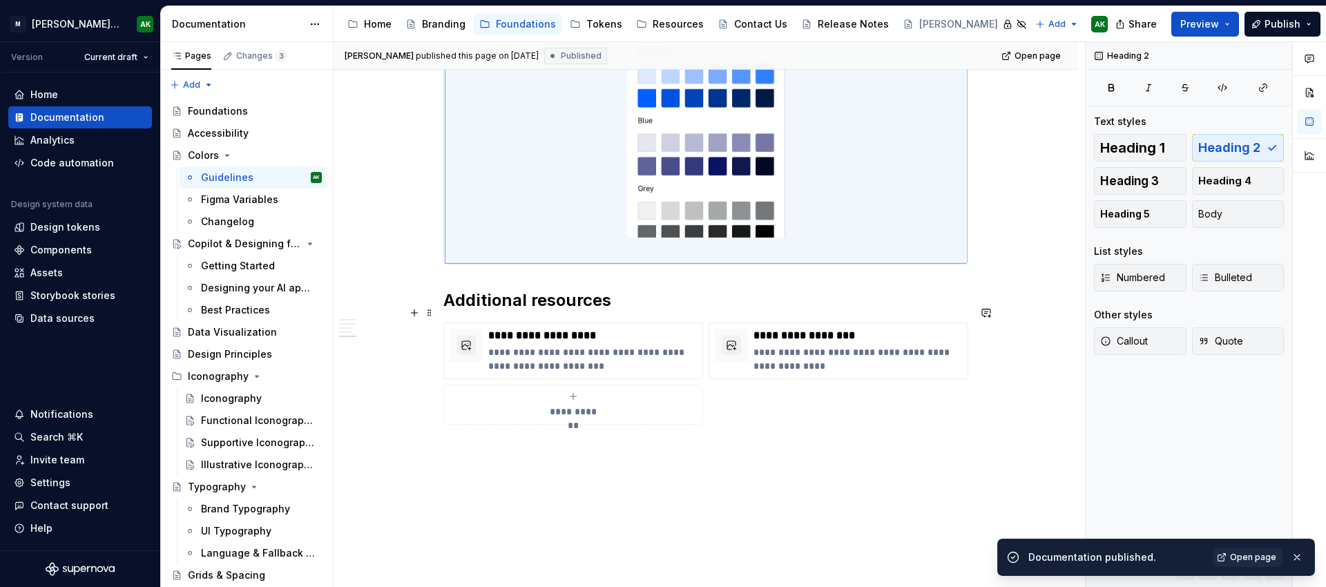
click at [584, 405] on span "**********" at bounding box center [573, 412] width 60 height 14
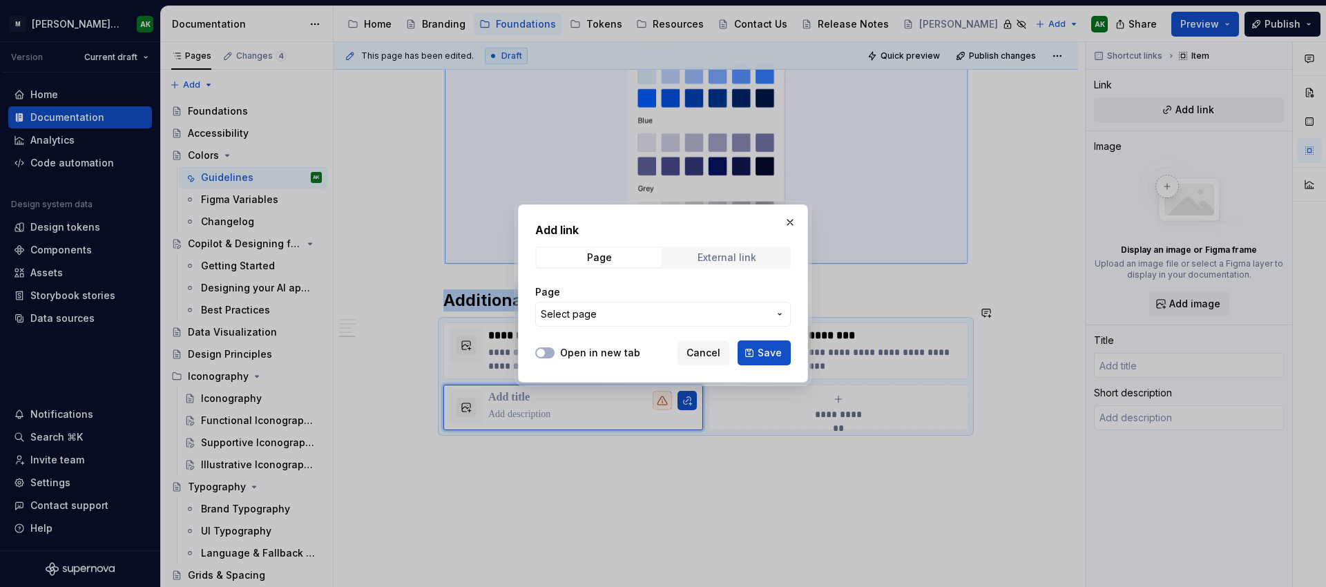
click at [726, 260] on div "External link" at bounding box center [726, 257] width 59 height 11
click at [632, 314] on input "URL" at bounding box center [663, 314] width 256 height 25
paste input "[URL][DOMAIN_NAME]"
click at [544, 354] on span "button" at bounding box center [541, 353] width 8 height 8
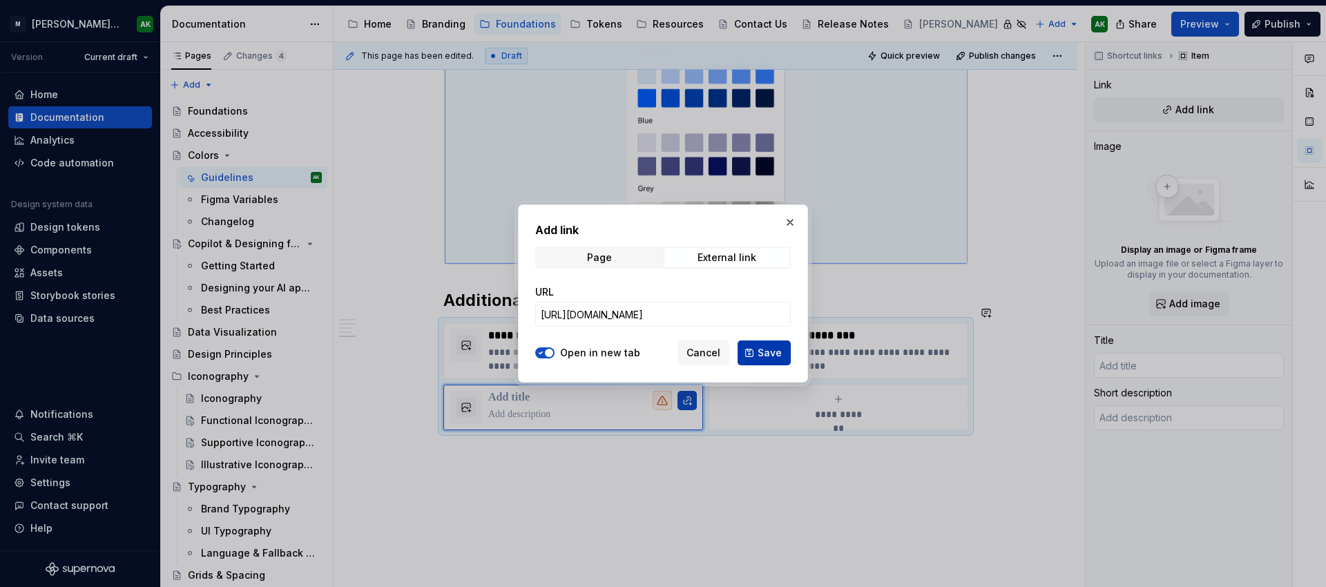
click at [761, 354] on span "Save" at bounding box center [770, 353] width 24 height 14
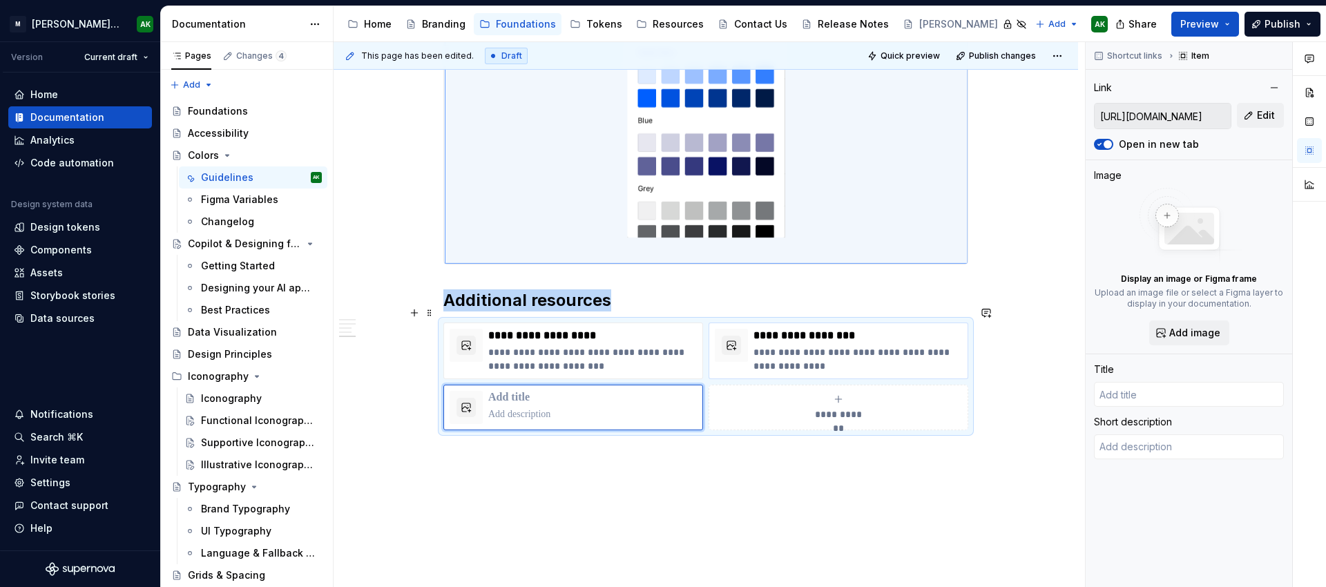
scroll to position [1772, 0]
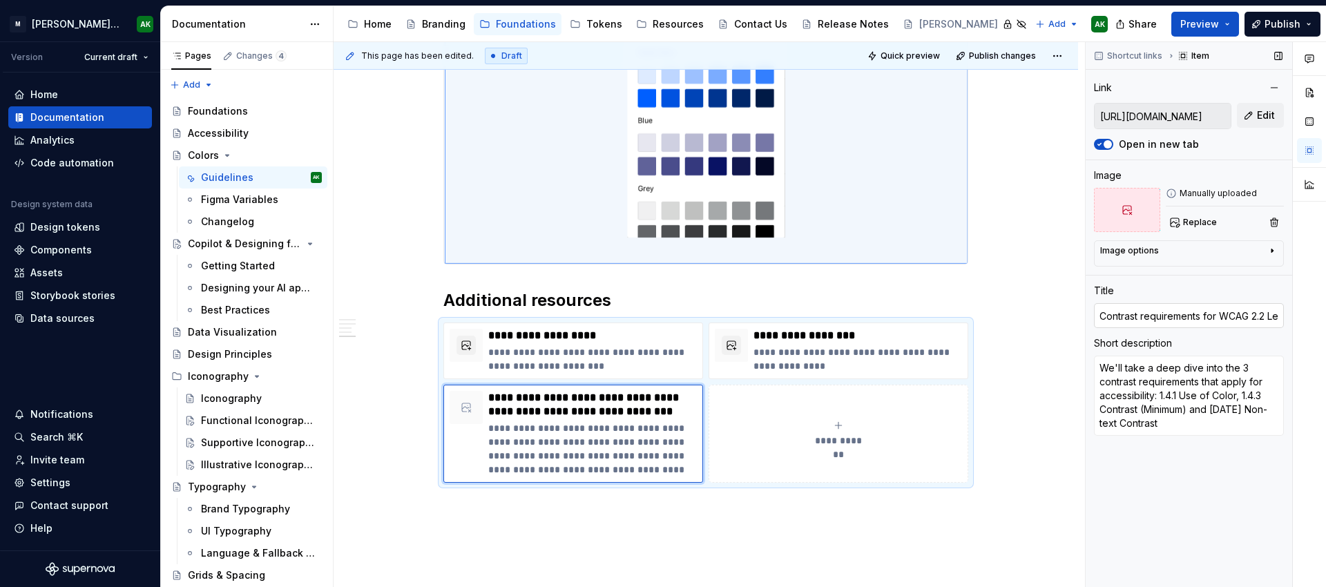
click at [1271, 315] on input "Contrast requirements for WCAG 2.2 Level AA | Make Things Accessible" at bounding box center [1189, 315] width 190 height 25
click at [1222, 397] on textarea "We'll take a deep dive into the 3 contrast requirements that apply for accessib…" at bounding box center [1189, 396] width 190 height 80
click at [1189, 381] on textarea "We'll take a deep dive into the 3 contrast requirements that apply for accessib…" at bounding box center [1189, 396] width 190 height 80
drag, startPoint x: 1152, startPoint y: 370, endPoint x: 1080, endPoint y: 358, distance: 72.9
click at [1094, 358] on textarea "We'll take a deep dive into the 3 contrast requirements that apply for accessib…" at bounding box center [1189, 396] width 190 height 80
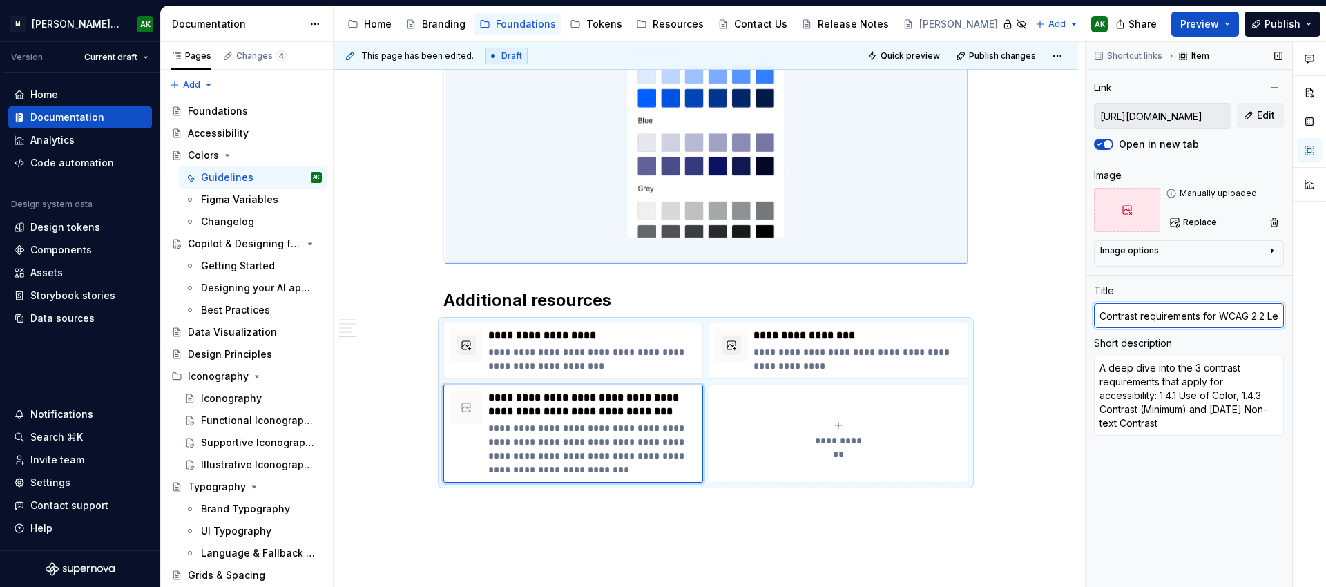
click at [1213, 314] on input "Contrast requirements for WCAG 2.2 Level AA | Make Things Accessible" at bounding box center [1189, 315] width 190 height 25
paste input "Make Things Accessible"
click at [1226, 399] on textarea "A deep dive into the 3 contrast requirements that apply for accessibility: 1.4.…" at bounding box center [1189, 396] width 190 height 80
click at [1240, 398] on textarea "A deep dive into the 3 contrast requirements that apply for accessibility: 1.4.…" at bounding box center [1189, 396] width 190 height 80
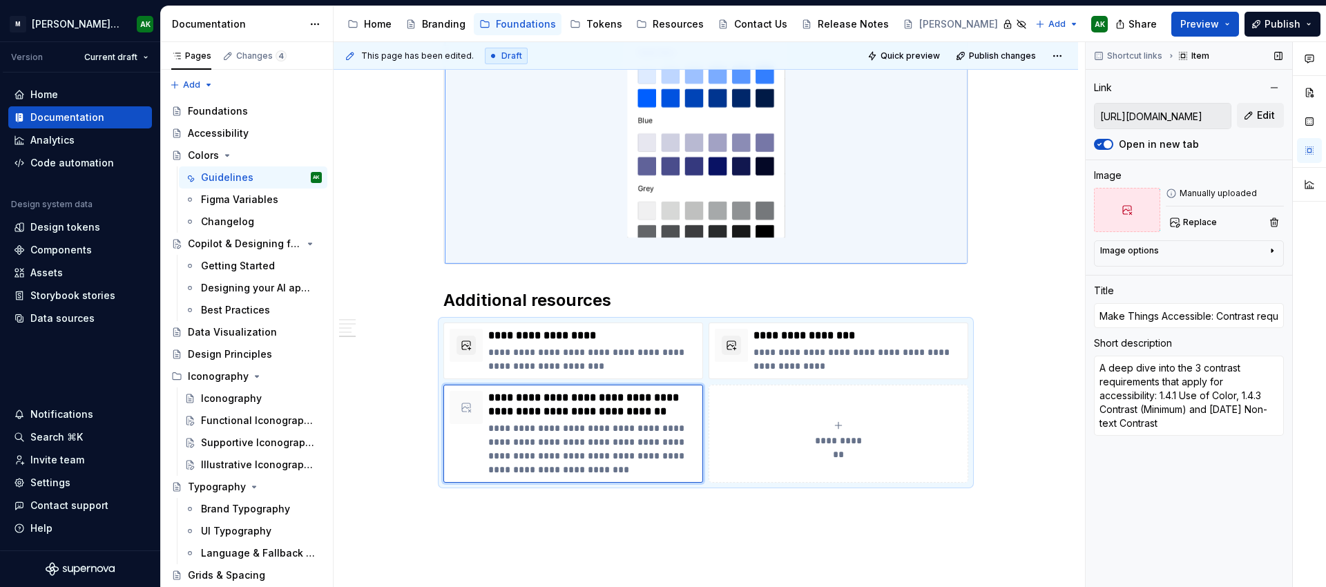
click at [1179, 505] on div "Shortcut links Item Link [URL][DOMAIN_NAME] Edit Open in new tab Image Manually…" at bounding box center [1189, 315] width 206 height 546
drag, startPoint x: 610, startPoint y: 336, endPoint x: 620, endPoint y: 339, distance: 10.7
click at [610, 345] on p "**********" at bounding box center [592, 359] width 209 height 28
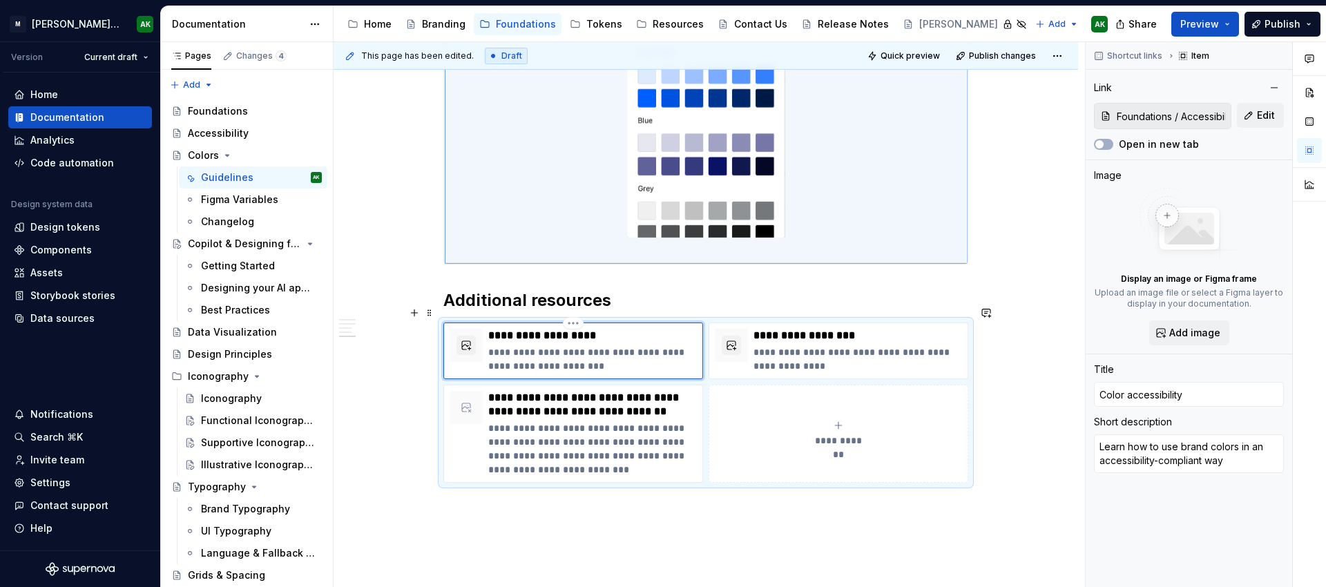
click at [544, 345] on p "**********" at bounding box center [592, 359] width 209 height 28
click at [1269, 28] on span "Publish" at bounding box center [1282, 24] width 36 height 14
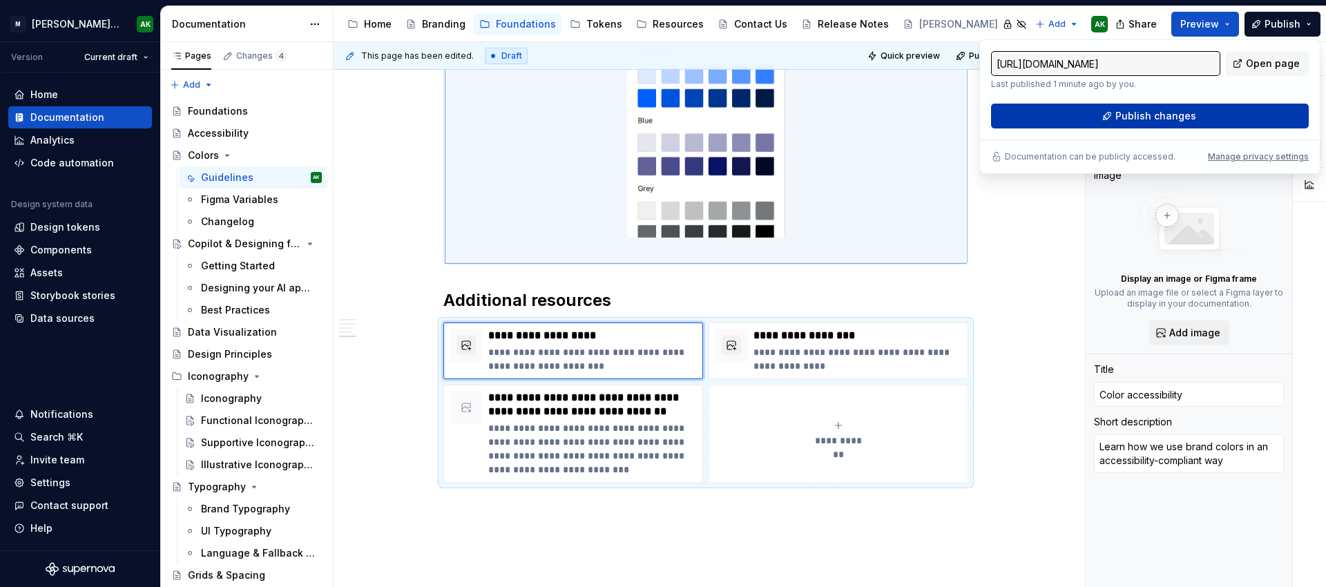
click at [1188, 122] on span "Publish changes" at bounding box center [1155, 116] width 81 height 14
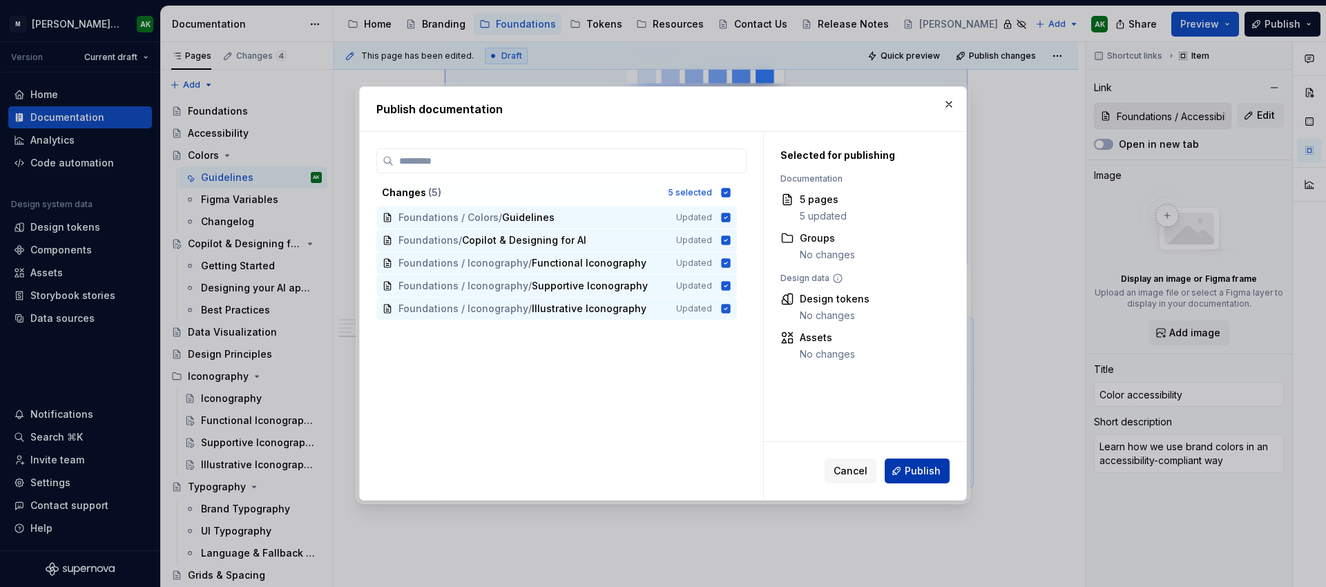
click at [910, 470] on span "Publish" at bounding box center [923, 471] width 36 height 14
